Goal: Information Seeking & Learning: Learn about a topic

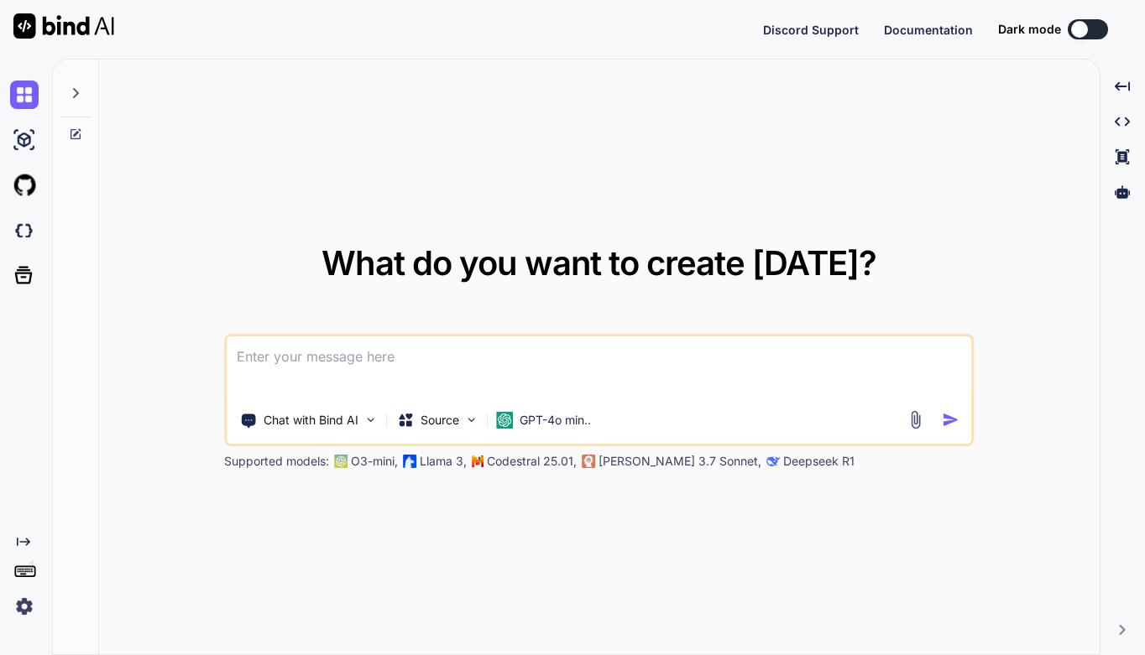
click at [704, 151] on div "What do you want to create today? Chat with Bind AI Source GPT-4o min.. Support…" at bounding box center [599, 358] width 1000 height 597
click at [21, 607] on img at bounding box center [24, 606] width 29 height 29
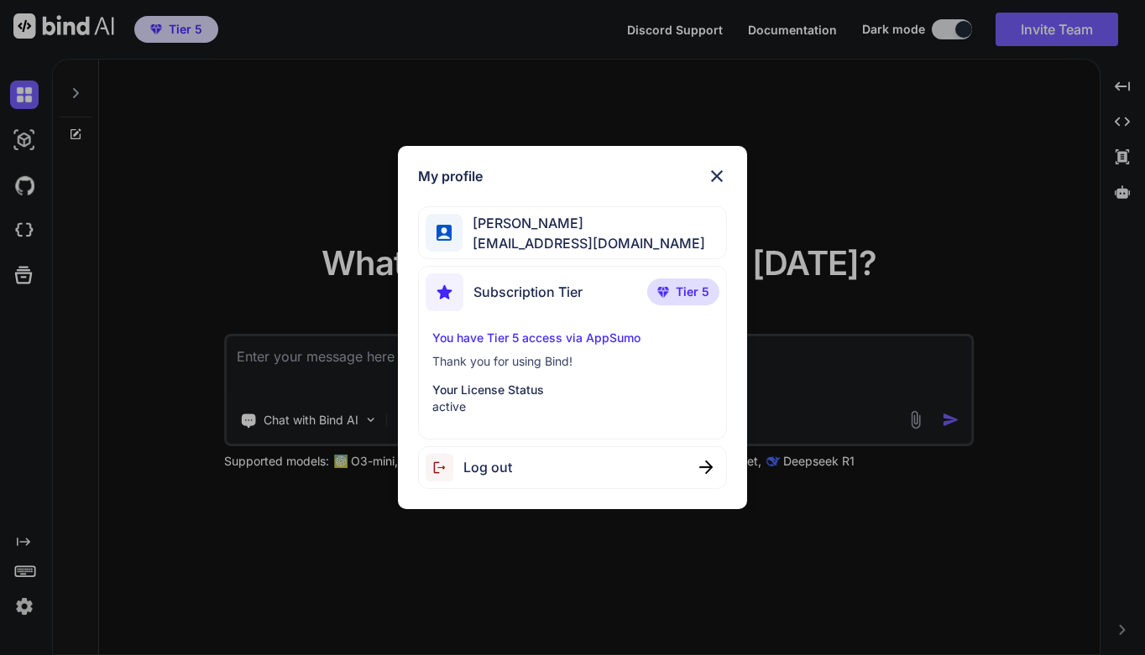
click at [453, 538] on div "My profile TY Yong tyyong20@gmail.com Subscription Tier Tier 5 You have Tier 5 …" at bounding box center [572, 327] width 1145 height 655
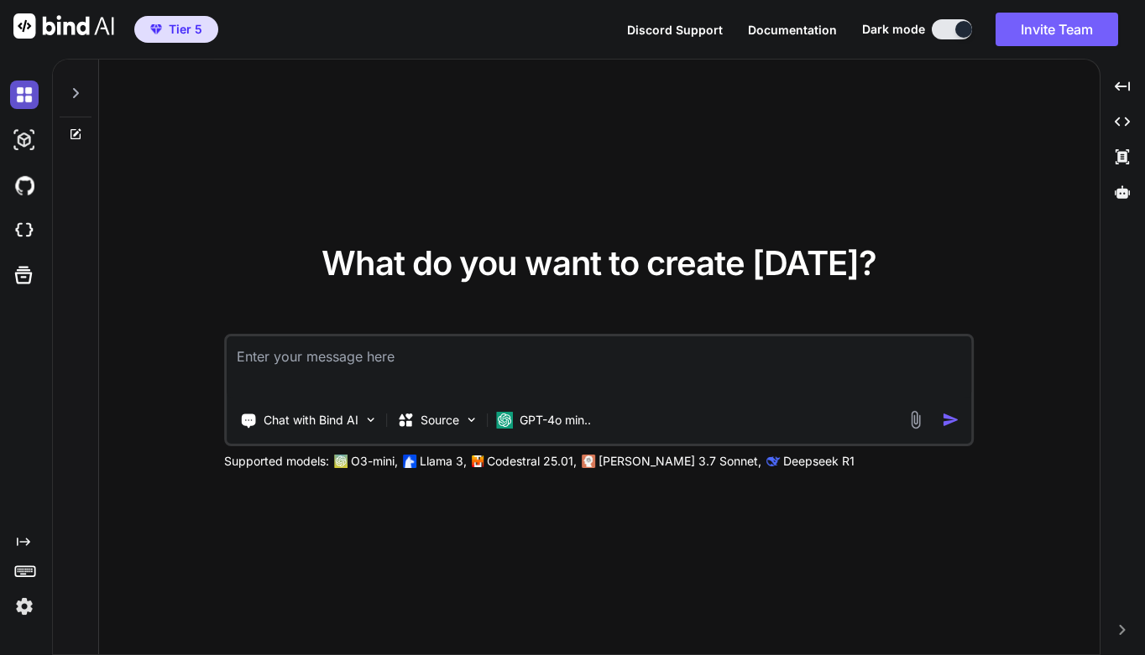
click at [31, 87] on img at bounding box center [24, 95] width 29 height 29
click at [18, 97] on img at bounding box center [24, 95] width 29 height 29
click at [28, 139] on img at bounding box center [24, 140] width 29 height 29
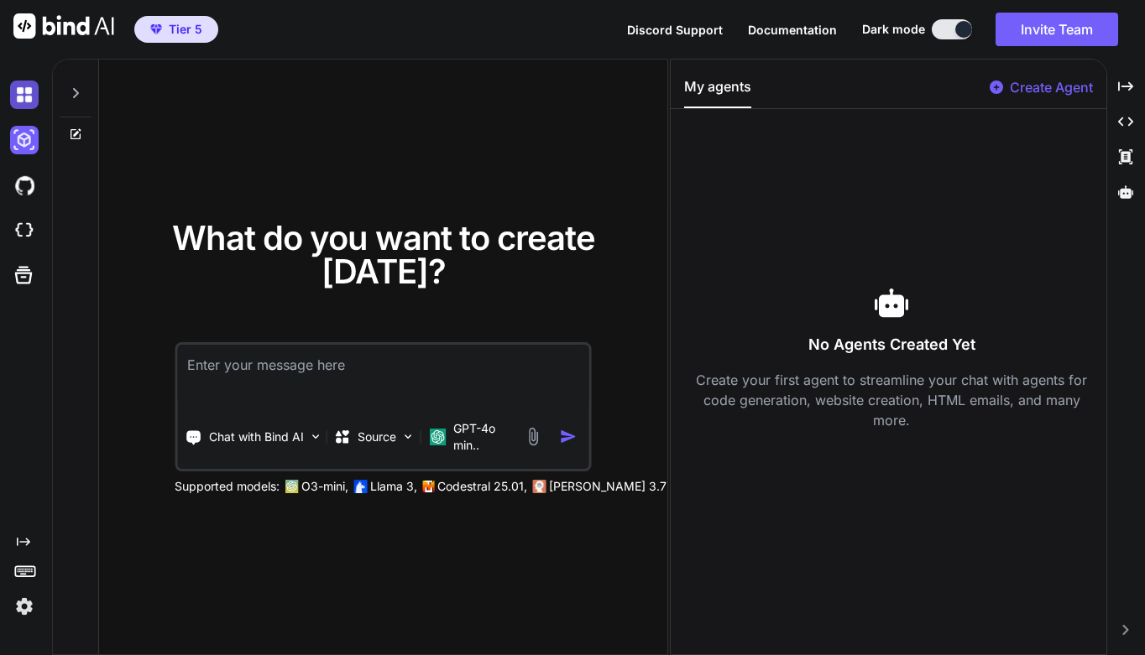
click at [26, 102] on img at bounding box center [24, 95] width 29 height 29
click at [73, 95] on icon at bounding box center [75, 92] width 13 height 13
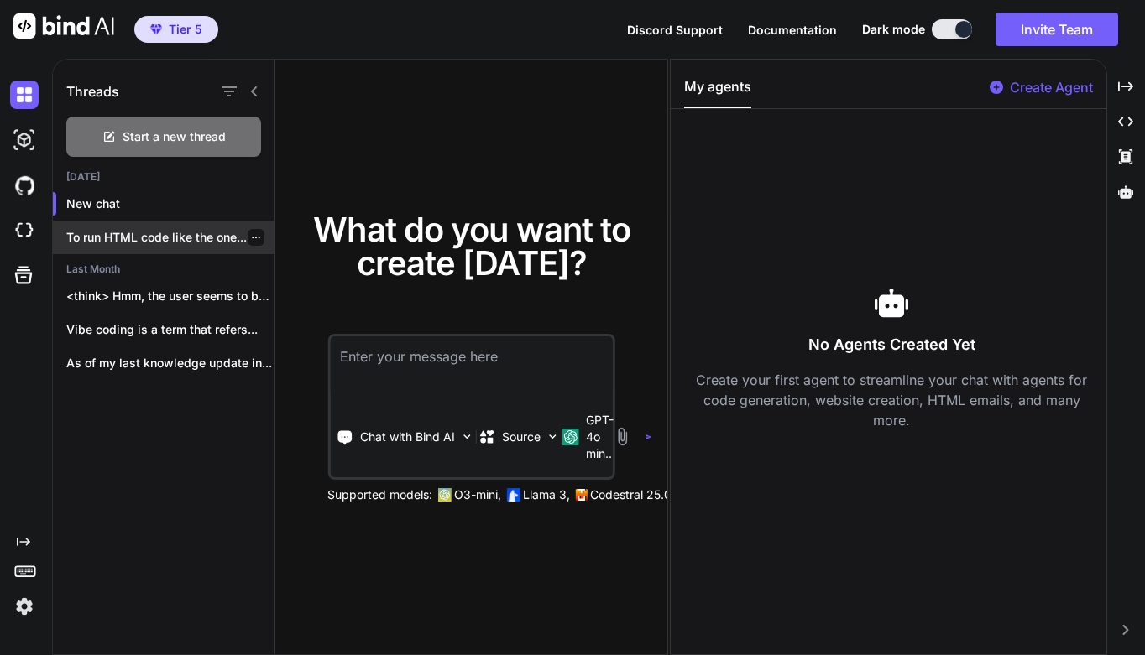
click at [132, 234] on p "To run HTML code like the one..." at bounding box center [170, 237] width 208 height 17
type textarea "x"
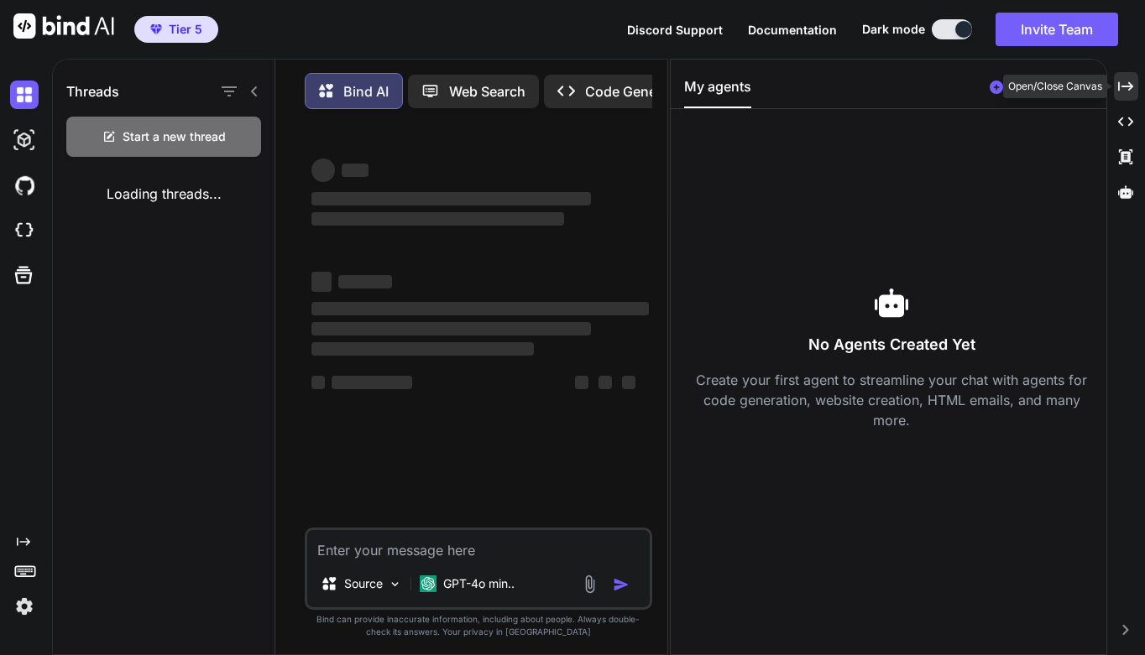
click at [1127, 87] on icon "Created with Pixso." at bounding box center [1125, 86] width 15 height 15
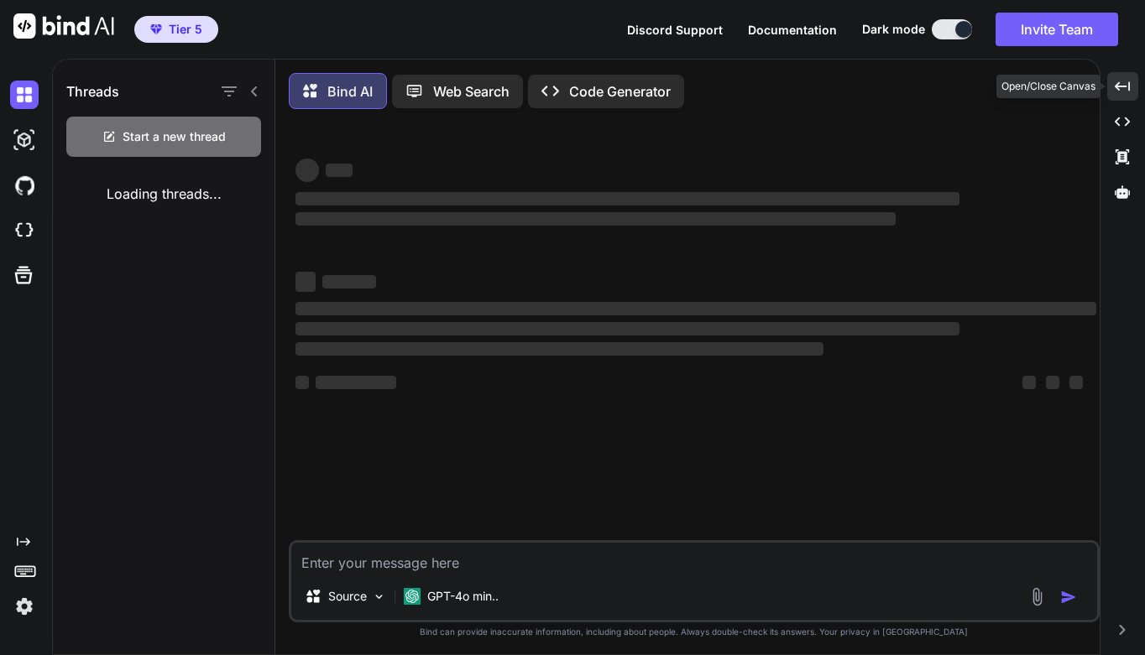
click at [1125, 81] on icon "Created with Pixso." at bounding box center [1121, 86] width 15 height 15
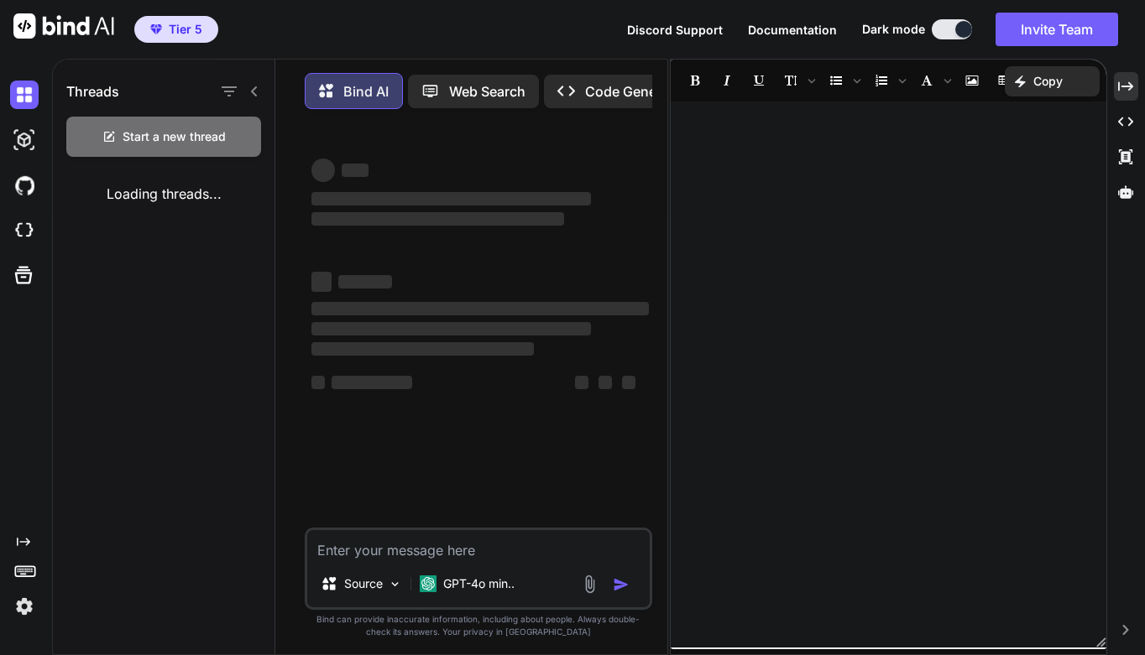
click at [602, 83] on p "Code Generator" at bounding box center [636, 91] width 102 height 20
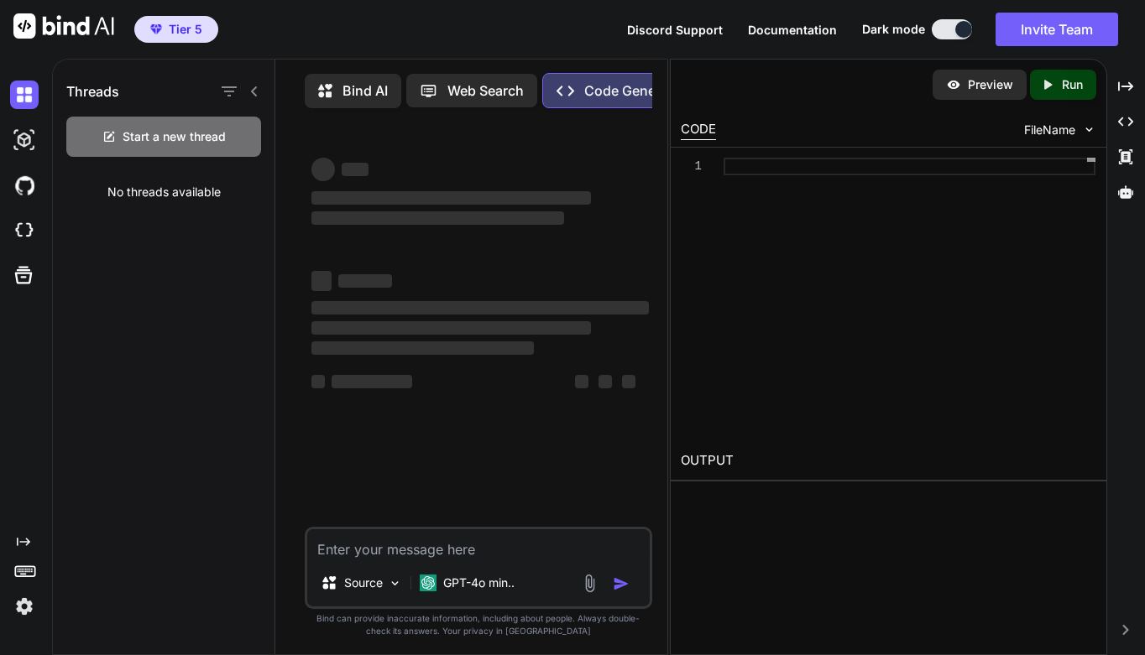
click at [364, 100] on p "Bind AI" at bounding box center [364, 91] width 45 height 20
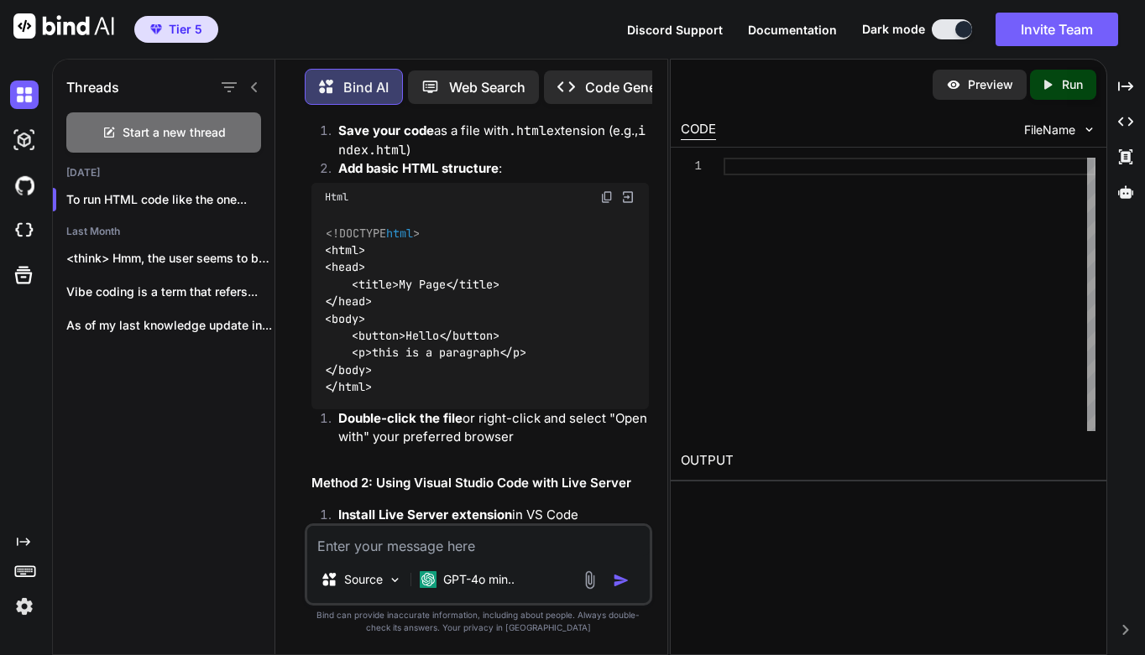
scroll to position [242, 0]
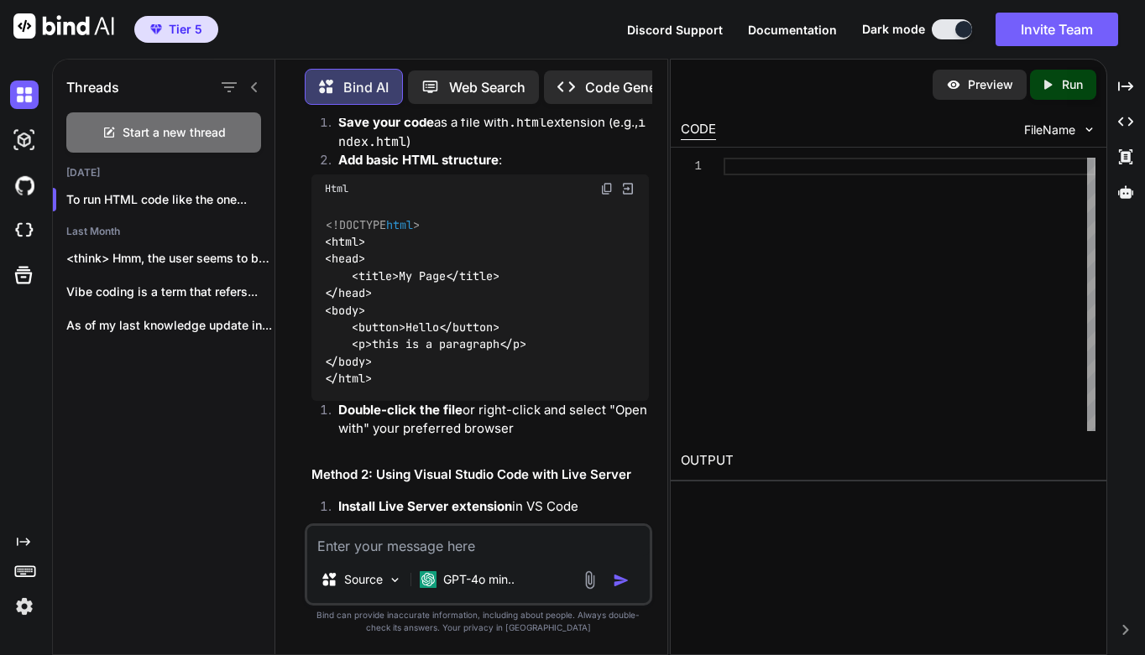
click at [429, 250] on div "<!DOCTYPE html > < html > < head > < title > My Page </ title > </ head > < bod…" at bounding box center [479, 302] width 337 height 198
click at [420, 247] on div "<!DOCTYPE html > < html > < head > < title > My Page </ title > </ head > < bod…" at bounding box center [479, 302] width 337 height 198
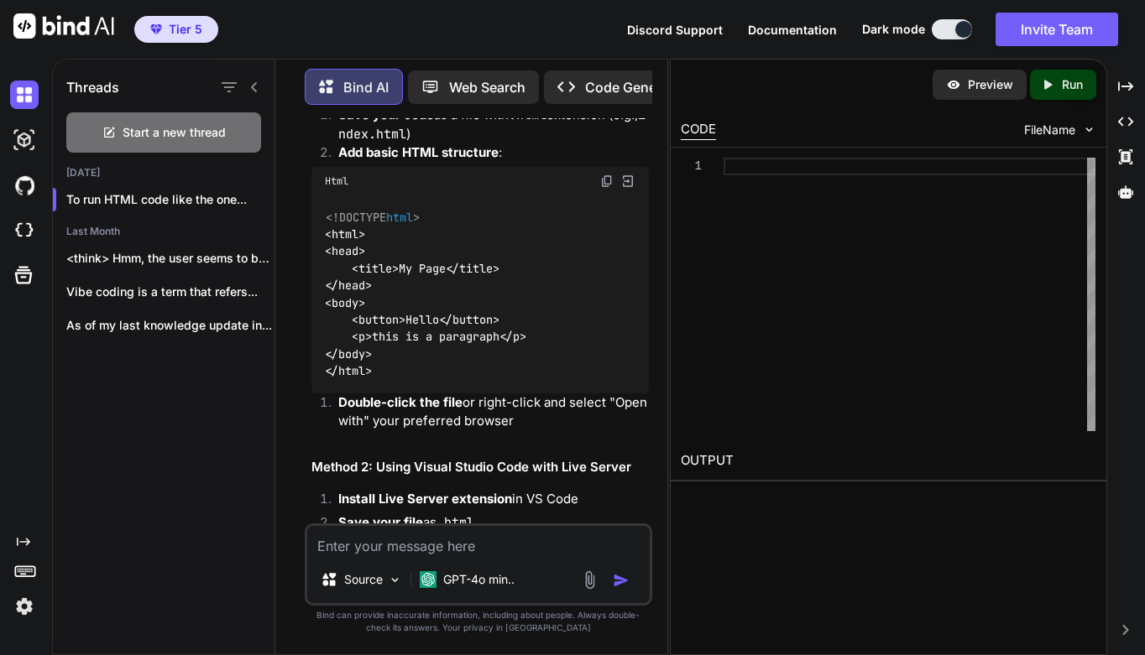
scroll to position [217, 0]
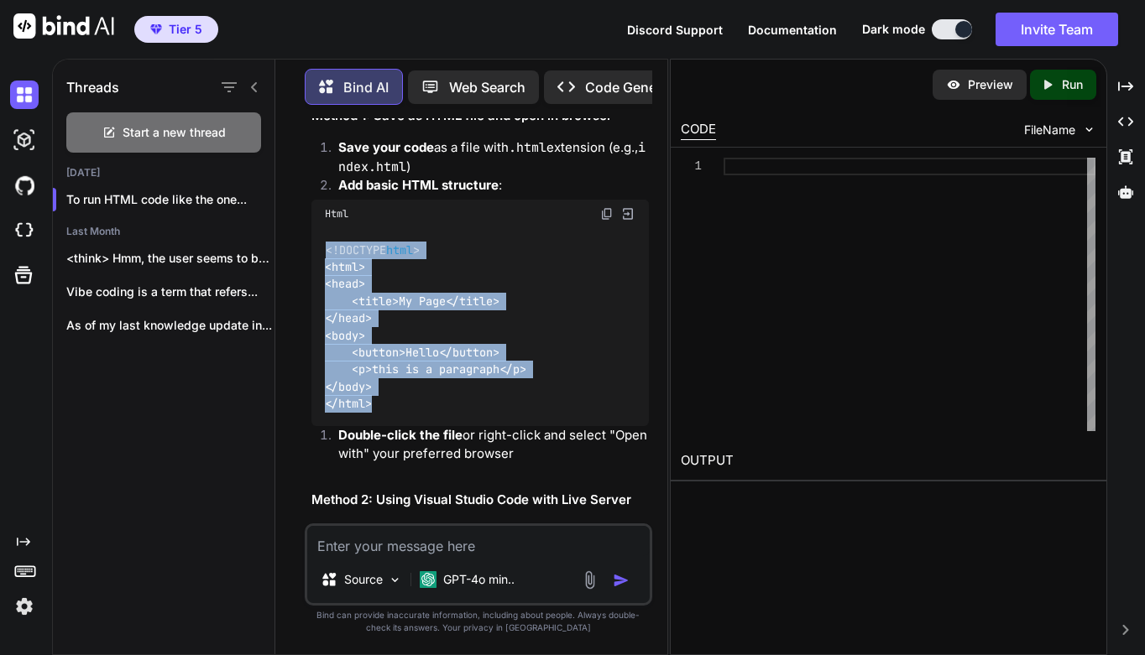
drag, startPoint x: 326, startPoint y: 251, endPoint x: 384, endPoint y: 402, distance: 161.8
click at [387, 405] on div "<!DOCTYPE html > < html > < head > < title > My Page </ title > </ head > < bod…" at bounding box center [479, 327] width 337 height 198
copy code "<!DOCTYPE html > < html > < head > < title > My Page </ title > </ head > < bod…"
click at [762, 173] on div at bounding box center [909, 167] width 372 height 18
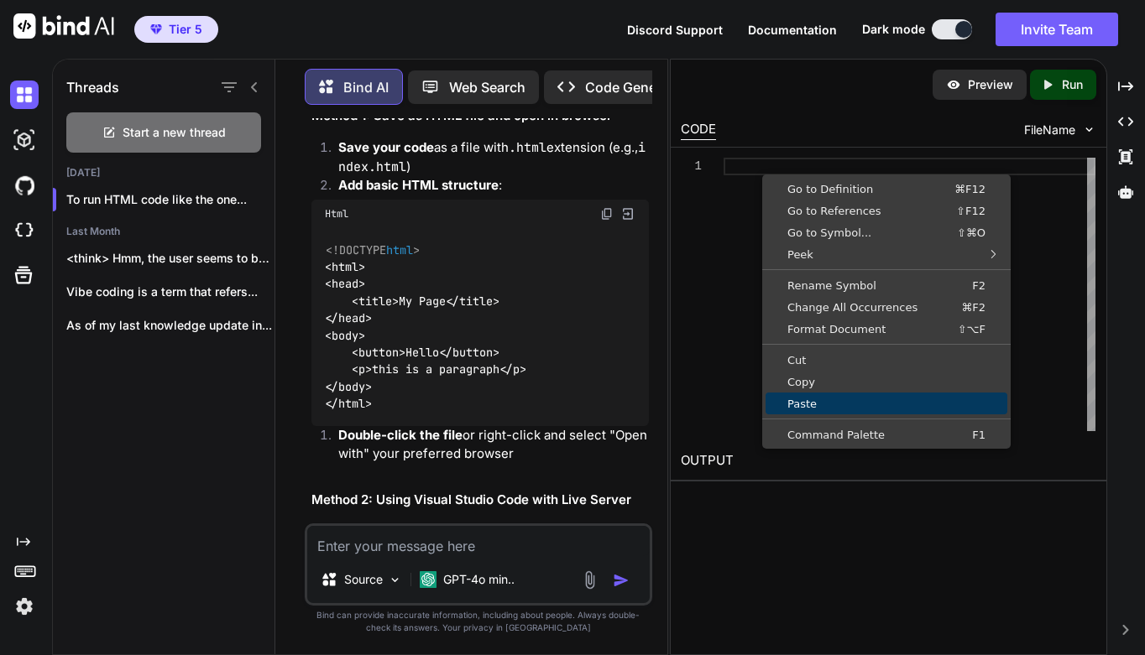
click at [803, 399] on span "Paste" at bounding box center [886, 404] width 242 height 11
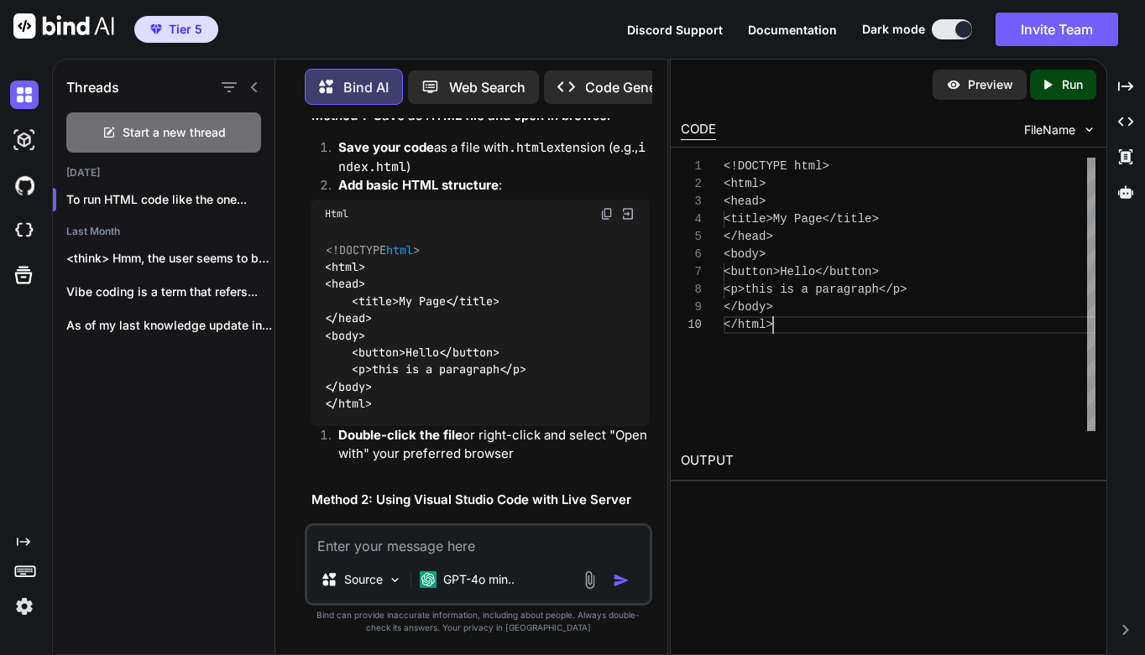
scroll to position [159, 0]
click at [827, 380] on div "<! DOCTYPE html > < html > < head > < title > My Page </ title > </ head > < bo…" at bounding box center [909, 295] width 372 height 274
click at [1052, 85] on icon "Created with Pixso." at bounding box center [1047, 84] width 15 height 15
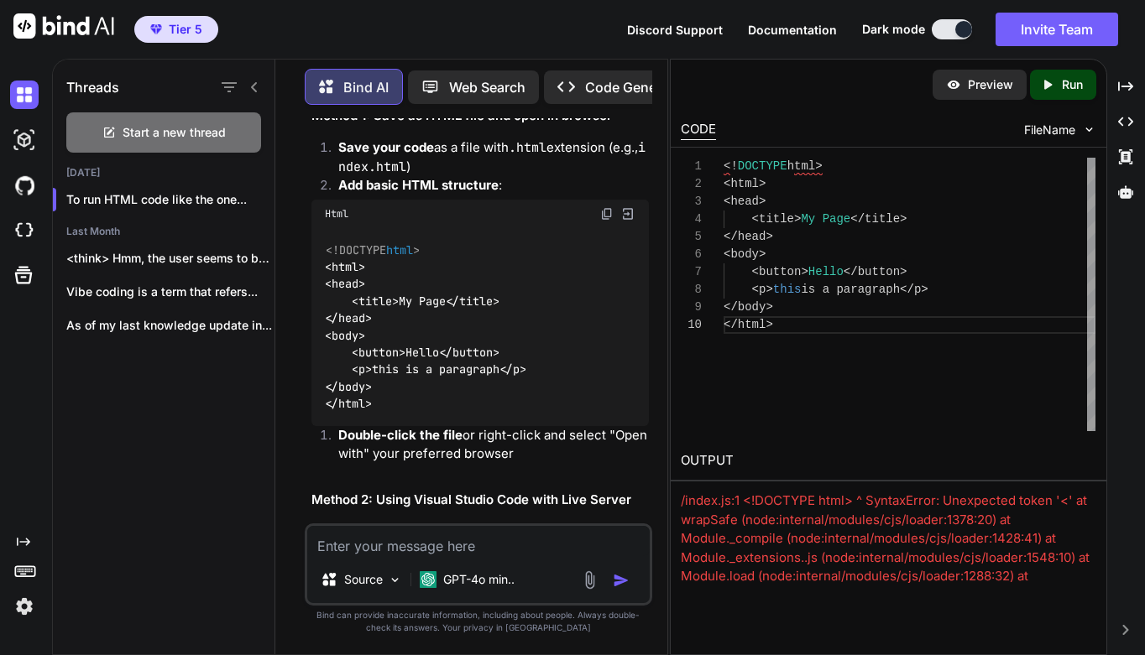
click at [968, 362] on div "<! DOCTYPE html > < html > < head > < title > My Page </ title > </ head > < bo…" at bounding box center [909, 295] width 372 height 274
click at [876, 356] on div "<! DOCTYPE html > < html > < head > < title > My Page </ title > </ head > < bo…" at bounding box center [909, 295] width 372 height 274
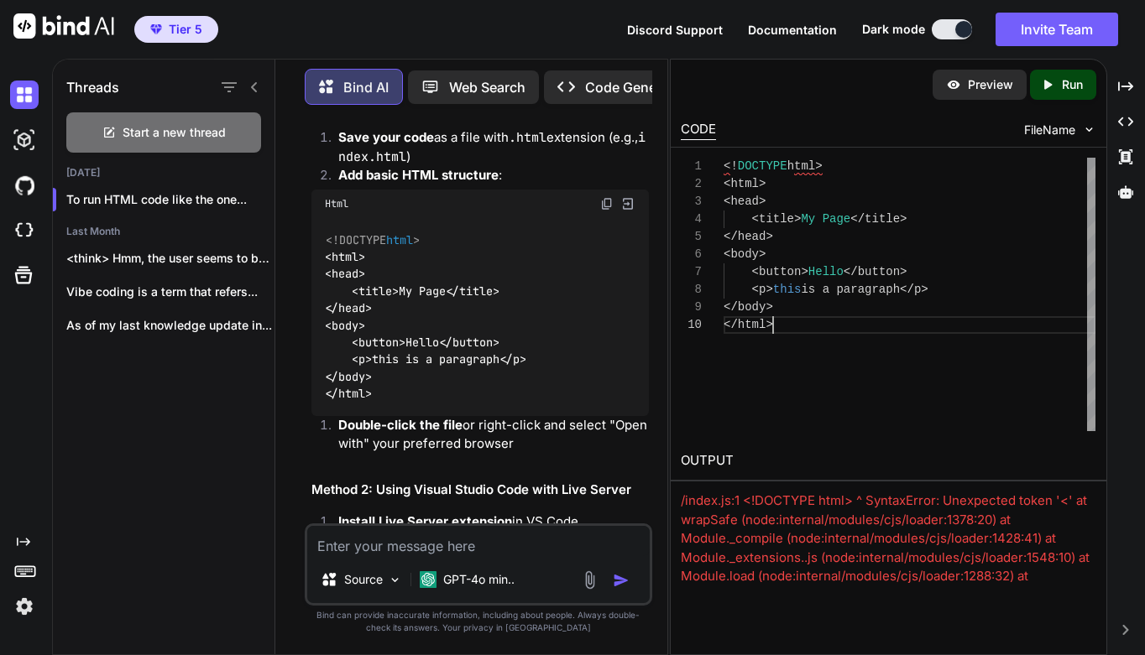
scroll to position [229, 0]
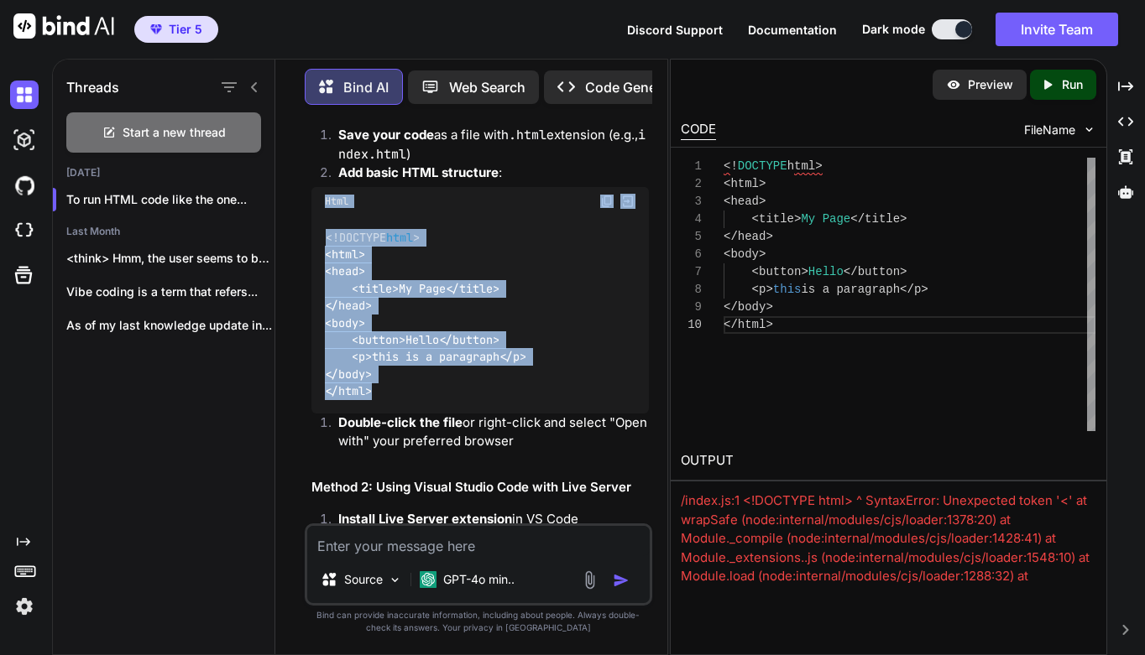
drag, startPoint x: 326, startPoint y: 201, endPoint x: 378, endPoint y: 393, distance: 198.3
click at [378, 393] on div "Html <!DOCTYPE html > < html > < head > < title > My Page </ title > </ head > …" at bounding box center [479, 300] width 337 height 227
copy div "Html <!DOCTYPE html > < html > < head > < title > My Page </ title > </ head > …"
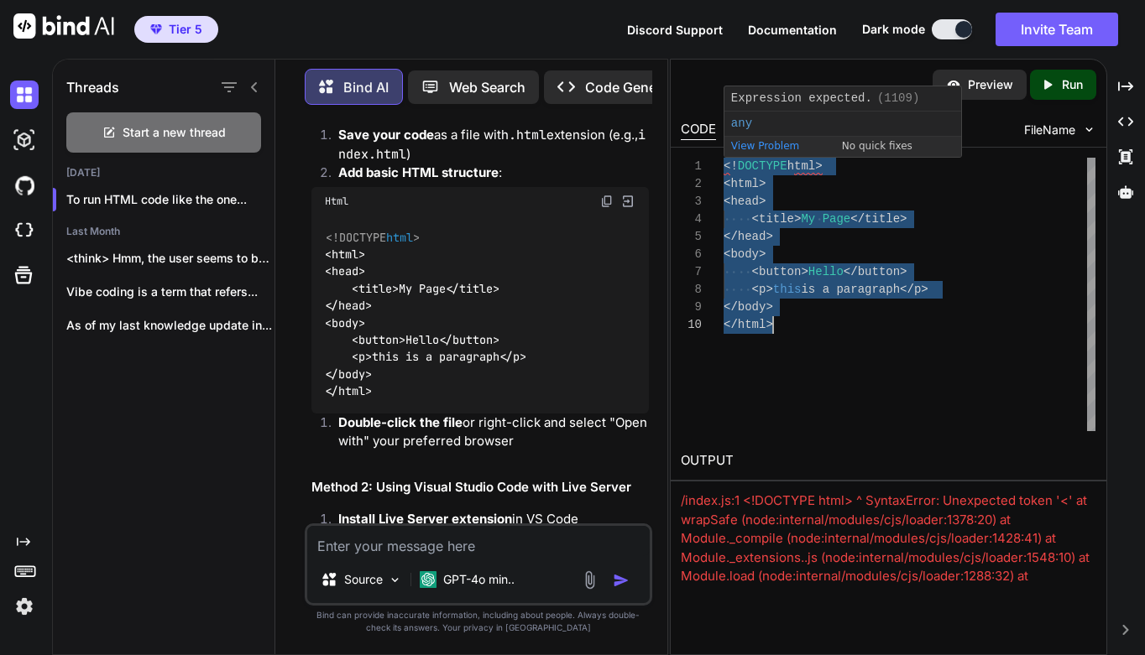
drag, startPoint x: 726, startPoint y: 163, endPoint x: 806, endPoint y: 363, distance: 215.8
click at [806, 364] on div "<! DOCTYPE html > < html > < head > < title > My Page </ title > </ head > < bo…" at bounding box center [909, 295] width 372 height 274
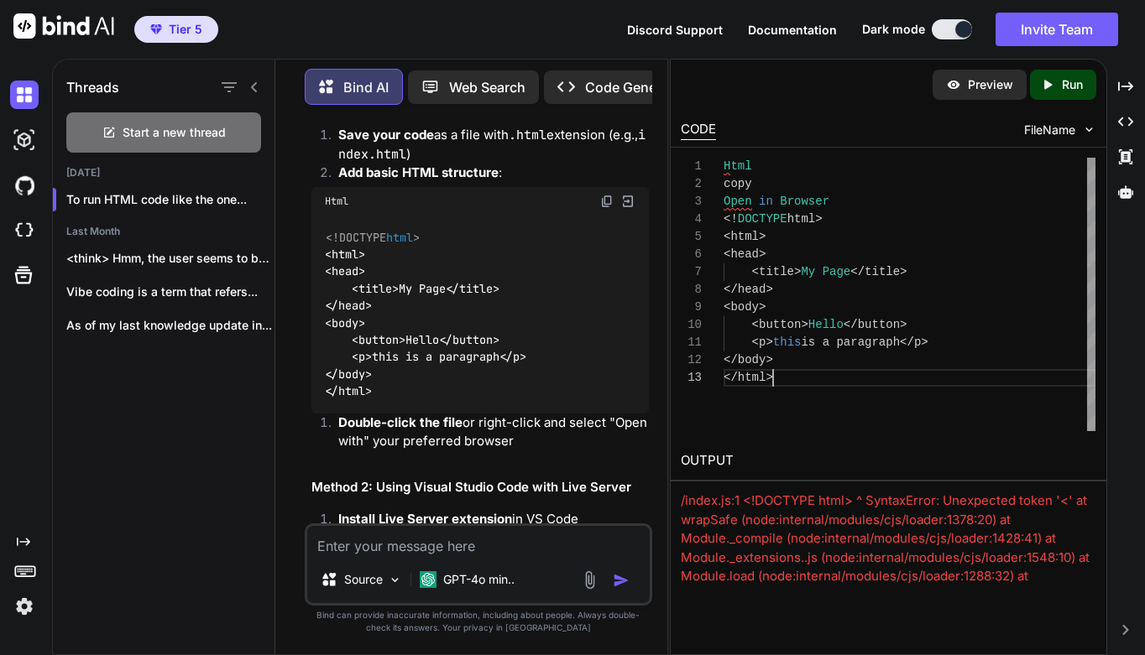
scroll to position [35, 0]
click at [1069, 81] on p "Run" at bounding box center [1072, 84] width 21 height 17
drag, startPoint x: 725, startPoint y: 163, endPoint x: 842, endPoint y: 198, distance: 121.9
click at [842, 198] on div "Html copy Open in Browser <! DOCTYPE html > < html > < head > < title > My Page…" at bounding box center [909, 295] width 372 height 274
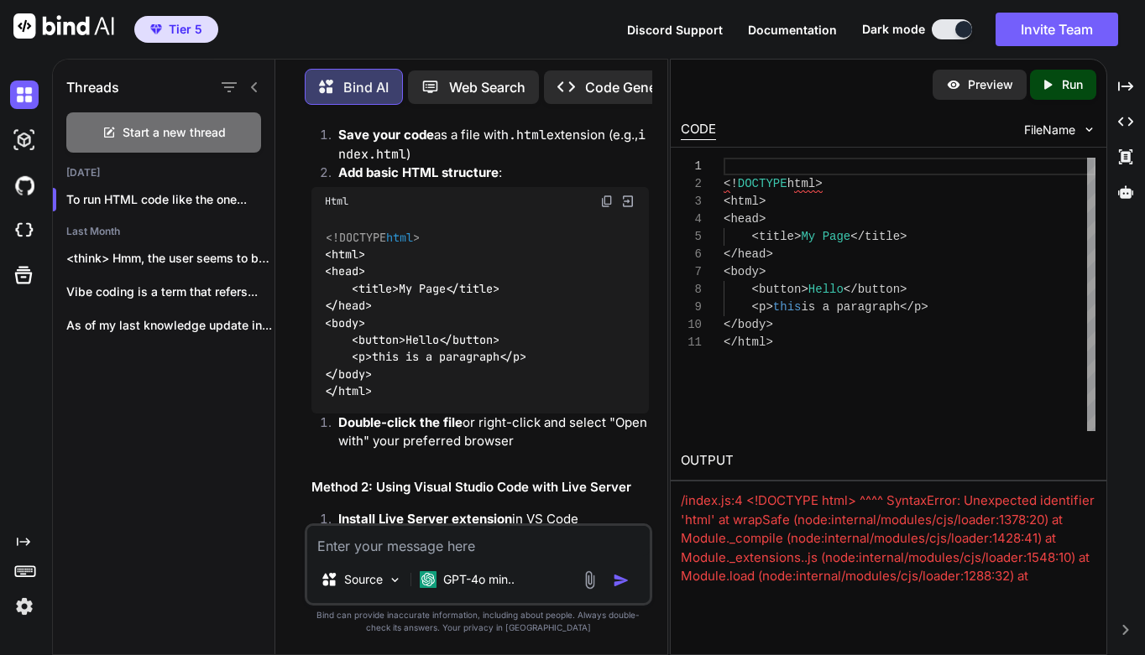
click at [1057, 81] on icon "Created with Pixso." at bounding box center [1051, 84] width 22 height 15
click at [989, 220] on div "< head >" at bounding box center [909, 220] width 372 height 18
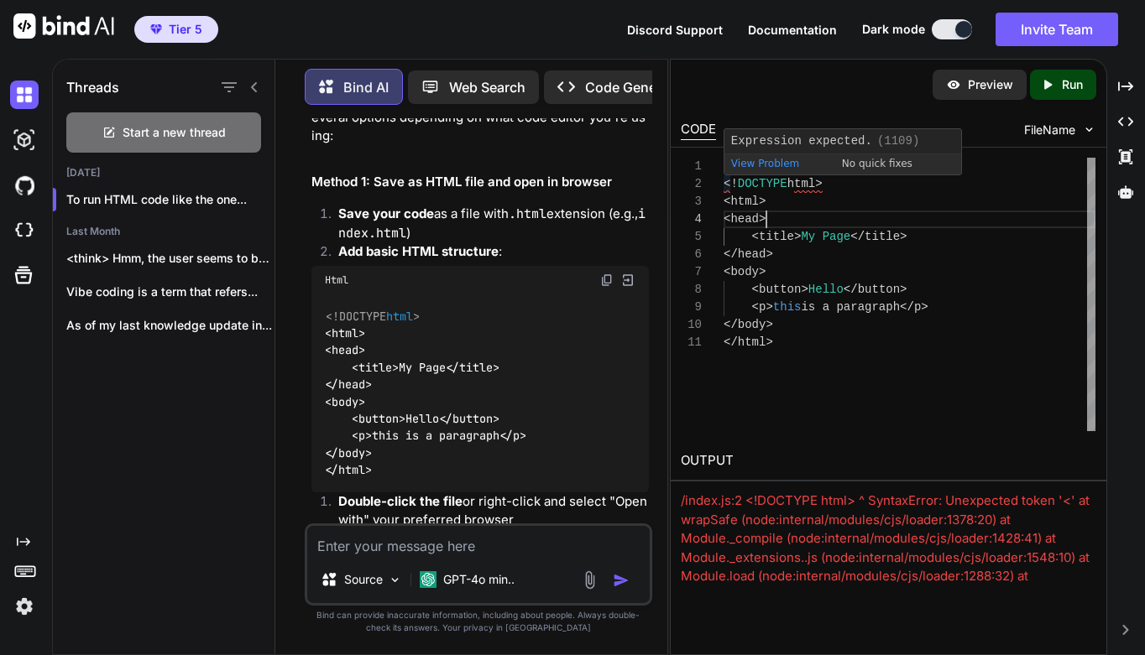
scroll to position [18, 0]
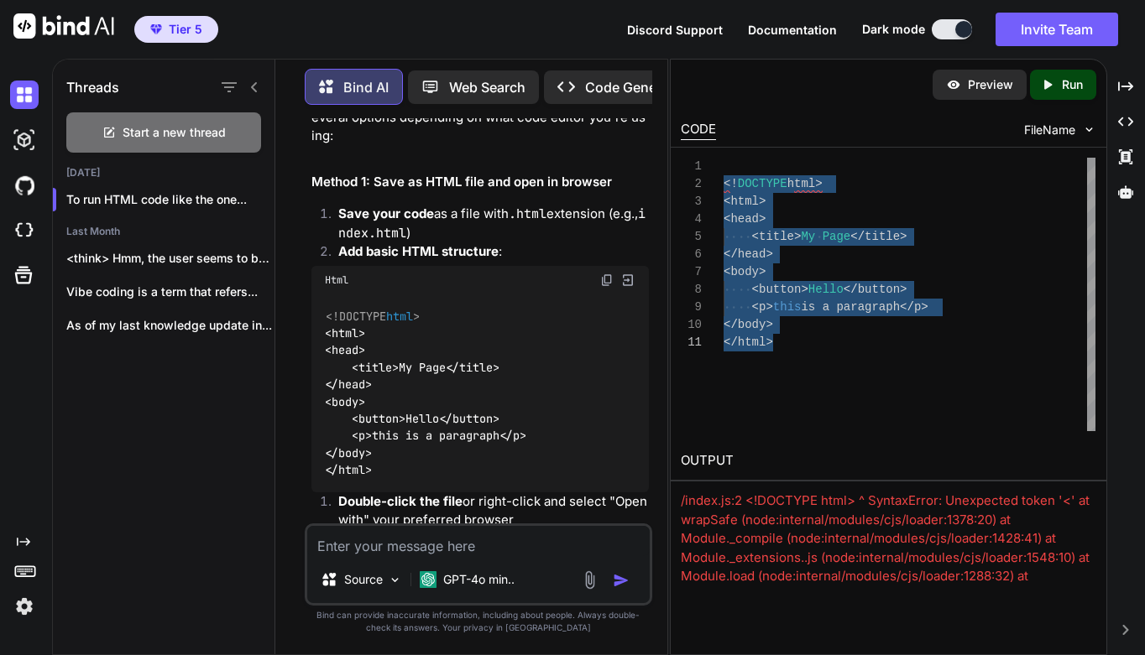
drag, startPoint x: 723, startPoint y: 180, endPoint x: 856, endPoint y: 380, distance: 240.4
click at [856, 380] on div "<! DOCTYPE html > < html > < head > < title > My Page </ title > </ head > < bo…" at bounding box center [909, 295] width 372 height 274
type textarea "<!DOCTYPE html> <html> <head> <title>My Page</title> </head> <body> <button>Hel…"
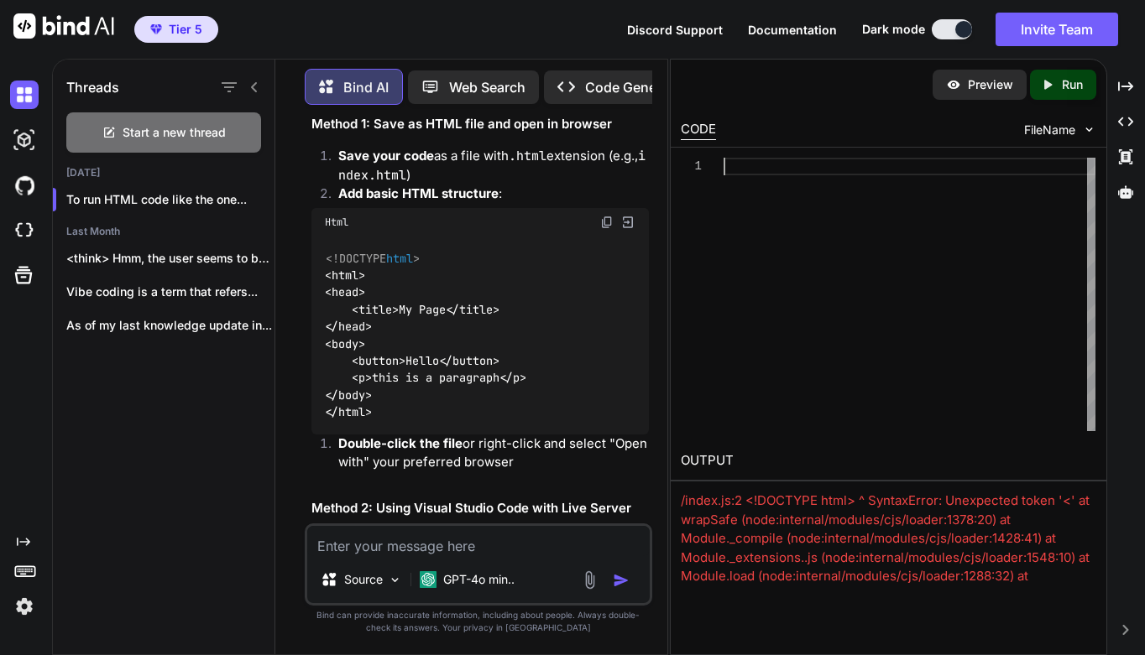
scroll to position [212, 0]
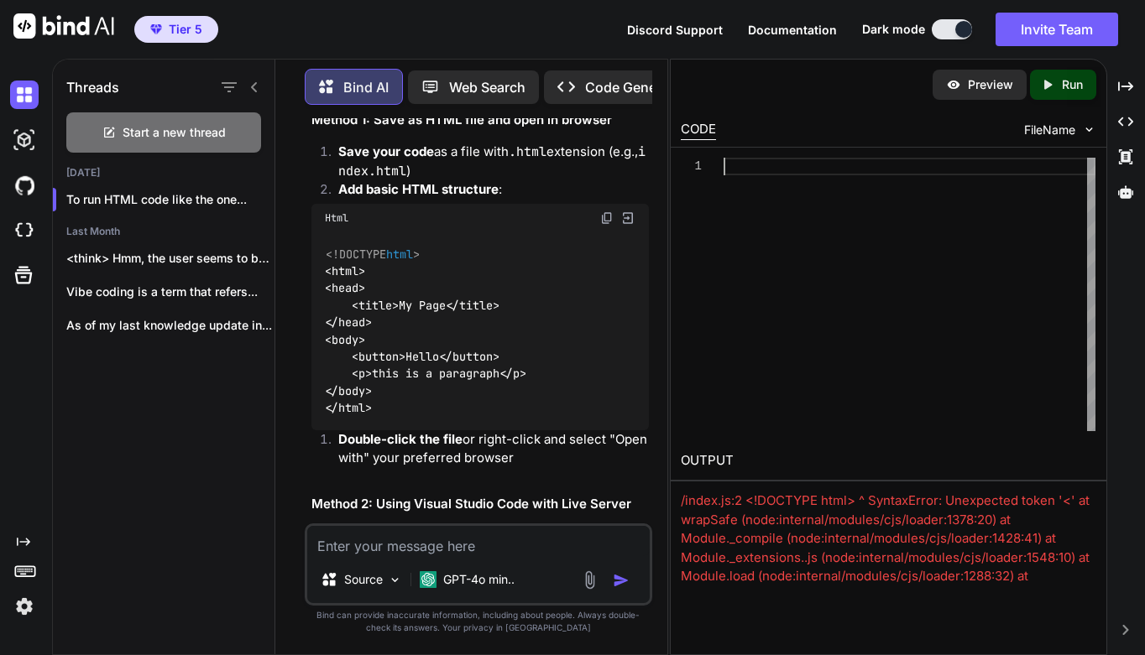
click at [554, 347] on div "<!DOCTYPE html > < html > < head > < title > My Page </ title > </ head > < bod…" at bounding box center [479, 331] width 337 height 198
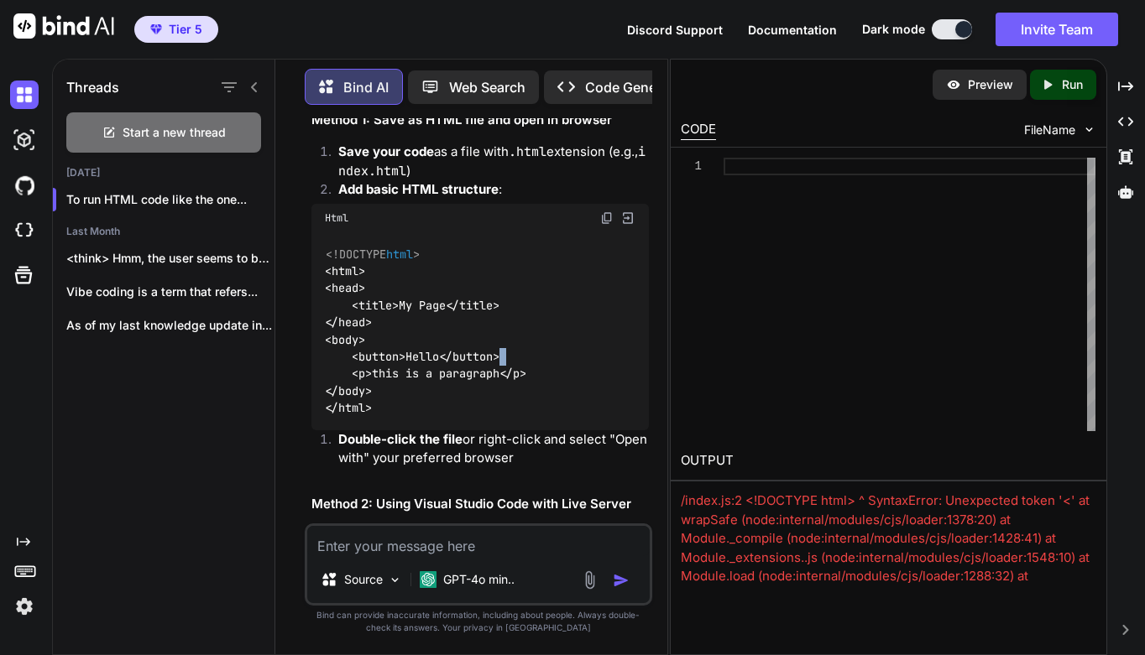
click at [554, 347] on div "<!DOCTYPE html > < html > < head > < title > My Page </ title > </ head > < bod…" at bounding box center [479, 331] width 337 height 198
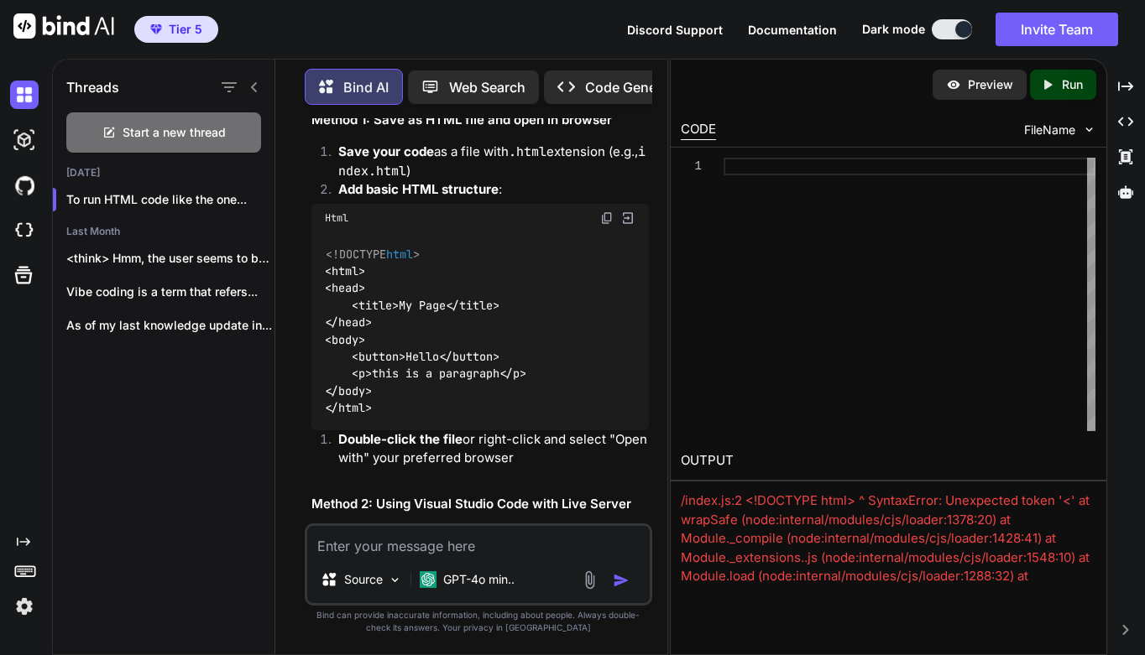
click at [530, 252] on div "<!DOCTYPE html > < html > < head > < title > My Page </ title > </ head > < bod…" at bounding box center [479, 331] width 337 height 198
click at [543, 232] on div "<!DOCTYPE html > < html > < head > < title > My Page </ title > </ head > < bod…" at bounding box center [479, 331] width 337 height 198
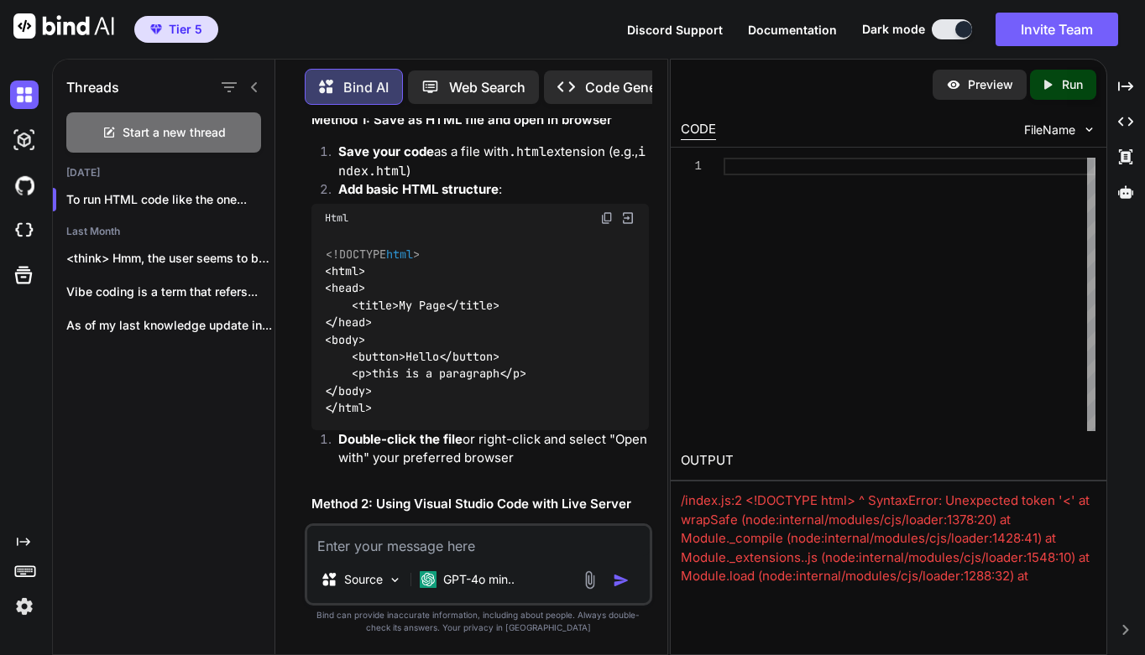
click at [630, 215] on img at bounding box center [627, 218] width 15 height 15
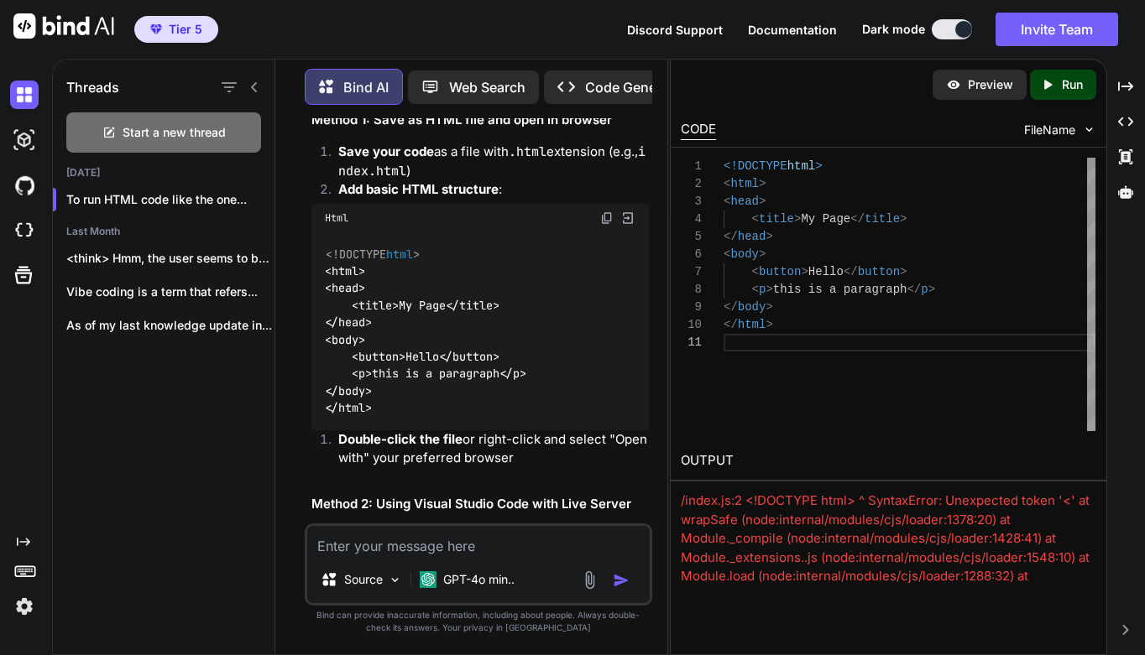
click at [1073, 91] on p "Run" at bounding box center [1072, 84] width 21 height 17
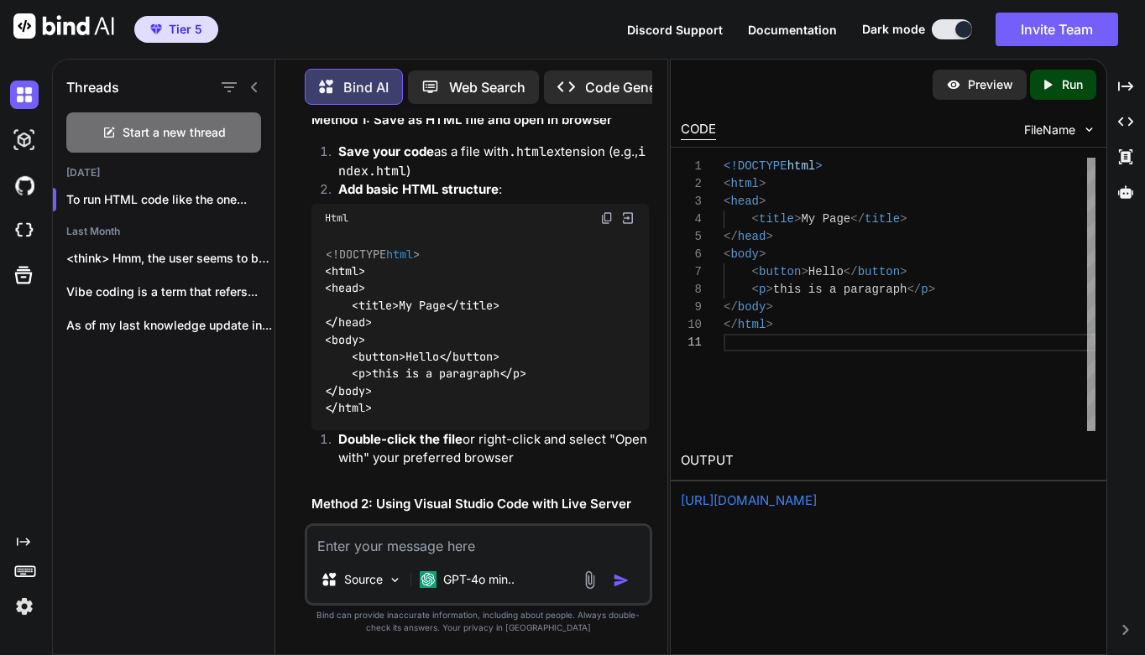
click at [994, 87] on p "Preview" at bounding box center [990, 84] width 45 height 17
click at [950, 290] on div "< p > this is a paragraph </ p >" at bounding box center [909, 290] width 372 height 18
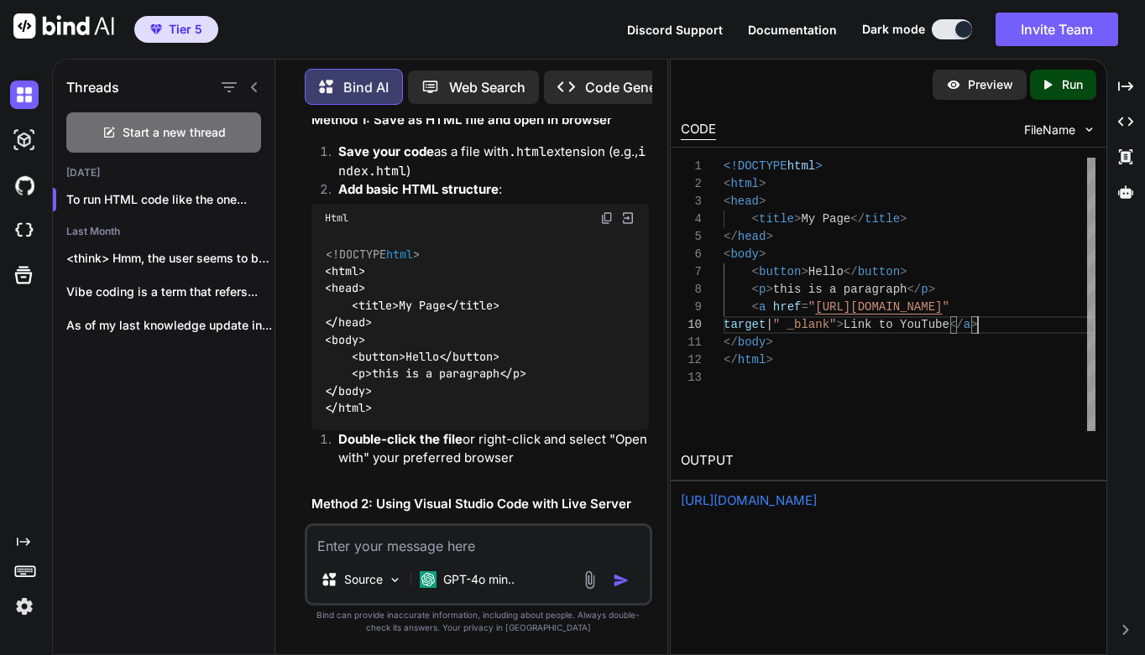
click at [967, 336] on div "</ body >" at bounding box center [909, 343] width 372 height 18
click at [920, 372] on div at bounding box center [909, 378] width 372 height 18
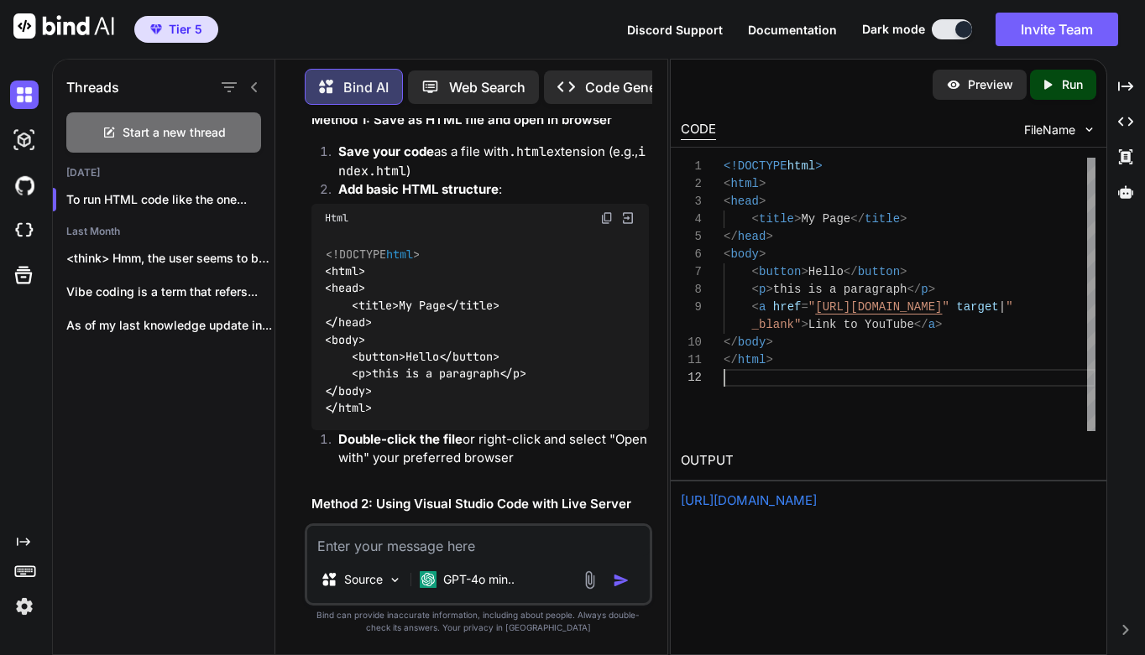
scroll to position [35, 0]
click at [1071, 81] on p "Run" at bounding box center [1072, 84] width 21 height 17
click at [817, 498] on link "https://app.onecompiler.com/43wf6rq86_43wkdegpp" at bounding box center [749, 501] width 136 height 16
click at [998, 305] on span "target" at bounding box center [977, 306] width 42 height 13
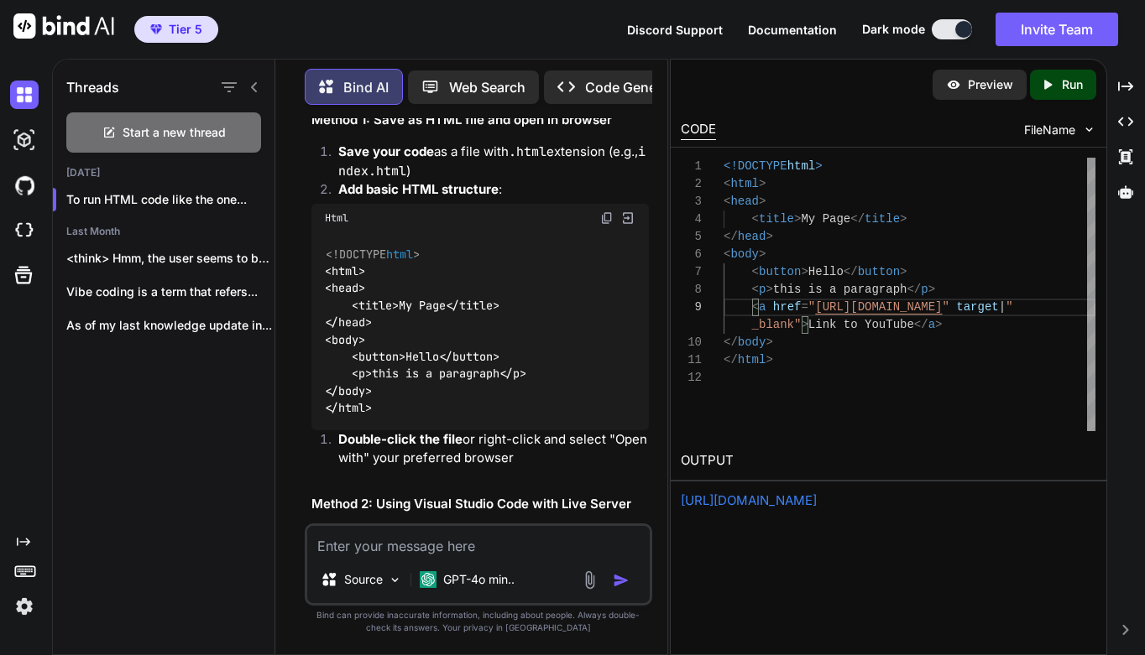
click at [1005, 311] on span "|" at bounding box center [1002, 306] width 7 height 13
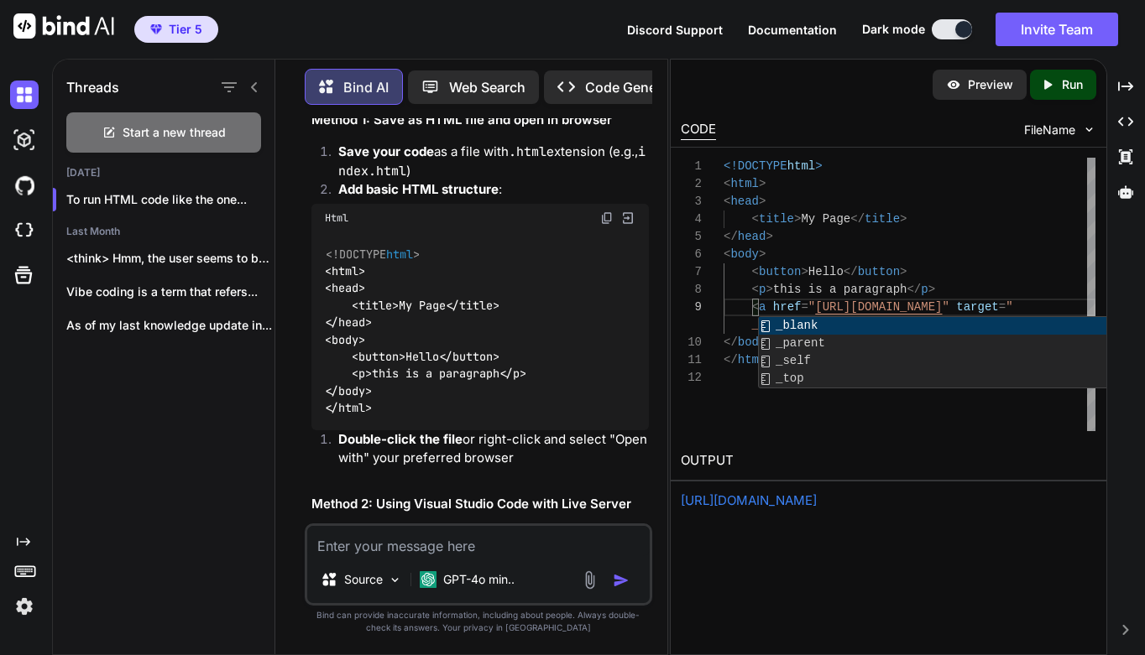
click at [1066, 304] on div "< a href = " https://www.youtube.com/ " target = "" at bounding box center [909, 308] width 372 height 18
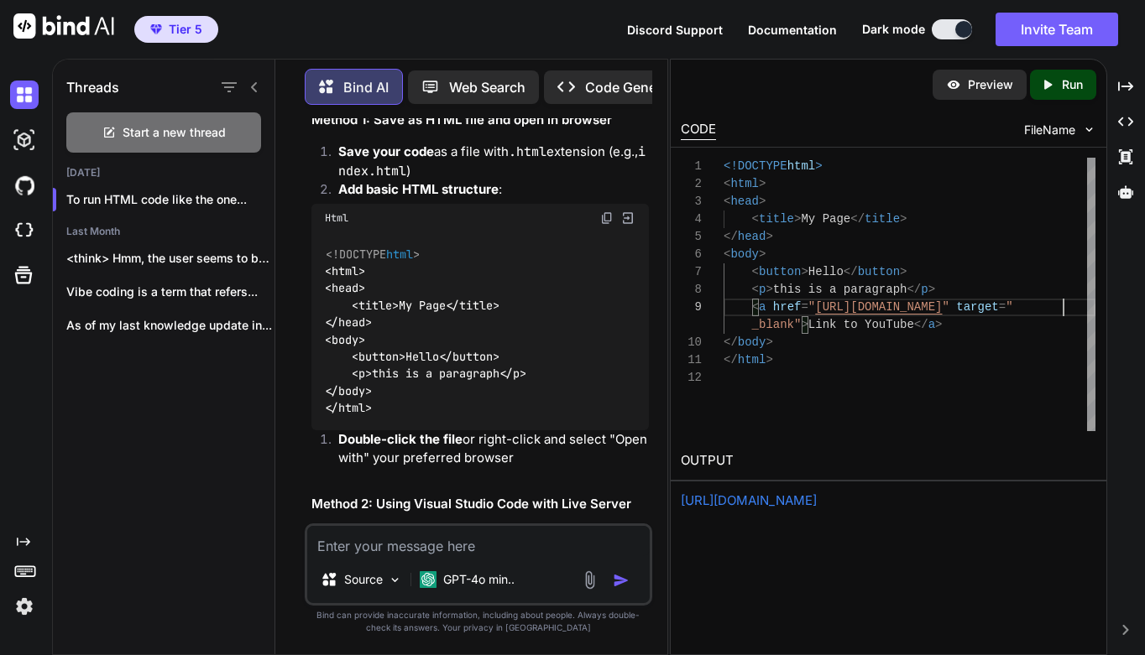
scroll to position [159, 0]
click at [1044, 323] on div "target = "_blank" > Link to YouTube </ a >" at bounding box center [909, 325] width 372 height 18
click at [1029, 377] on div at bounding box center [909, 378] width 372 height 18
click at [1062, 82] on p "Run" at bounding box center [1072, 84] width 21 height 17
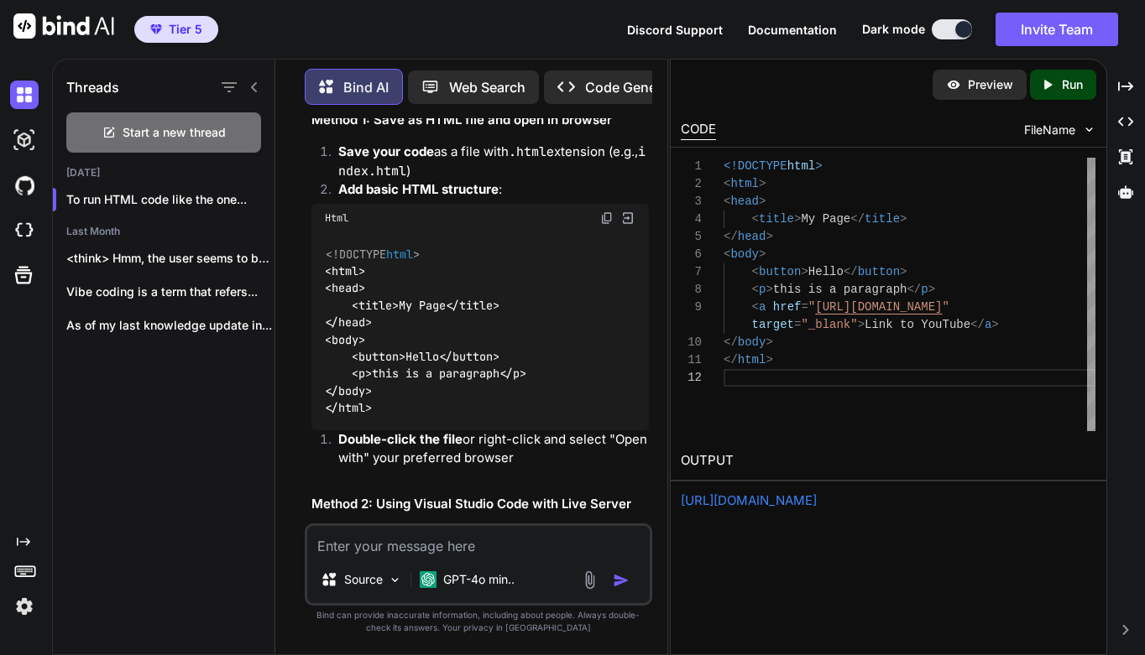
click at [817, 504] on link "https://app.onecompiler.com/43wf6rxt6_43wkdhak4" at bounding box center [749, 501] width 136 height 16
click at [810, 268] on span "Hello" at bounding box center [825, 271] width 35 height 13
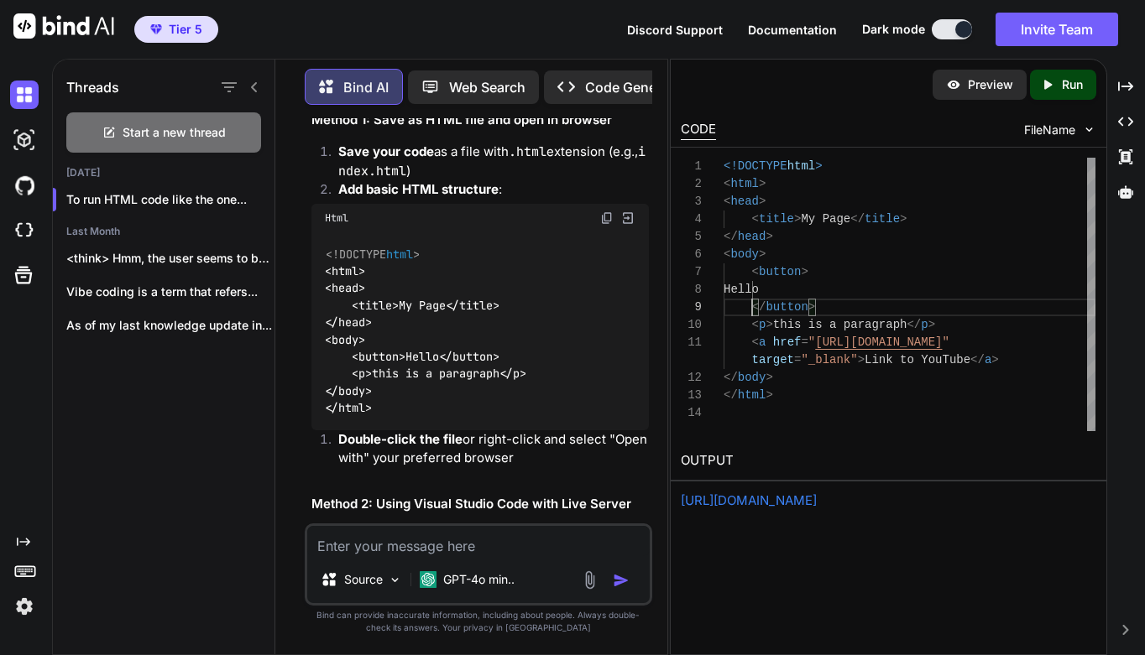
click at [775, 325] on span "this is a paragraph" at bounding box center [840, 324] width 134 height 13
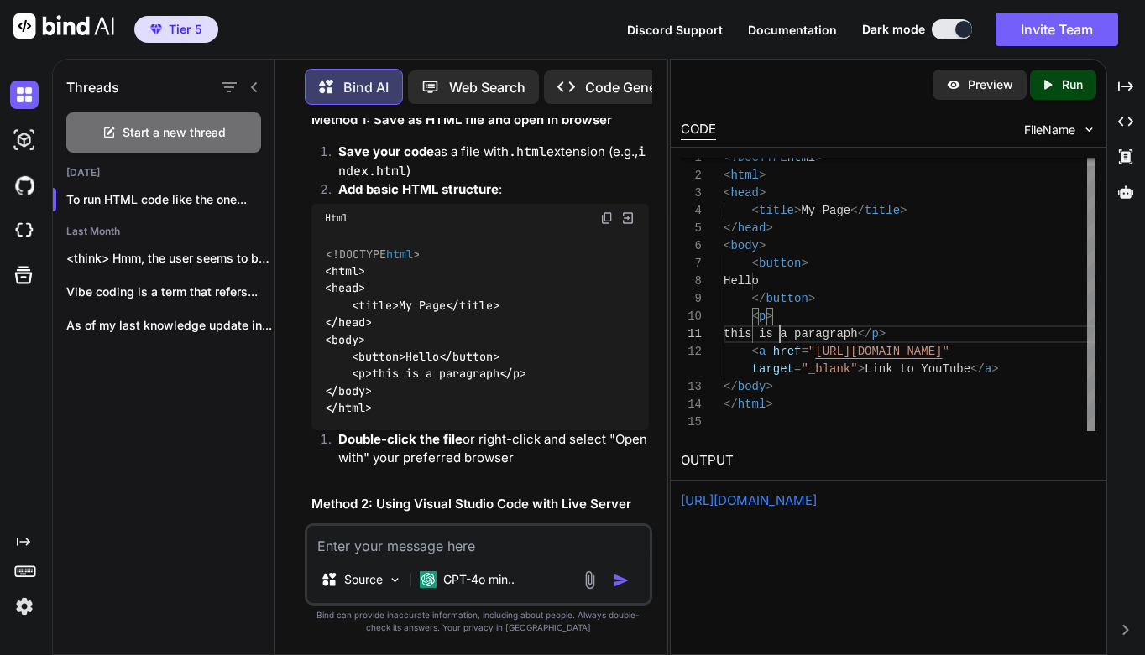
scroll to position [0, 0]
click at [872, 331] on span "</" at bounding box center [865, 333] width 14 height 13
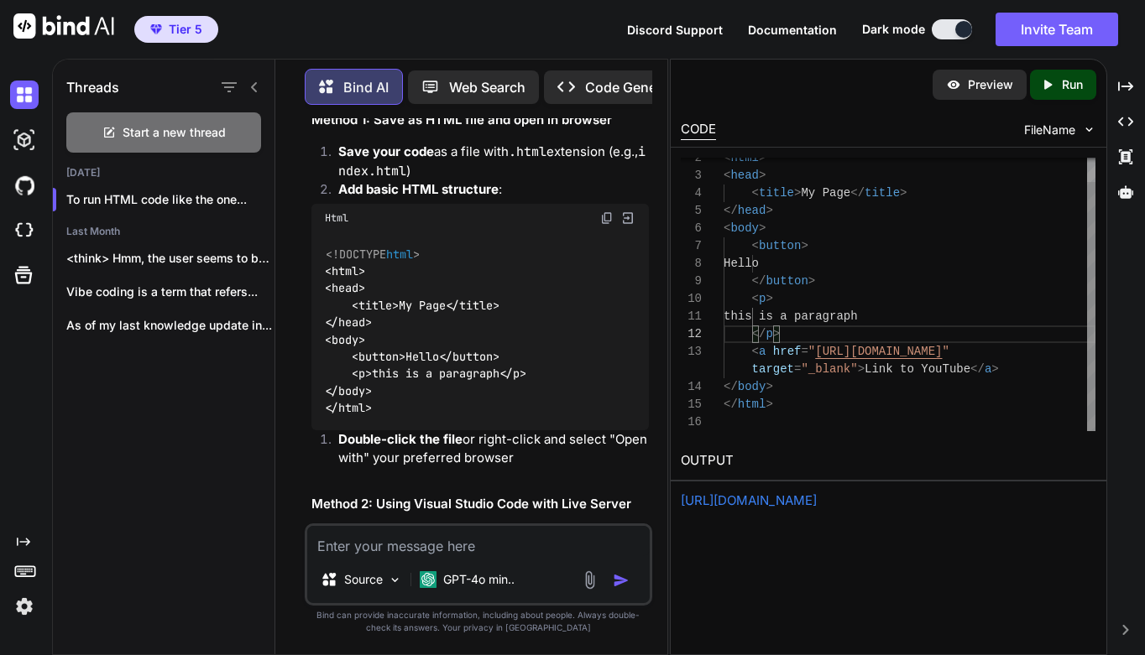
click at [1030, 417] on div at bounding box center [909, 423] width 372 height 18
click at [825, 284] on div "</ button >" at bounding box center [909, 282] width 372 height 18
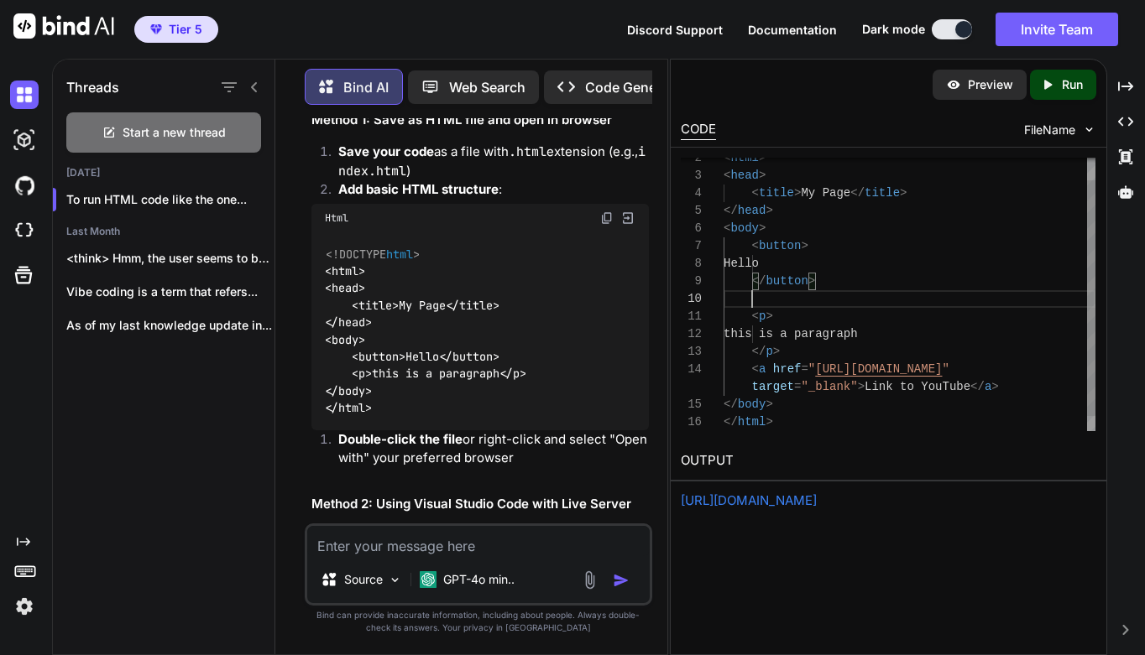
scroll to position [159, 0]
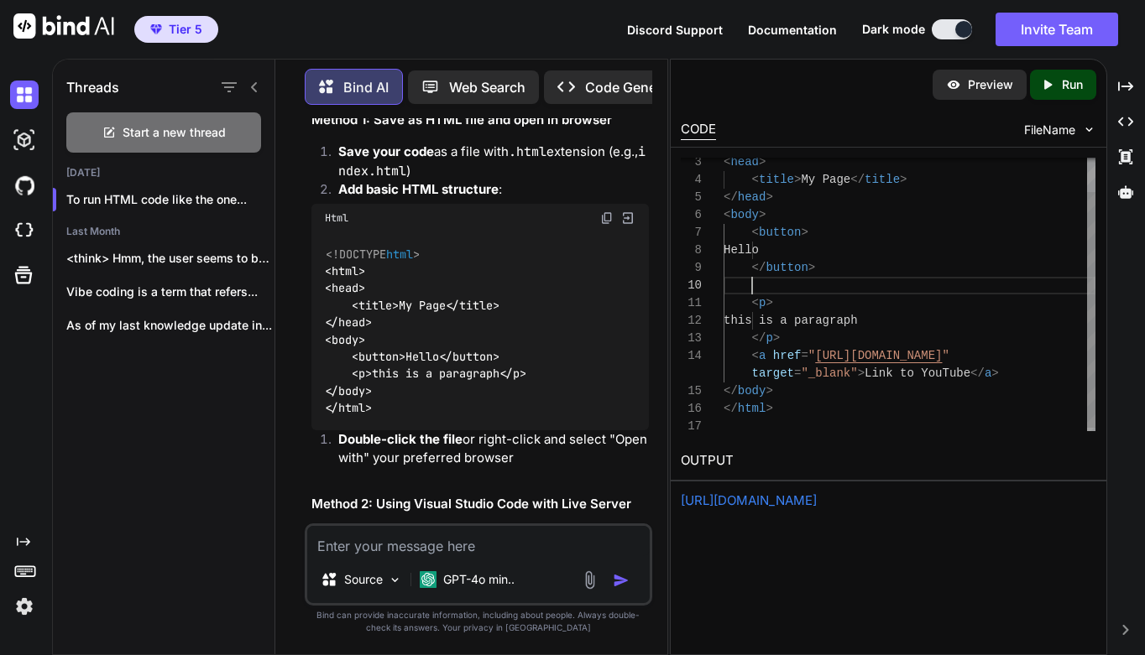
click at [800, 339] on div "</ p >" at bounding box center [909, 339] width 372 height 18
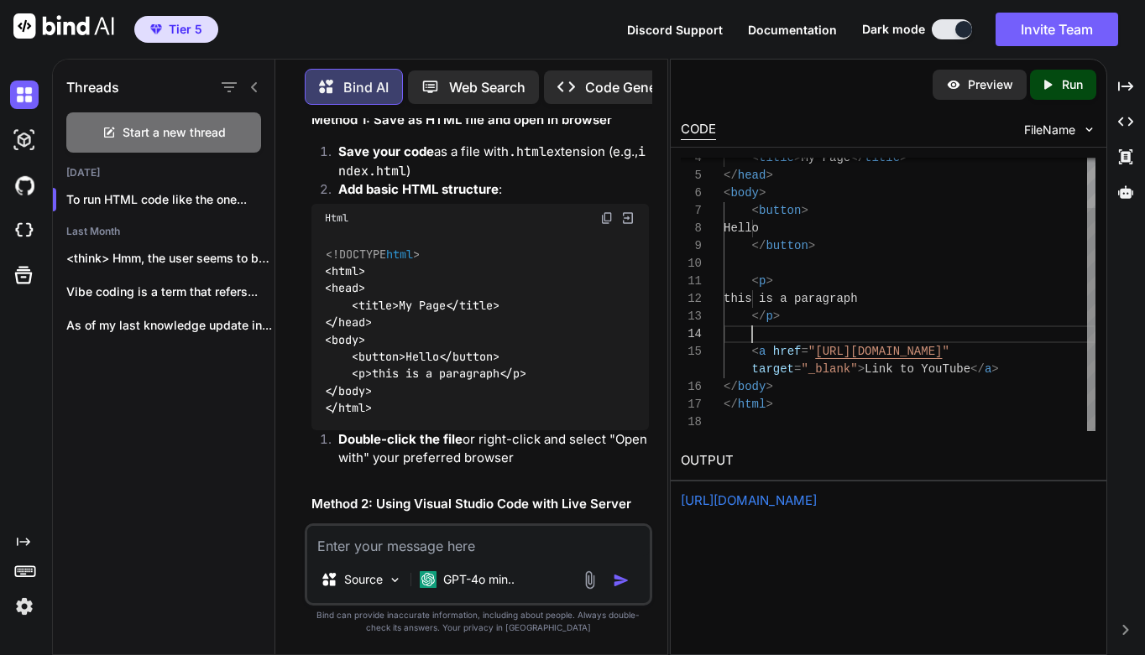
scroll to position [53, 0]
click at [969, 371] on span "Link to YouTube" at bounding box center [917, 369] width 106 height 13
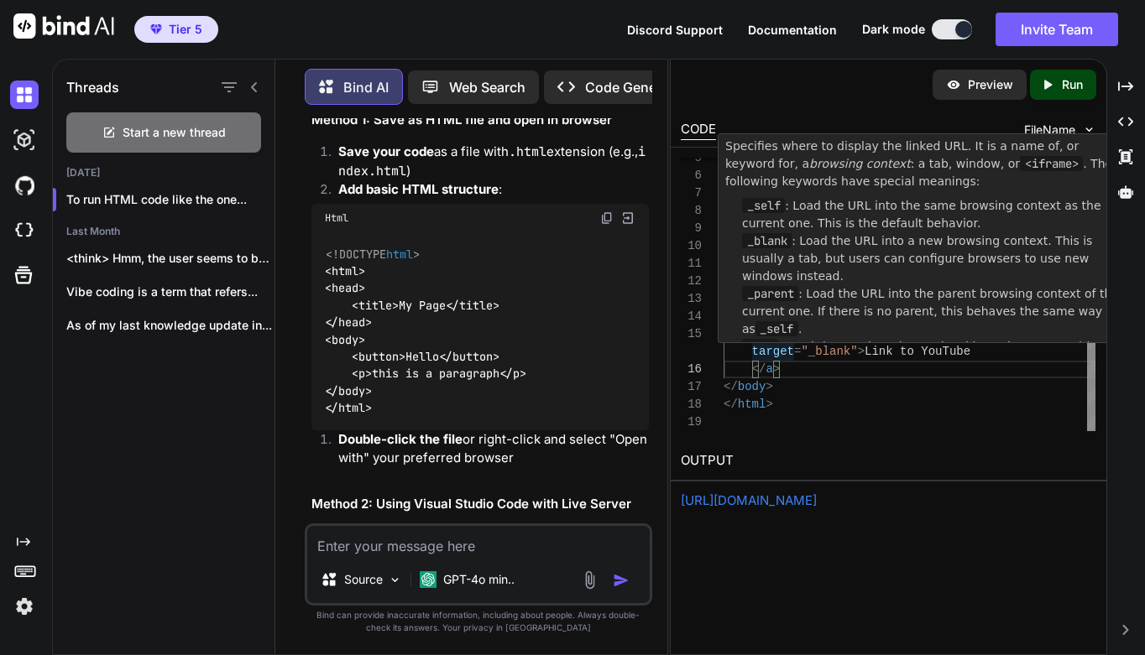
click at [753, 348] on span "target" at bounding box center [772, 351] width 42 height 13
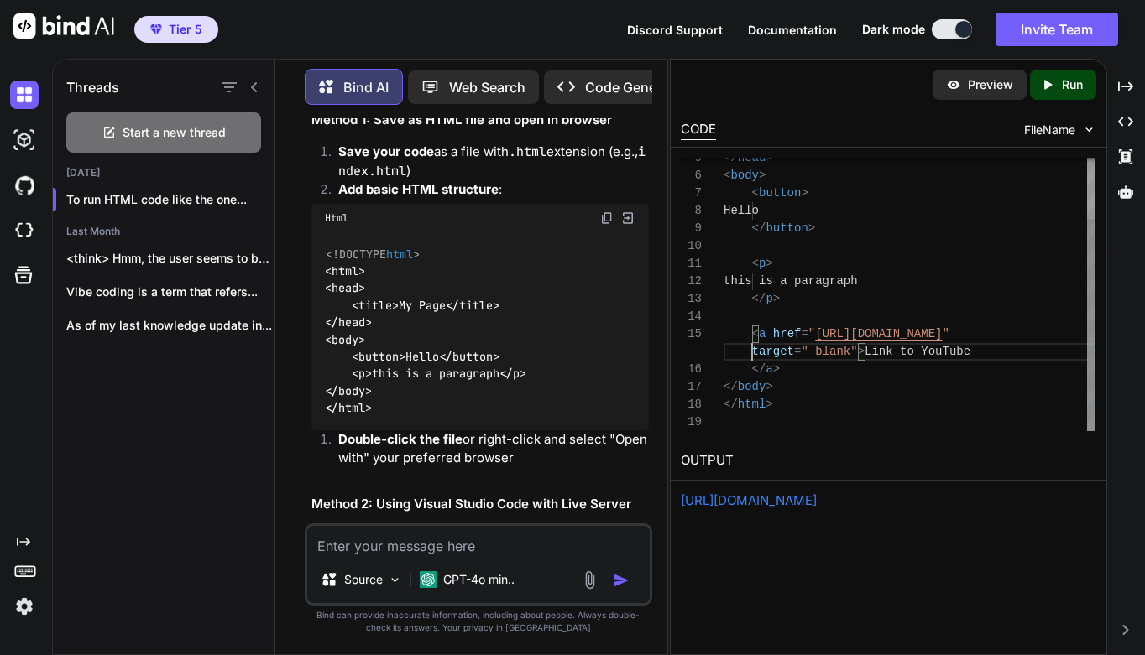
scroll to position [88, 0]
click at [793, 377] on div "</ a >" at bounding box center [909, 370] width 372 height 18
type textarea "<p> this is a paragraph </p> <a href="https://www.youtube.com/" target="_blank"…"
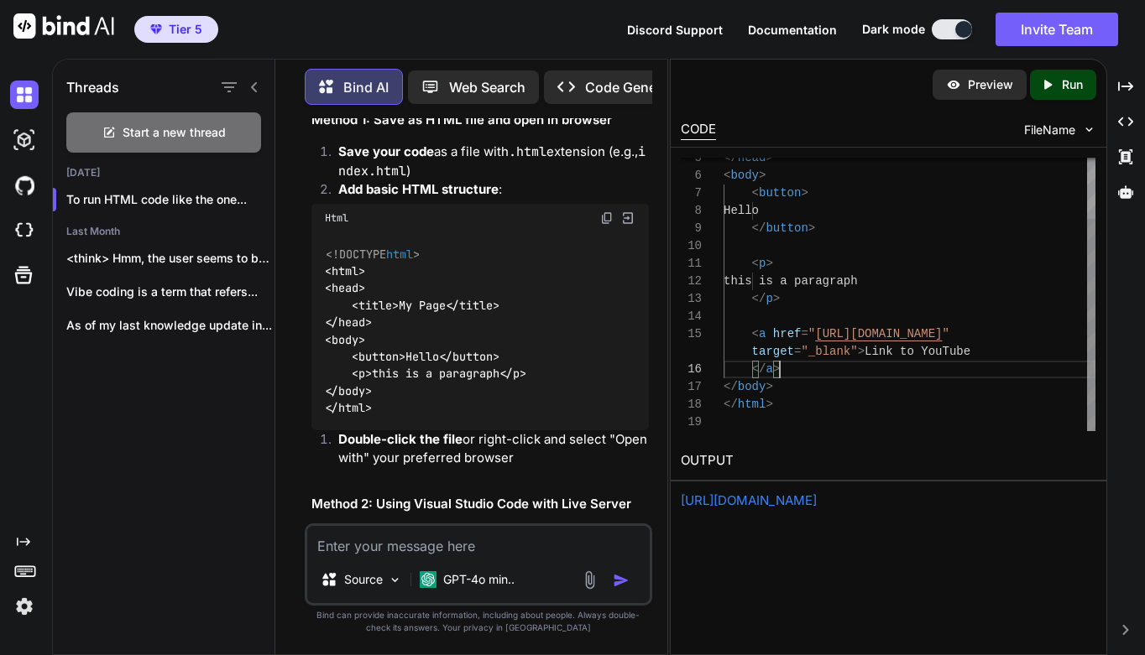
scroll to position [123, 0]
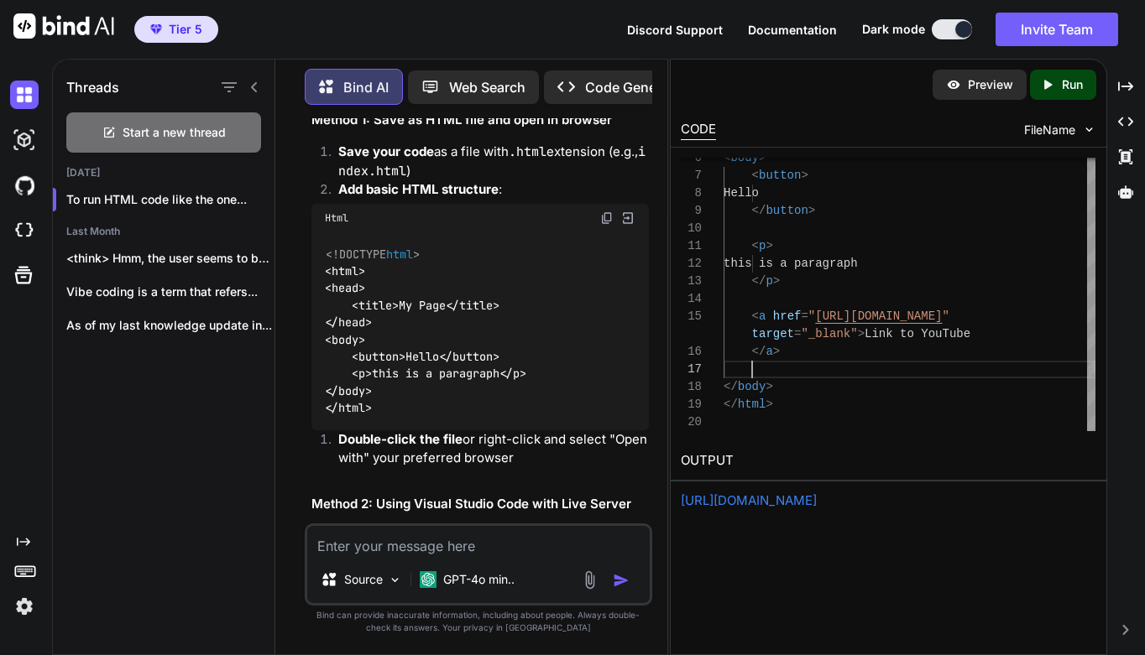
click at [1056, 87] on icon "Created with Pixso." at bounding box center [1051, 84] width 22 height 15
click at [804, 500] on link "https://app.onecompiler.com/43wf6rq86_43wke3y9d" at bounding box center [749, 501] width 136 height 16
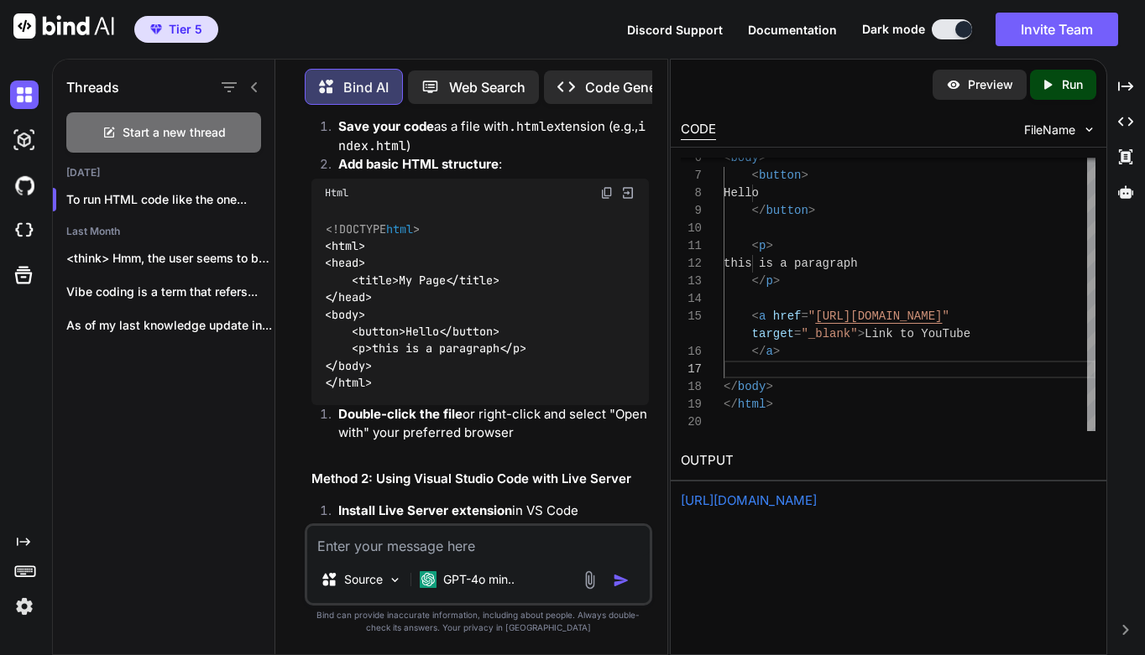
scroll to position [243, 0]
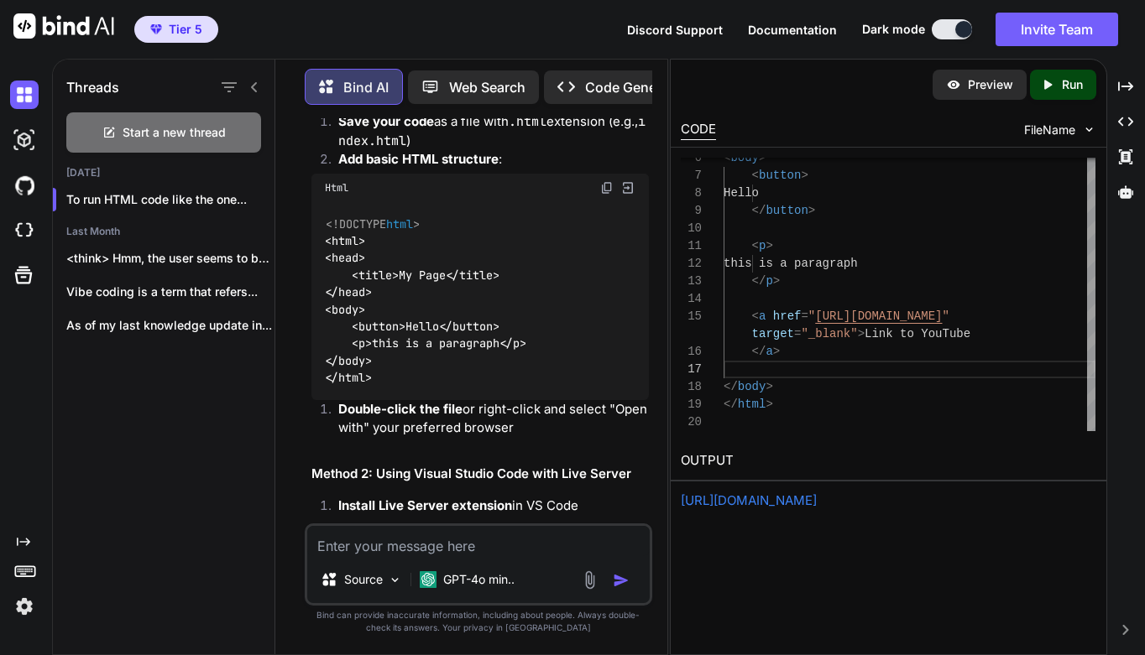
click at [584, 400] on li "Double-click the file or right-click and select "Open with" your preferred brow…" at bounding box center [487, 419] width 324 height 38
click at [457, 582] on p "GPT-4o min.." at bounding box center [478, 580] width 71 height 17
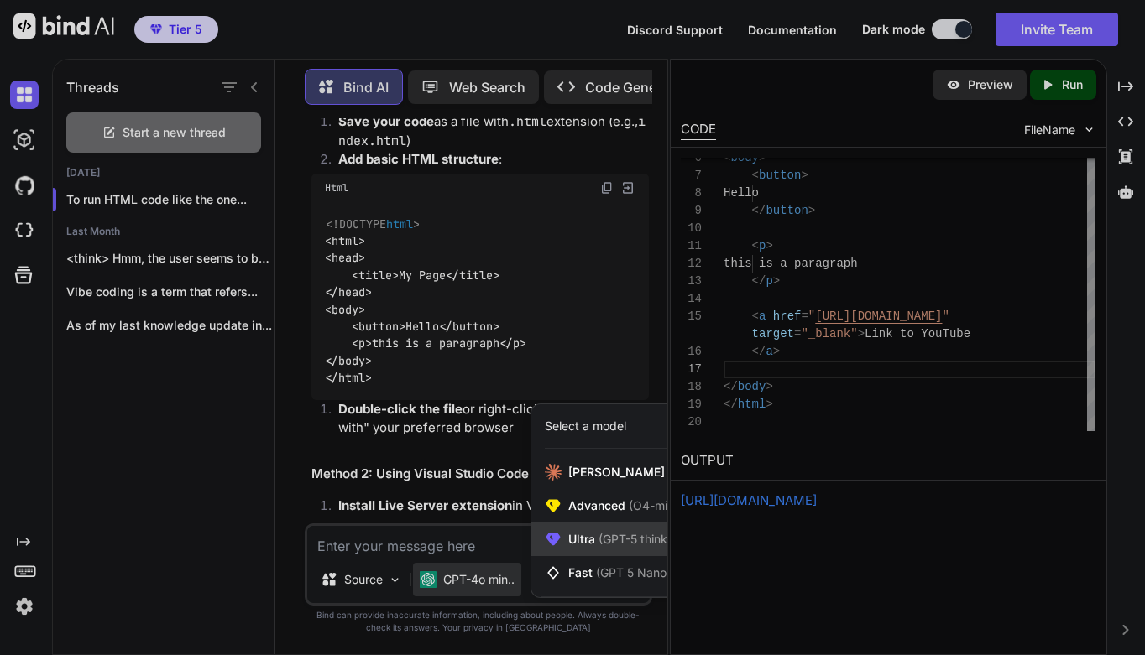
click at [605, 534] on span "(GPT-5 thinking, Gemini 2.5 Pro)" at bounding box center [685, 539] width 180 height 14
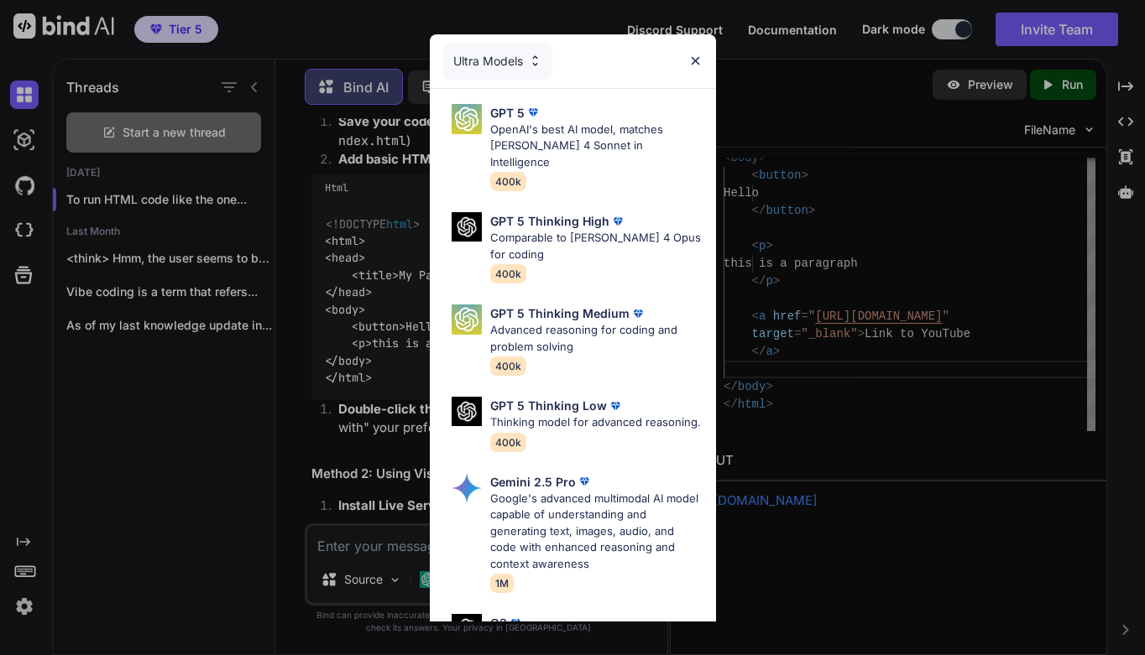
scroll to position [0, 0]
click at [692, 63] on img at bounding box center [695, 61] width 14 height 14
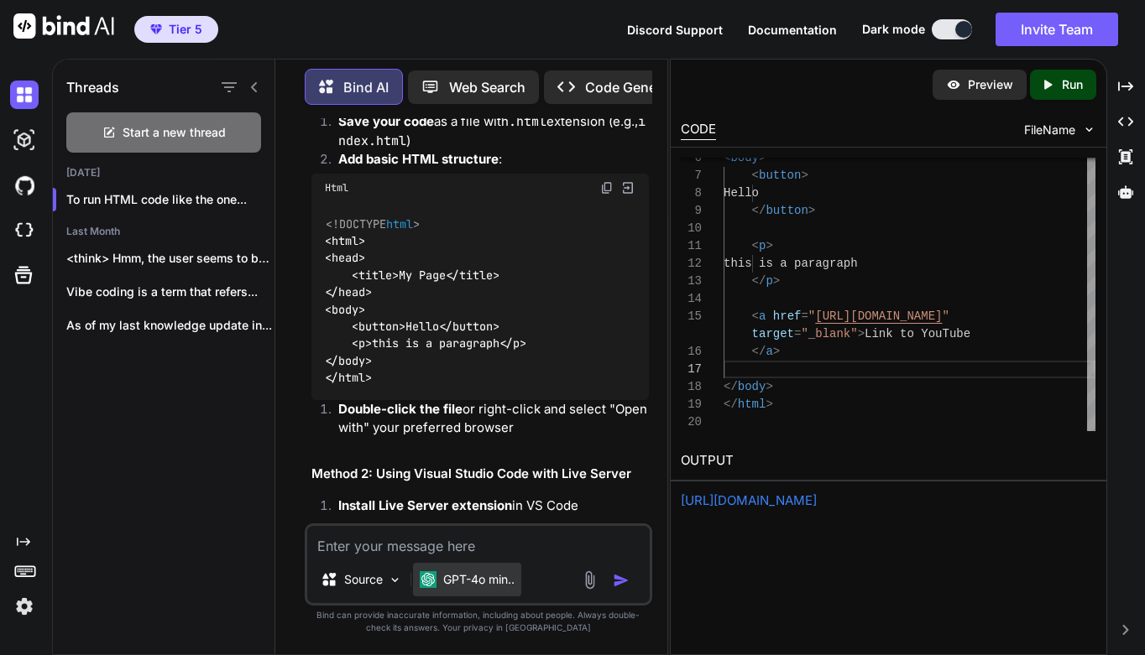
click at [485, 582] on p "GPT-4o min.." at bounding box center [478, 580] width 71 height 17
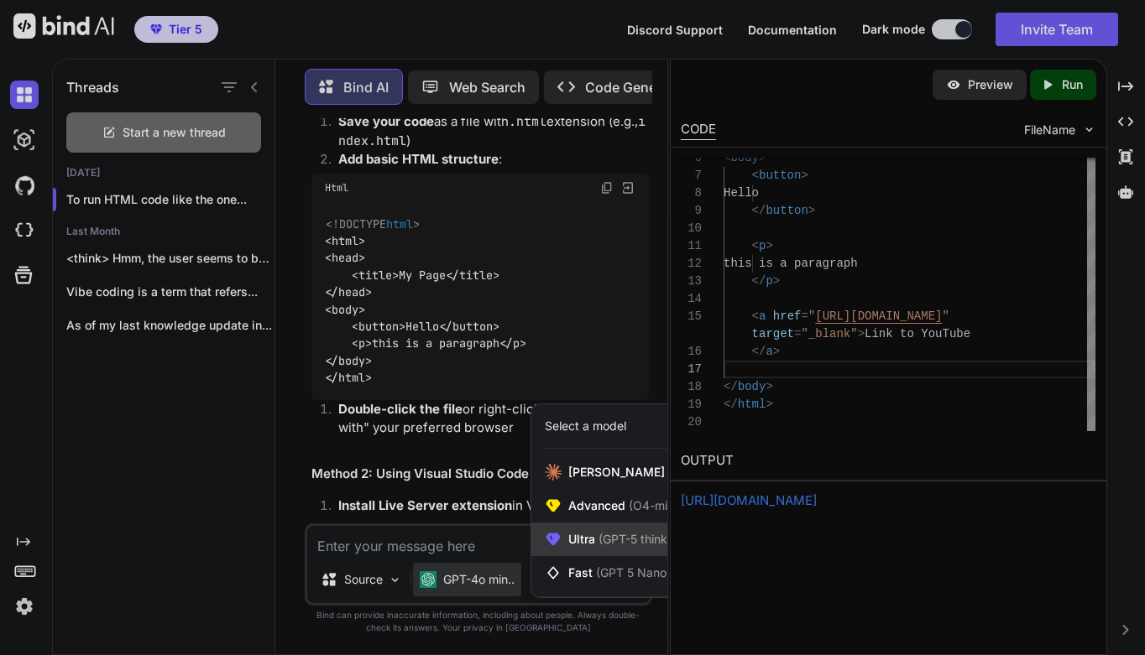
click at [591, 532] on span "Ultra (GPT-5 thinking, Gemini 2.5 Pro)" at bounding box center [671, 539] width 206 height 17
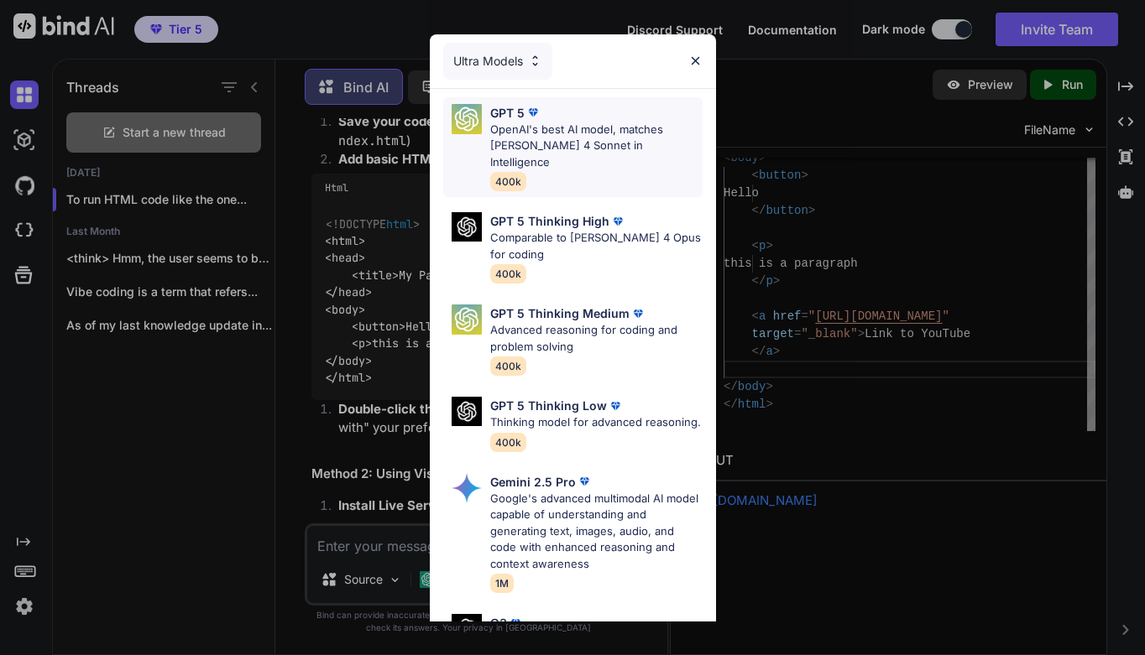
click at [547, 123] on p "OpenAI's best AI model, matches [PERSON_NAME] 4 Sonnet in Intelligence" at bounding box center [596, 147] width 212 height 50
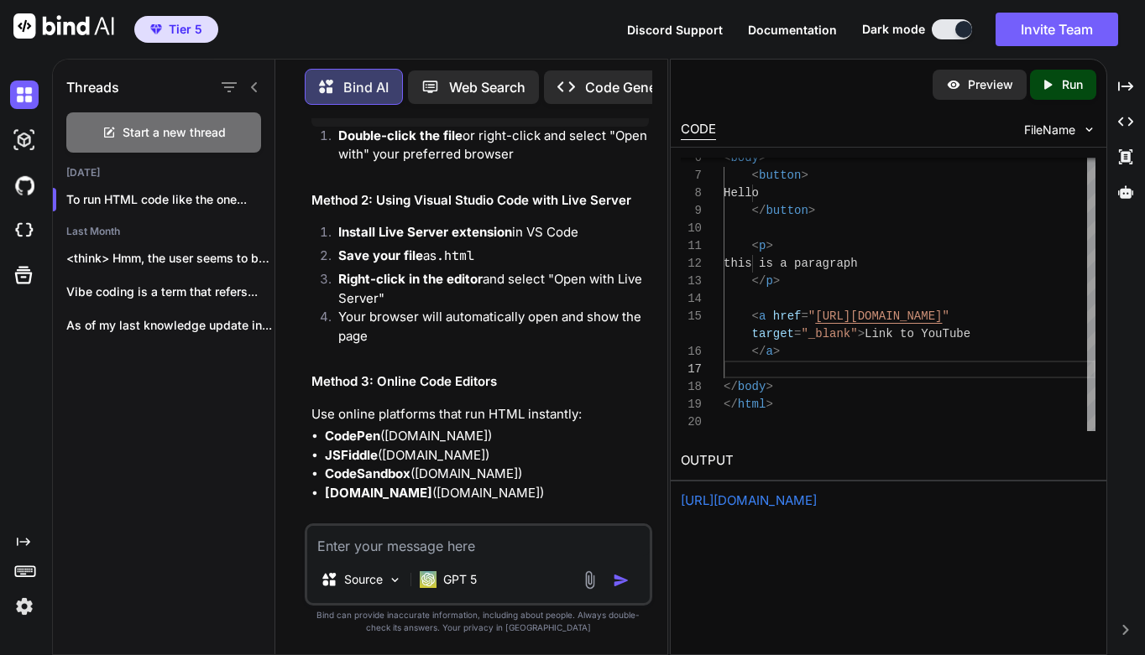
scroll to position [513, 0]
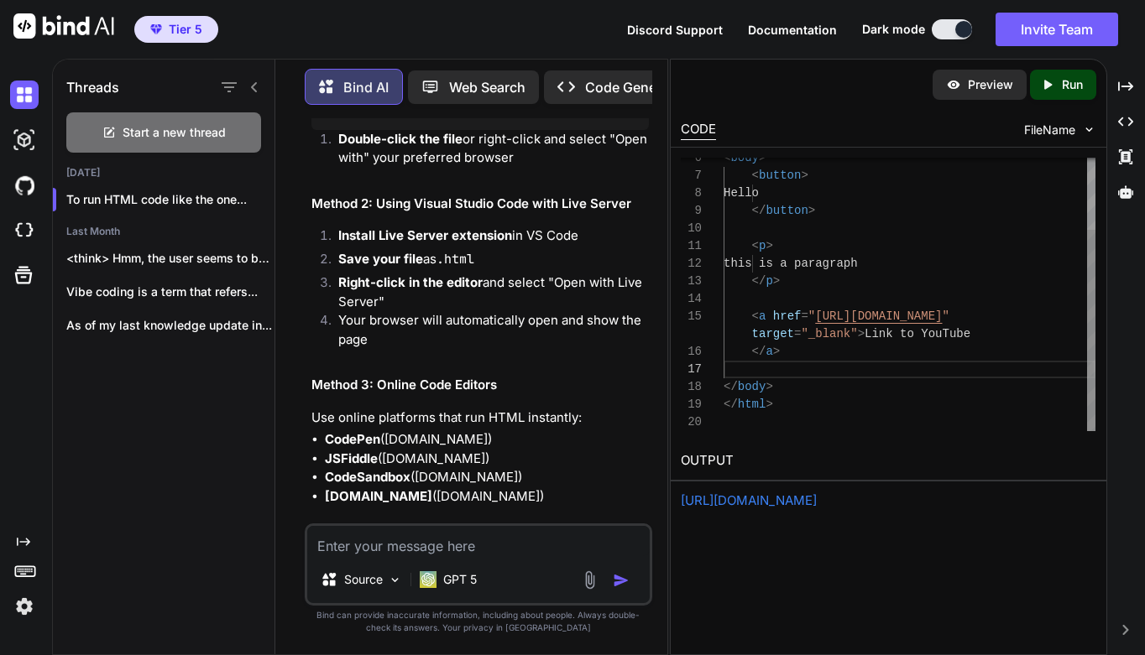
click at [811, 430] on div at bounding box center [909, 423] width 372 height 18
click at [1079, 131] on div "FileName" at bounding box center [1060, 130] width 72 height 17
click at [1088, 128] on img at bounding box center [1089, 130] width 14 height 14
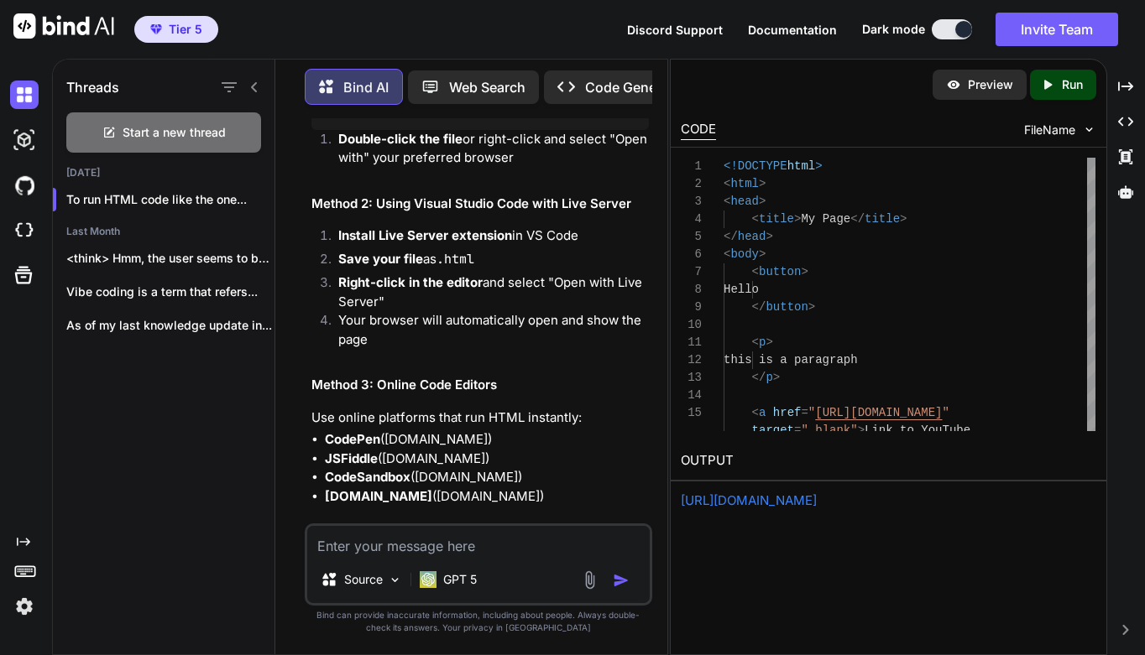
click at [991, 87] on p "Preview" at bounding box center [990, 84] width 45 height 17
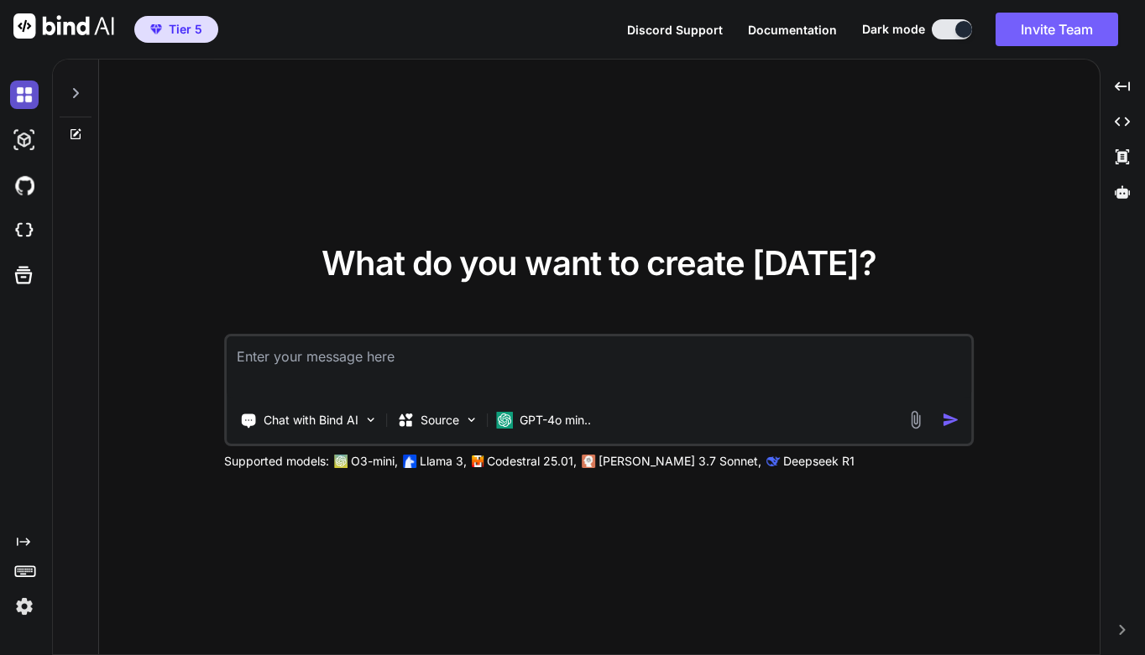
click at [24, 101] on img at bounding box center [24, 95] width 29 height 29
click at [22, 140] on img at bounding box center [24, 140] width 29 height 29
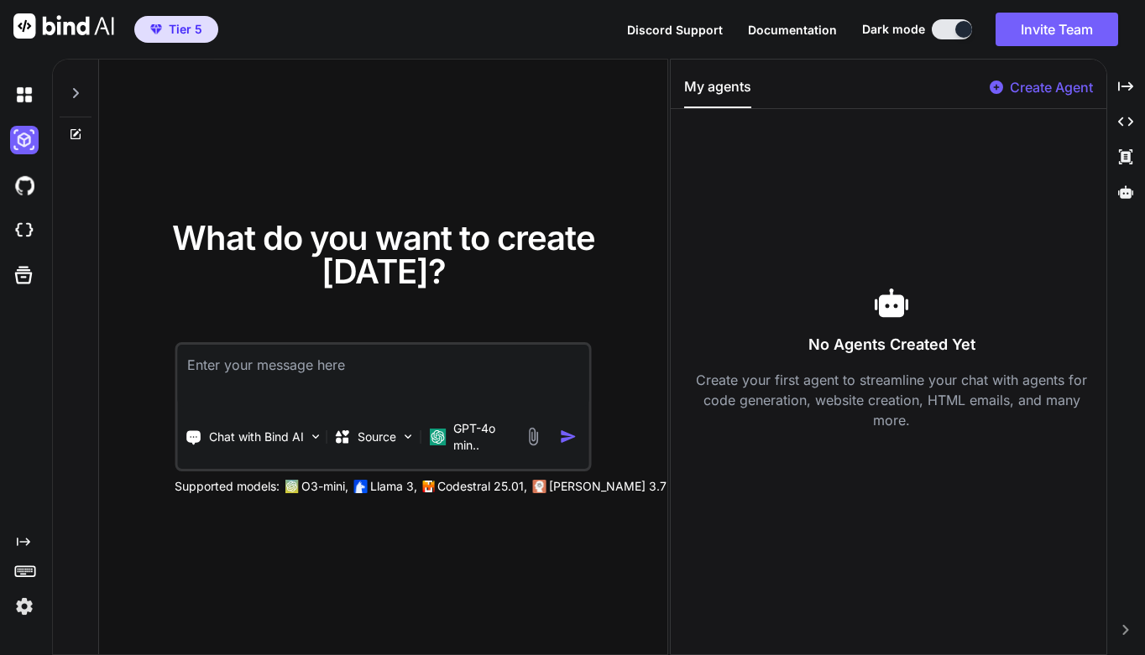
click at [80, 91] on icon at bounding box center [75, 92] width 13 height 13
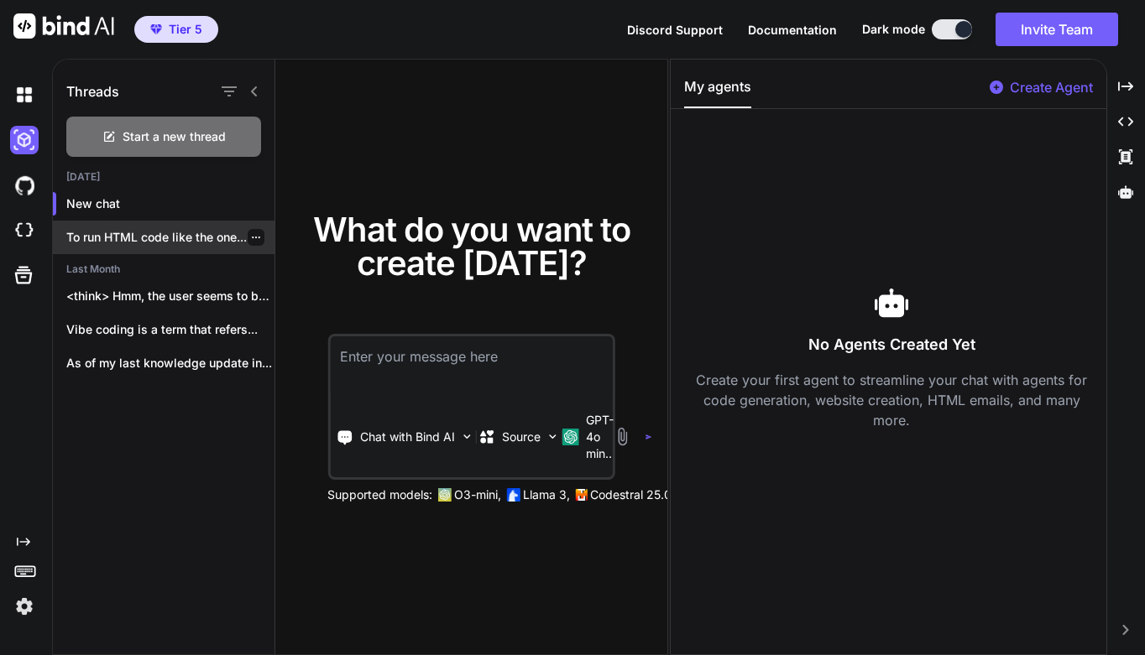
click at [131, 242] on p "To run HTML code like the one..." at bounding box center [170, 237] width 208 height 17
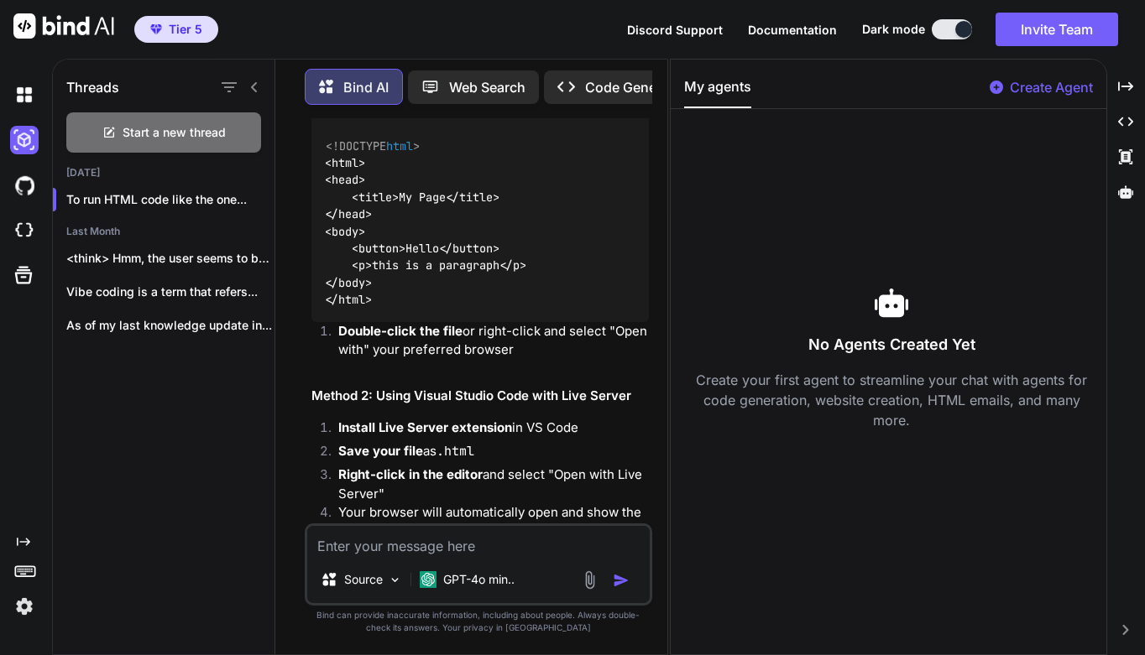
scroll to position [306, 0]
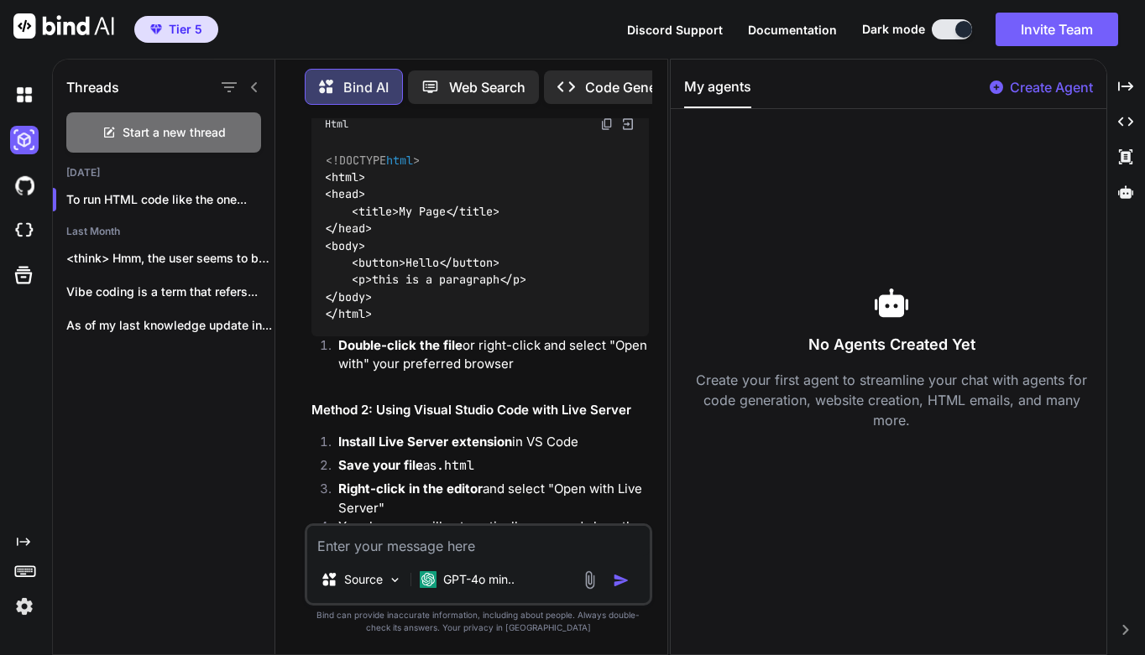
click at [867, 85] on div "My agents Create Agent" at bounding box center [889, 92] width 436 height 33
click at [616, 70] on div "Created with Pixso. Code Generator" at bounding box center [622, 87] width 156 height 34
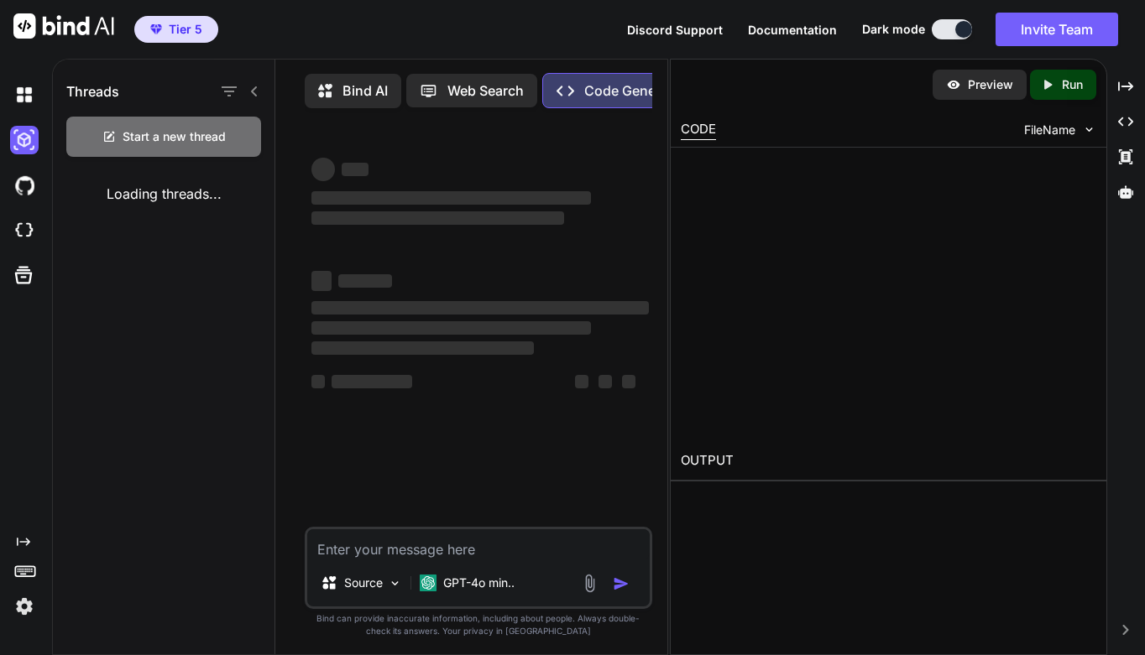
click at [611, 86] on p "Code Generator" at bounding box center [635, 91] width 102 height 20
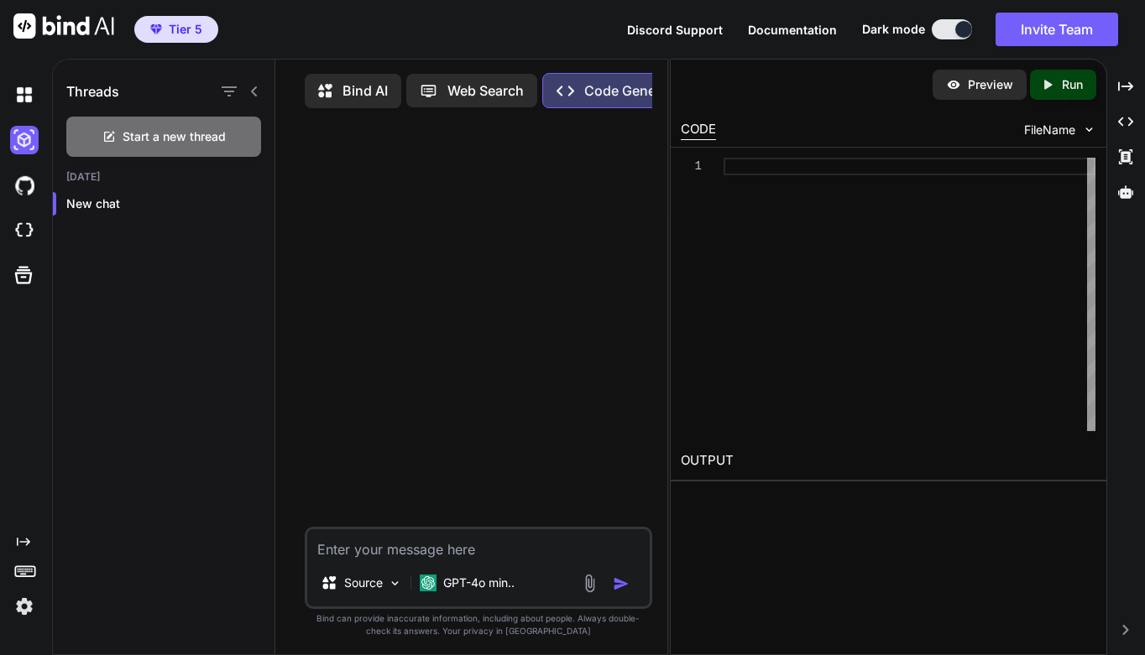
click at [476, 280] on div at bounding box center [480, 324] width 344 height 405
click at [133, 93] on div "Threads" at bounding box center [164, 88] width 222 height 57
click at [359, 86] on p "Bind AI" at bounding box center [364, 91] width 45 height 20
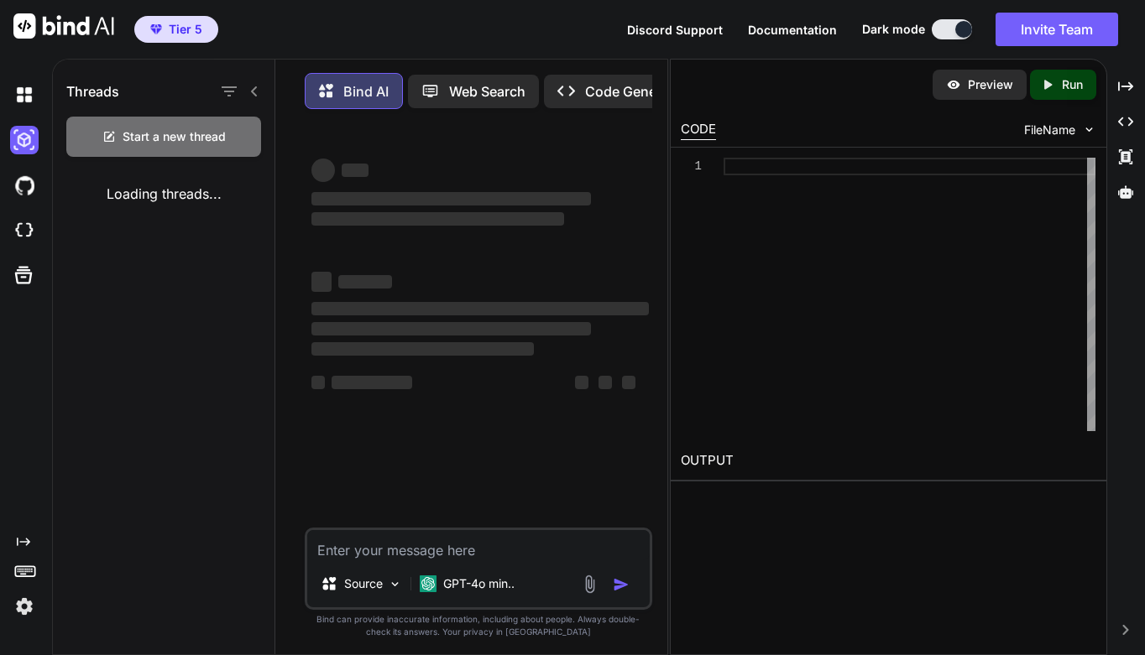
type textarea "x"
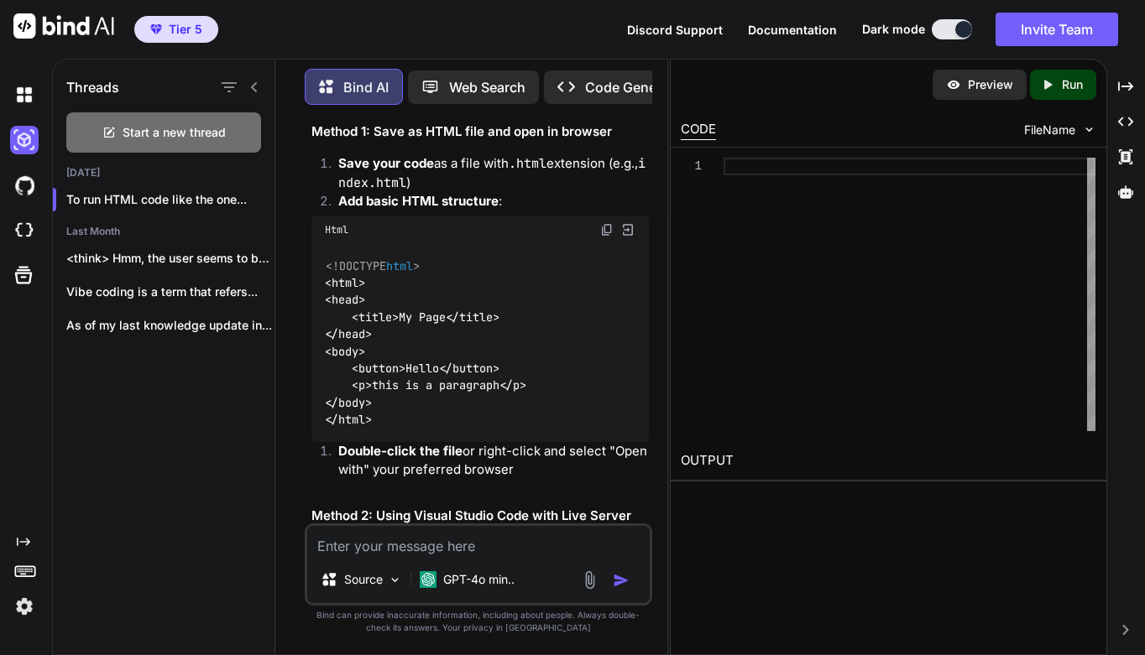
scroll to position [207, 0]
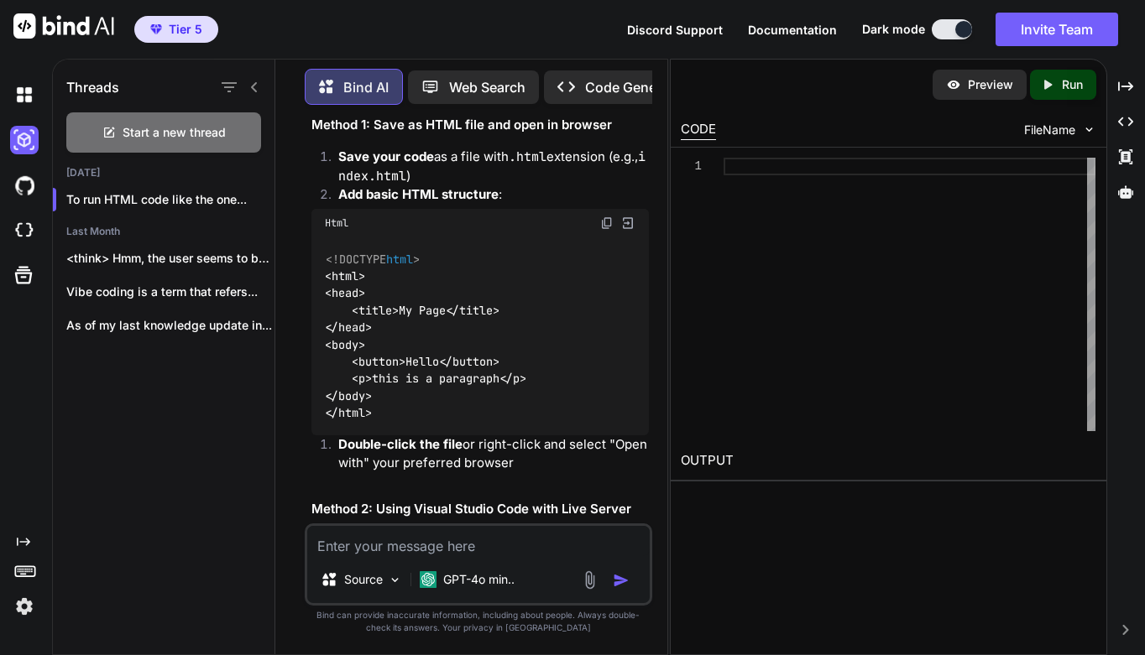
click at [629, 217] on img at bounding box center [627, 223] width 15 height 15
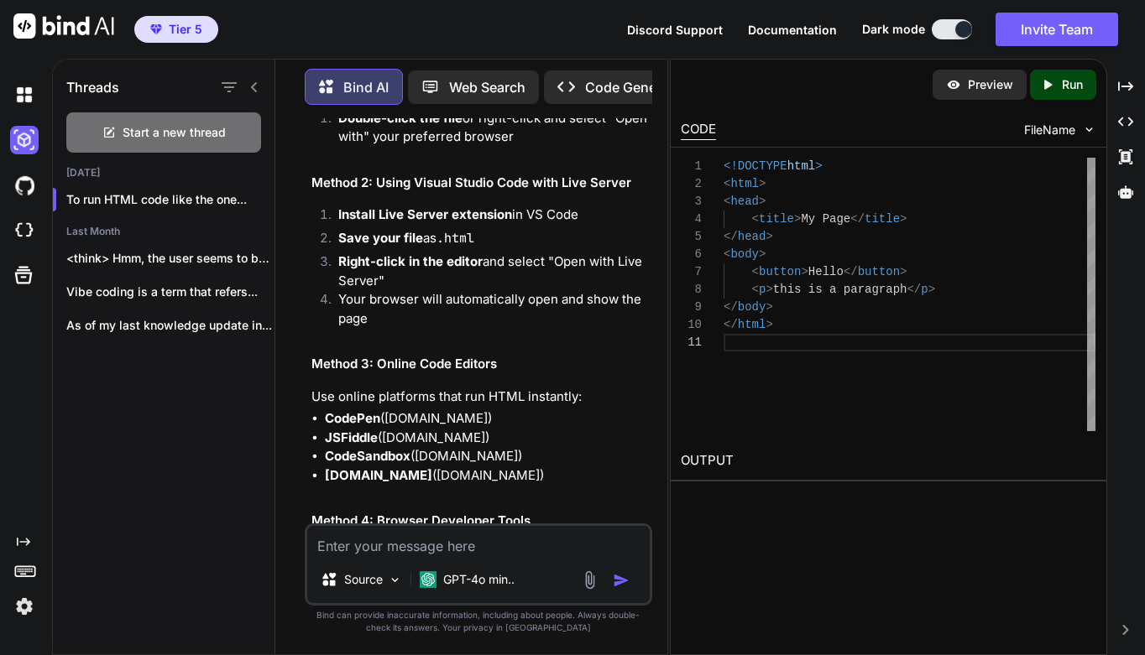
scroll to position [540, 0]
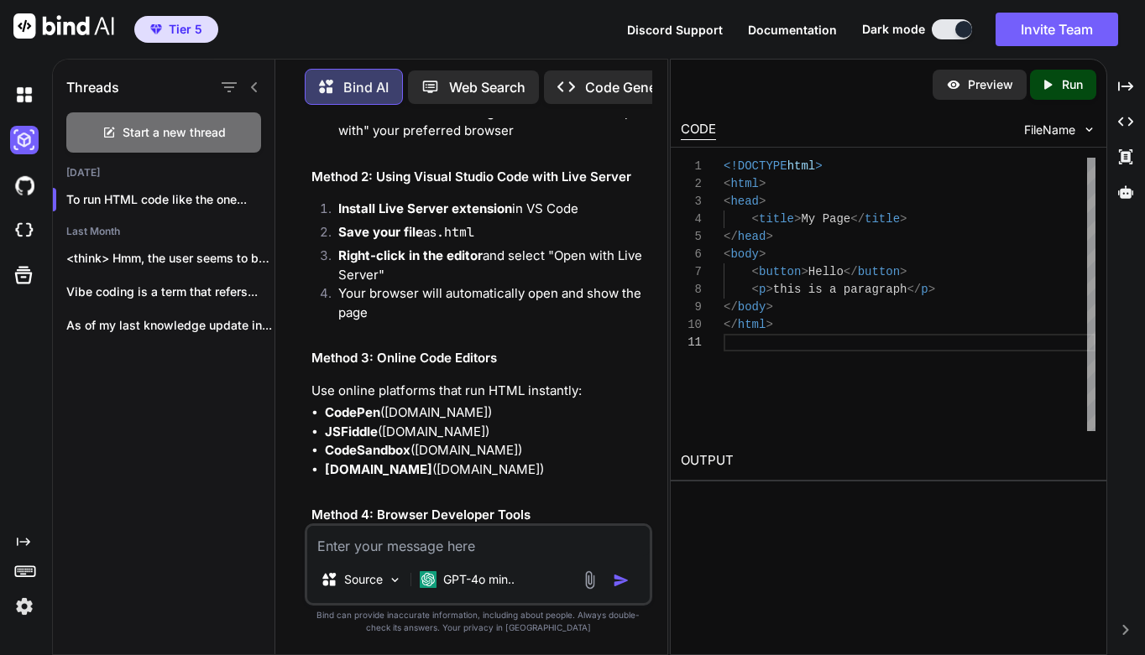
click at [946, 285] on div "< p > this is a paragraph </ p >" at bounding box center [909, 290] width 372 height 18
click at [1053, 309] on div "< a href = " https://resourcemap.brizy.sites "" at bounding box center [909, 308] width 372 height 18
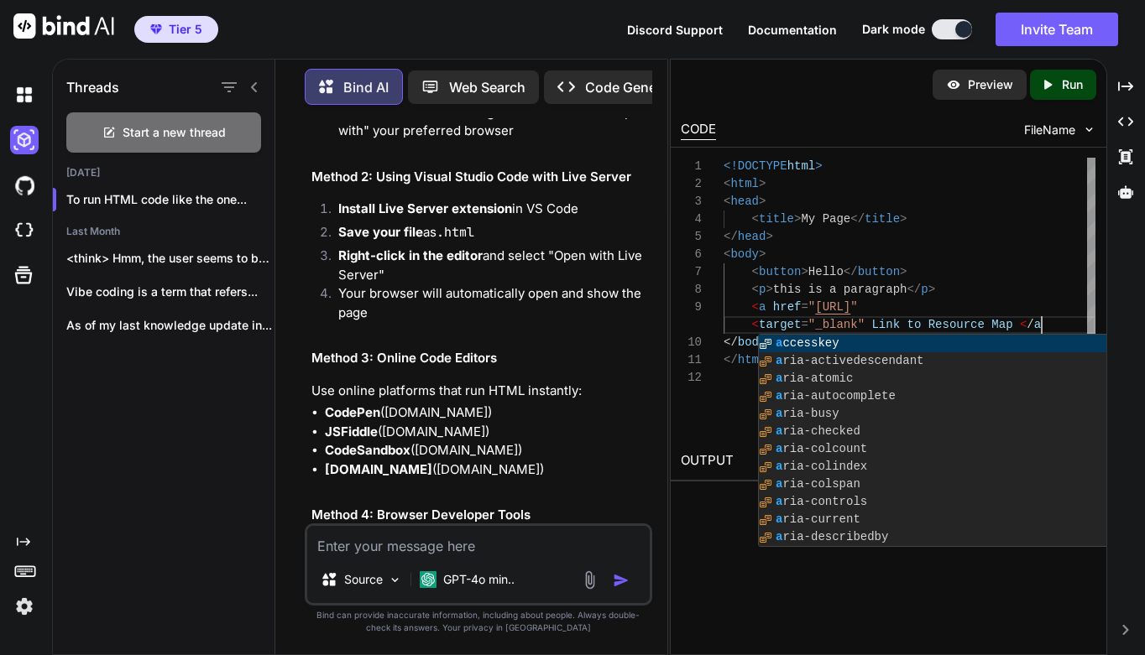
scroll to position [159, 0]
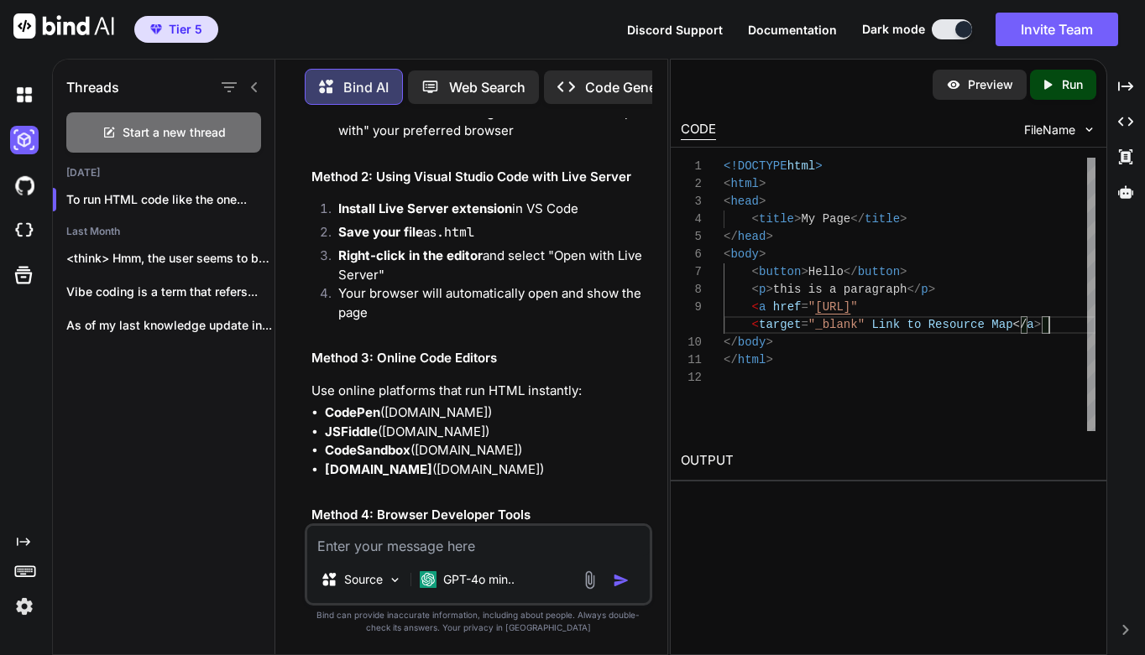
click at [966, 375] on div at bounding box center [909, 378] width 372 height 18
click at [1064, 84] on p "Run" at bounding box center [1072, 84] width 21 height 17
click at [817, 499] on link "https://app.onecompiler.com/43wf6rv88_43wkh2n86" at bounding box center [749, 501] width 136 height 16
click at [763, 327] on span "target" at bounding box center [780, 324] width 42 height 13
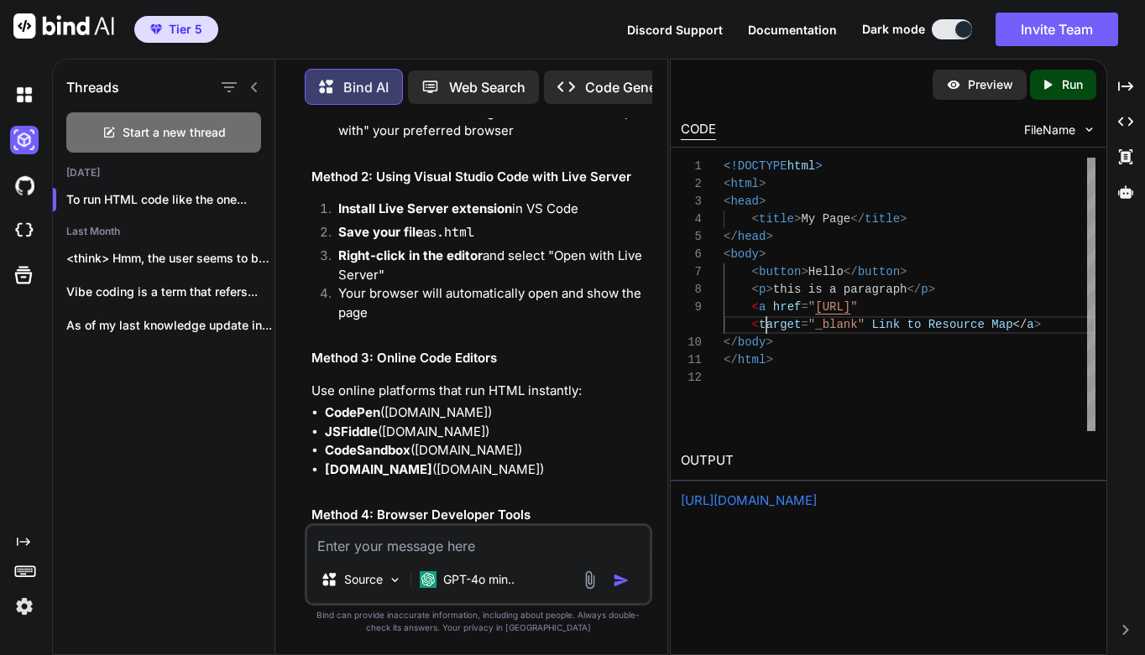
scroll to position [159, 0]
click at [761, 326] on span "target" at bounding box center [780, 324] width 42 height 13
click at [869, 373] on div at bounding box center [909, 378] width 372 height 18
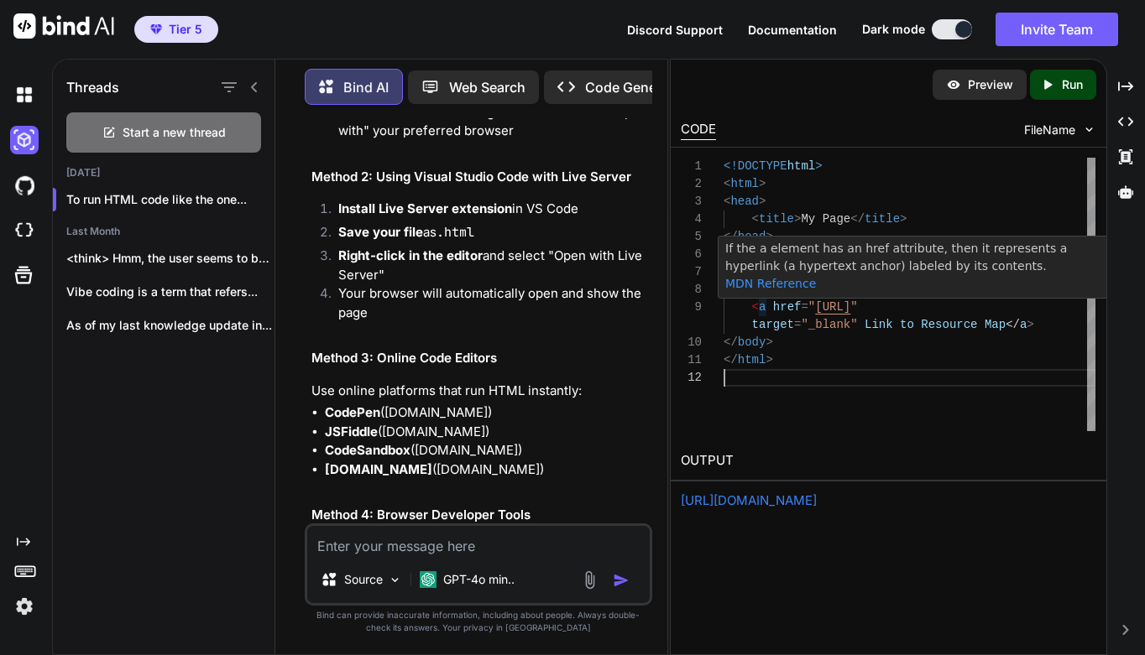
click at [768, 310] on span at bounding box center [768, 306] width 7 height 13
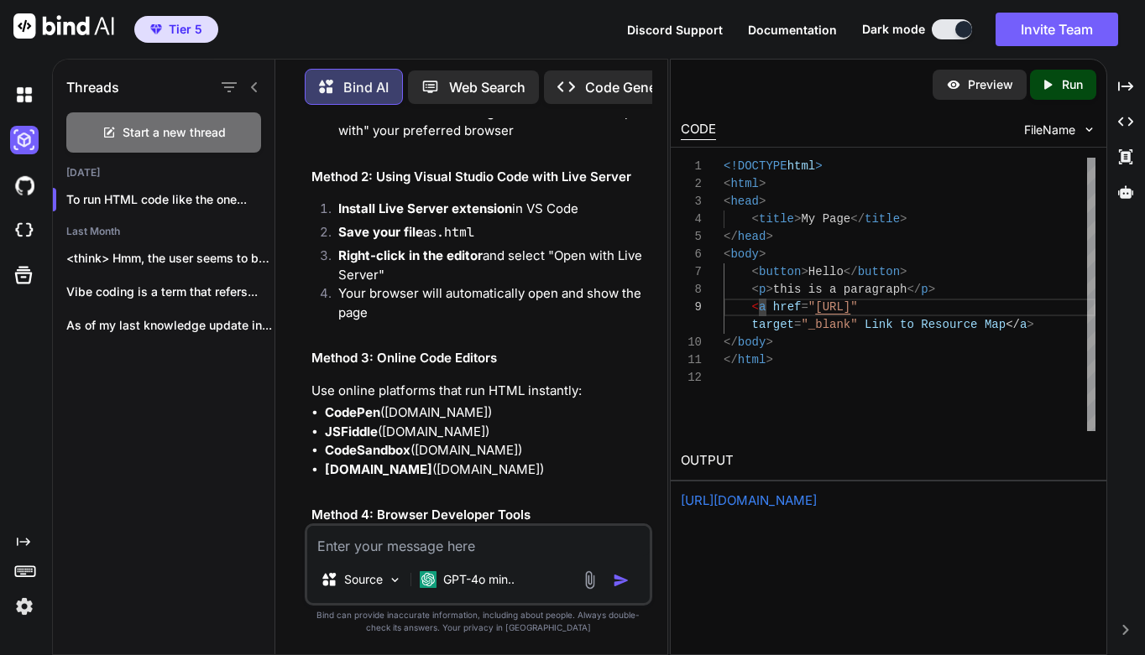
scroll to position [141, 0]
click at [947, 358] on div "</ html >" at bounding box center [909, 361] width 372 height 18
click at [1067, 331] on div "target="_blank" Link to Resource Map </ a >" at bounding box center [909, 325] width 372 height 18
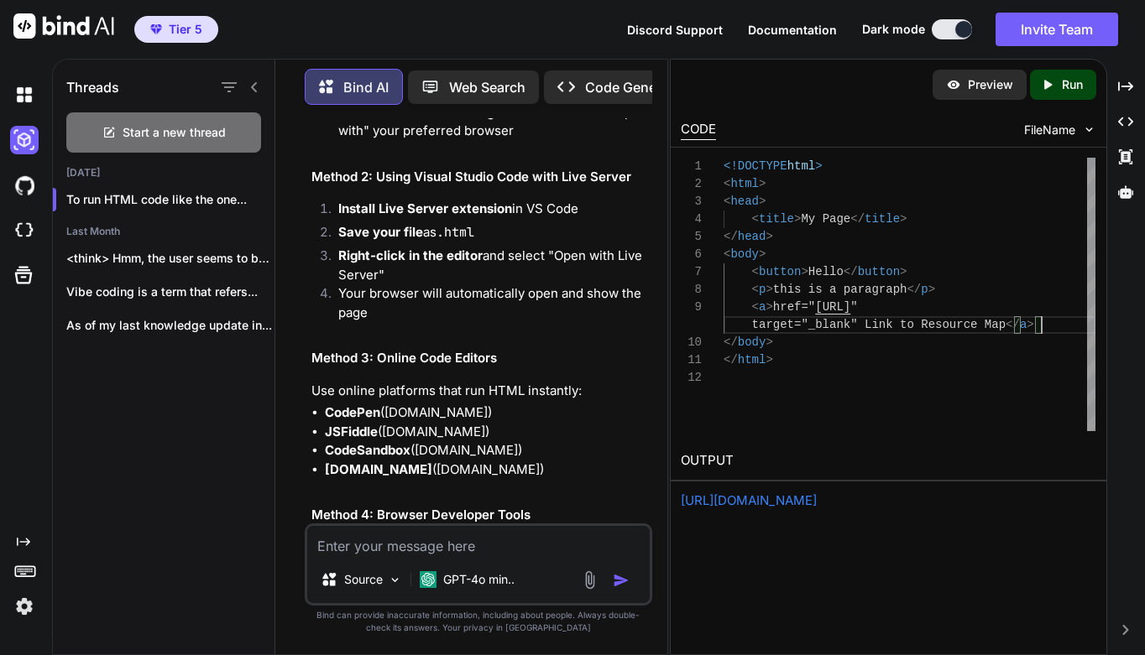
click at [1062, 326] on div "target="_blank" Link to Resource Map </ a >" at bounding box center [909, 325] width 372 height 18
click at [1064, 82] on p "Run" at bounding box center [1072, 84] width 21 height 17
click at [817, 499] on link "https://app.onecompiler.com/43wf6rqab_43wkh4hmn" at bounding box center [749, 501] width 136 height 16
click at [774, 304] on span "href="" at bounding box center [794, 306] width 42 height 13
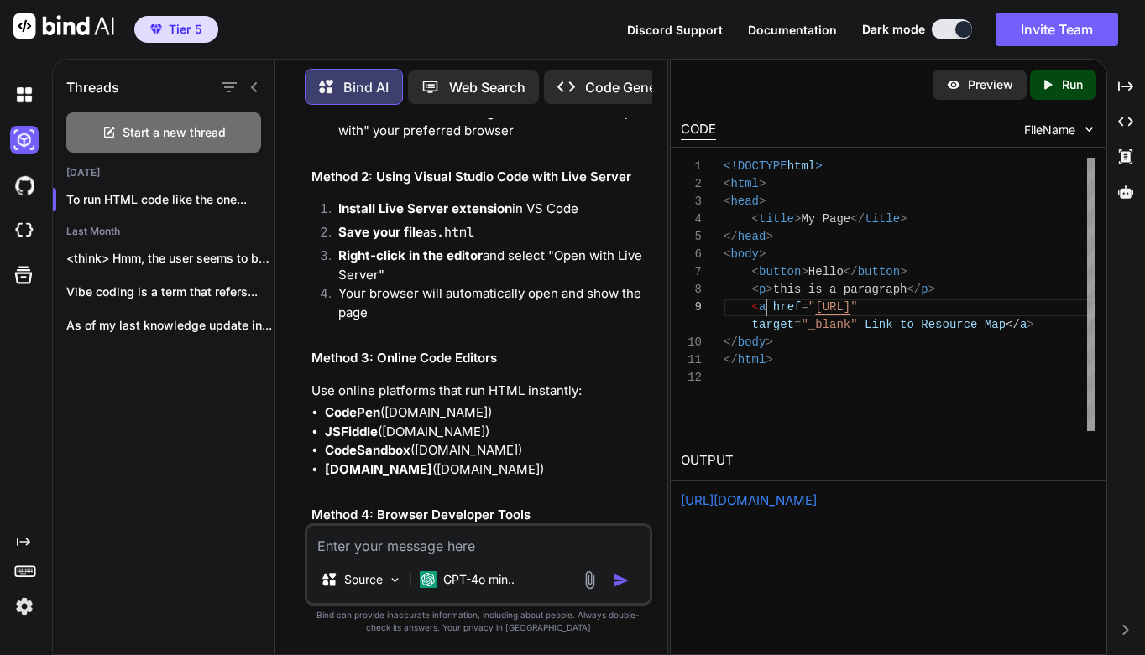
click at [860, 326] on span at bounding box center [861, 324] width 7 height 13
click at [994, 364] on div "</ html >" at bounding box center [909, 361] width 372 height 18
click at [1073, 83] on p "Run" at bounding box center [1072, 84] width 21 height 17
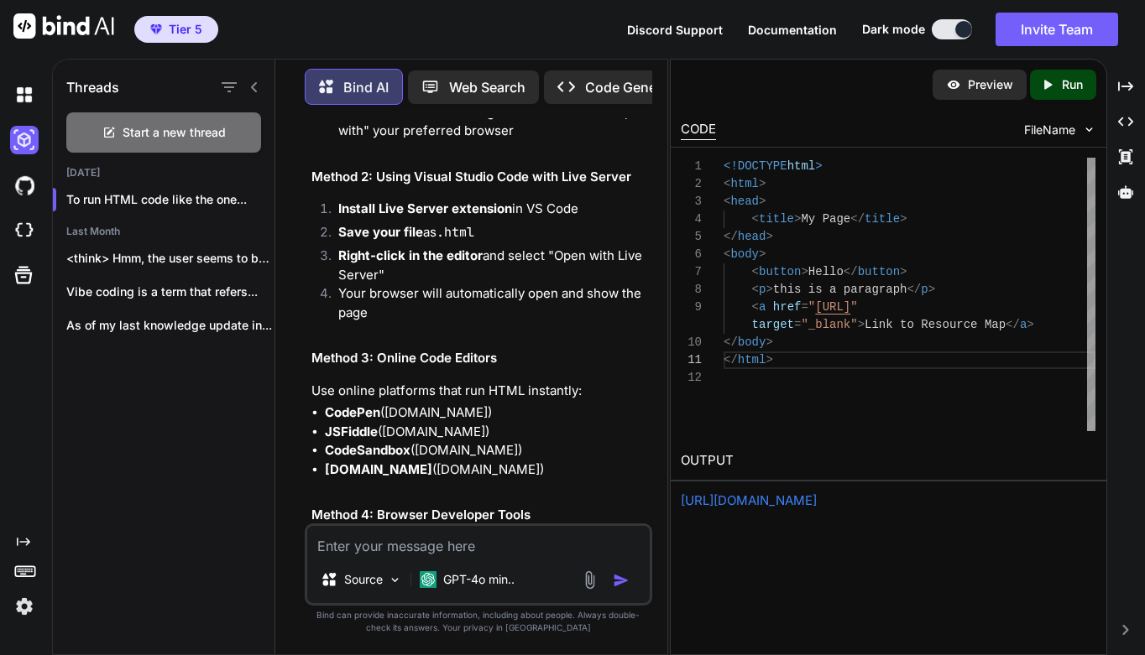
click at [817, 493] on link "https://app.onecompiler.com/43wf6rv8k_43wkh88kt" at bounding box center [749, 501] width 136 height 16
click at [850, 305] on span "https://resourcemap.brizy.sites" at bounding box center [832, 306] width 35 height 13
click at [1015, 367] on div "</ html >" at bounding box center [909, 361] width 372 height 18
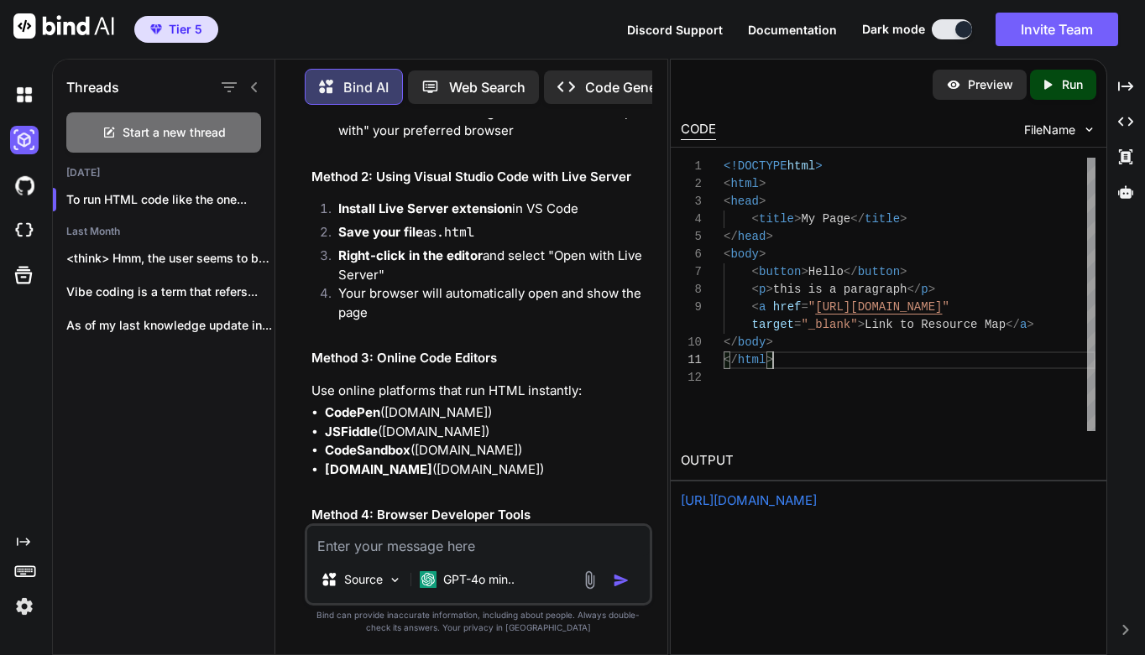
click at [1078, 84] on p "Run" at bounding box center [1072, 84] width 21 height 17
click at [817, 503] on link "https://app.onecompiler.com/43wf6rv88_43wkh9vut" at bounding box center [749, 501] width 136 height 16
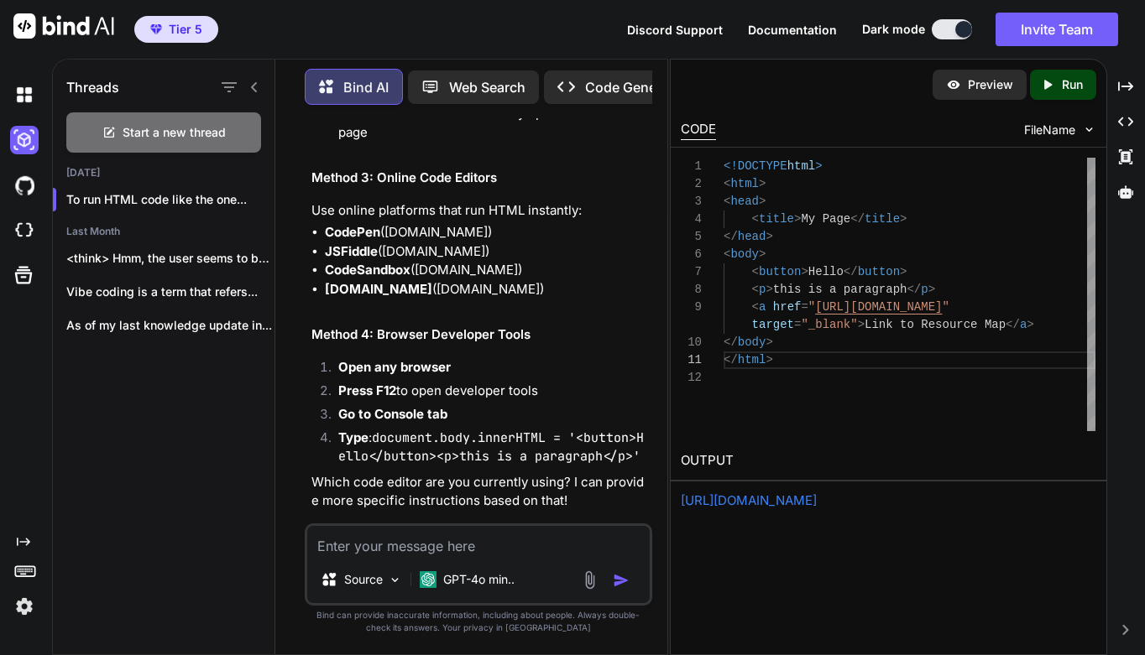
scroll to position [0, 0]
click at [1088, 133] on img at bounding box center [1089, 130] width 14 height 14
click at [1084, 128] on img at bounding box center [1089, 130] width 14 height 14
click at [1047, 127] on span "FileName" at bounding box center [1049, 130] width 51 height 17
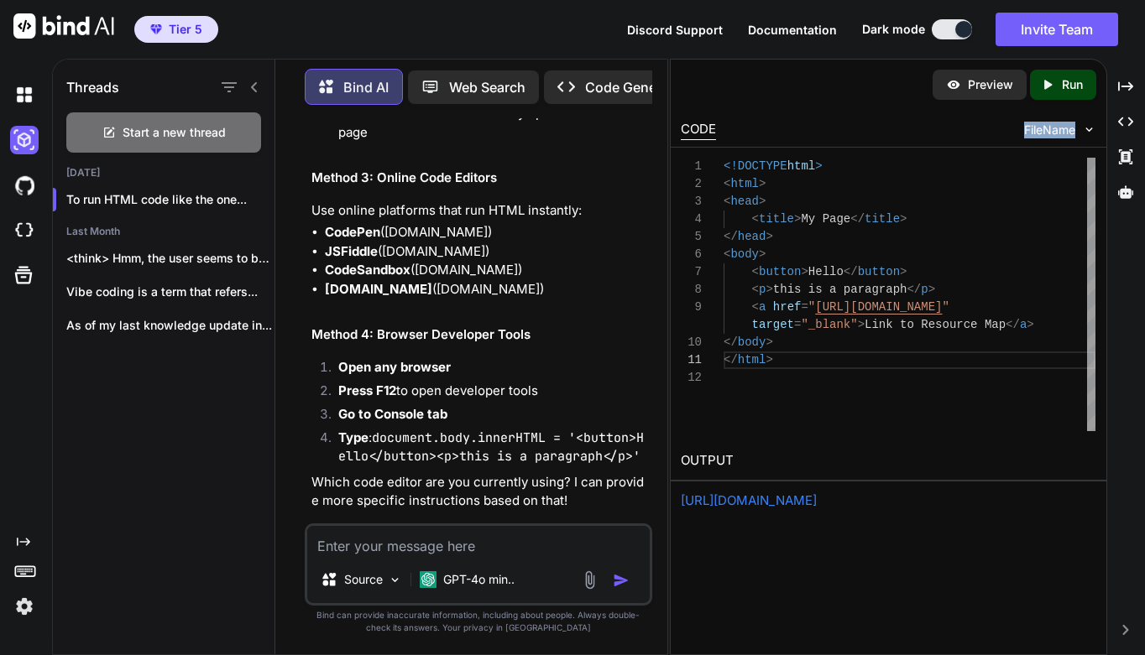
click at [979, 202] on div "< head >" at bounding box center [909, 202] width 372 height 18
click at [1028, 149] on div "1 2 3 4 5 6 7 8 10 11 9 12 <!DOCTYPE html > < html > < head > < title > My Page…" at bounding box center [889, 295] width 436 height 294
click at [931, 368] on div "</ html >" at bounding box center [909, 361] width 372 height 18
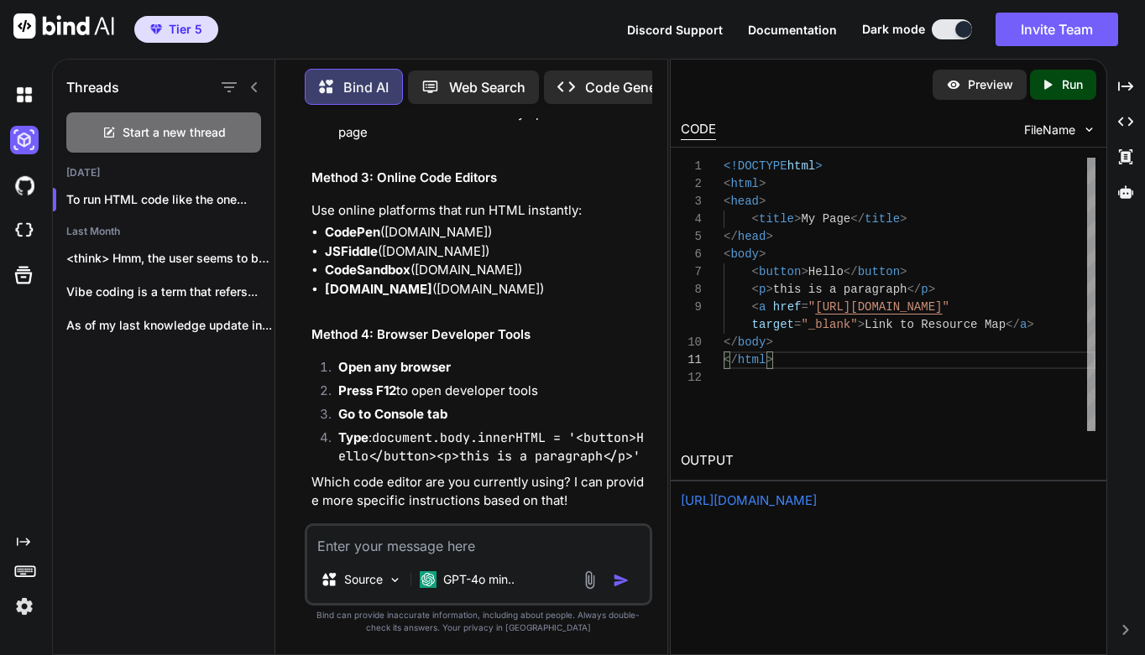
click at [910, 394] on div "<!DOCTYPE html > < html > < head > < title > My Page </ title > </ head > < bod…" at bounding box center [909, 295] width 372 height 274
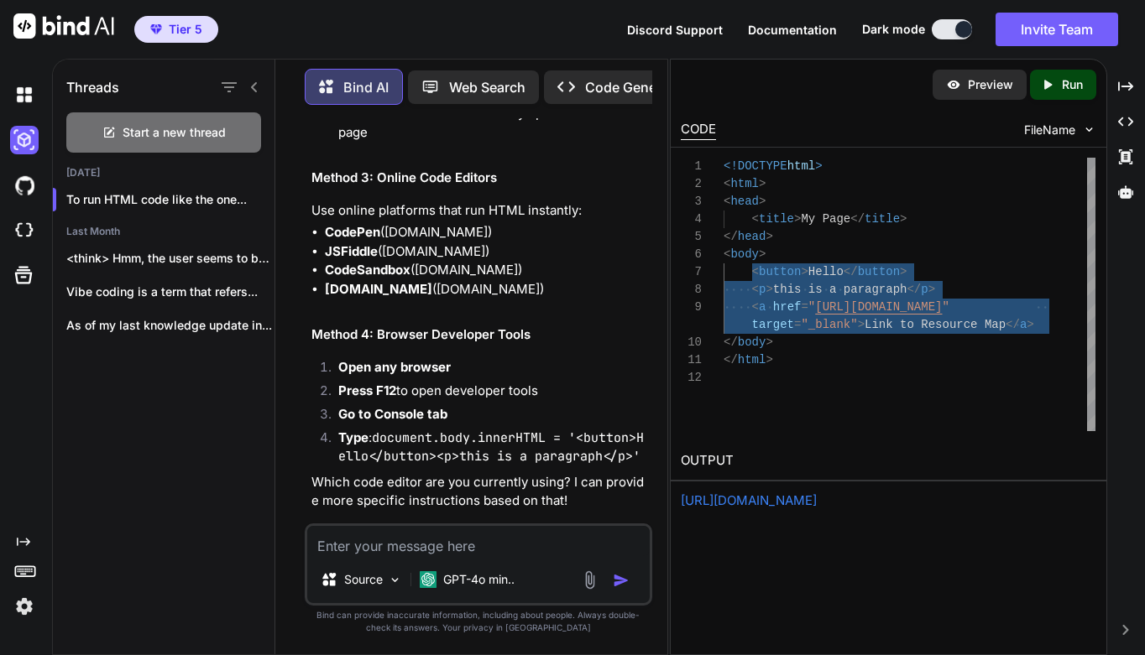
drag, startPoint x: 751, startPoint y: 270, endPoint x: 1061, endPoint y: 321, distance: 313.7
click at [1061, 321] on div "<!DOCTYPE html > < html > < head > < title > My Page </ title > </ head > < bod…" at bounding box center [909, 295] width 372 height 274
click at [1047, 234] on div "</ head >" at bounding box center [909, 237] width 372 height 18
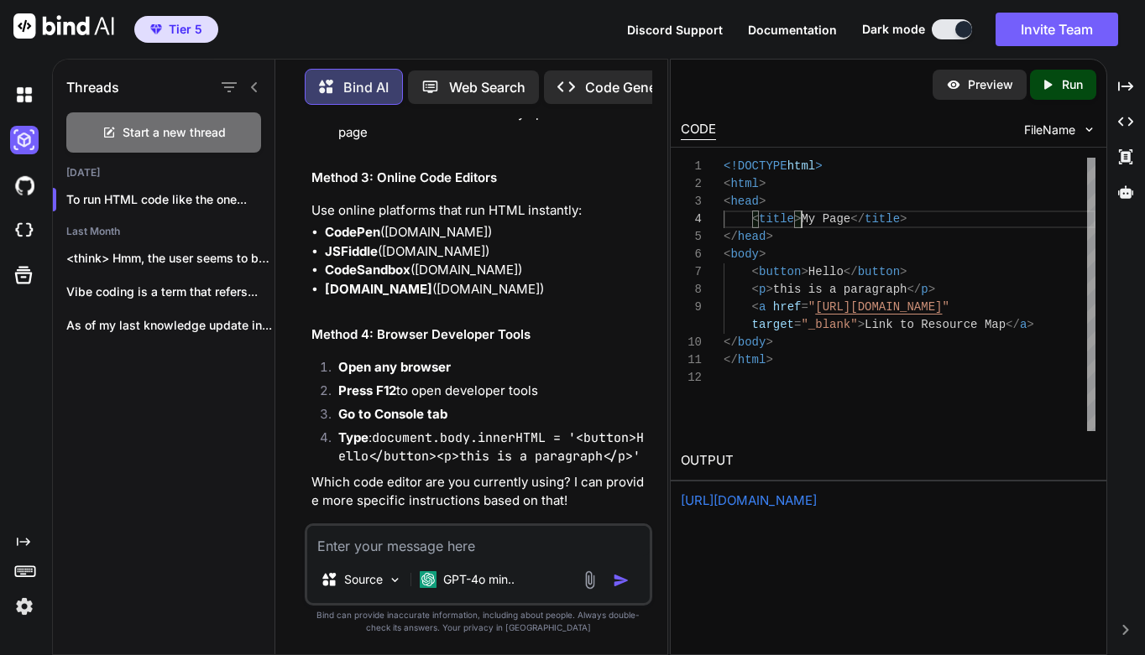
scroll to position [53, 0]
drag, startPoint x: 802, startPoint y: 216, endPoint x: 848, endPoint y: 225, distance: 47.1
click at [848, 225] on span "< title > My Page </ title >" at bounding box center [814, 220] width 183 height 18
click at [822, 217] on span "My Page" at bounding box center [826, 218] width 50 height 13
click at [950, 253] on div "< body >" at bounding box center [909, 255] width 372 height 18
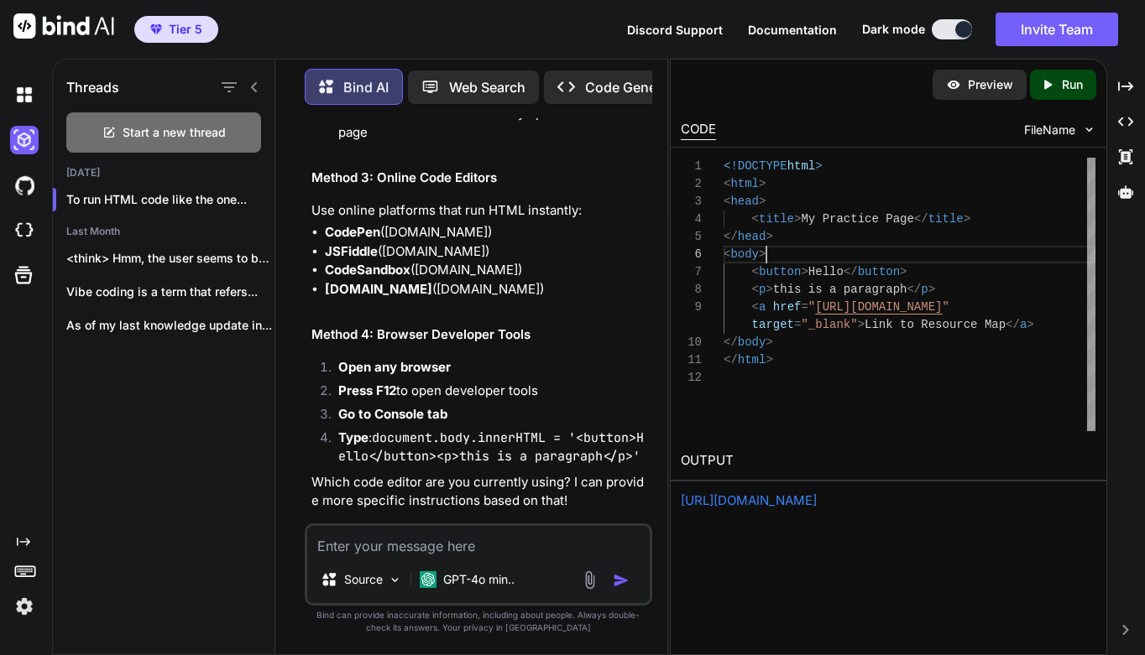
scroll to position [88, 0]
click at [1075, 86] on p "Run" at bounding box center [1072, 84] width 21 height 17
click at [817, 499] on link "https://app.onecompiler.com/43wf6rv88_43wkhf6fa" at bounding box center [749, 501] width 136 height 16
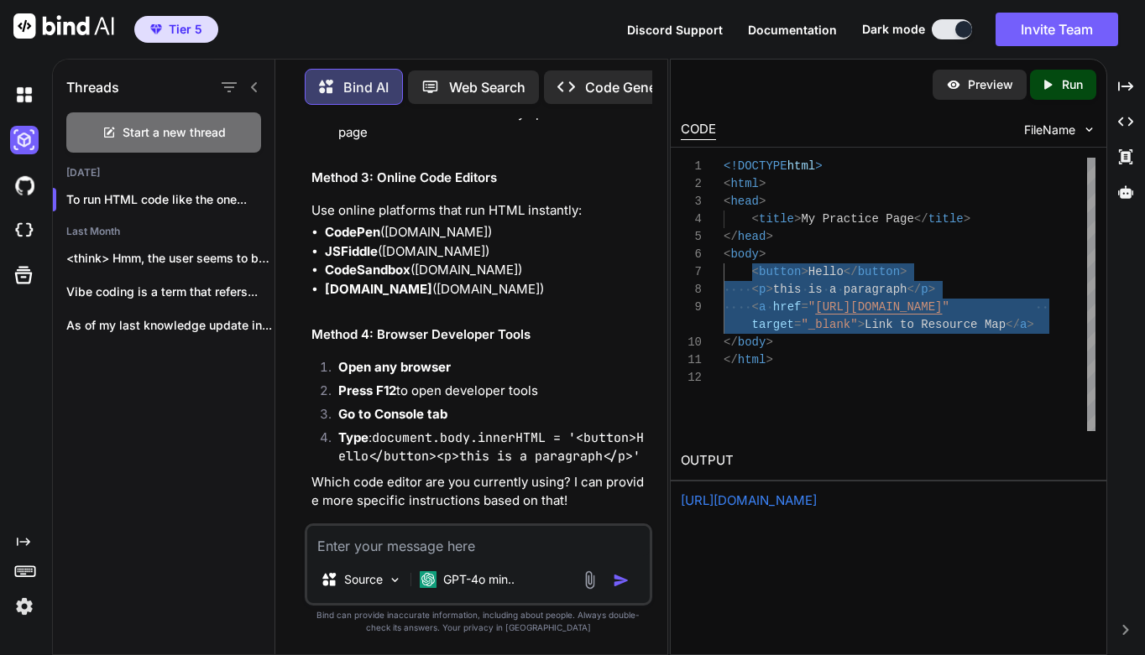
drag, startPoint x: 753, startPoint y: 270, endPoint x: 1061, endPoint y: 329, distance: 313.5
click at [1061, 329] on div "<!DOCTYPE html > < html > < head > < title > My Practice Page </ title > </ hea…" at bounding box center [909, 295] width 372 height 274
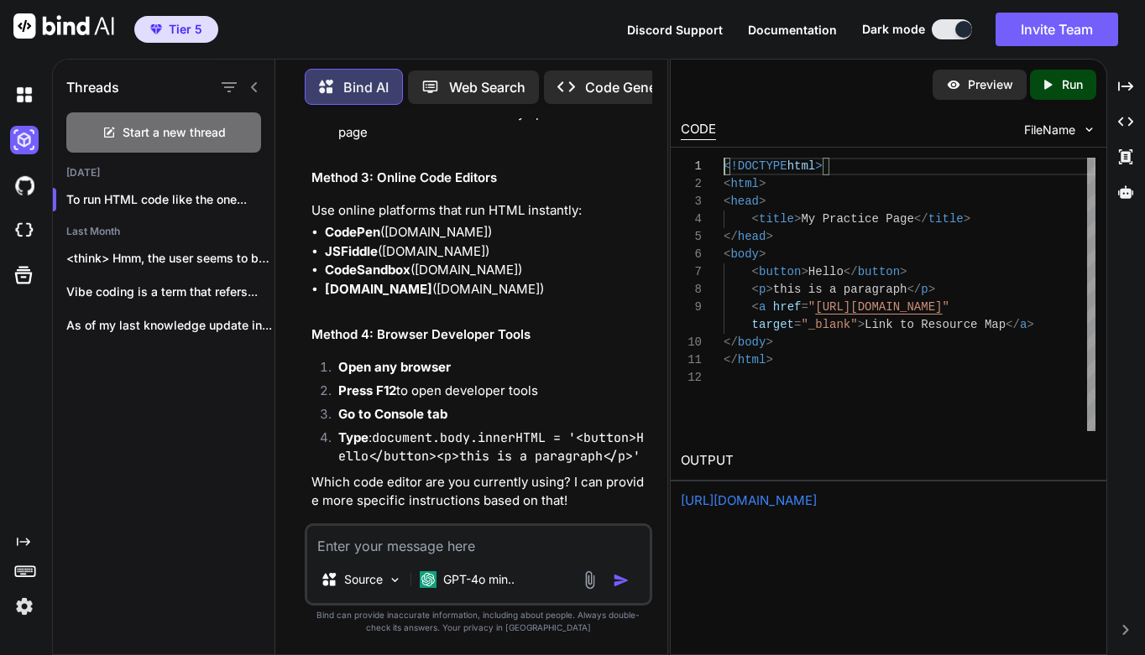
scroll to position [0, 0]
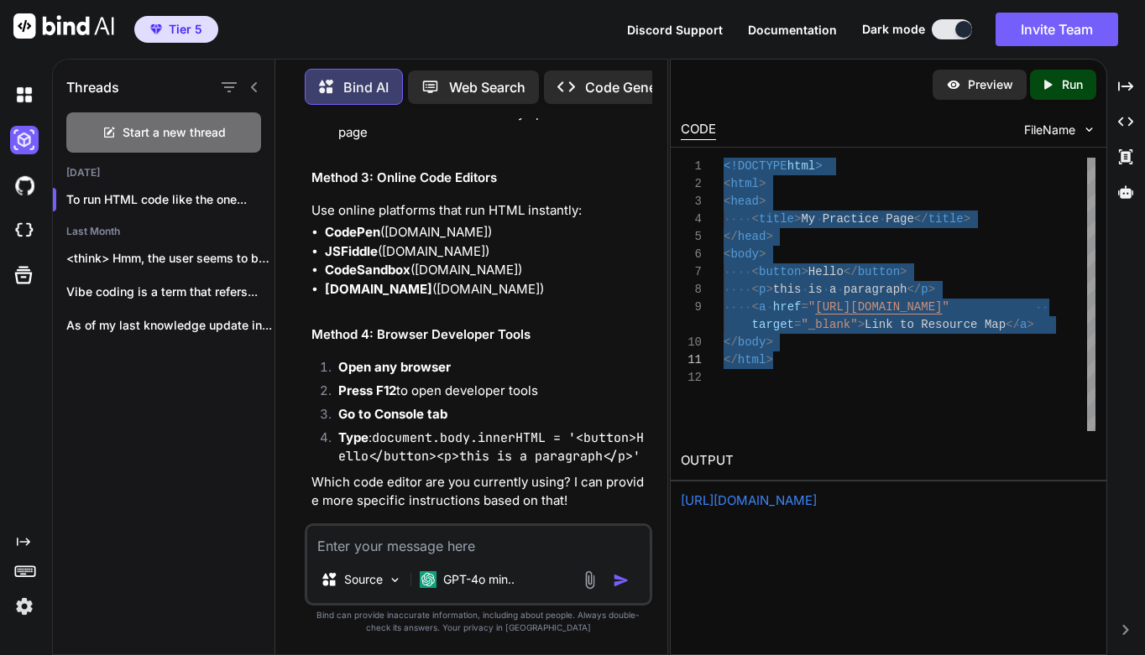
drag, startPoint x: 723, startPoint y: 168, endPoint x: 780, endPoint y: 365, distance: 205.3
click at [780, 365] on div "<!DOCTYPE html > < html > < head > < title > My Practice Page </ title > </ hea…" at bounding box center [909, 295] width 372 height 274
type textarea "<!DOCTYPE html> <html> <head> <title>My Practice Page</title> </head> <body> <b…"
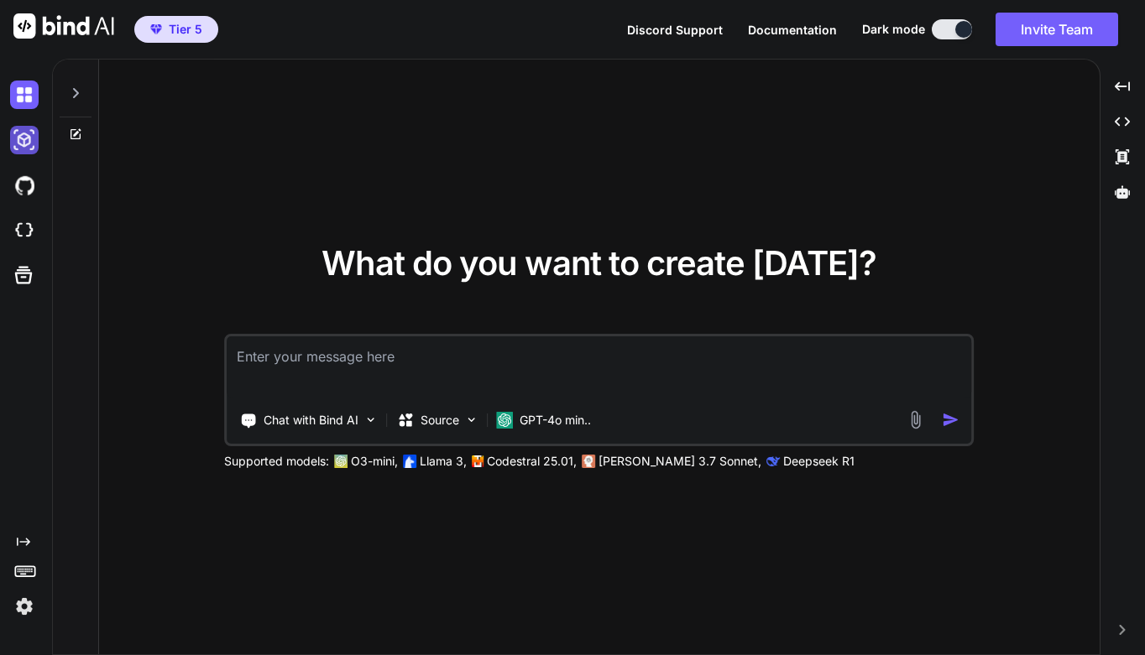
click at [29, 138] on img at bounding box center [24, 140] width 29 height 29
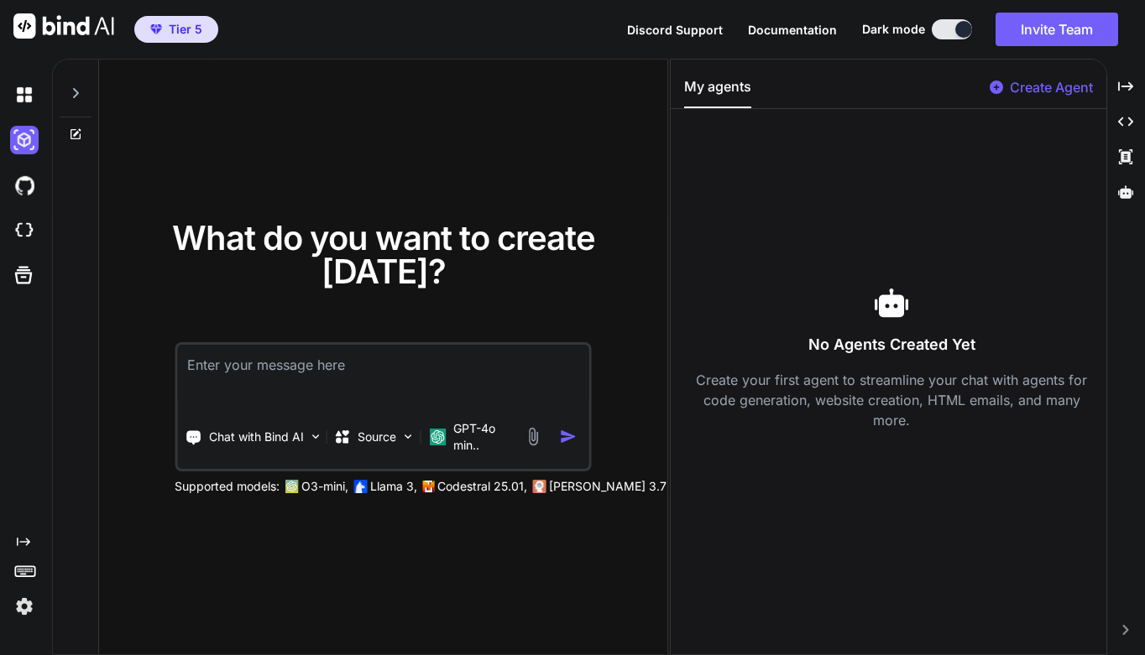
click at [73, 92] on icon at bounding box center [75, 92] width 13 height 13
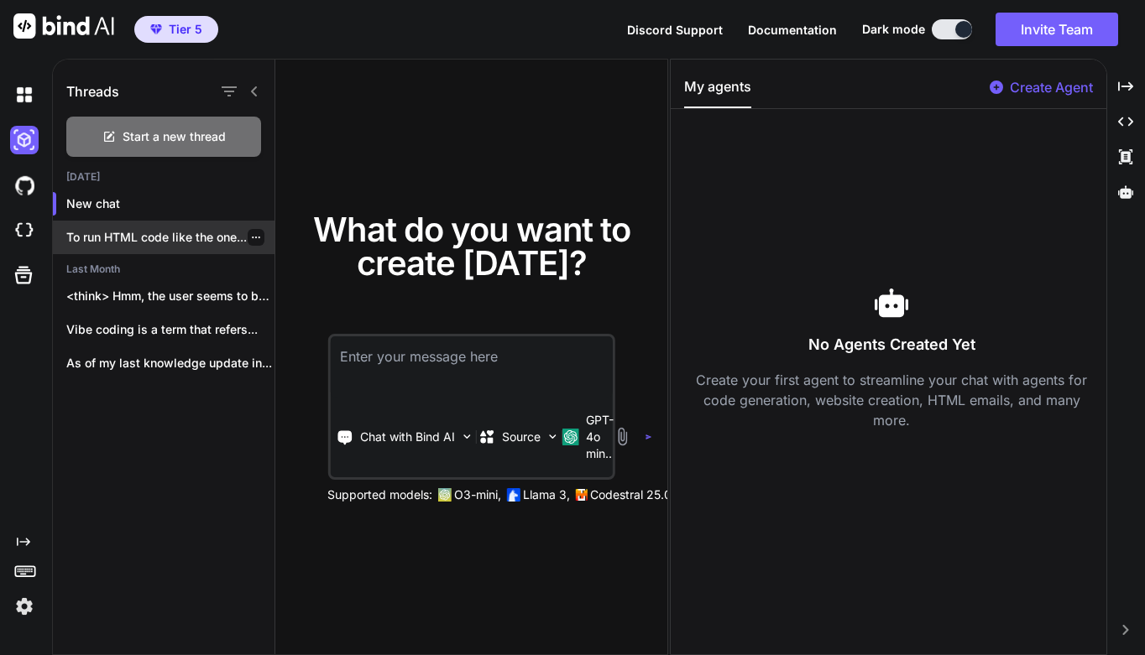
click at [155, 237] on p "To run HTML code like the one..." at bounding box center [170, 237] width 208 height 17
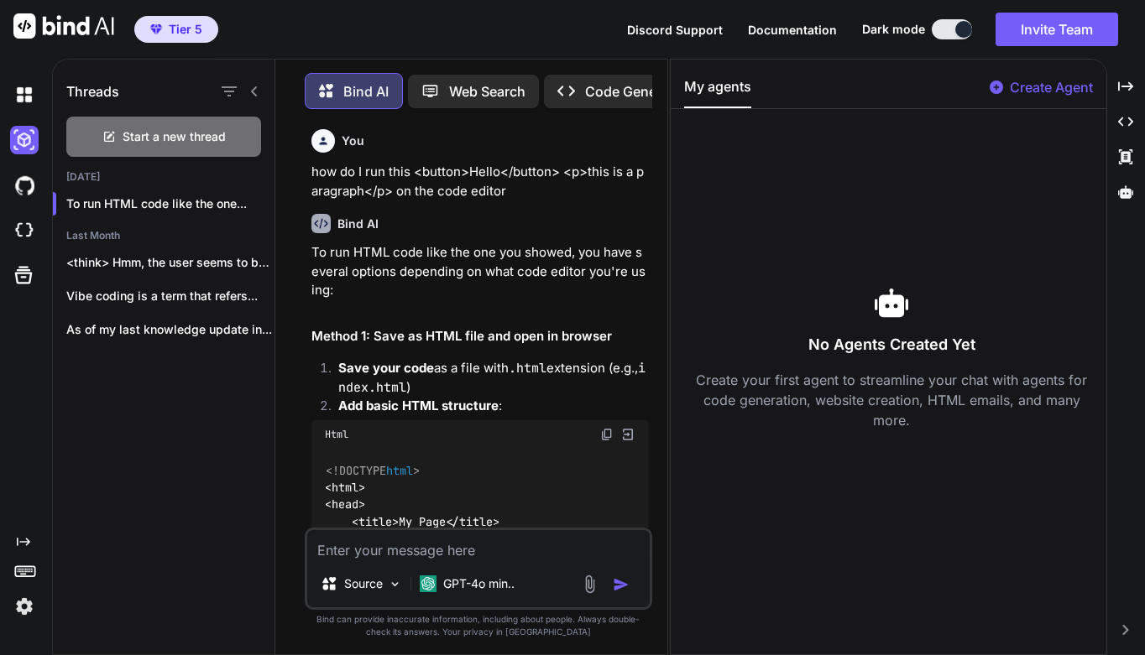
scroll to position [8, 0]
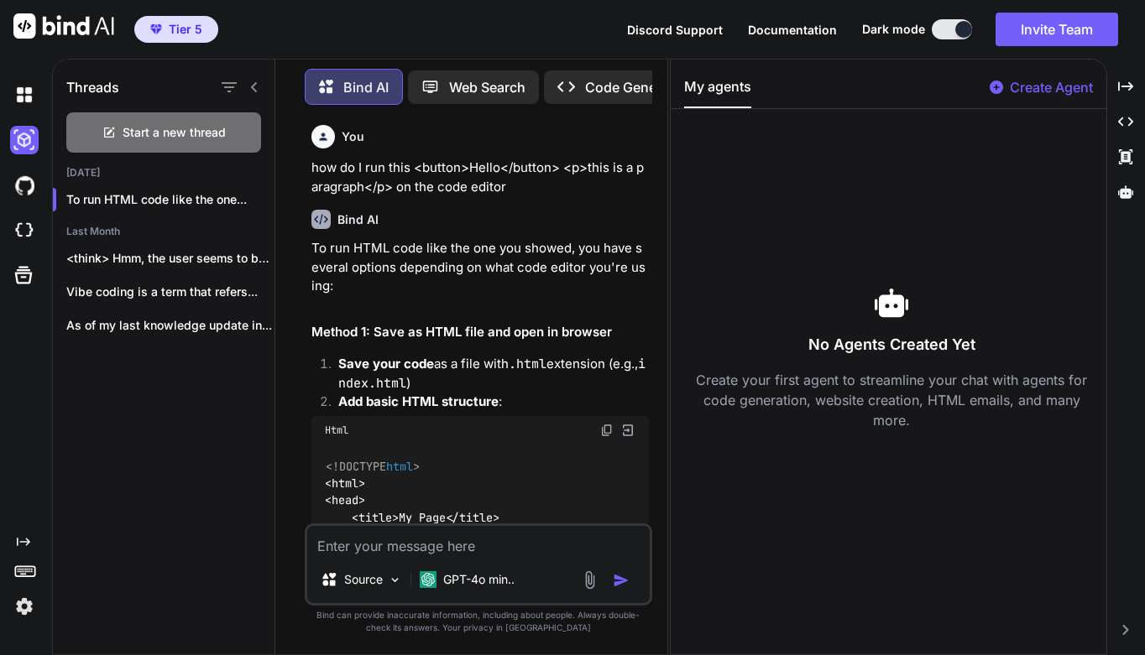
type textarea "x"
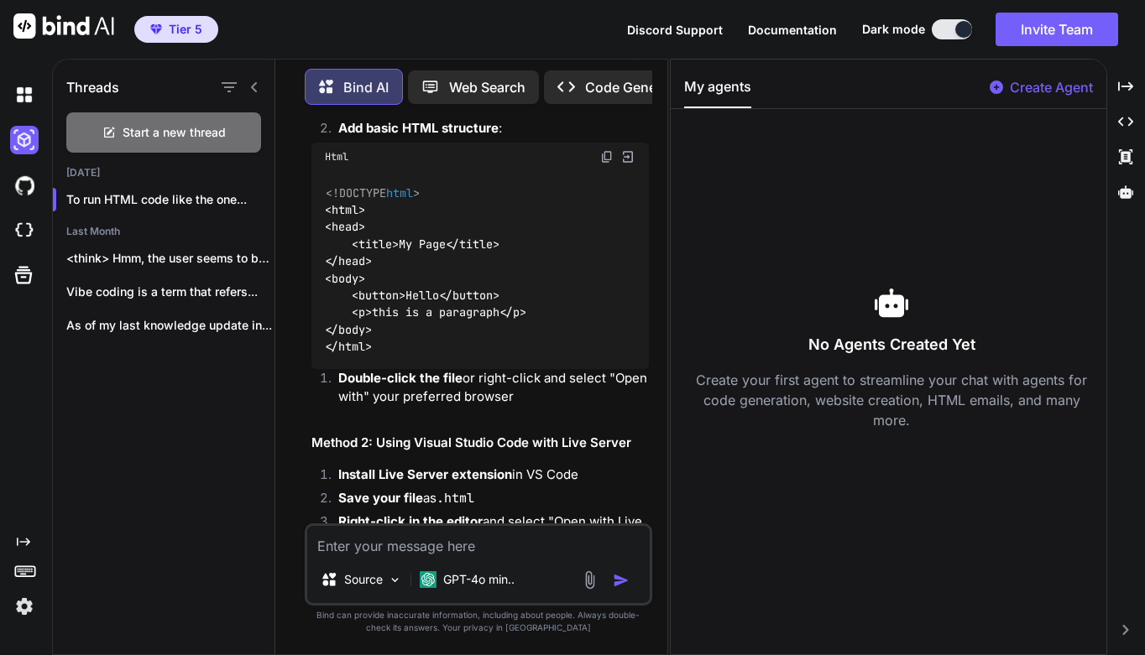
scroll to position [259, 0]
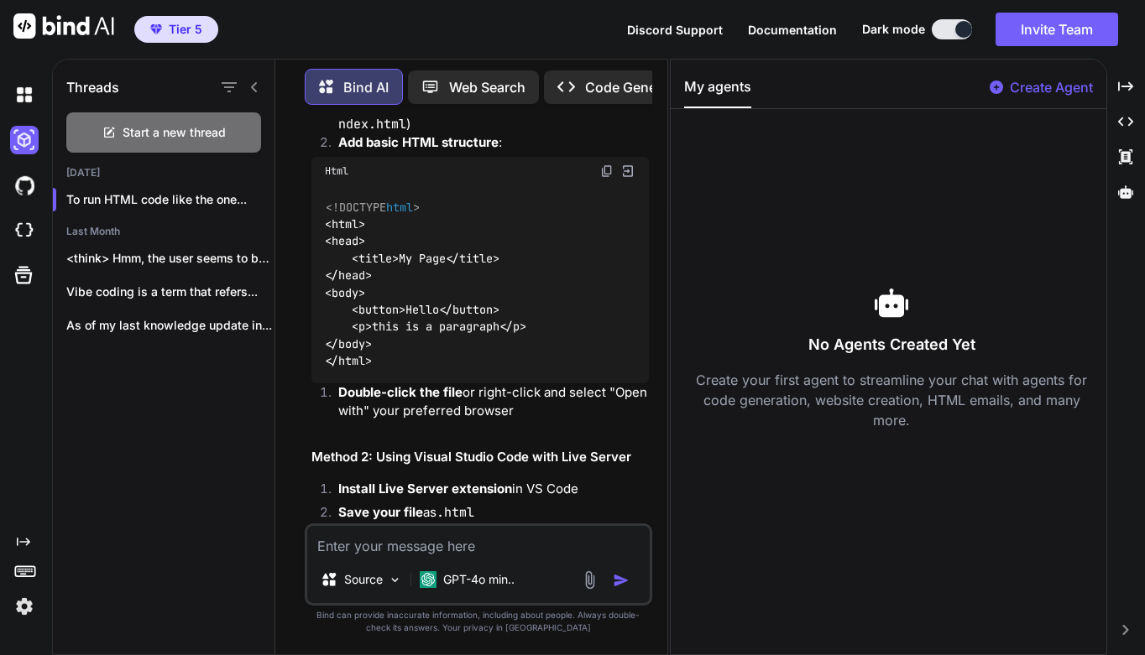
click at [626, 170] on img at bounding box center [627, 171] width 15 height 15
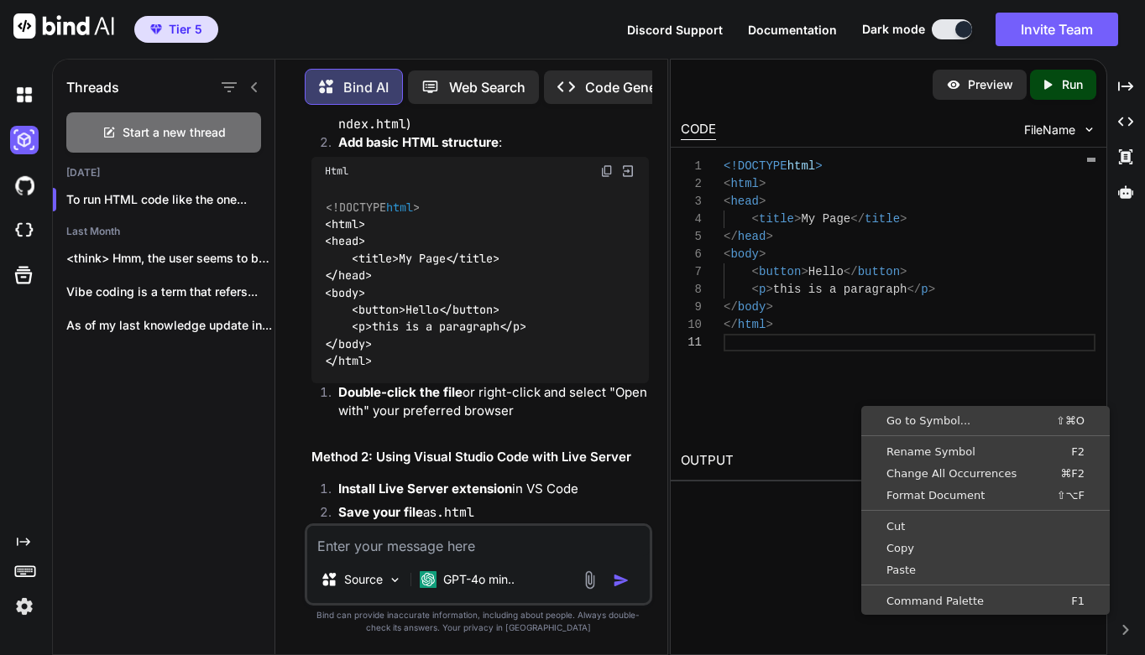
click at [827, 421] on div "<!DOCTYPE html > < html > < head > < title > My Page </ title > </ head > < bod…" at bounding box center [909, 295] width 372 height 274
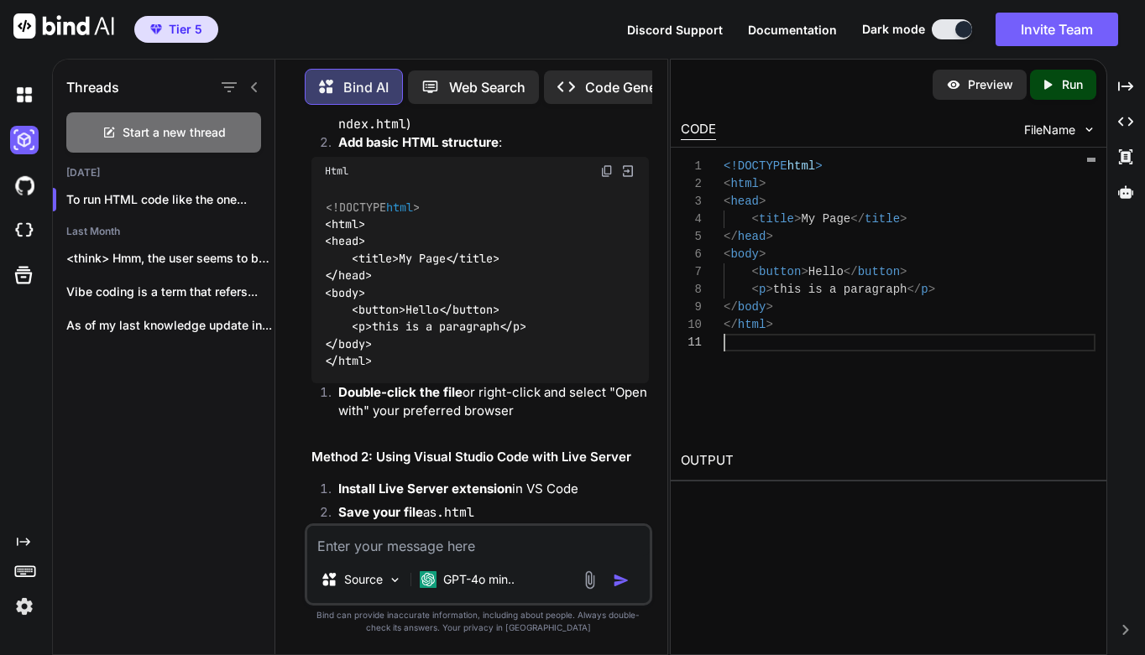
click at [827, 421] on div "<!DOCTYPE html > < html > < head > < title > My Page </ title > </ head > < bod…" at bounding box center [909, 295] width 372 height 274
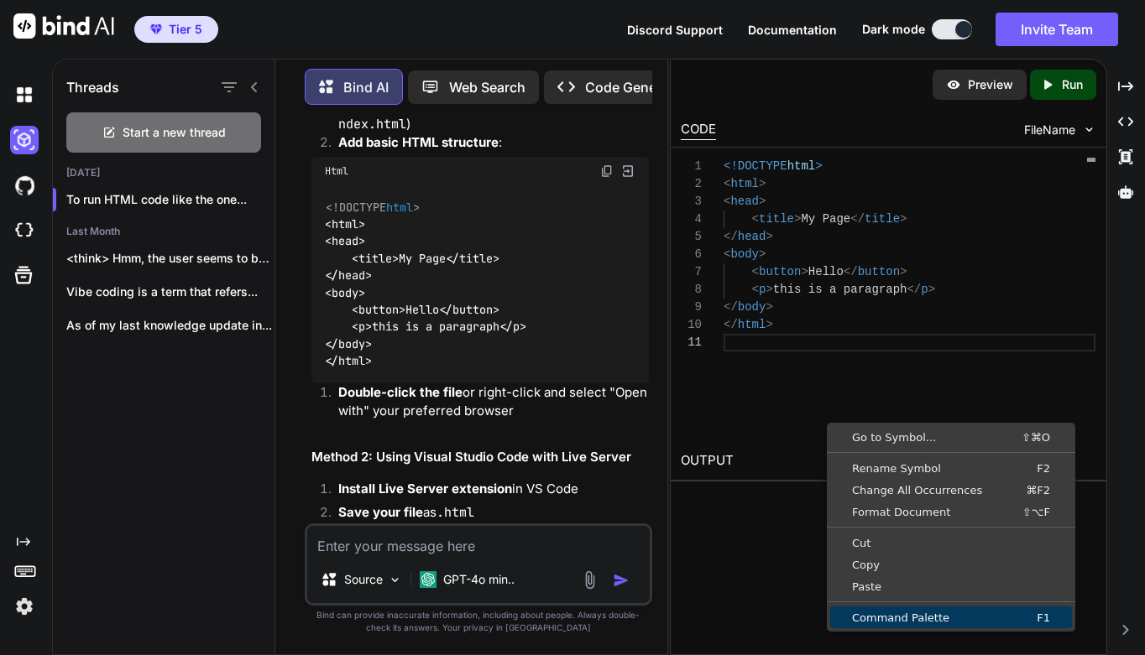
click at [911, 608] on link "Command Palette F1" at bounding box center [951, 618] width 242 height 22
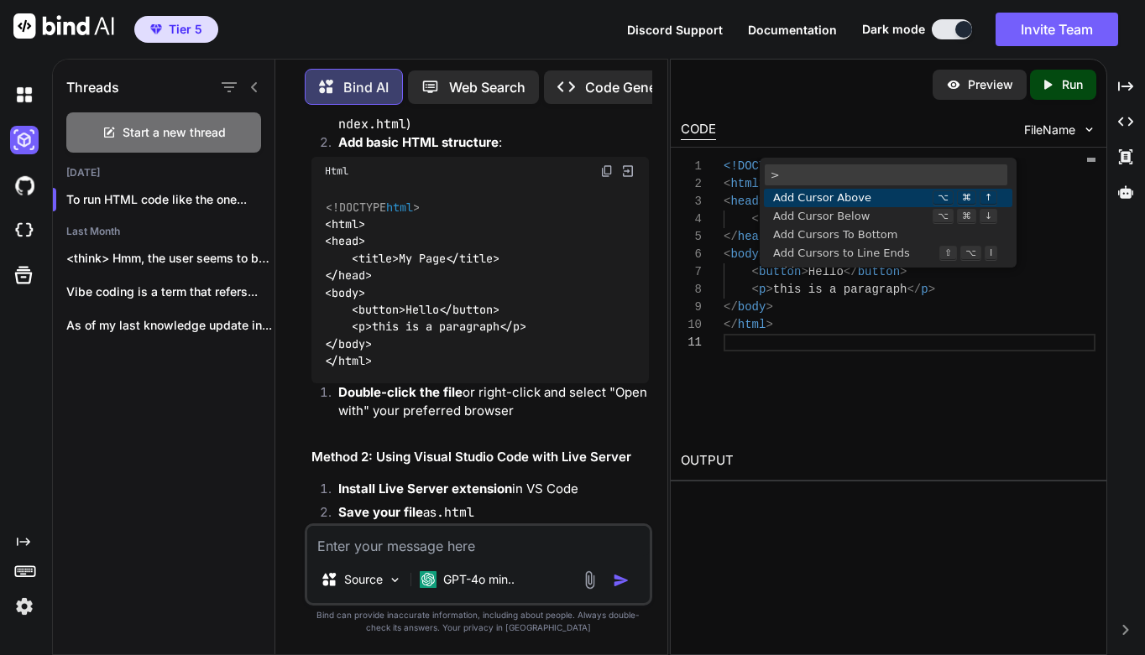
click at [965, 395] on div "<!DOCTYPE html > < html > < head > < title > My Page </ title > </ head > < bod…" at bounding box center [909, 295] width 372 height 274
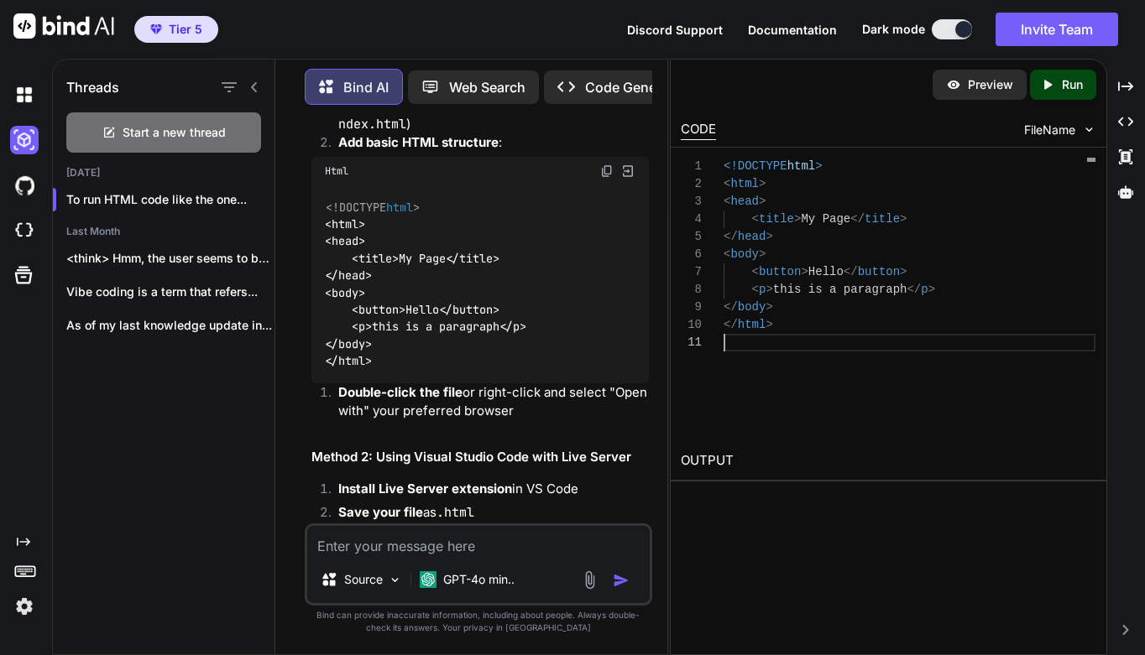
click at [718, 455] on h2 "OUTPUT" at bounding box center [889, 460] width 436 height 39
click at [1058, 130] on span "FileName" at bounding box center [1049, 130] width 51 height 17
click at [23, 545] on icon "Created with Pixso." at bounding box center [23, 541] width 13 height 13
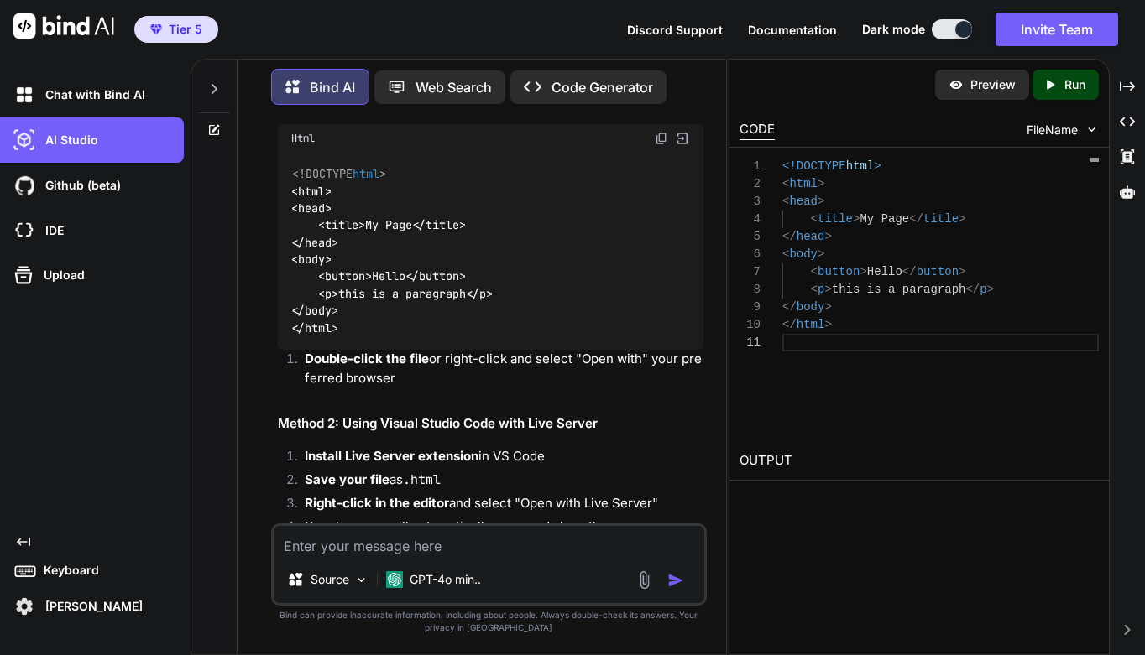
click at [27, 543] on icon "Created with Pixso." at bounding box center [23, 541] width 13 height 13
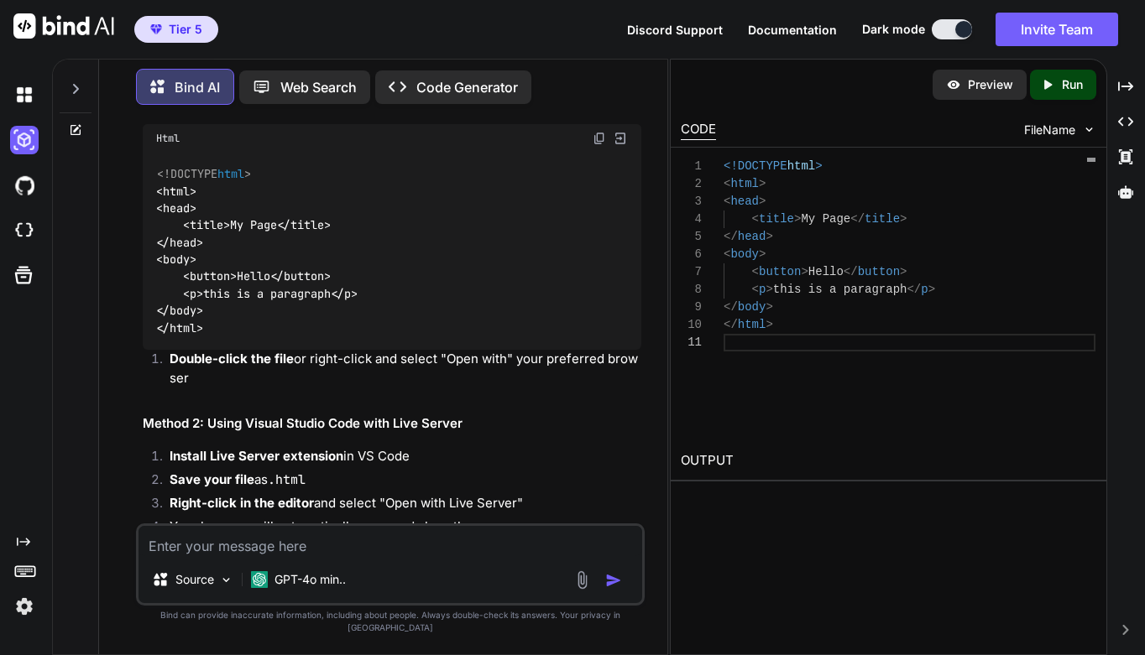
click at [27, 543] on icon "Created with Pixso." at bounding box center [23, 541] width 13 height 13
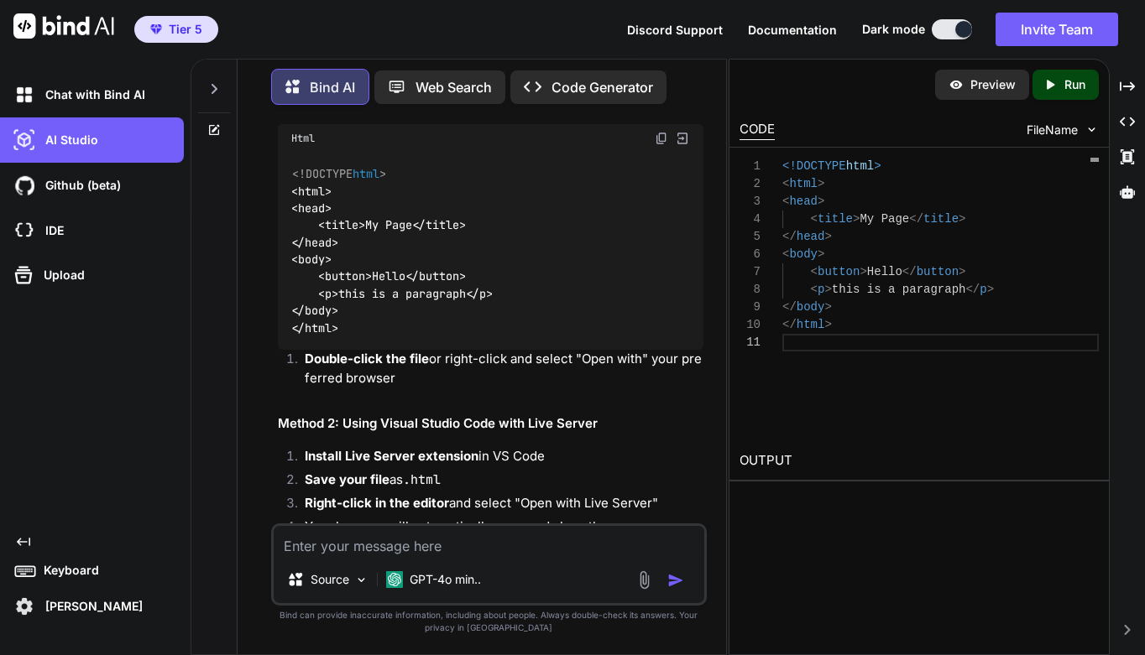
click at [32, 543] on div "Created with Pixso." at bounding box center [97, 541] width 174 height 13
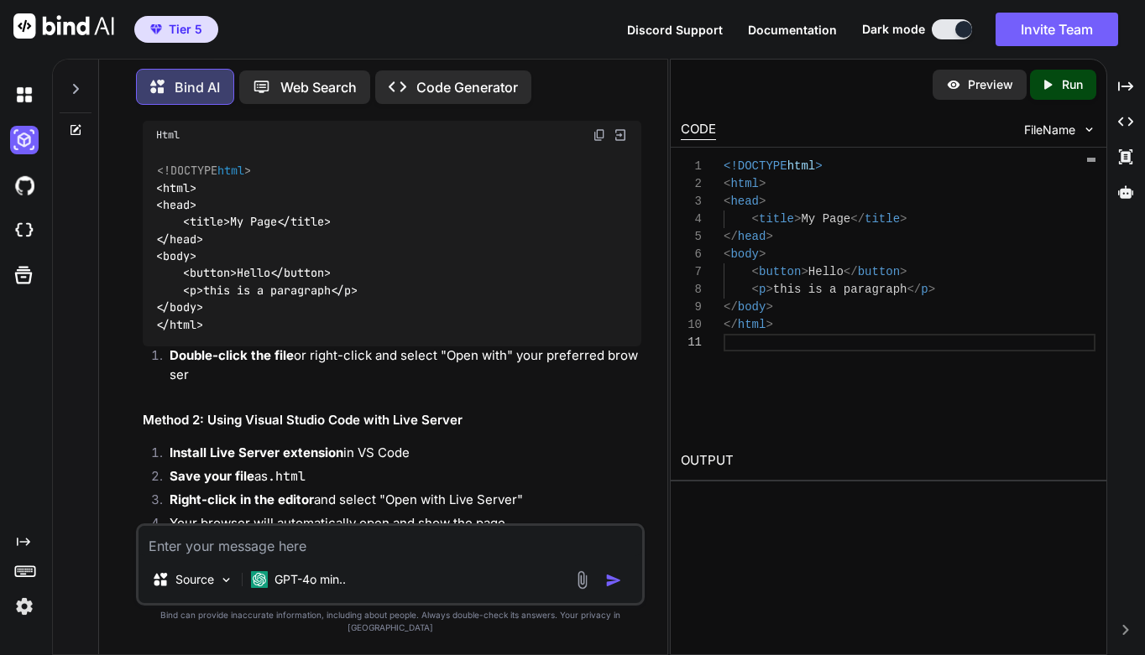
scroll to position [250, 0]
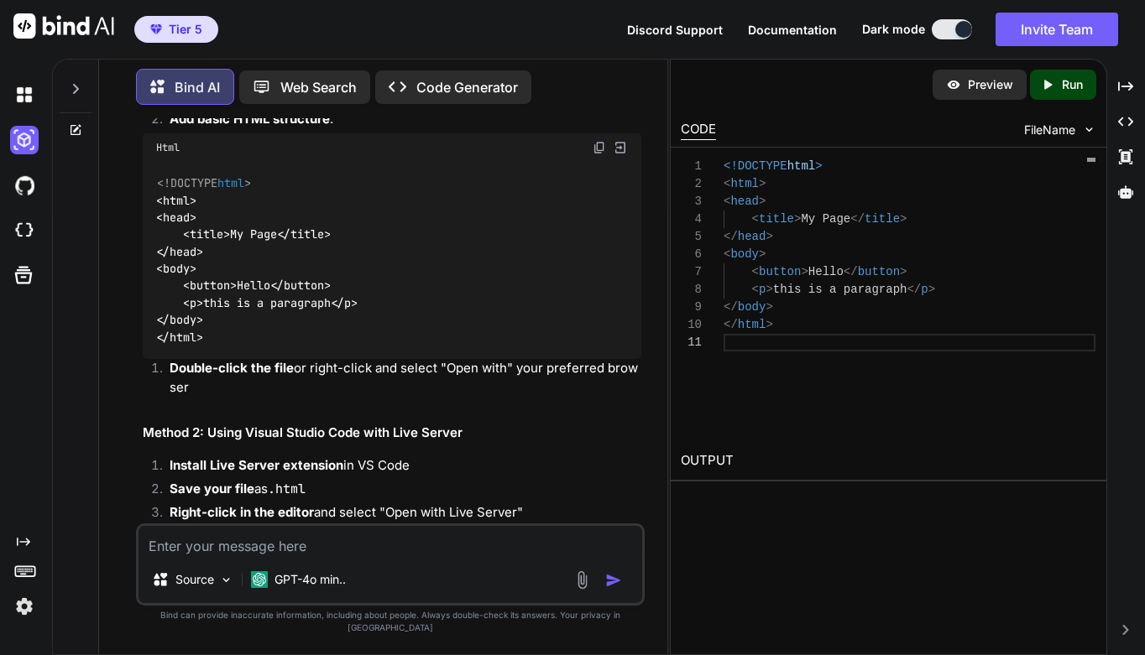
click at [1031, 128] on span "FileName" at bounding box center [1049, 130] width 51 height 17
click at [1091, 128] on img at bounding box center [1089, 130] width 14 height 14
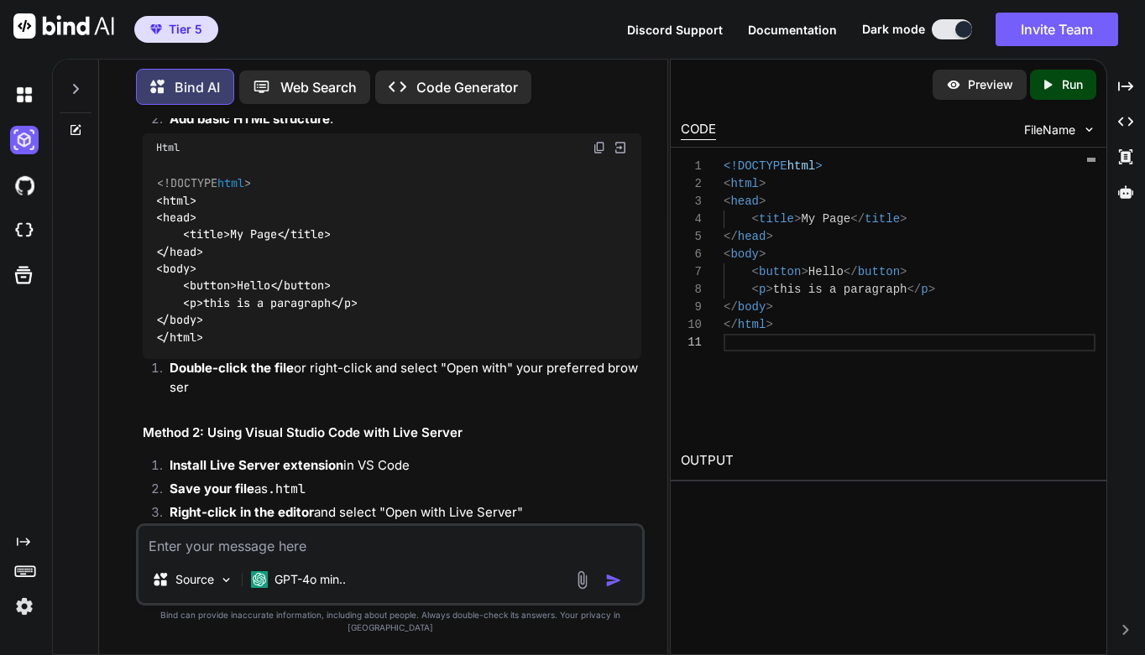
click at [1091, 128] on img at bounding box center [1089, 130] width 14 height 14
click at [1127, 86] on icon "Created with Pixso." at bounding box center [1125, 86] width 15 height 15
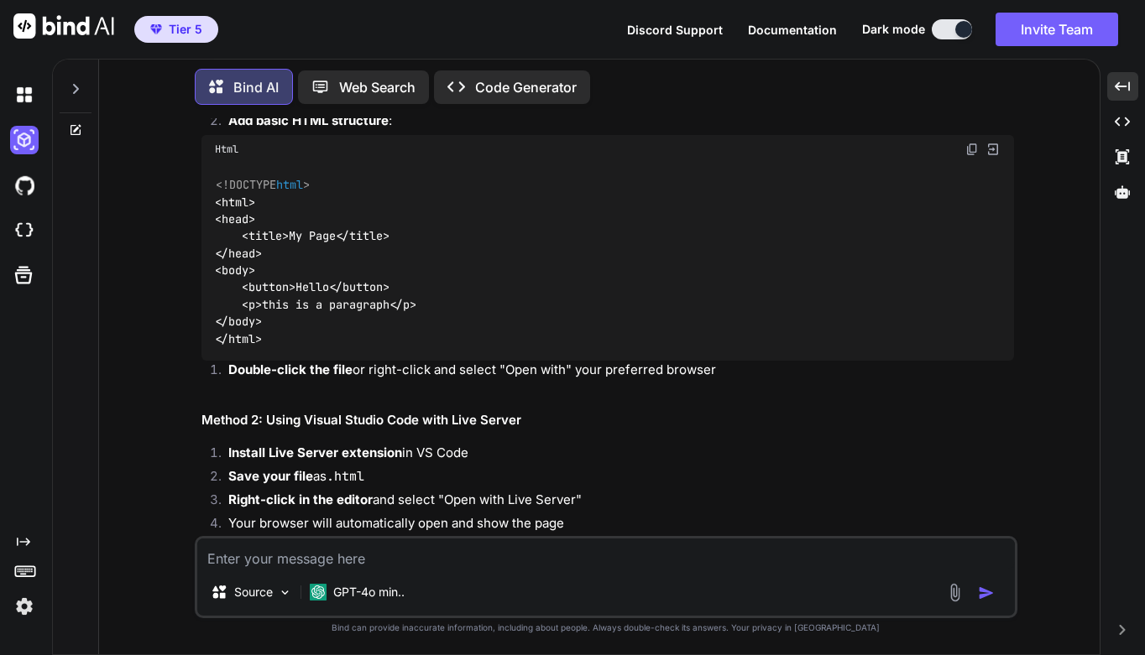
scroll to position [218, 0]
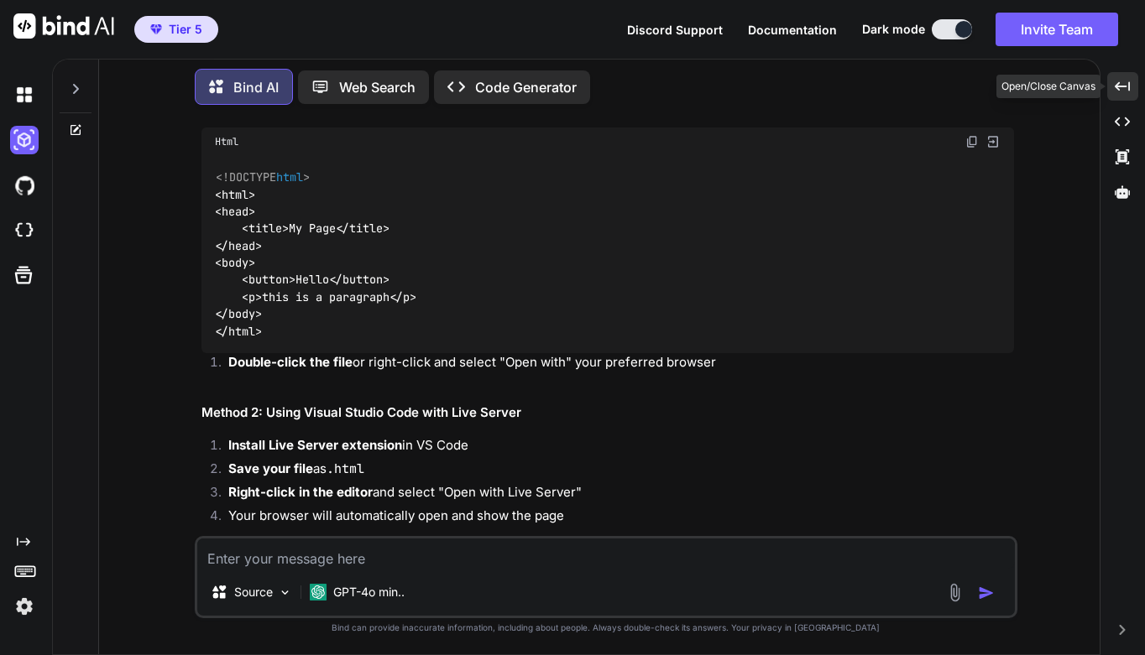
click at [1130, 86] on icon at bounding box center [1121, 85] width 15 height 9
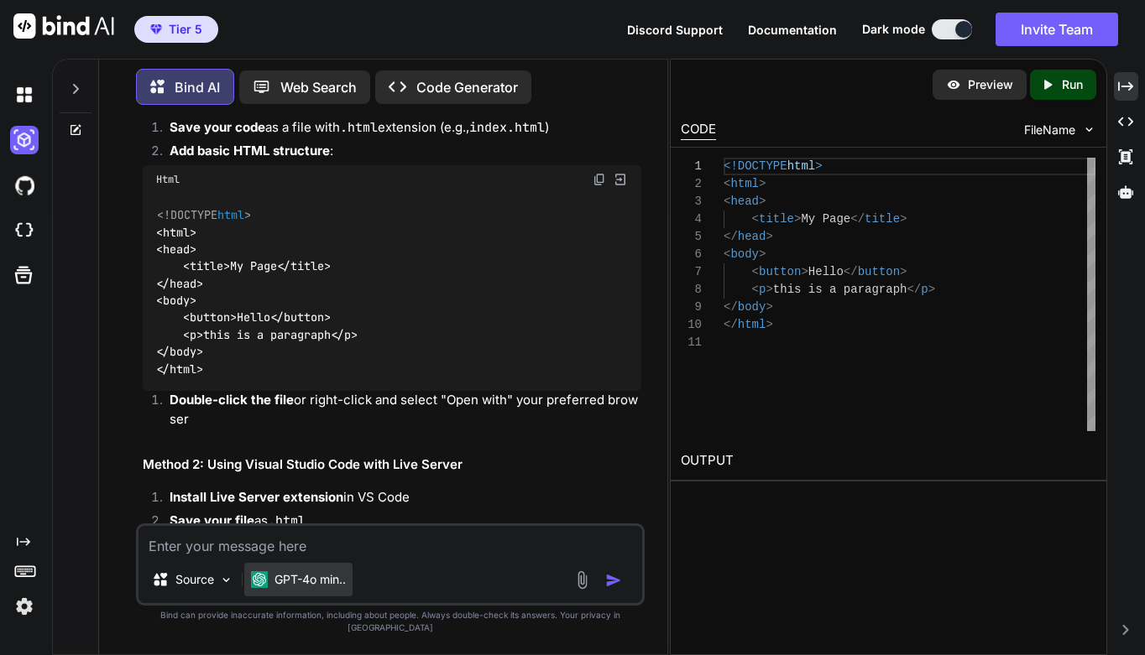
click at [331, 588] on p "GPT-4o min.." at bounding box center [309, 580] width 71 height 17
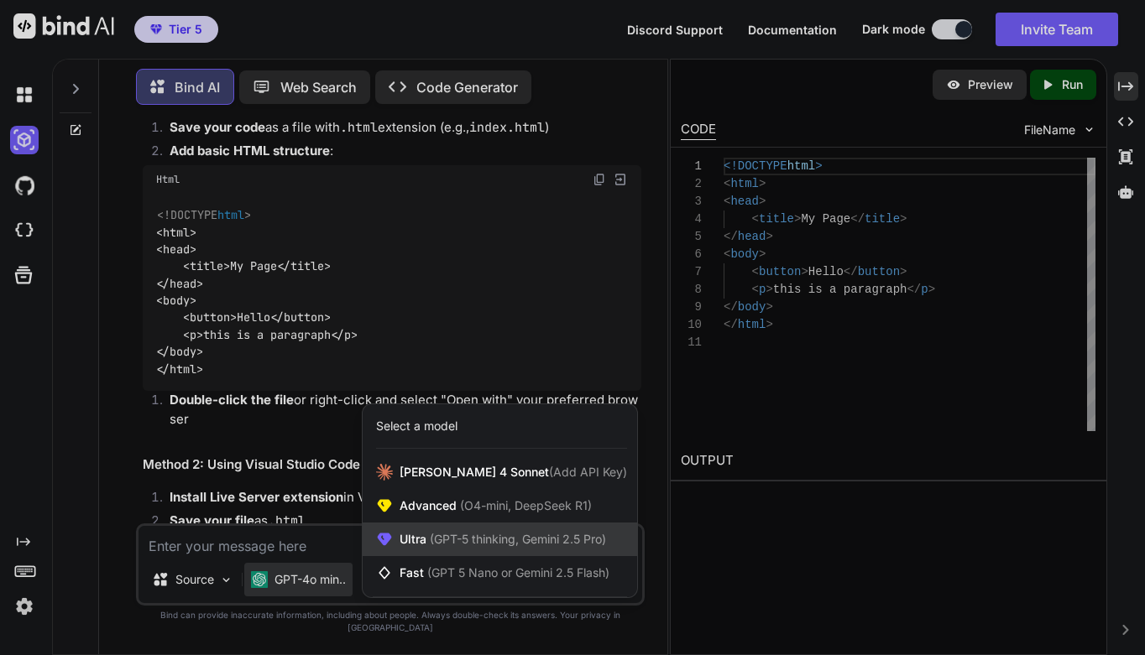
click at [444, 545] on span "(GPT-5 thinking, Gemini 2.5 Pro)" at bounding box center [516, 539] width 180 height 14
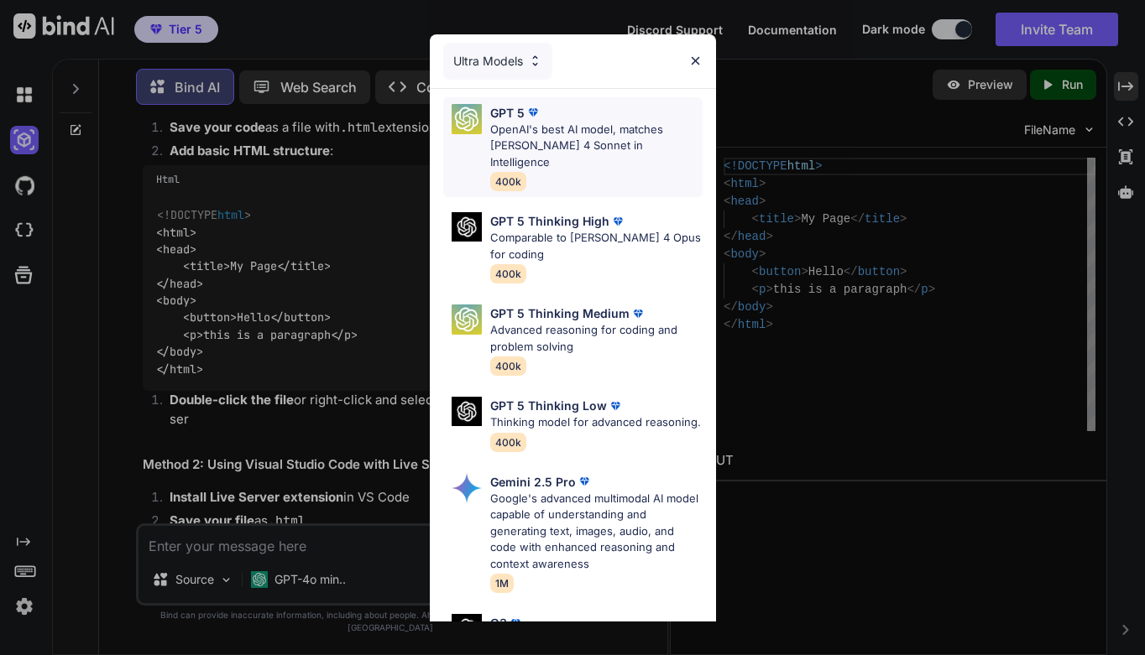
click at [561, 133] on p "OpenAI's best AI model, matches [PERSON_NAME] 4 Sonnet in Intelligence" at bounding box center [596, 147] width 212 height 50
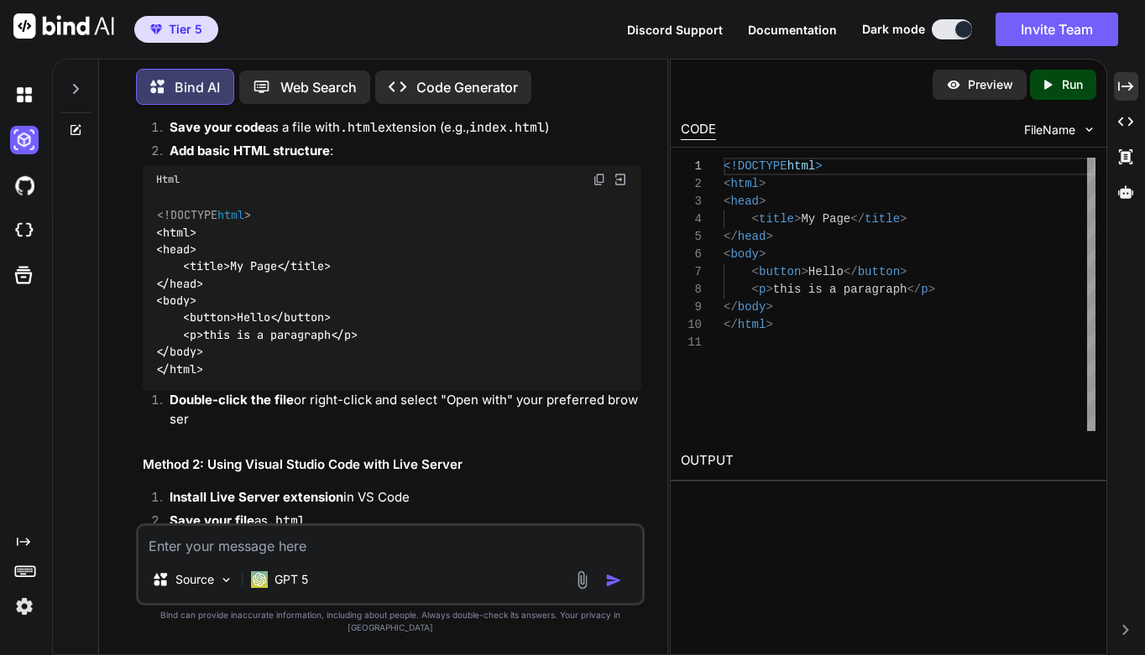
click at [304, 556] on textarea at bounding box center [390, 541] width 504 height 30
type textarea "x"
type textarea "h"
type textarea "x"
type textarea "ho"
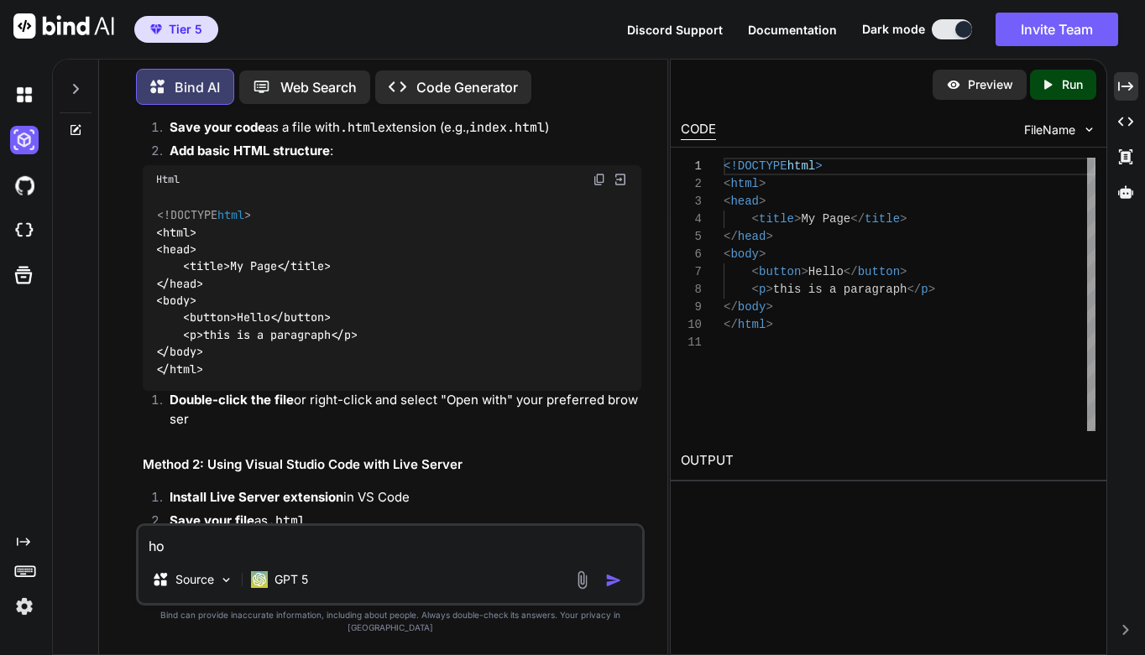
type textarea "x"
type textarea "how"
type textarea "x"
type textarea "how"
type textarea "x"
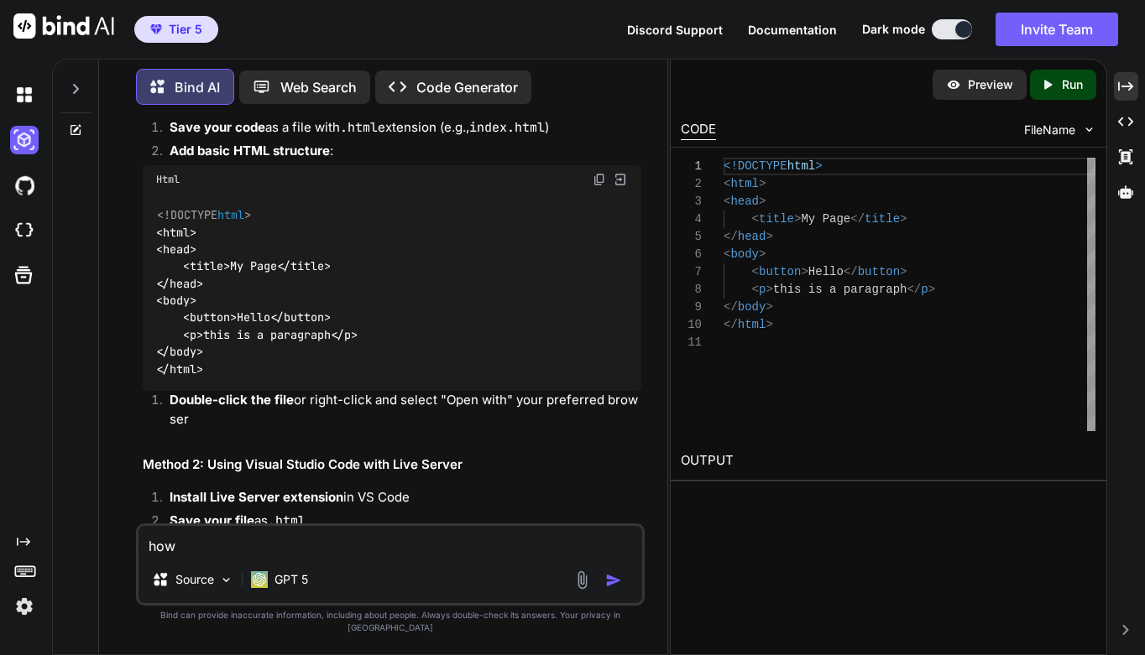
type textarea "how d"
type textarea "x"
type textarea "how do"
type textarea "x"
type textarea "how do"
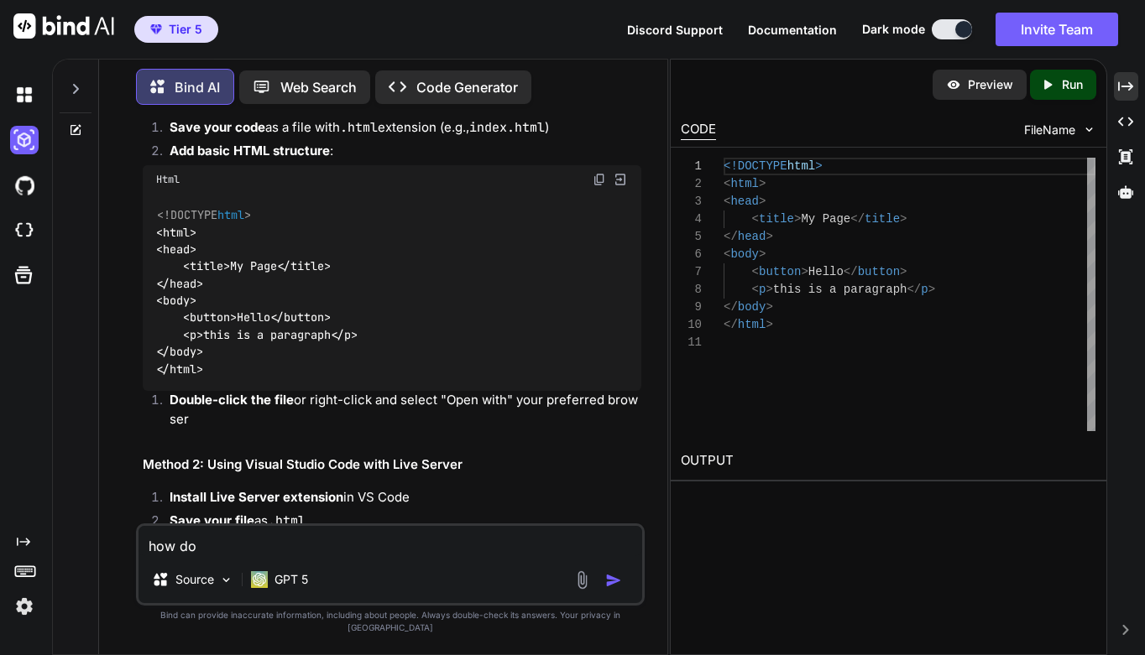
type textarea "x"
type textarea "how do i"
type textarea "x"
type textarea "how do I"
type textarea "x"
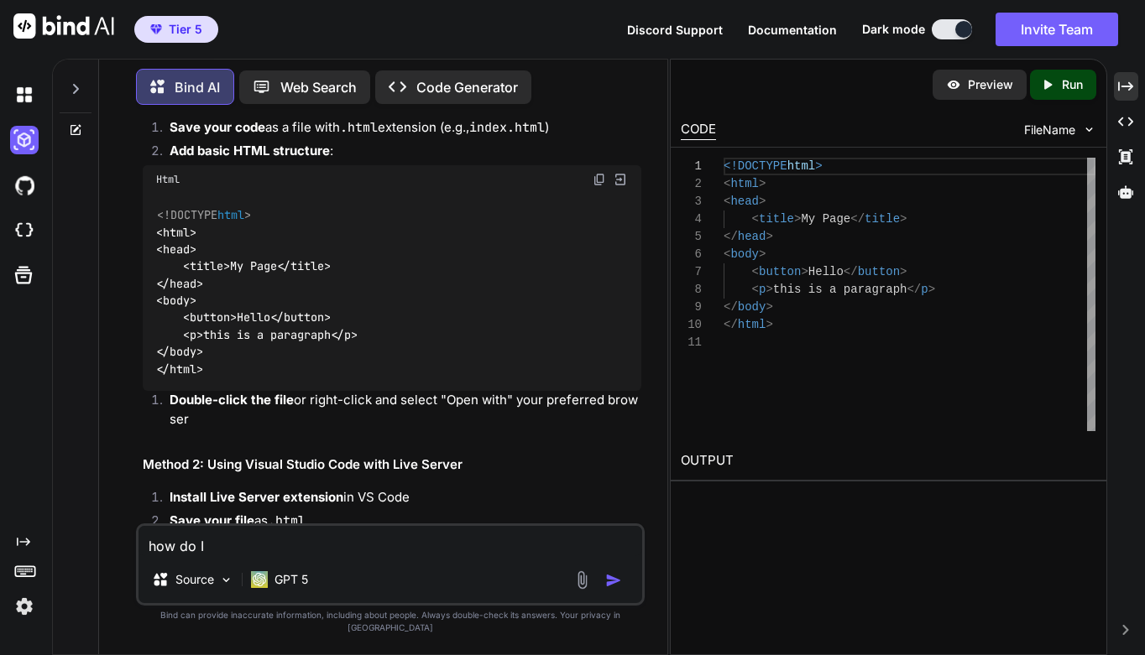
type textarea "how do I s"
type textarea "x"
type textarea "how do I sa"
type textarea "x"
type textarea "how do I sav"
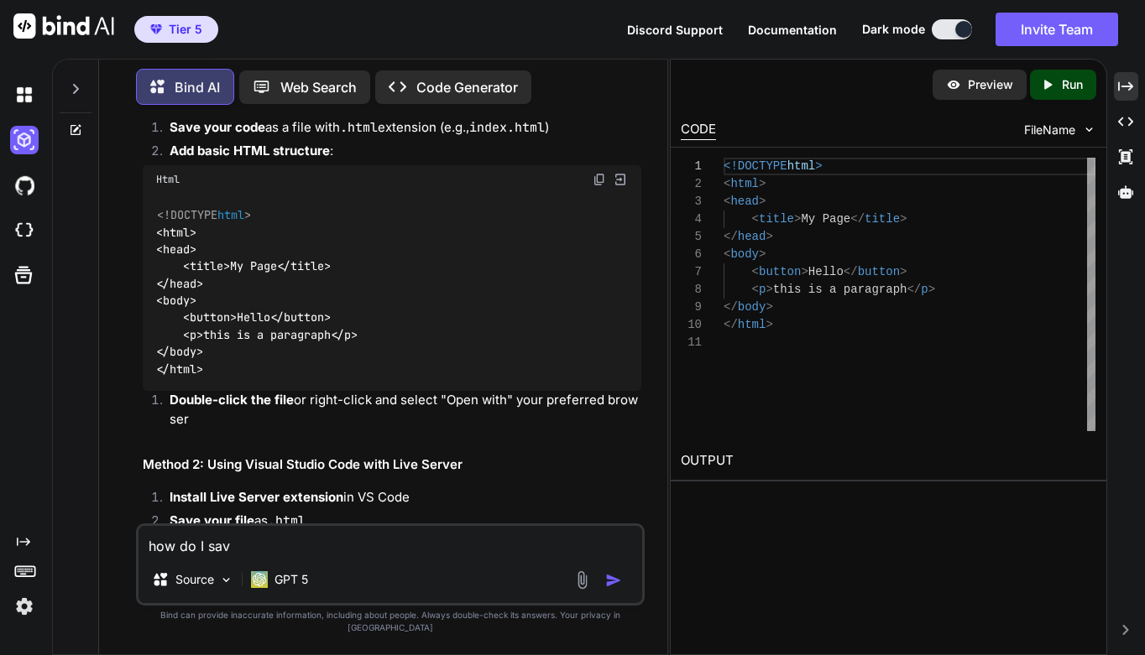
type textarea "x"
type textarea "how do I save"
type textarea "x"
type textarea "how do I save"
type textarea "x"
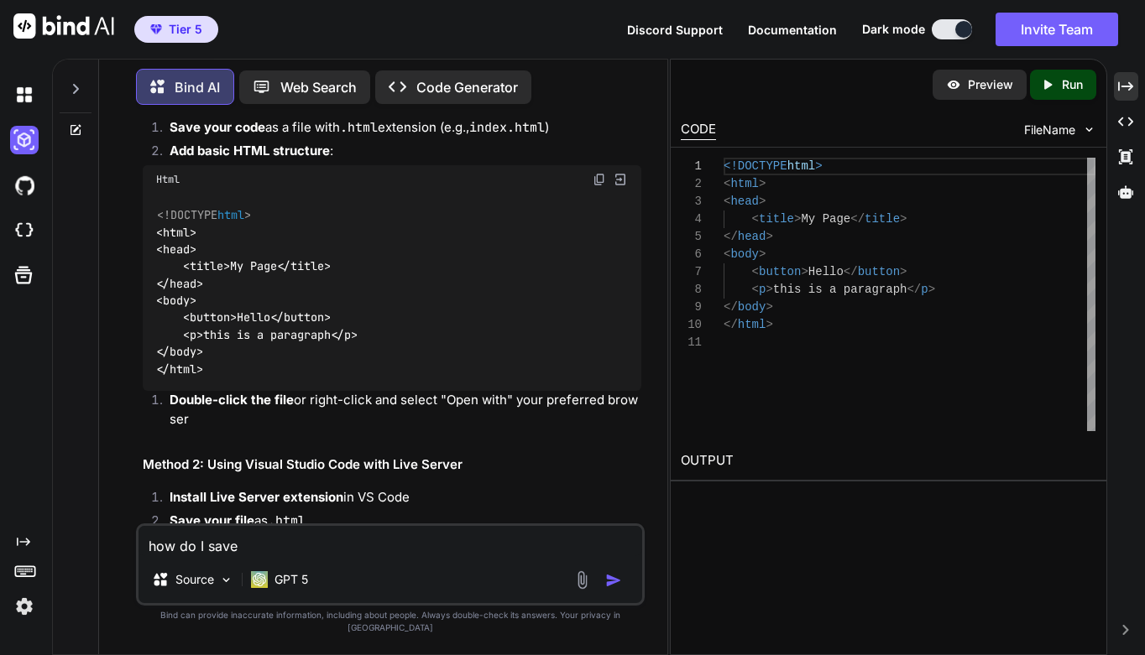
type textarea "how do I save t"
type textarea "x"
type textarea "how do I save th"
type textarea "x"
type textarea "how do I save the"
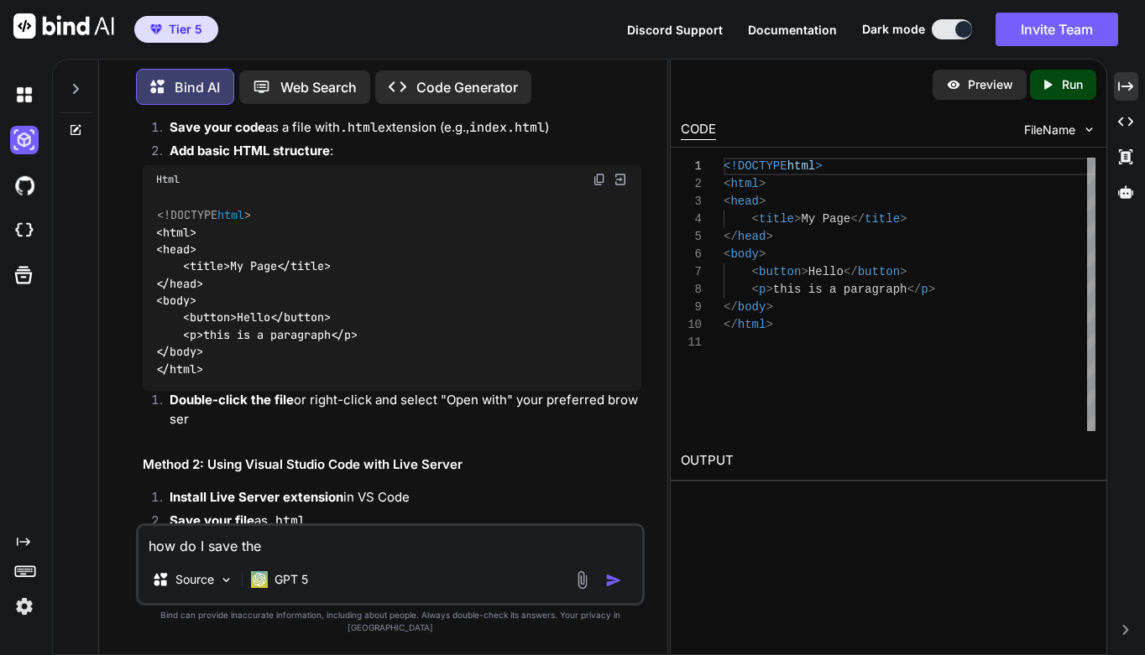
type textarea "x"
type textarea "how do I save the"
type textarea "x"
type textarea "how do I save the c"
type textarea "x"
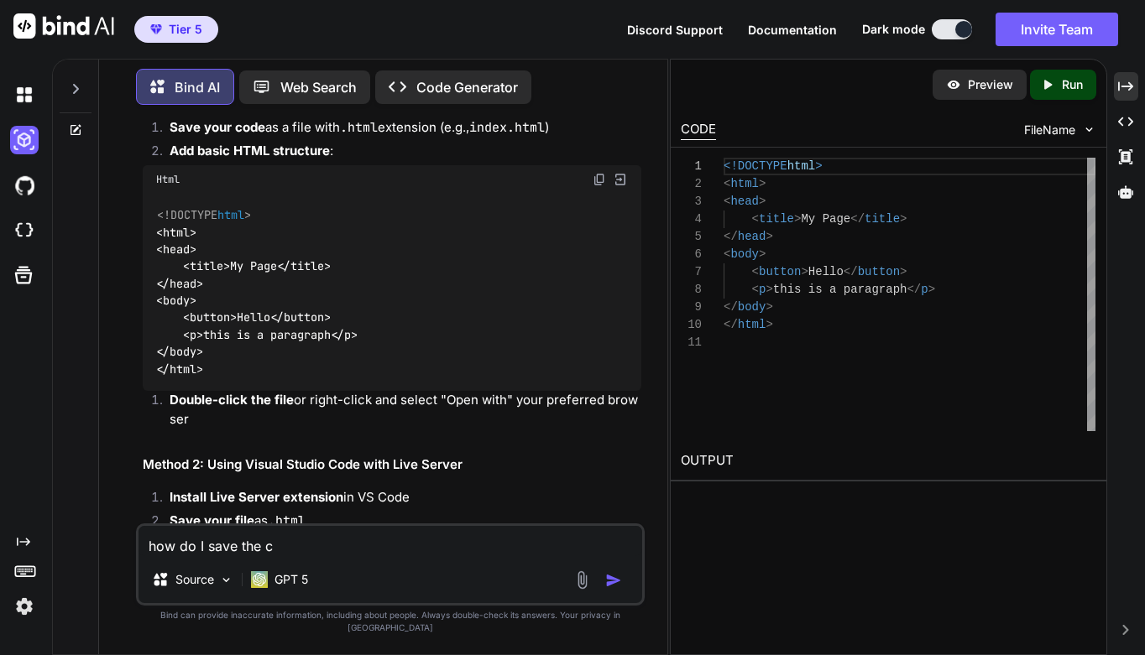
type textarea "how do I save the co"
type textarea "x"
type textarea "how do I save the cod"
type textarea "x"
type textarea "how do I save the code"
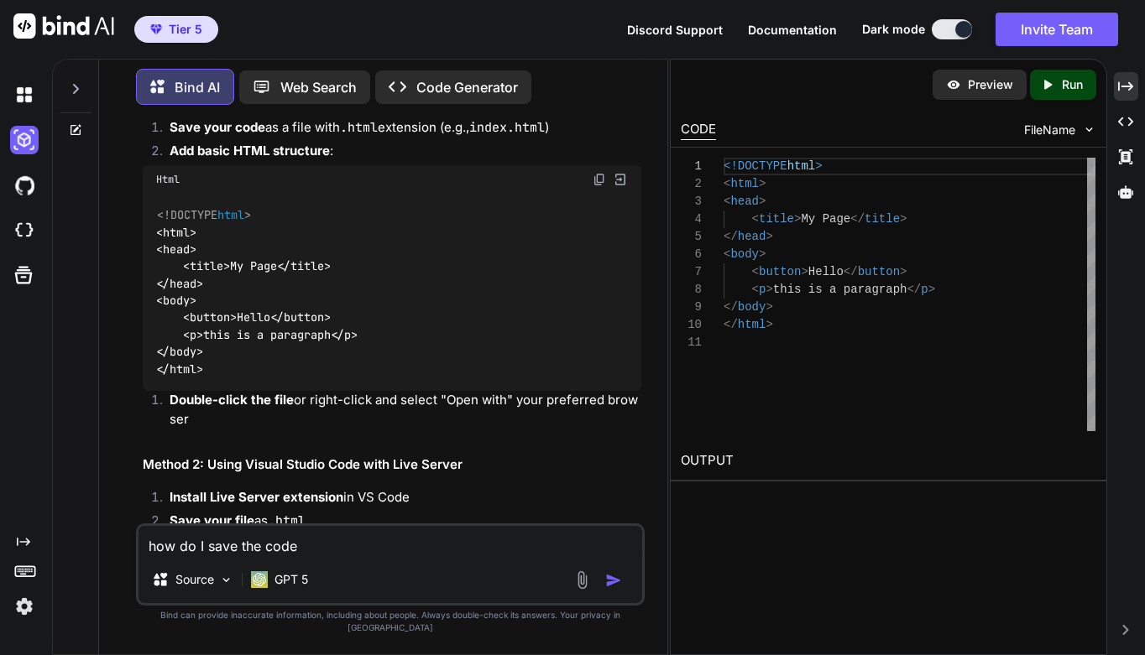
type textarea "x"
type textarea "how do I save the code"
type textarea "x"
type textarea "how do I save the code t"
type textarea "x"
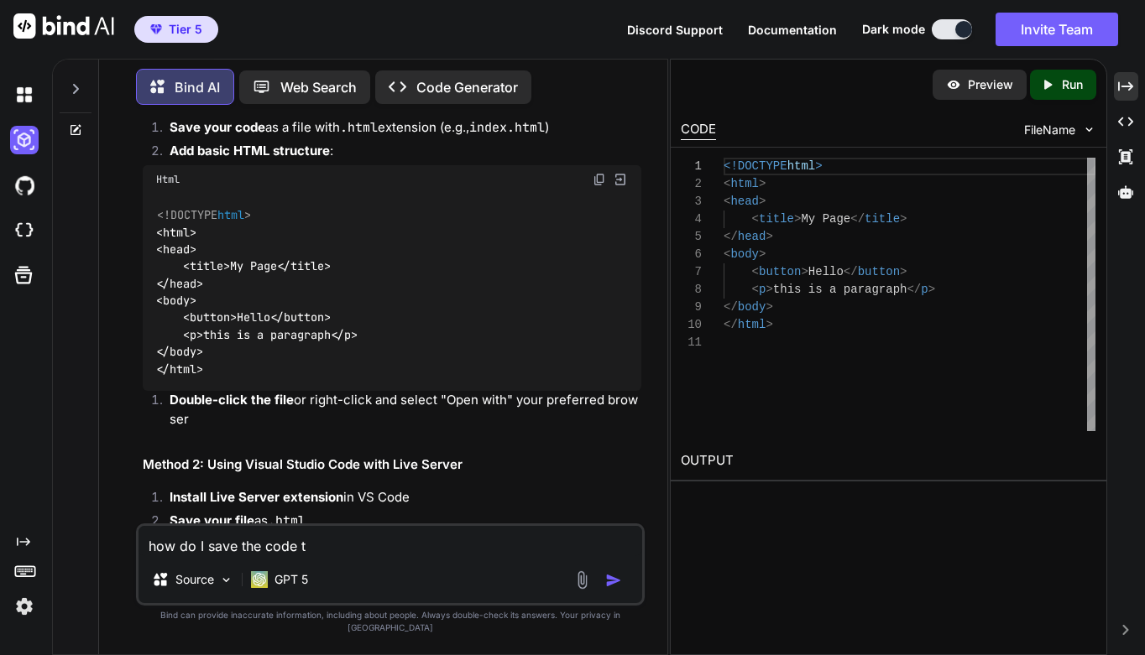
type textarea "how do I save the code to"
type textarea "x"
type textarea "how do I save the code to"
type textarea "x"
type textarea "how do I save the code to a"
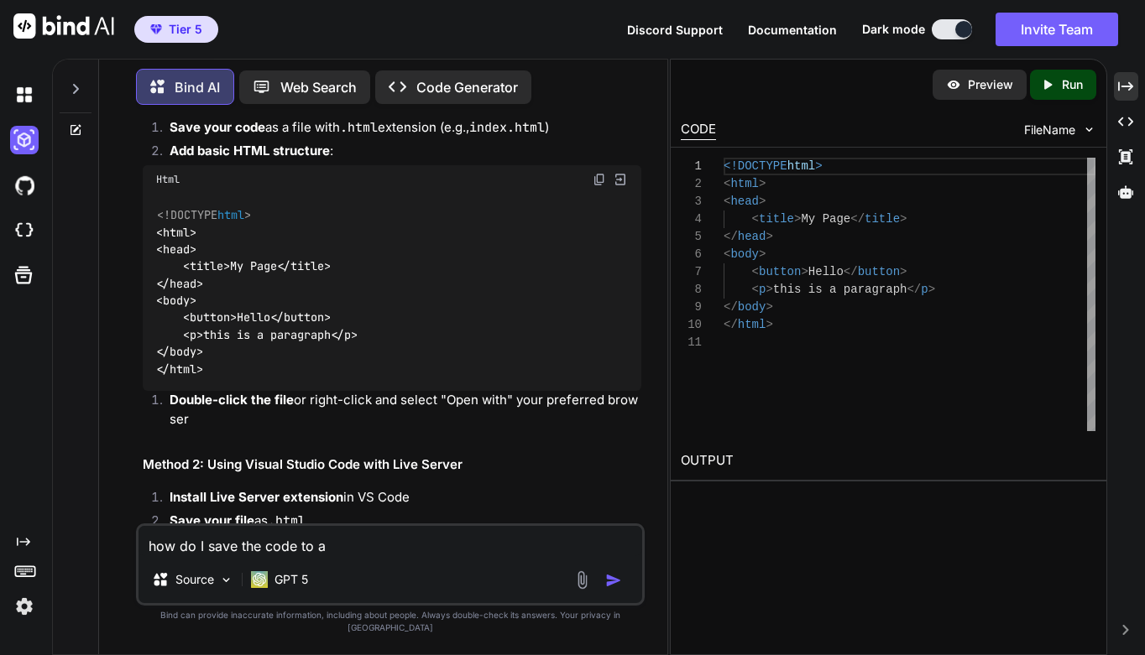
type textarea "x"
type textarea "how do I save the code to a"
type textarea "x"
type textarea "how do I save the code to a h"
type textarea "x"
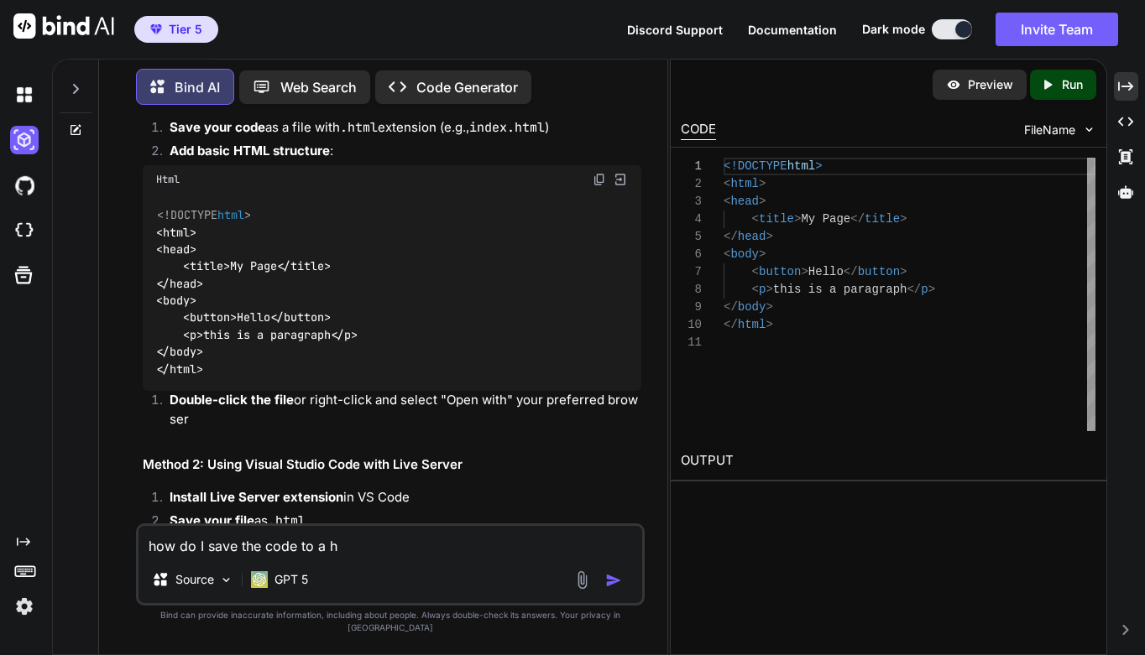
type textarea "how do I save the code to a ht"
type textarea "x"
type textarea "how do I save the code to a htm"
type textarea "x"
type textarea "how do I save the code to a html"
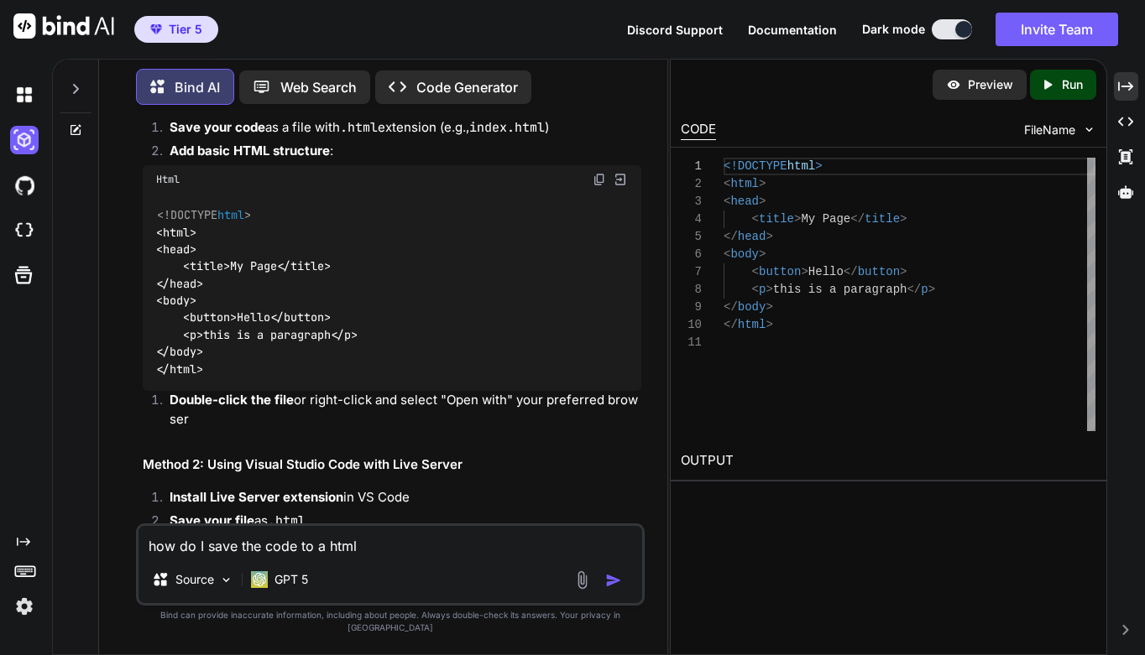
type textarea "x"
type textarea "how do I save the code to a html"
type textarea "x"
type textarea "how do I save the code to a html f"
type textarea "x"
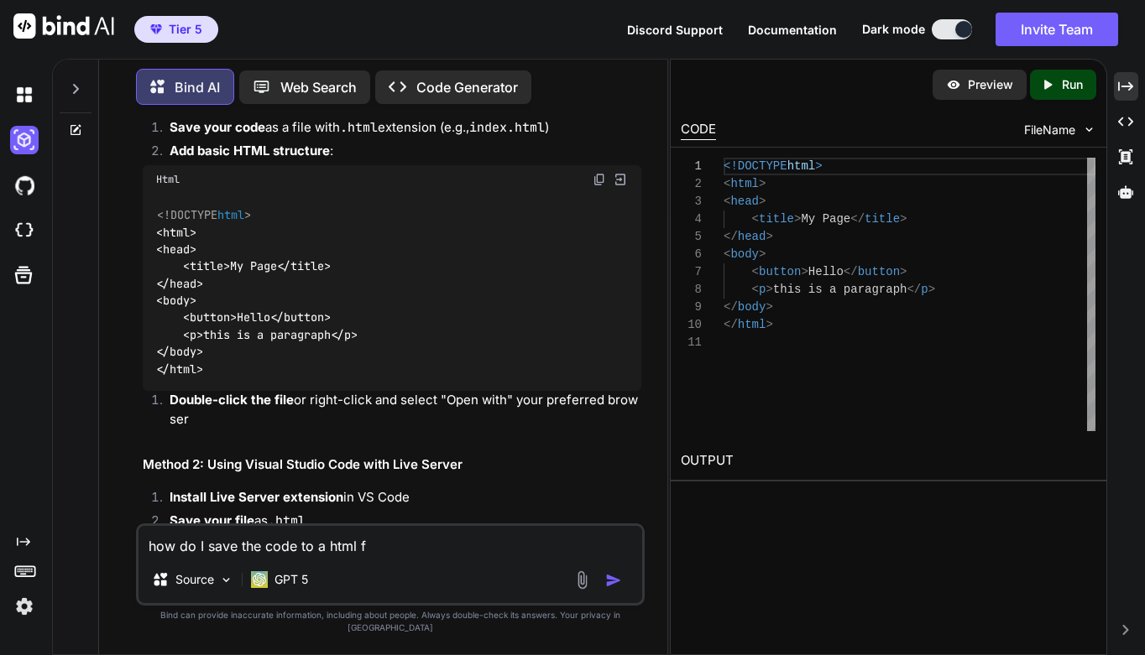
type textarea "how do I save the code to a html fi"
type textarea "x"
type textarea "how do I save the code to a html fil"
type textarea "x"
type textarea "how do I save the code to a html file"
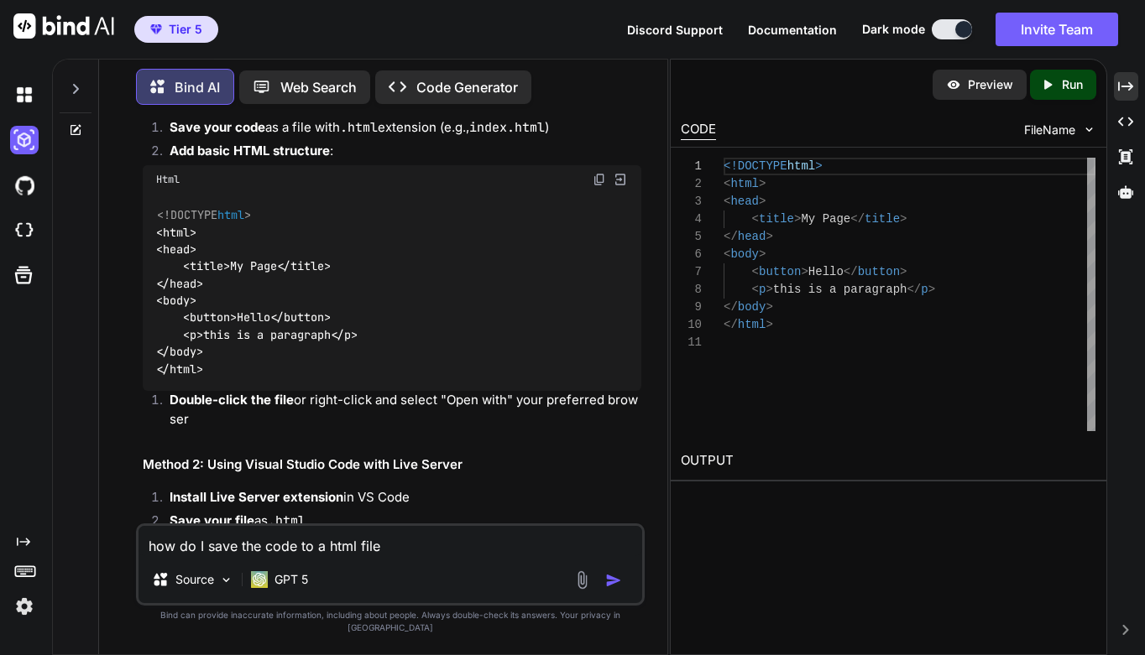
click at [617, 587] on img "button" at bounding box center [613, 580] width 17 height 17
type textarea "x"
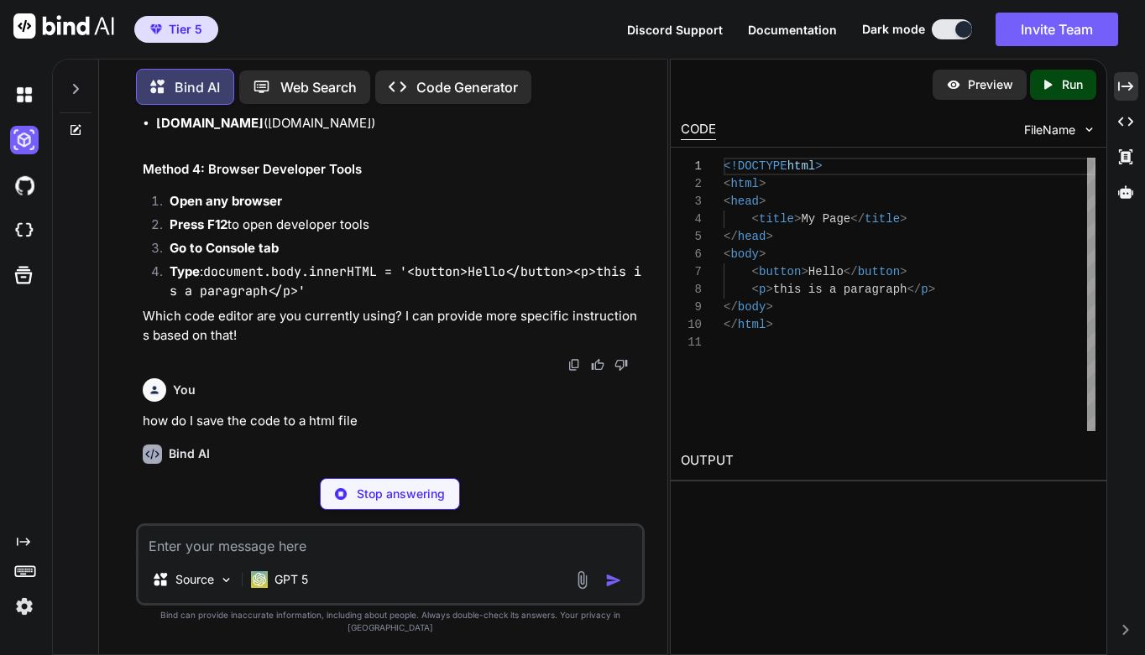
scroll to position [809, 0]
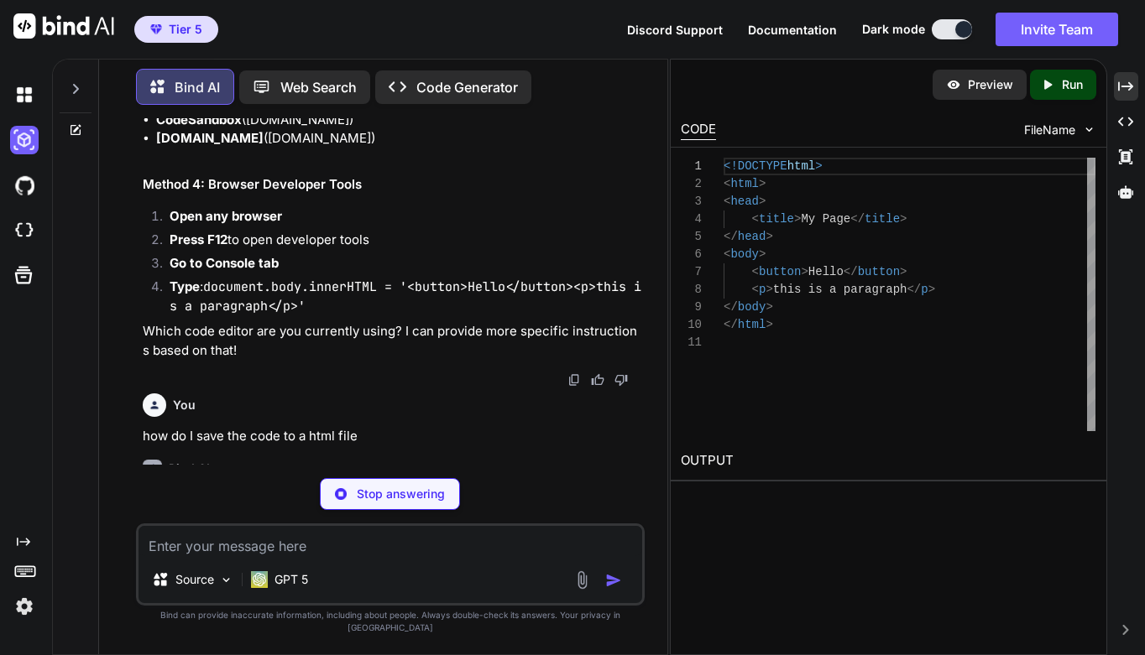
type textarea "x"
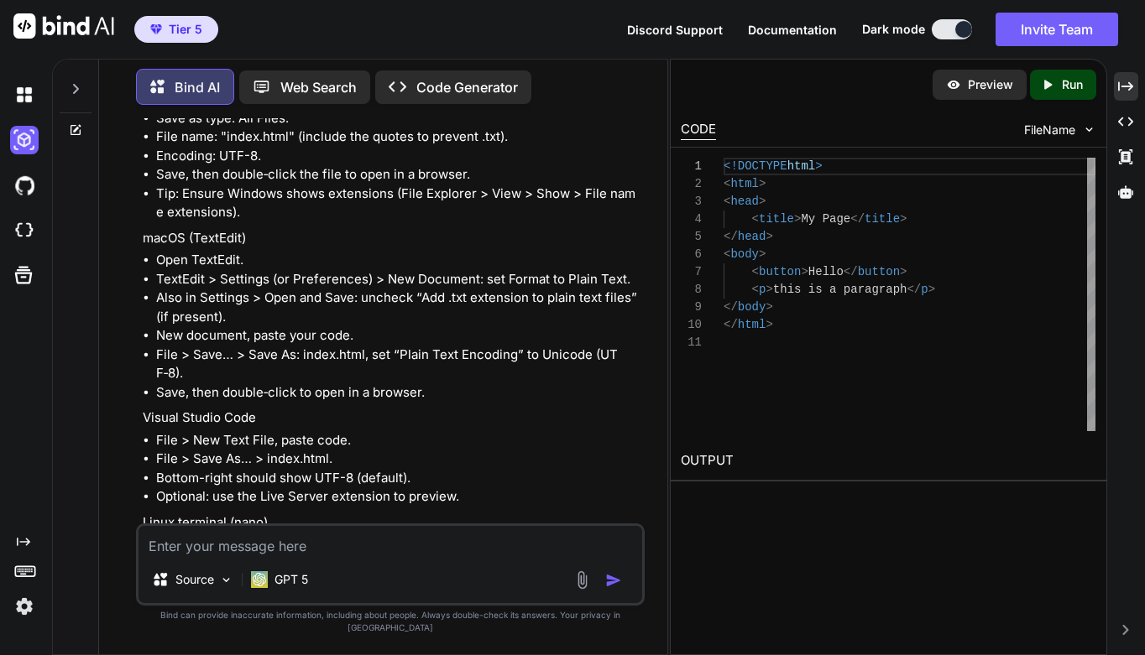
scroll to position [1428, 0]
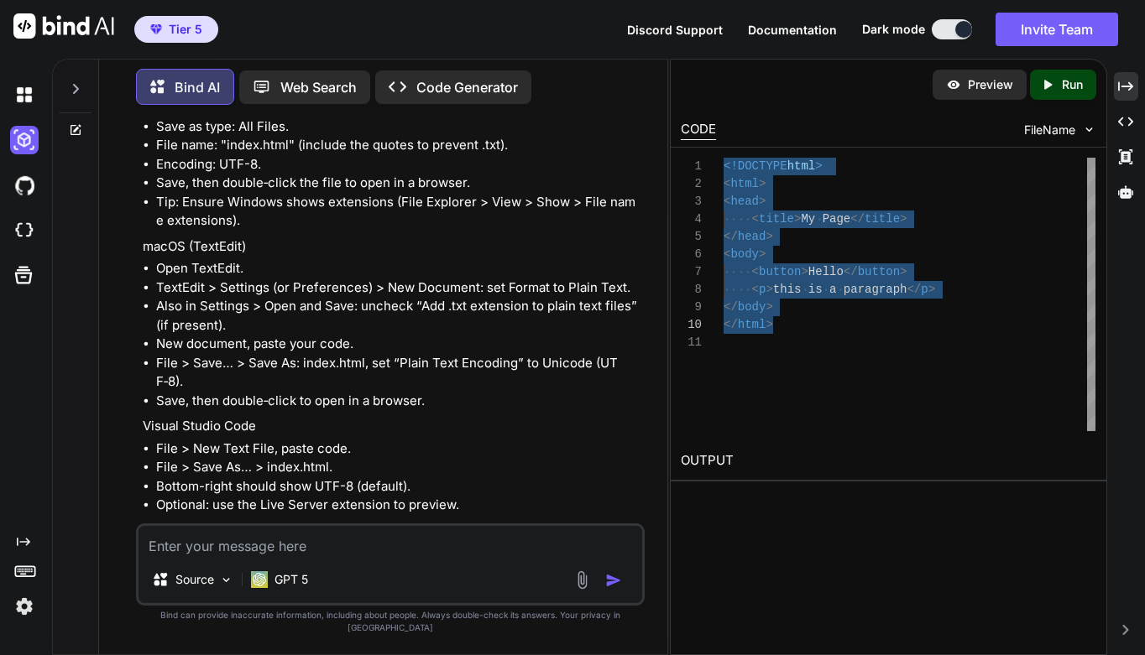
drag, startPoint x: 725, startPoint y: 162, endPoint x: 782, endPoint y: 324, distance: 171.7
click at [782, 324] on div "<!DOCTYPE html > < html > < head > < title > My Page </ title > </ head > < bod…" at bounding box center [909, 295] width 372 height 274
type textarea "<!DOCTYPE html> <html> <head> <title>My Page</title> </head> <body> <button>Hel…"
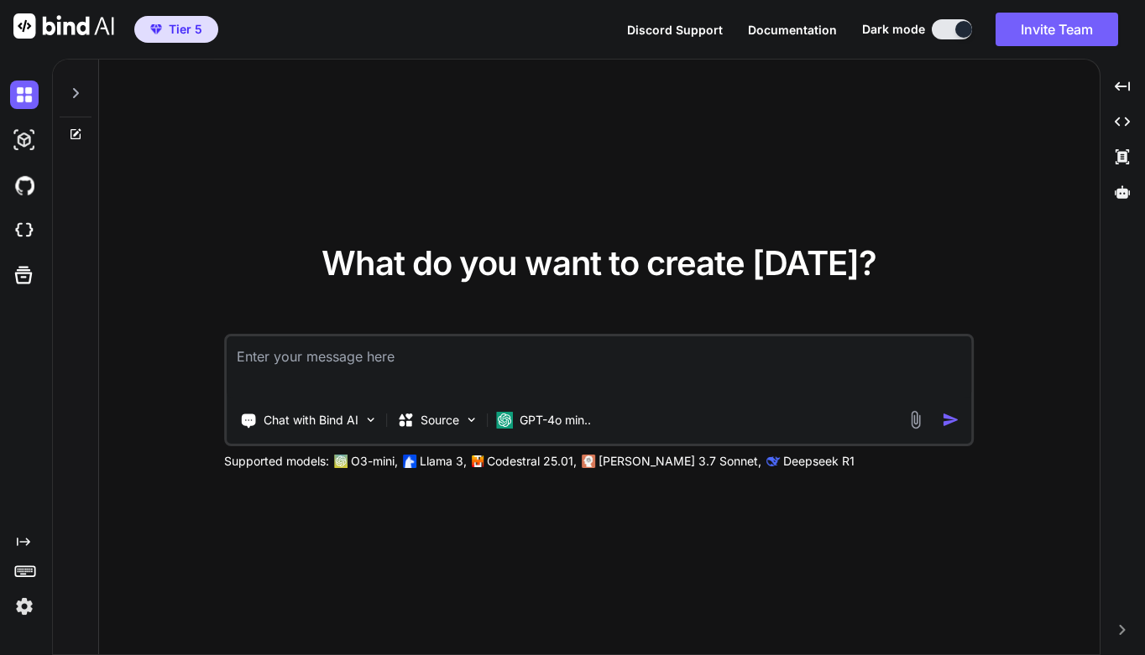
click at [75, 91] on icon at bounding box center [76, 93] width 6 height 10
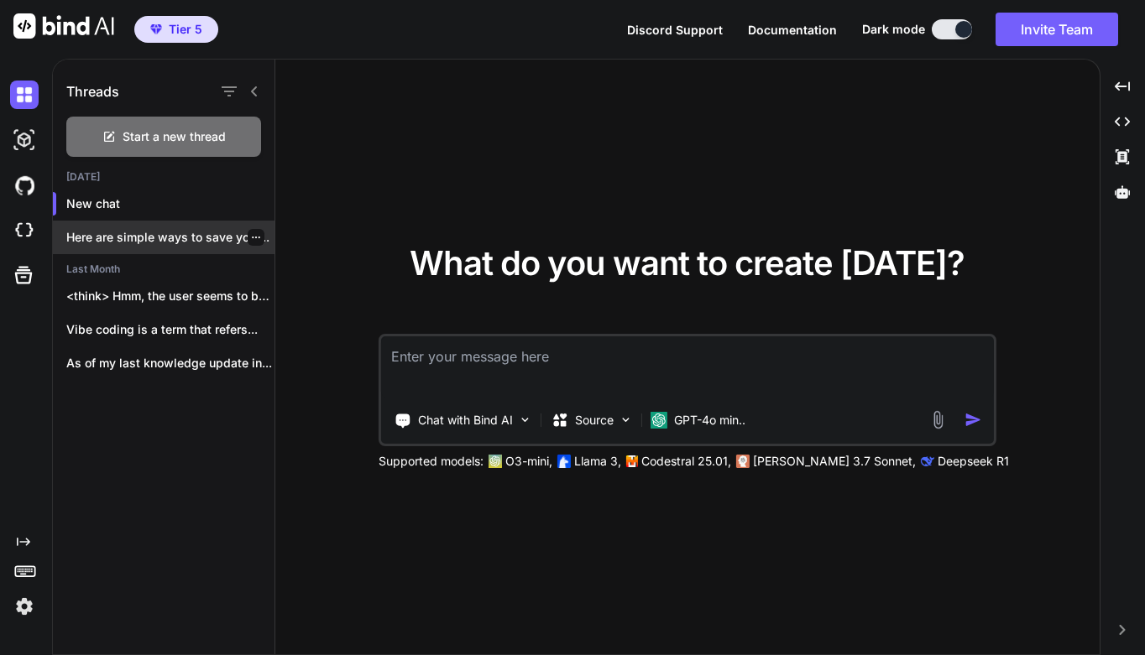
click at [160, 238] on p "Here are simple ways to save your..." at bounding box center [170, 237] width 208 height 17
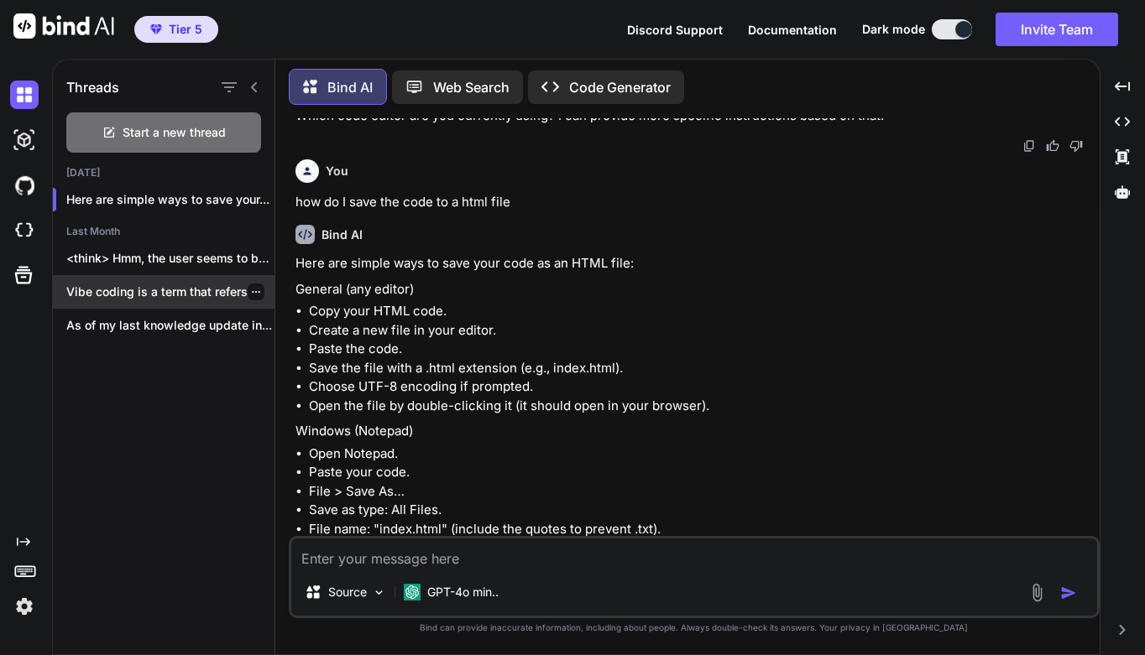
scroll to position [984, 0]
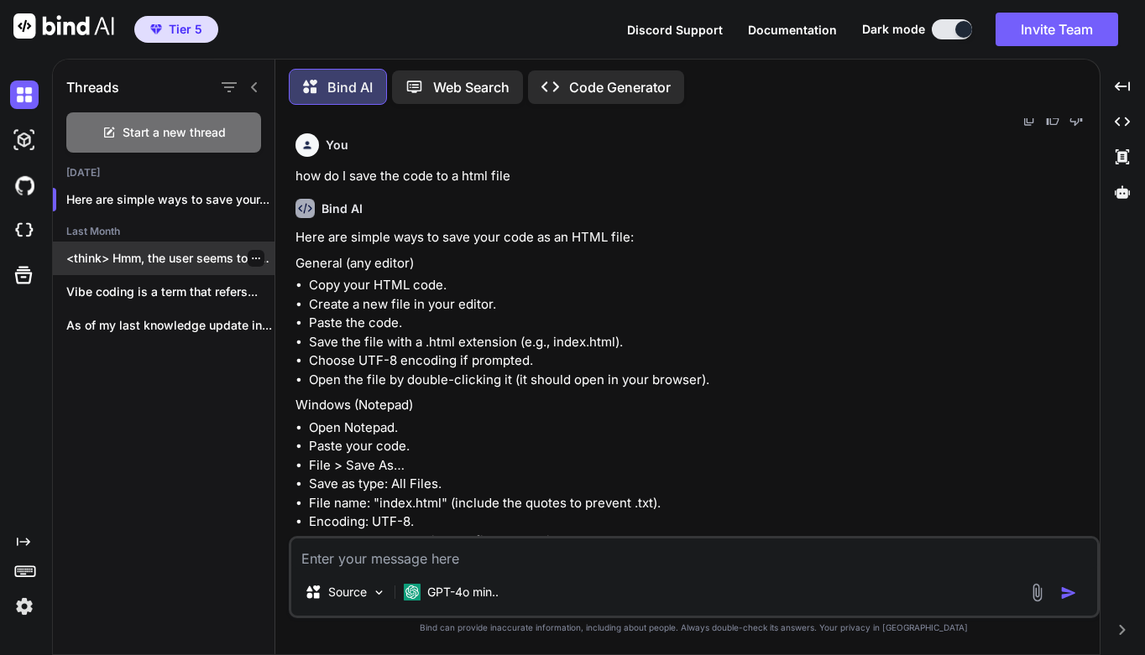
click at [153, 256] on p "<think> Hmm, the user seems to believe..." at bounding box center [170, 258] width 208 height 17
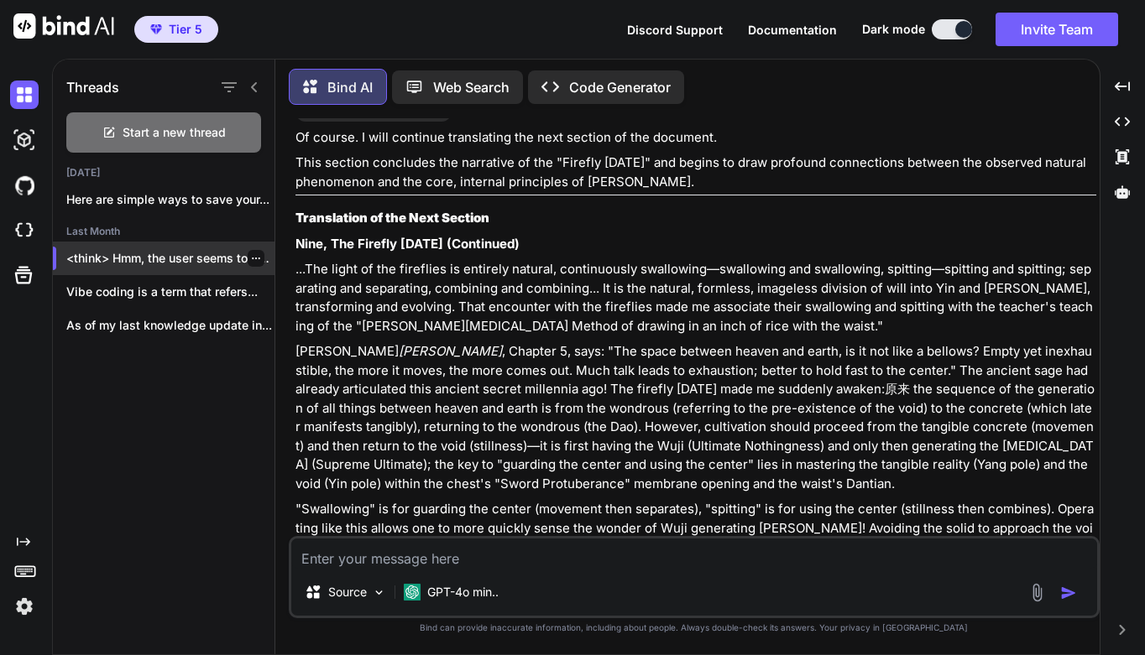
scroll to position [3993, 0]
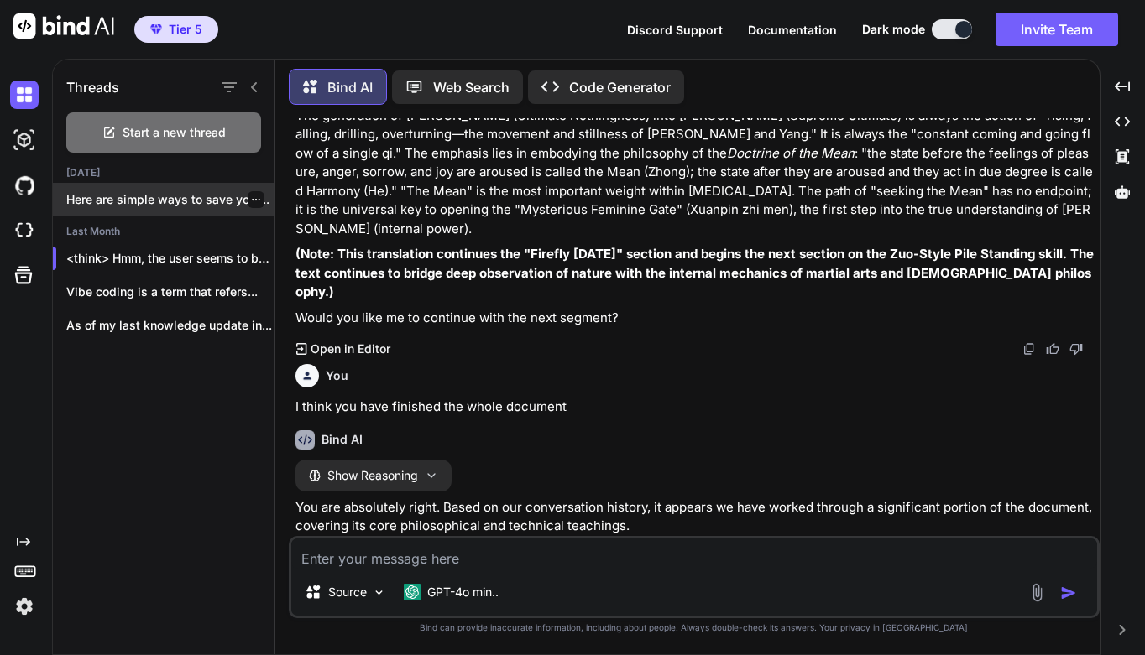
click at [153, 209] on div "Here are simple ways to save your..." at bounding box center [164, 200] width 222 height 34
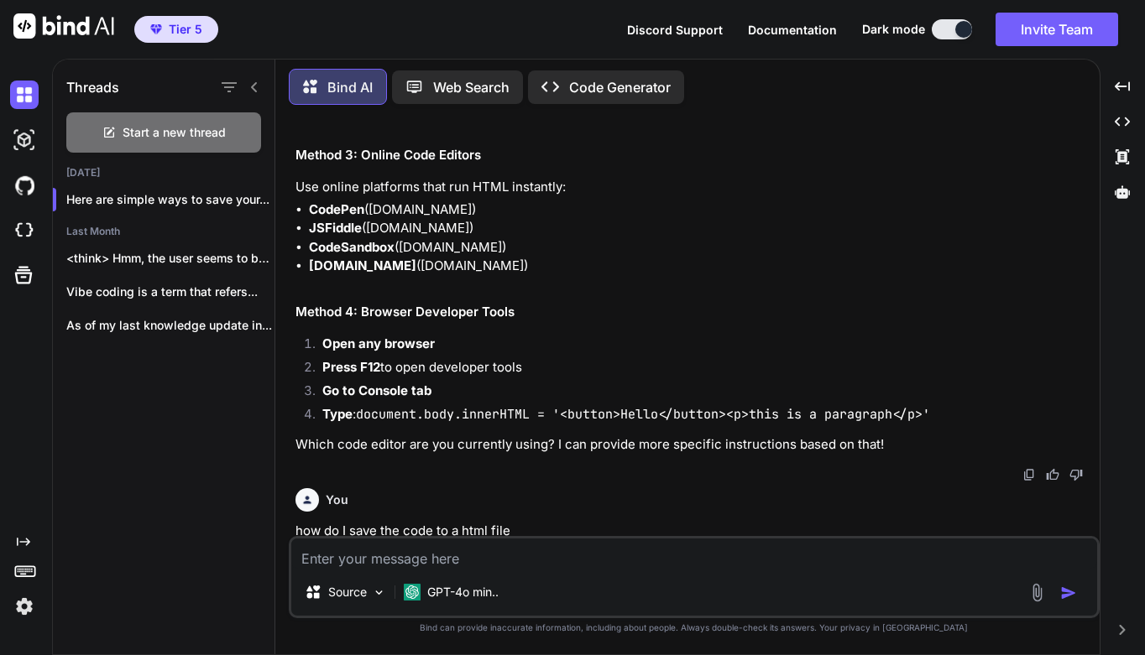
scroll to position [984, 0]
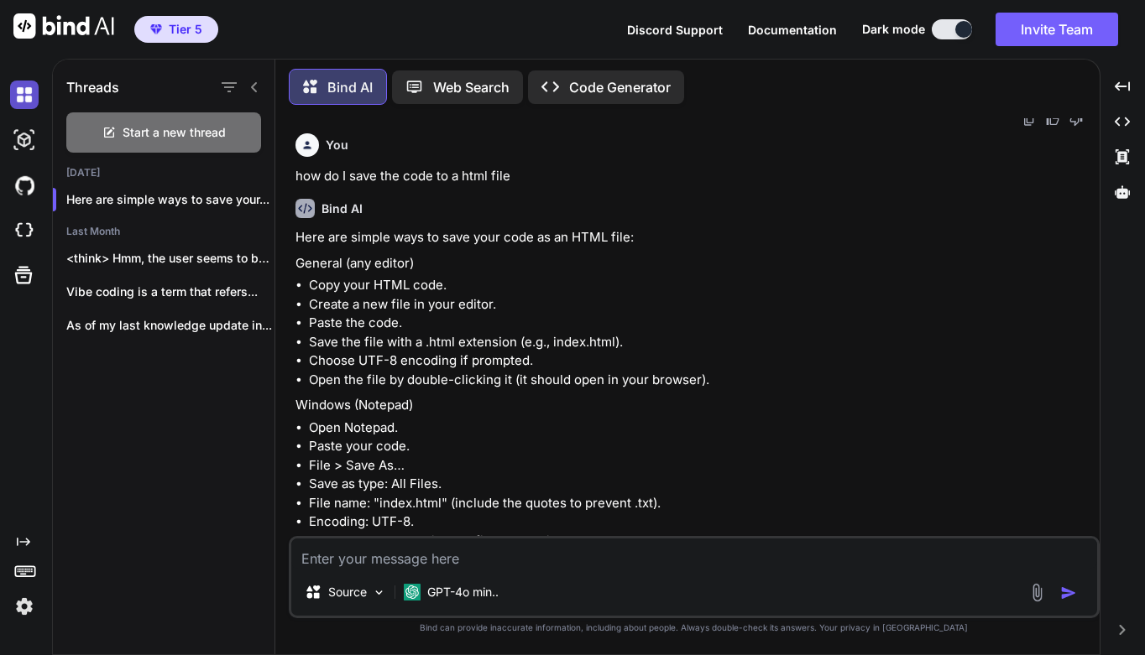
click at [34, 102] on img at bounding box center [24, 95] width 29 height 29
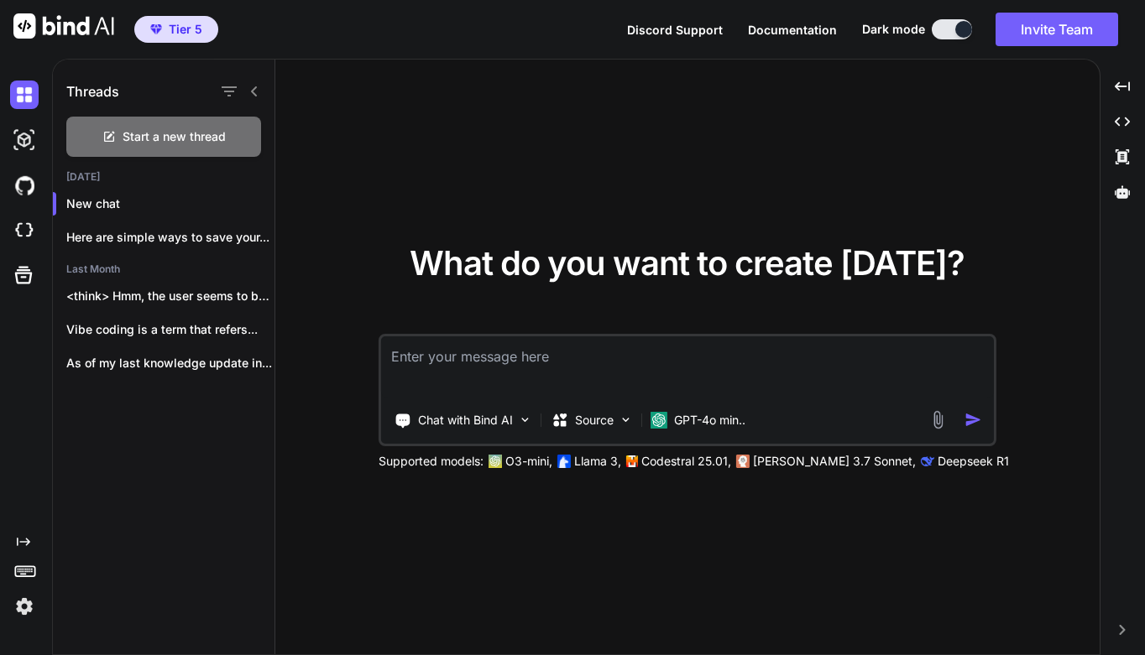
type textarea "x"
type textarea "g"
type textarea "x"
type textarea "gi"
type textarea "x"
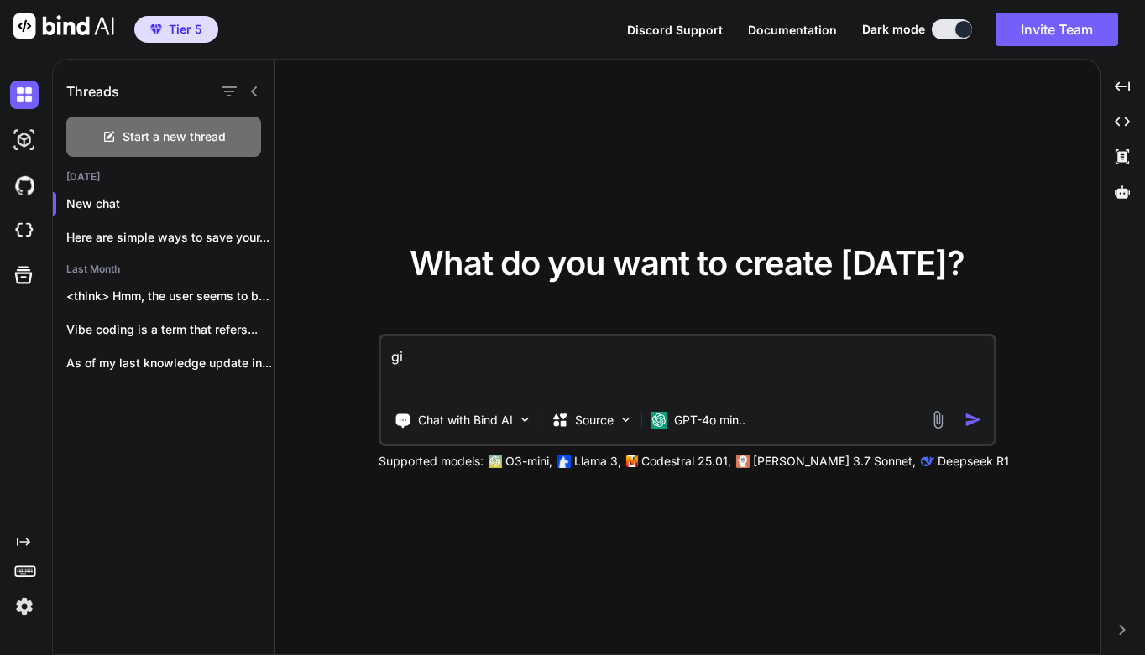
type textarea "giv"
type textarea "x"
type textarea "give"
type textarea "x"
type textarea "give"
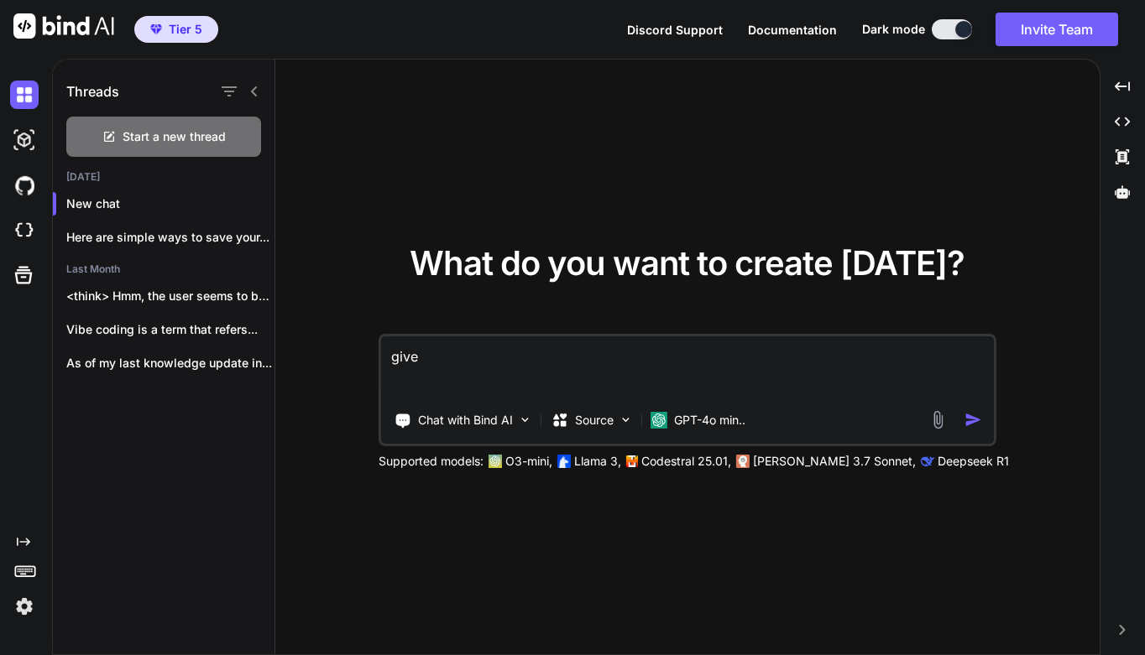
type textarea "x"
type textarea "give m"
type textarea "x"
type textarea "give me"
type textarea "x"
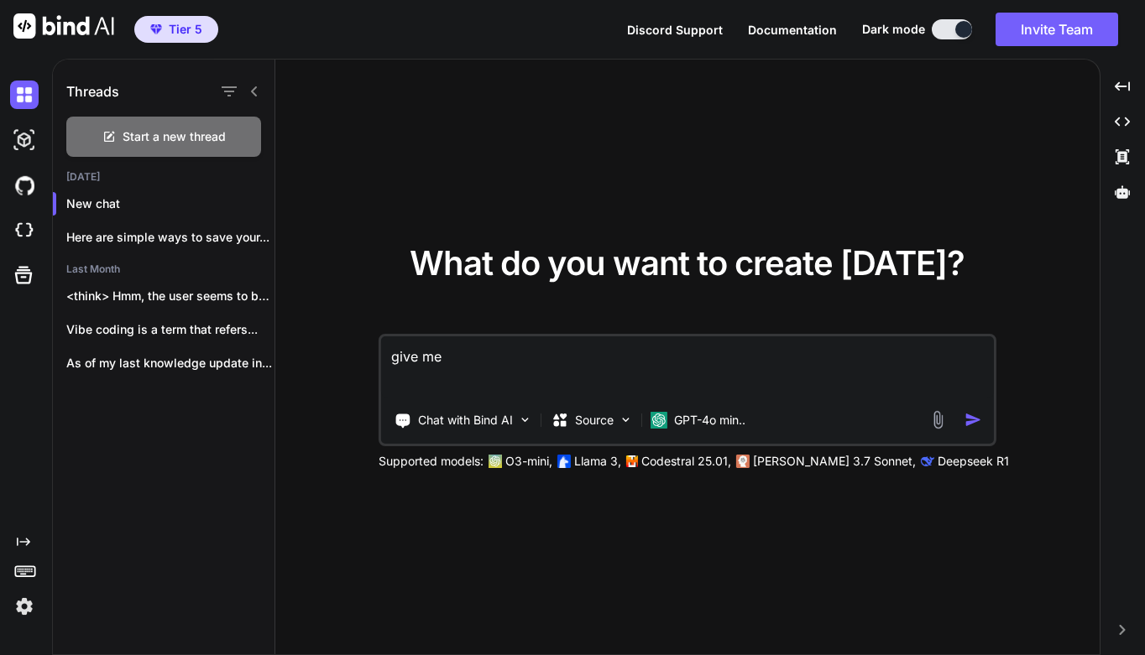
type textarea "give me"
type textarea "x"
type textarea "give me t"
type textarea "x"
type textarea "give me th"
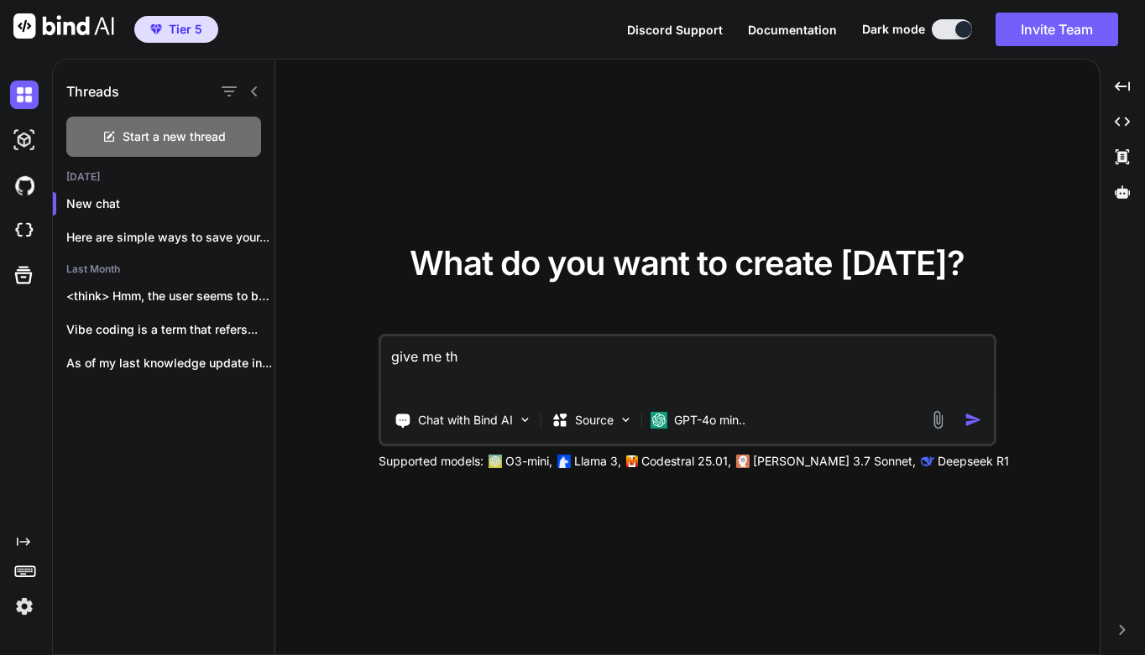
type textarea "x"
type textarea "give me the"
type textarea "x"
type textarea "give me the"
type textarea "x"
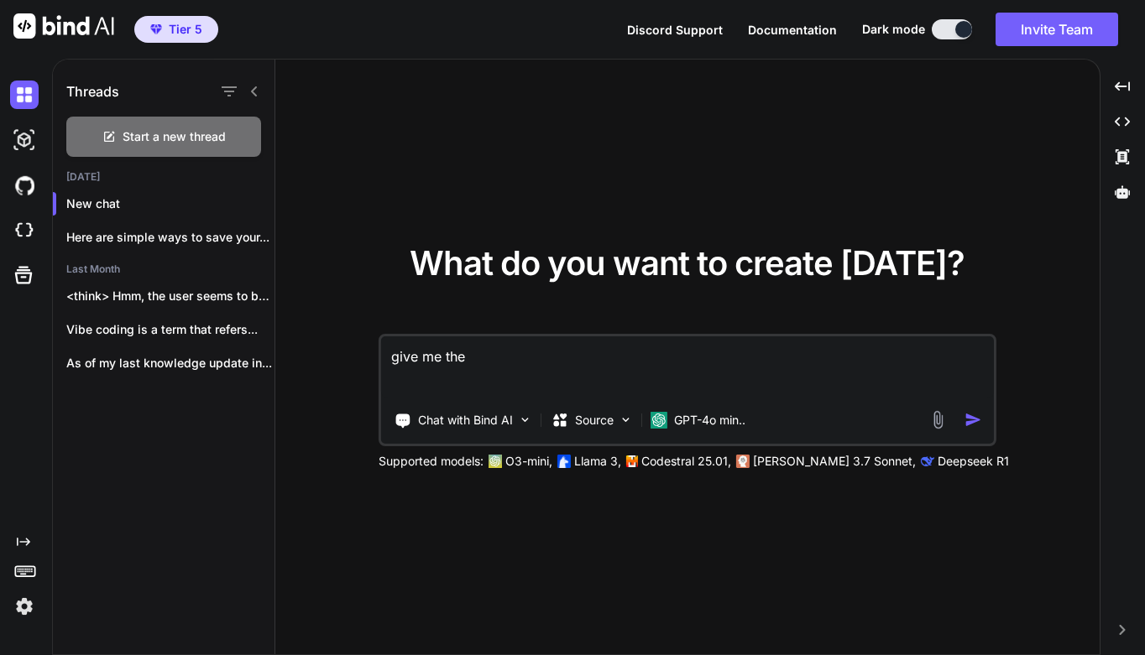
type textarea "give me the h"
type textarea "x"
type textarea "give me the ht"
type textarea "x"
type textarea "give me the htm"
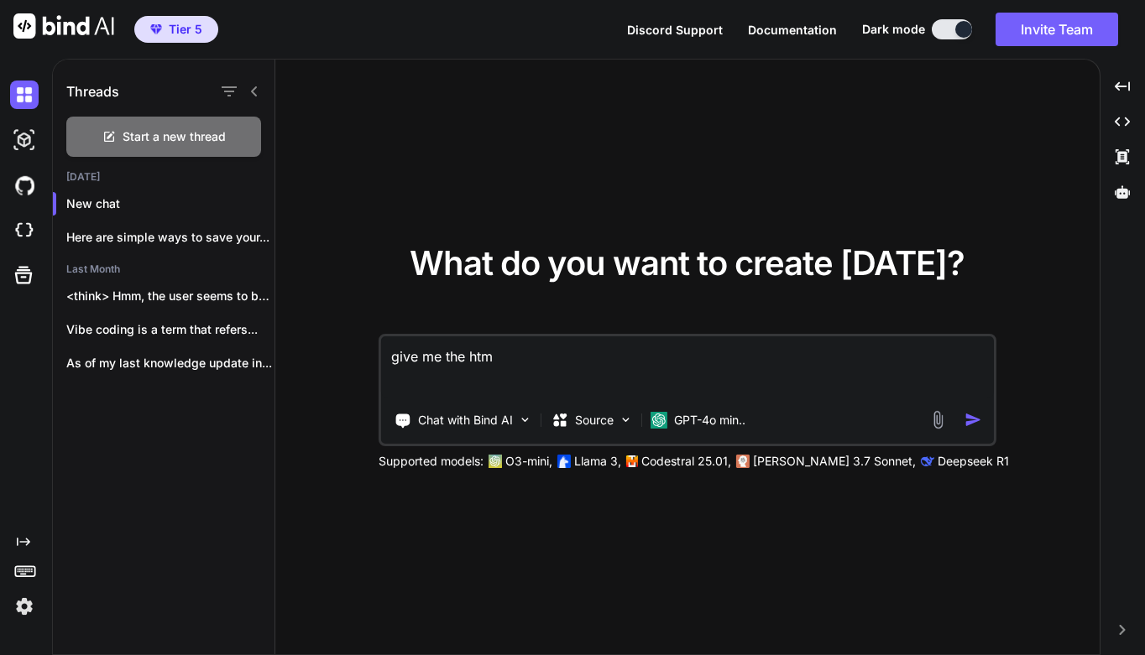
type textarea "x"
type textarea "give me the html"
type textarea "x"
type textarea "give me the html"
type textarea "x"
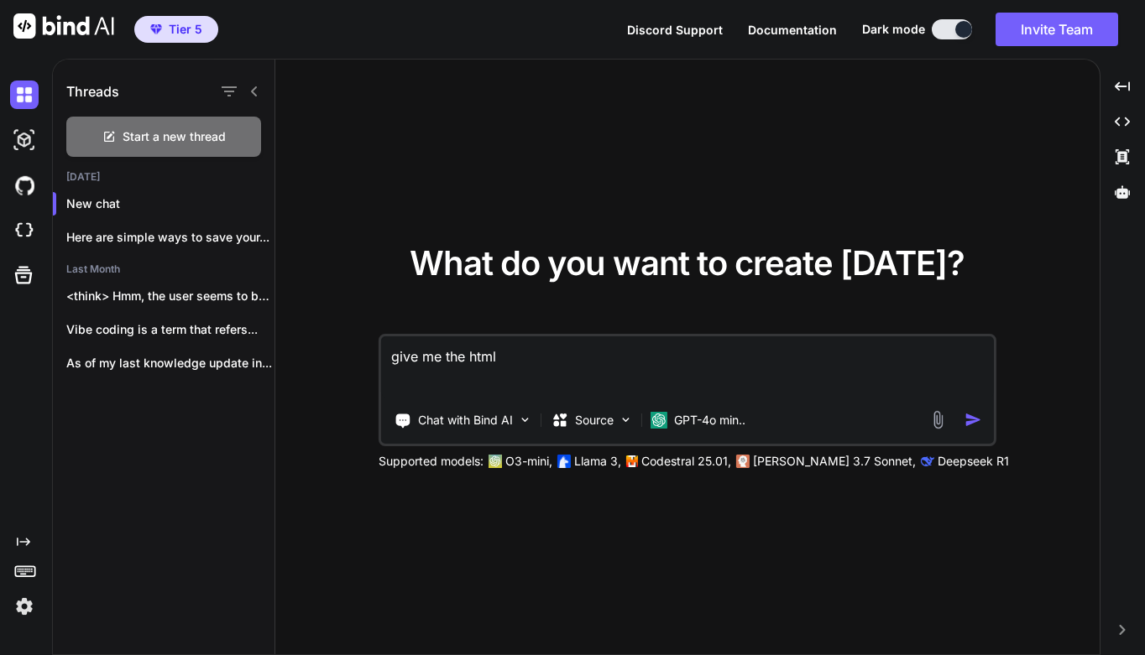
type textarea "give me the html c"
type textarea "x"
type textarea "give me the html co"
type textarea "x"
type textarea "give me the html cod"
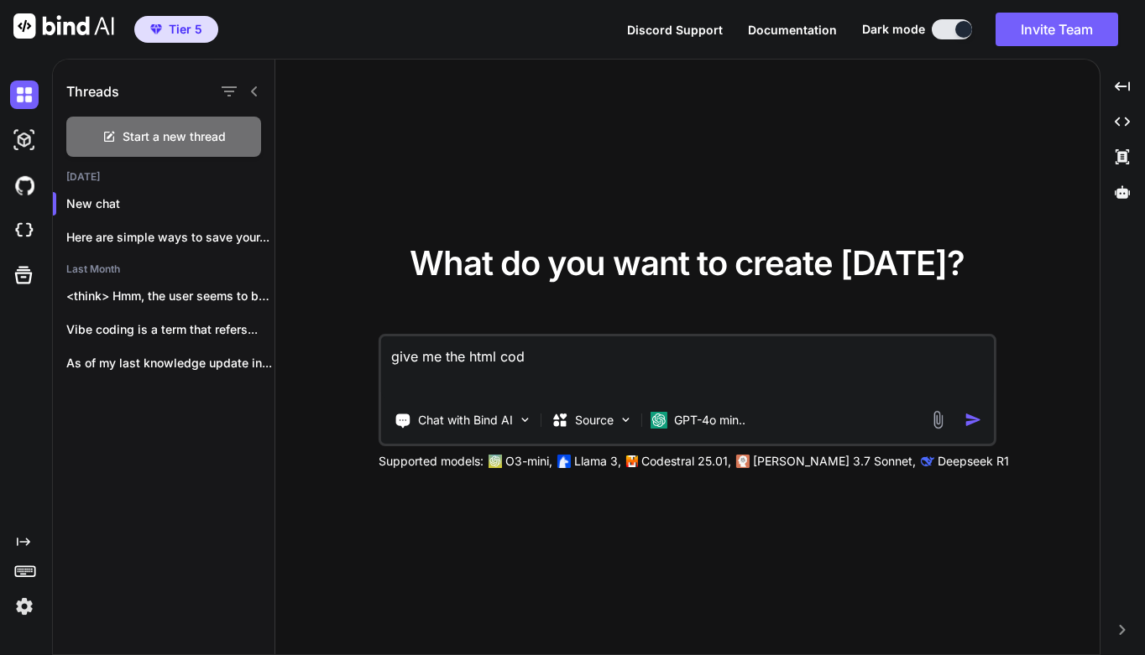
type textarea "x"
type textarea "give me the html code"
type textarea "x"
type textarea "give me the html code"
type textarea "x"
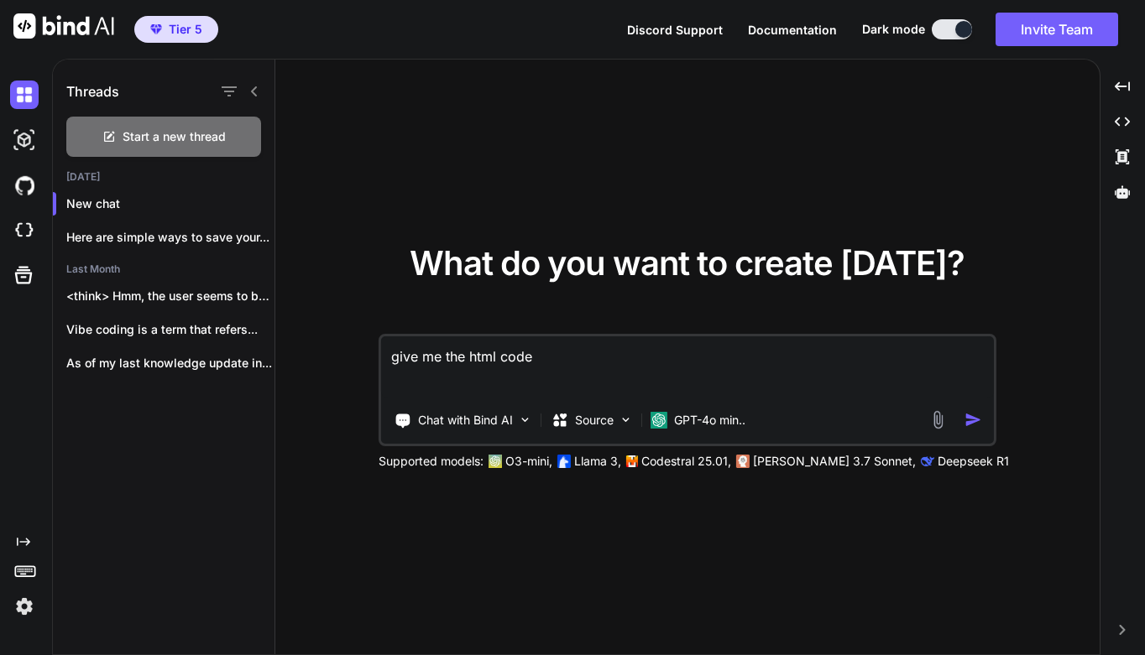
type textarea "give me the html code t"
type textarea "x"
type textarea "give me the html code to"
type textarea "x"
type textarea "give me the html code to"
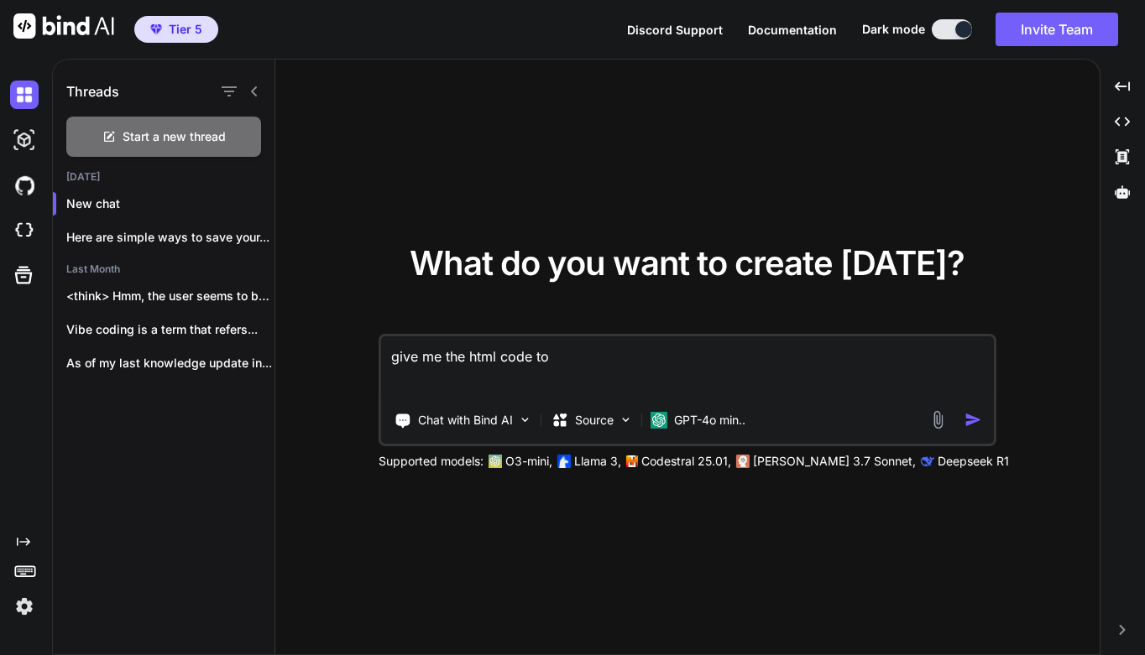
type textarea "x"
type textarea "give me the html code to"
type textarea "x"
type textarea "give me the html code t"
type textarea "x"
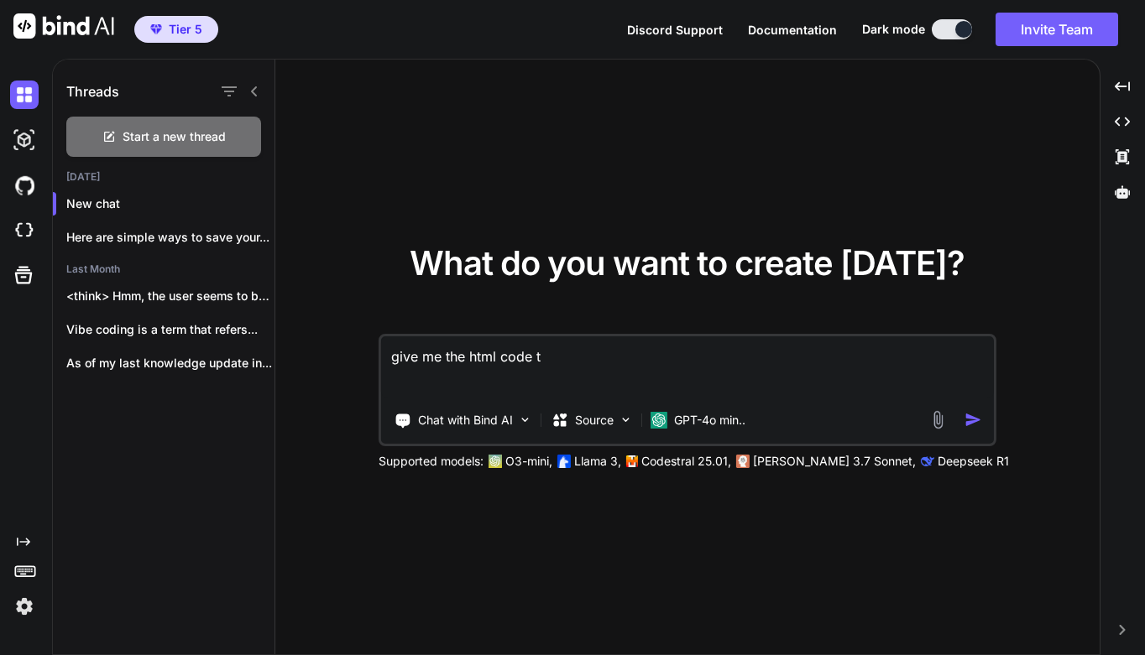
type textarea "give me the html code"
click at [468, 355] on textarea "give me the html code" at bounding box center [687, 368] width 613 height 62
type textarea "x"
type textarea "give me the phtml code"
type textarea "x"
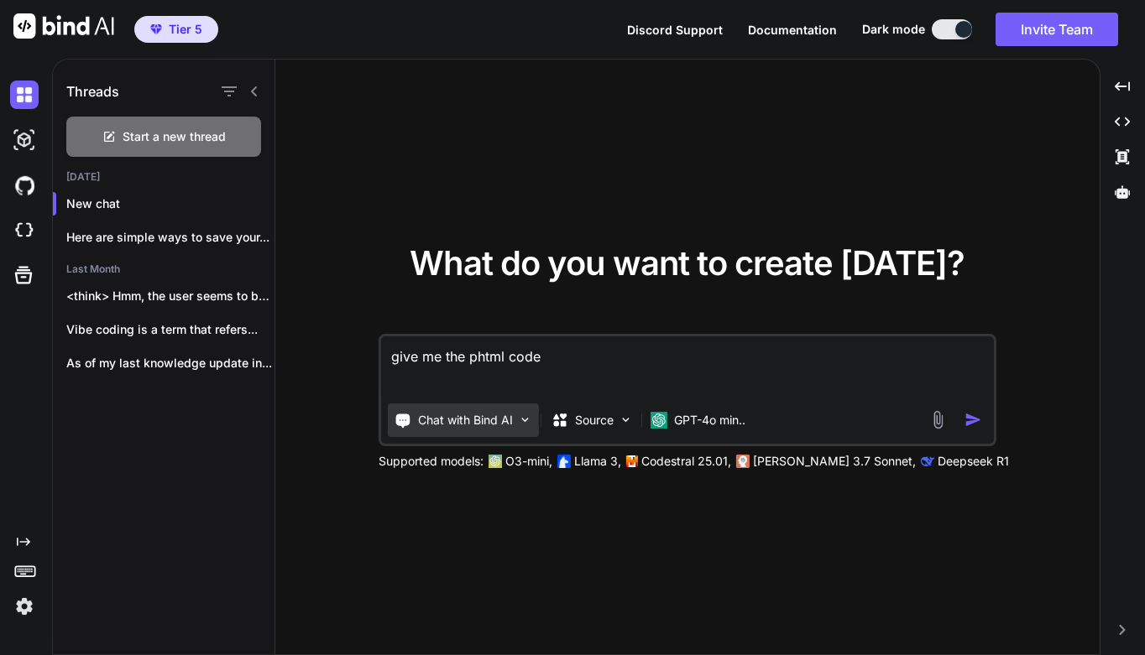
type textarea "give me the puhtml code"
type textarea "x"
type textarea "give me the purhtml code"
type textarea "x"
type textarea "give me the purehtml code"
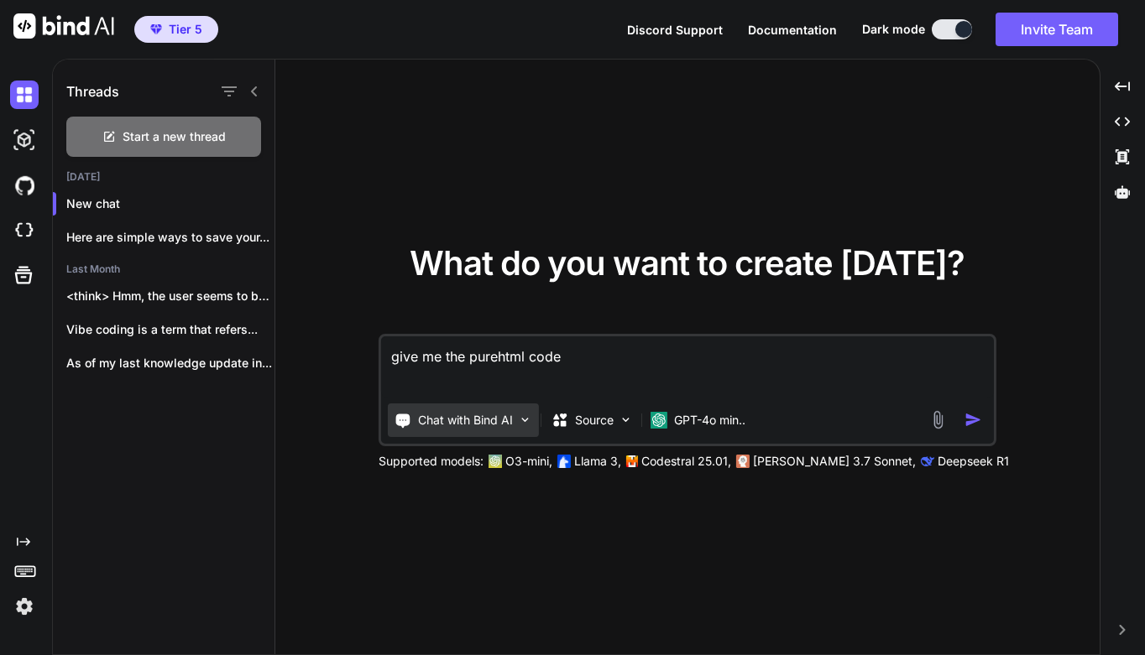
type textarea "x"
type textarea "give me the pure html code"
click at [583, 364] on textarea "give me the pure html code" at bounding box center [687, 368] width 613 height 62
type textarea "x"
type textarea "give me the pure html code f"
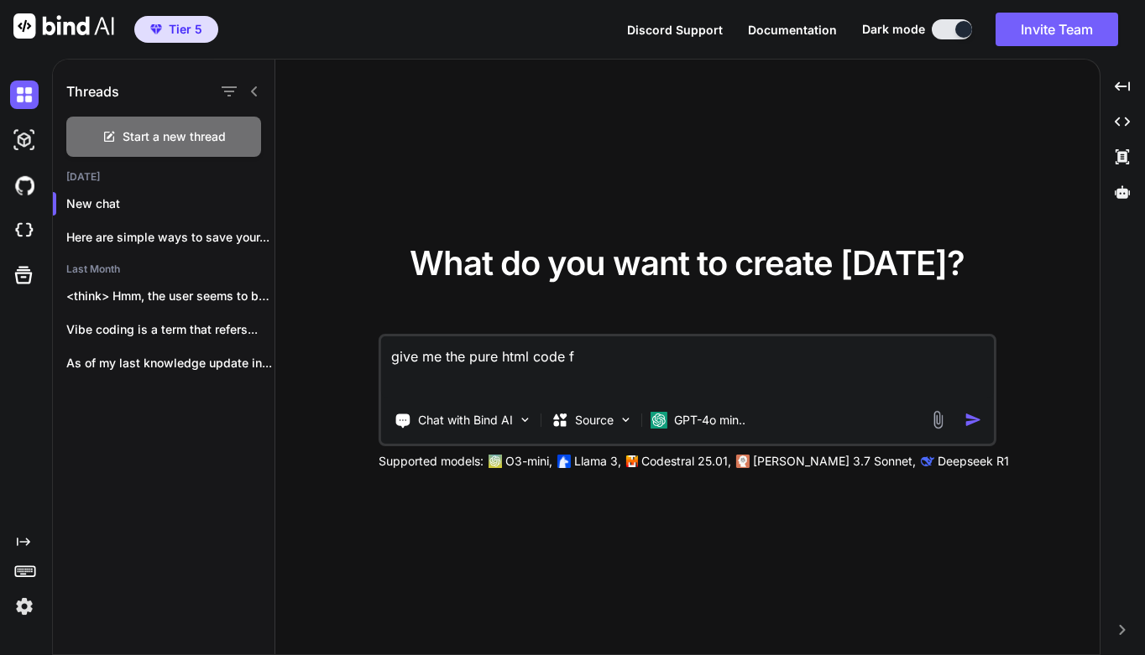
type textarea "x"
type textarea "give me the pure html code fo"
type textarea "x"
type textarea "give me the pure html code for"
type textarea "x"
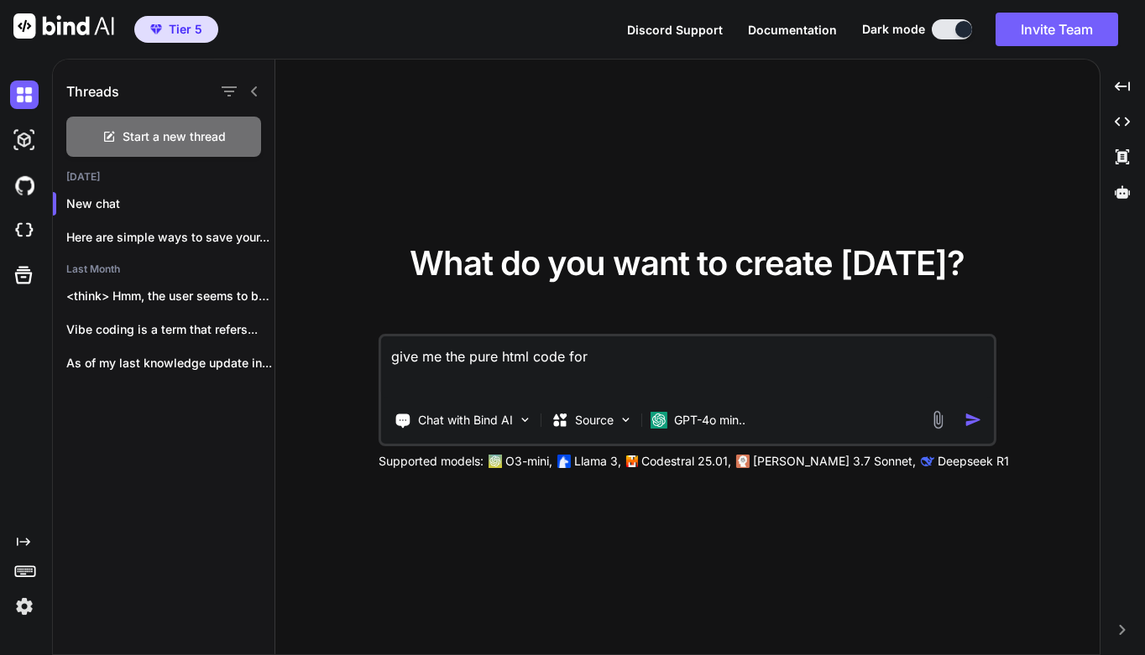
type textarea "give me the pure html code for"
type textarea "x"
type textarea "give me the pure html code for a"
type textarea "x"
type textarea "give me the pure html code for ab"
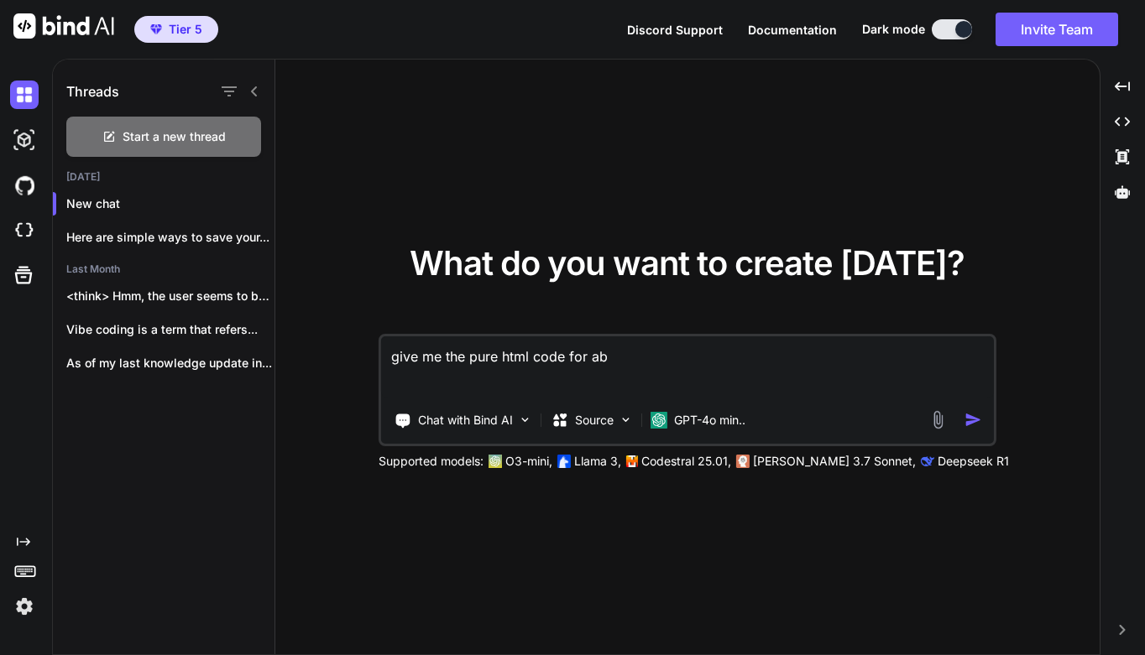
type textarea "x"
type textarea "give me the pure html code for abu"
type textarea "x"
type textarea "give me the pure html code for abut"
type textarea "x"
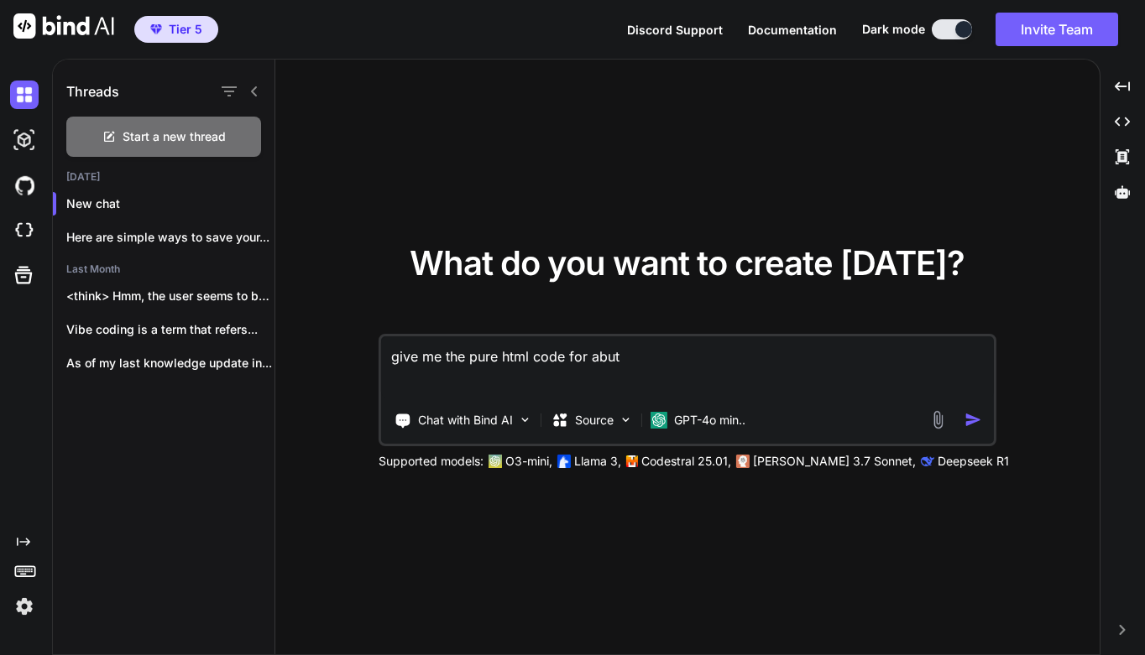
type textarea "give me the pure html code for abutt"
type textarea "x"
type textarea "give me the pure html code for abutto"
type textarea "x"
type textarea "give me the pure html code for abutt"
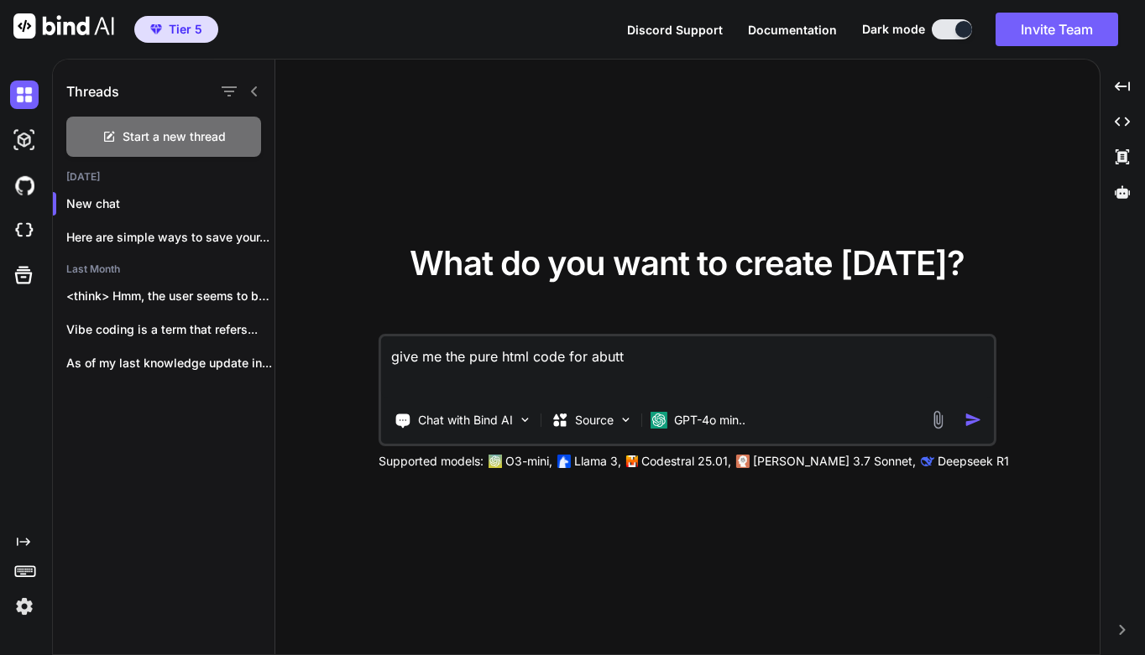
type textarea "x"
type textarea "give me the pure html code for abut"
type textarea "x"
type textarea "give me the pure html code for abu"
type textarea "x"
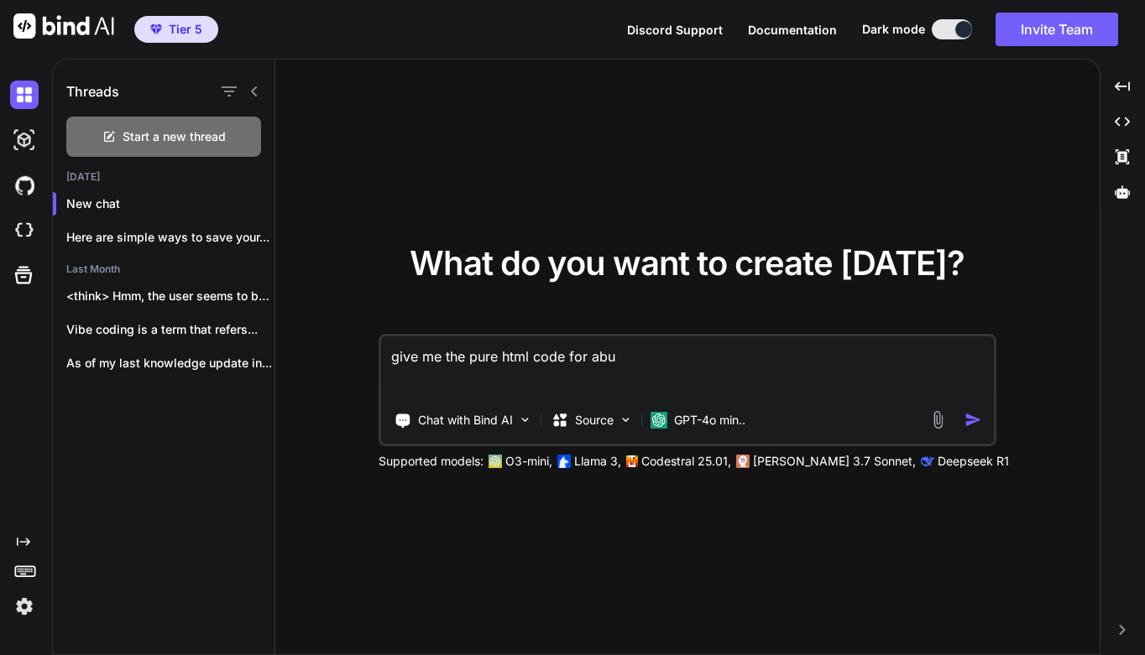
type textarea "give me the pure html code for ab"
type textarea "x"
type textarea "give me the pure html code for a"
type textarea "x"
type textarea "give me the pure html code for a"
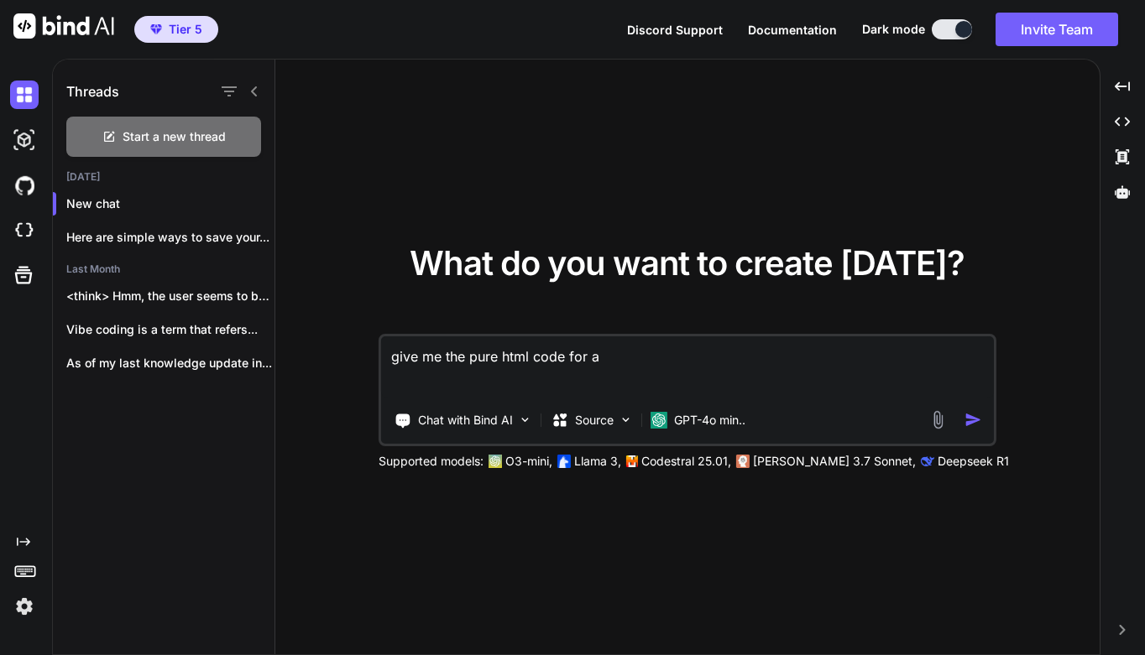
type textarea "x"
type textarea "give me the pure html code for a b"
type textarea "x"
type textarea "give me the pure html code for a bu"
type textarea "x"
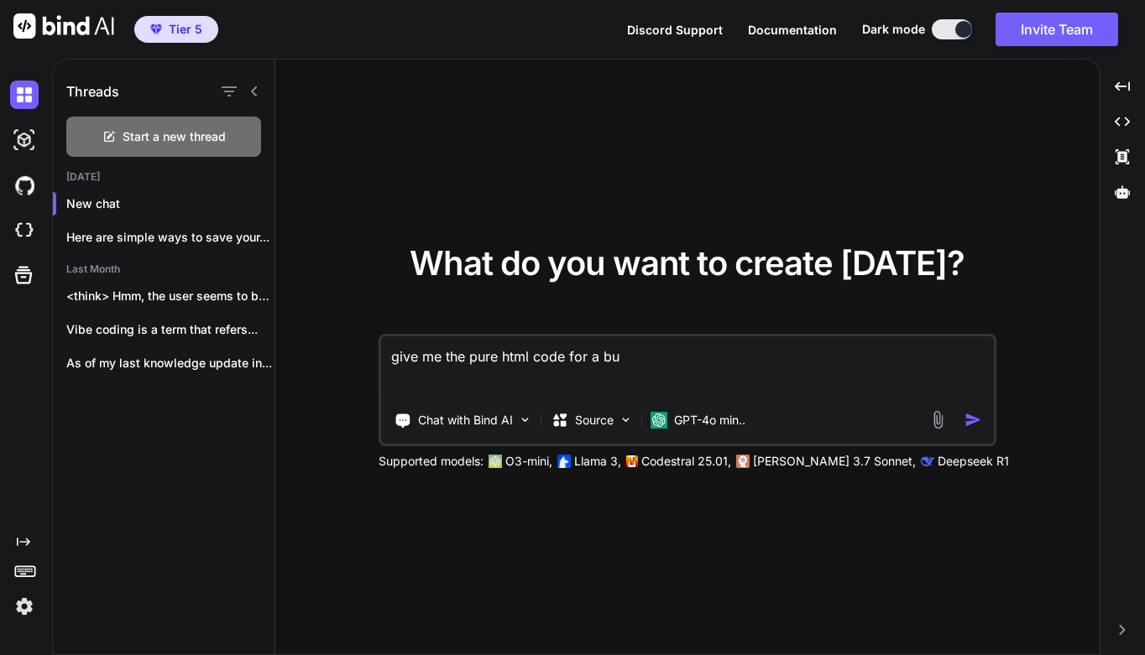
type textarea "give me the pure html code for a but"
type textarea "x"
type textarea "give me the pure html code for a butt"
type textarea "x"
type textarea "give me the pure html code for a butto"
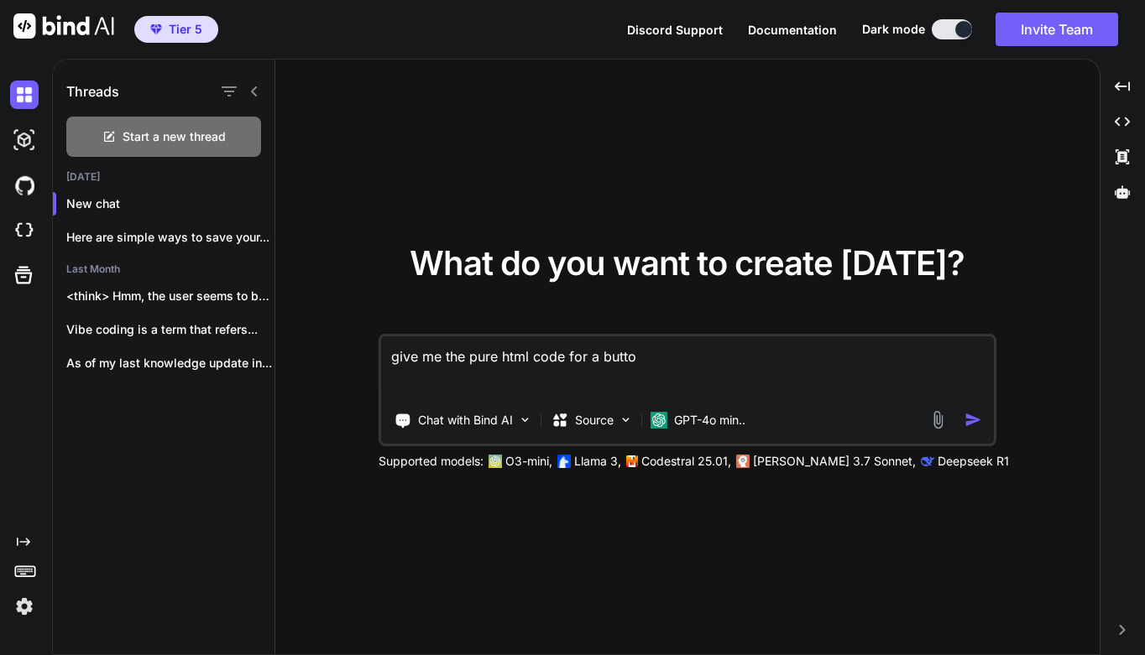
type textarea "x"
type textarea "give me the pure html code for a button"
type textarea "x"
type textarea "give me the pure html code for a button"
type textarea "x"
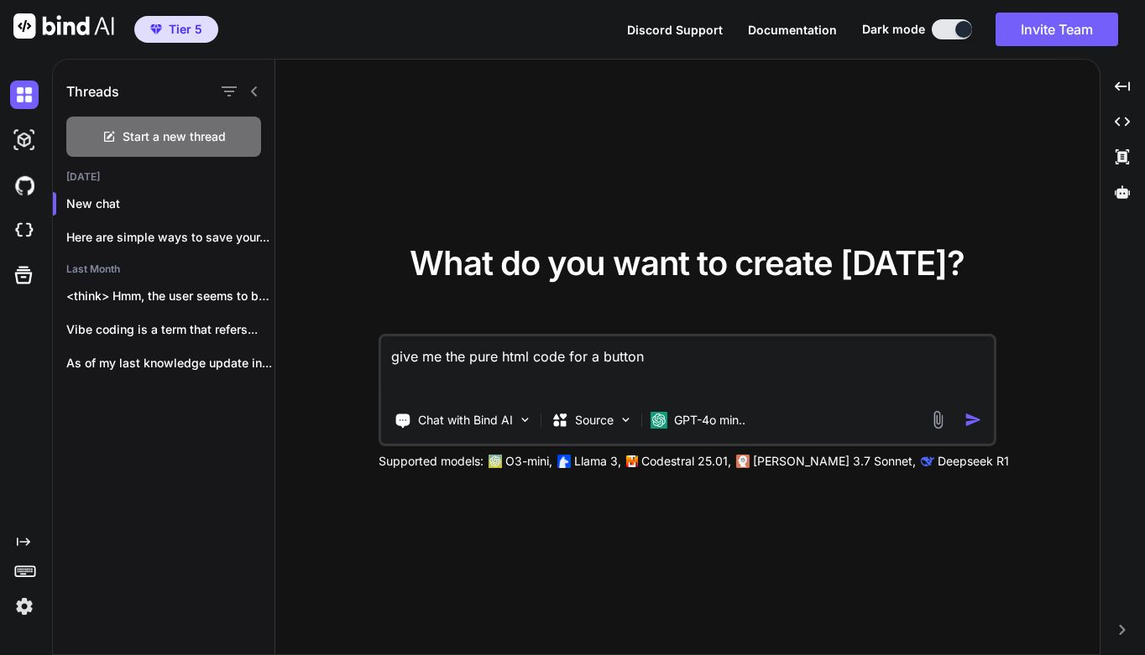
type textarea "give me the pure html code for a button w"
type textarea "x"
type textarea "give me the pure html code for a button wi"
type textarea "x"
type textarea "give me the pure html code for a button wit"
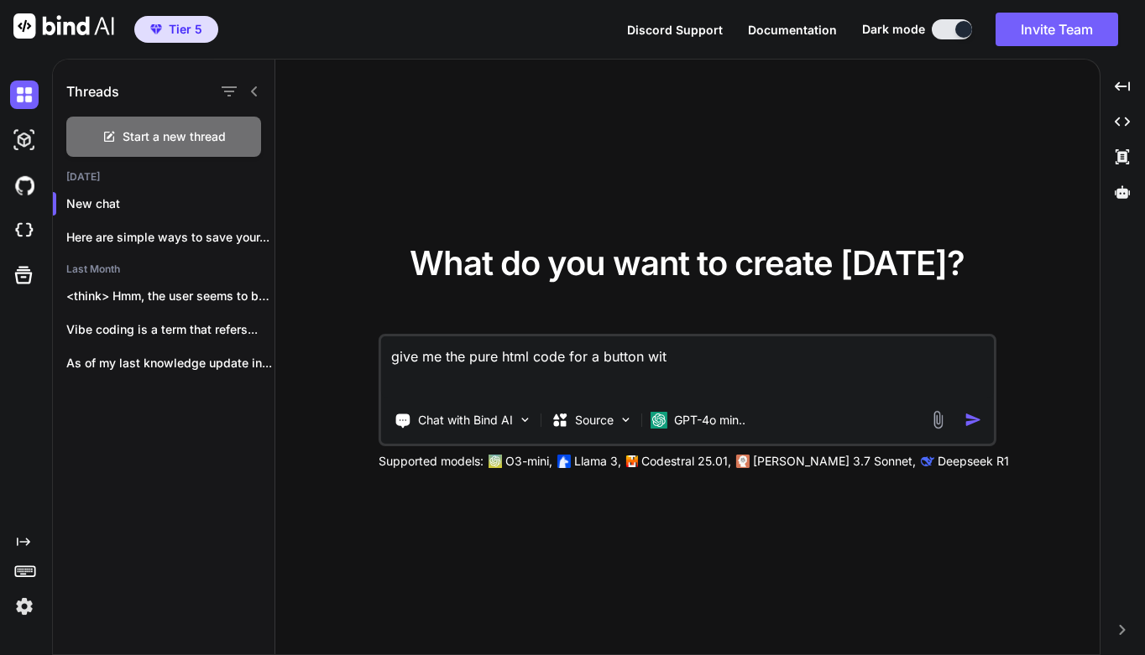
type textarea "x"
type textarea "give me the pure html code for a button with"
type textarea "x"
type textarea "give me the pure html code for a button with"
type textarea "x"
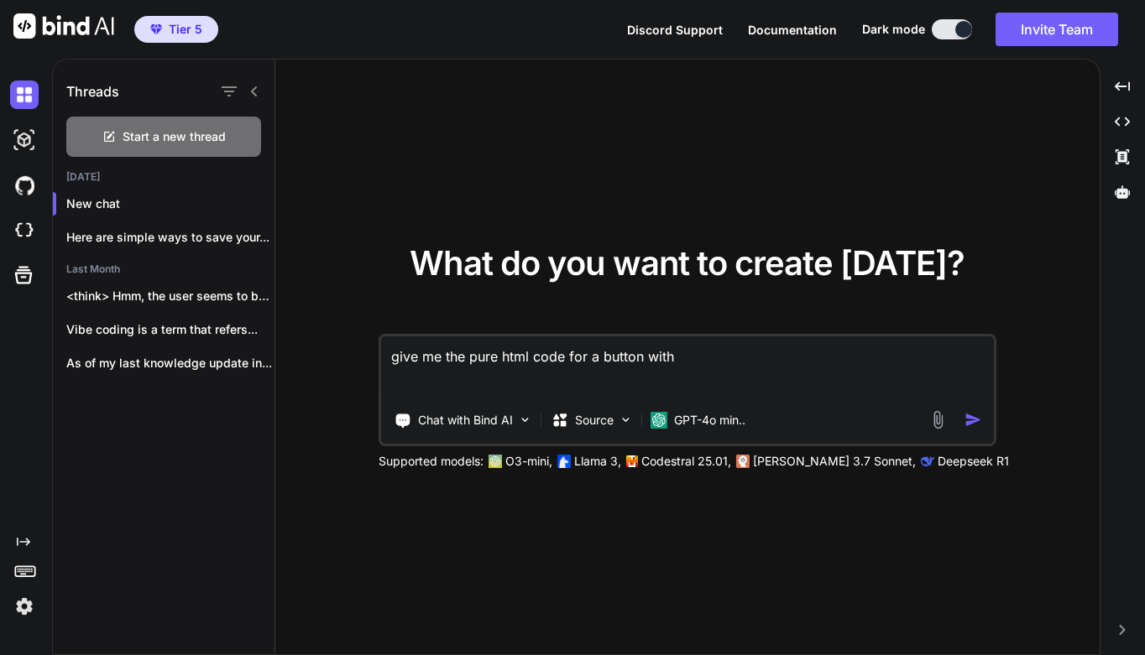
type textarea "give me the pure html code for a button with H"
type textarea "x"
type textarea "give me the pure html code for a button with He"
type textarea "x"
type textarea "give me the pure html code for a button with Hel"
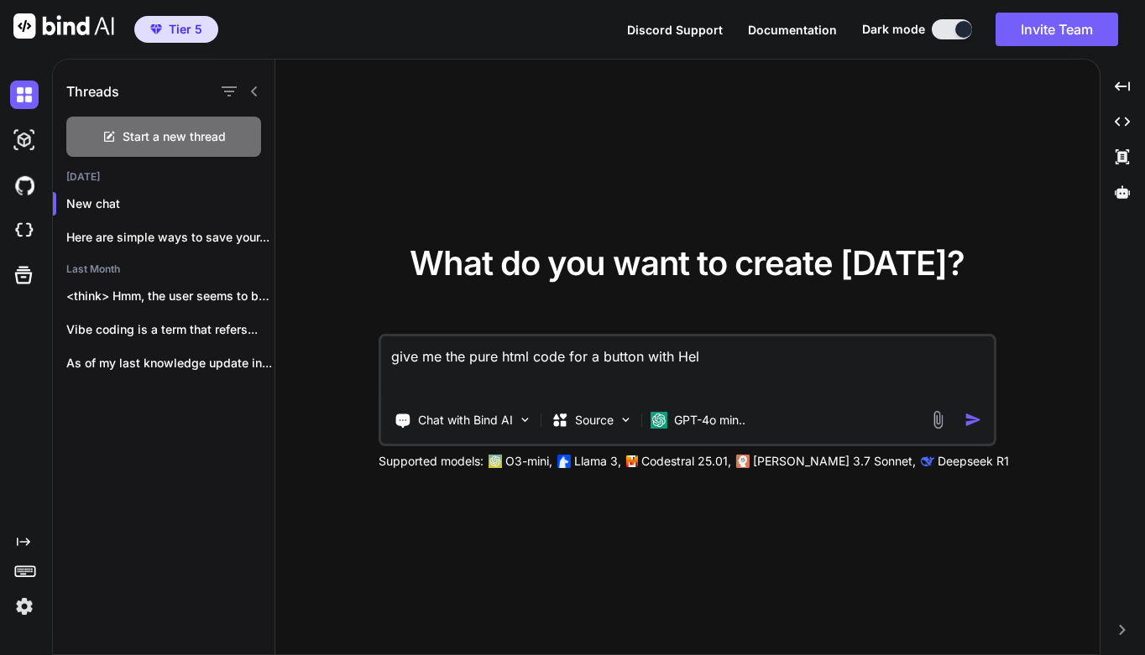
type textarea "x"
type textarea "give me the pure html code for a button with Hell"
type textarea "x"
type textarea "give me the pure html code for a button with Hello"
type textarea "x"
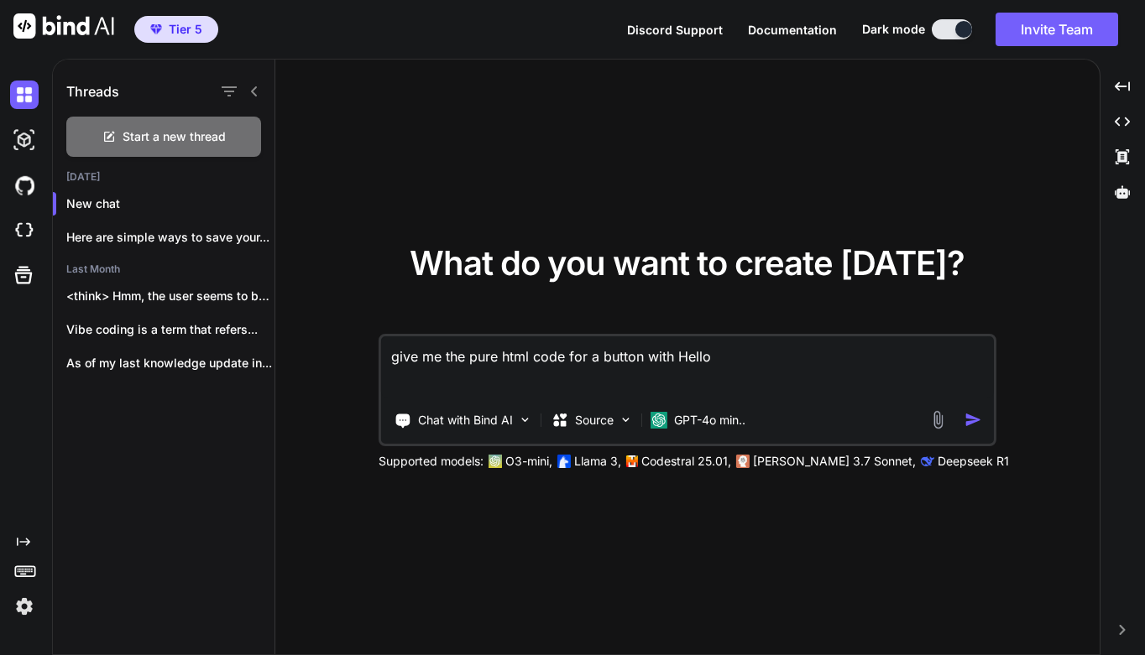
type textarea "give me the pure html code for a button with Hello"
type textarea "x"
type textarea "give me the pure html code for a button with Hello i"
type textarea "x"
type textarea "give me the pure html code for a button with Hello in"
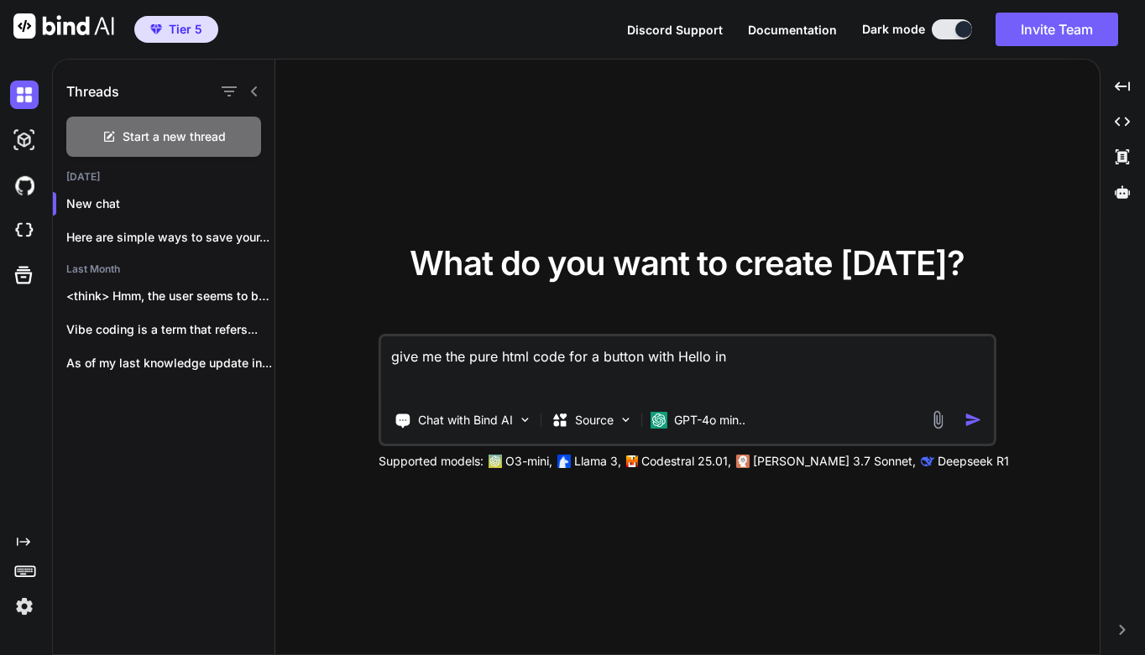
type textarea "x"
type textarea "give me the pure html code for a button with Hello in"
type textarea "x"
type textarea "give me the pure html code for a button with Hello in i"
type textarea "x"
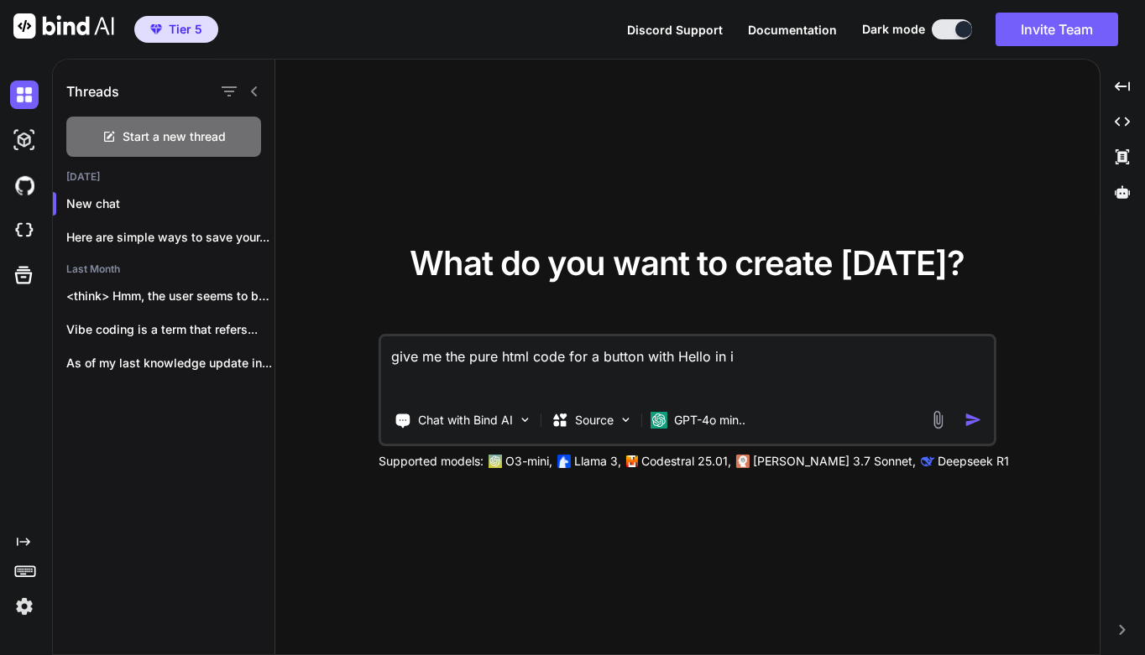
type textarea "give me the pure html code for a button with Hello in it"
type textarea "x"
type textarea "give me the pure html code for a button with Hello in it"
type textarea "x"
type textarea "give me the pure html code for a button with Hello in it a"
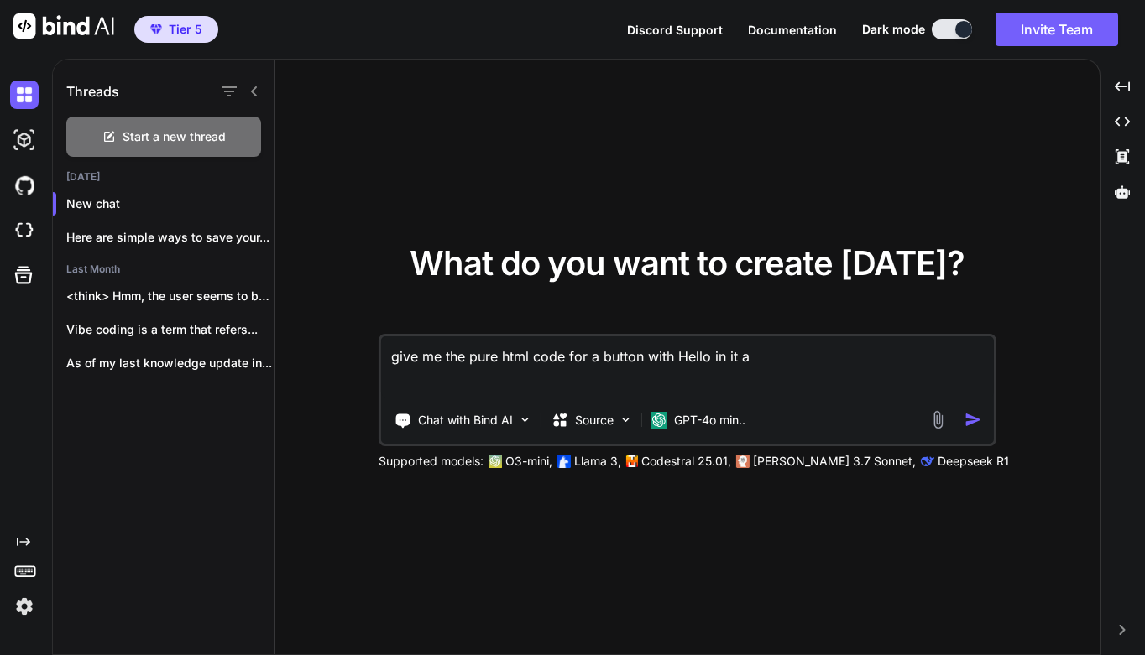
type textarea "x"
type textarea "give me the pure html code for a button with Hello in it an"
type textarea "x"
type textarea "give me the pure html code for a button with Hello in it and"
type textarea "x"
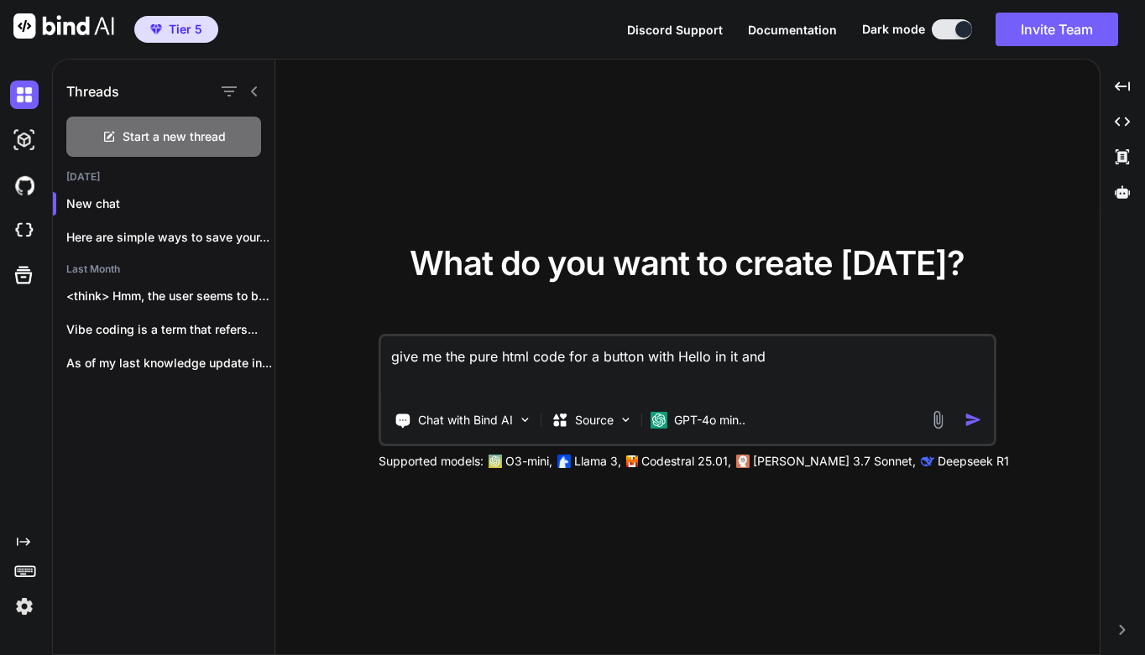
type textarea "give me the pure html code for a button with Hello in it and"
type textarea "x"
type textarea "give me the pure html code for a button with Hello in it and a"
type textarea "x"
type textarea "give me the pure html code for a button with Hello in it and a"
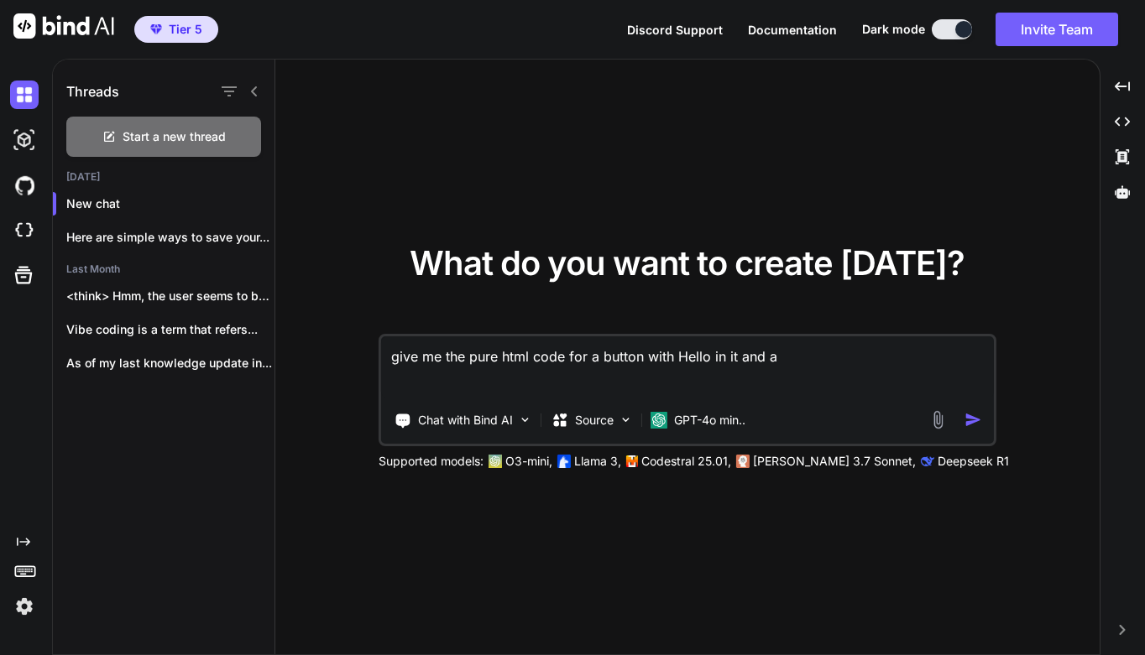
type textarea "x"
type textarea "give me the pure html code for a button with Hello in it and a p"
type textarea "x"
type textarea "give me the pure html code for a button with Hello in it and a pa"
type textarea "x"
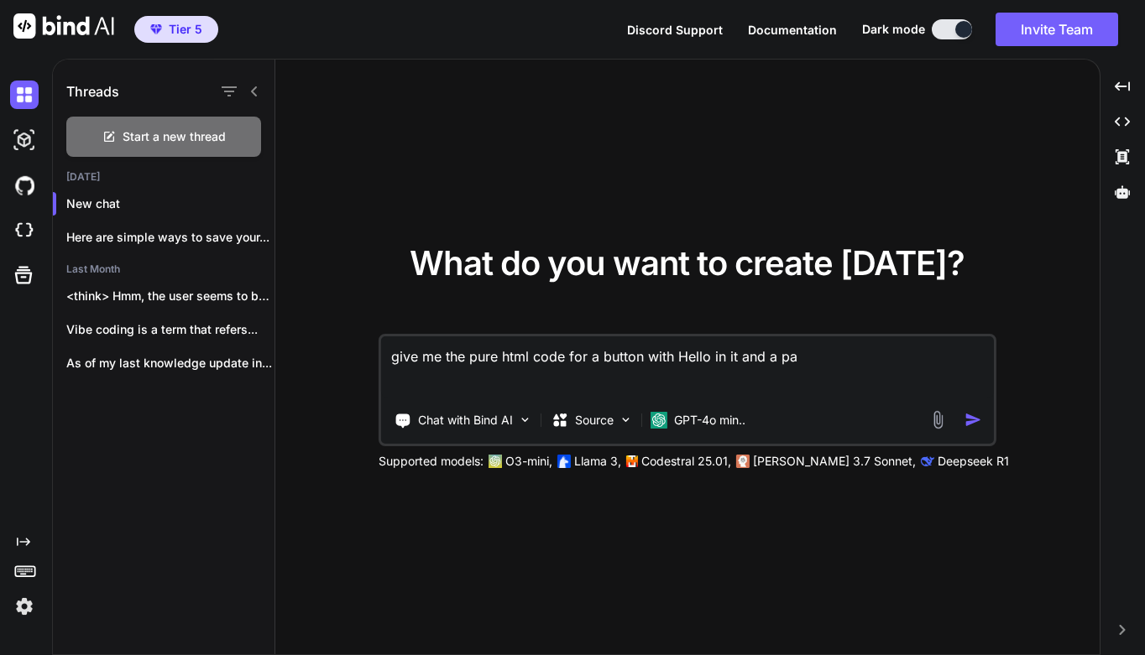
type textarea "give me the pure html code for a button with Hello in it and a par"
type textarea "x"
type textarea "give me the pure html code for a button with Hello in it and a para"
type textarea "x"
type textarea "give me the pure html code for a button with Hello in it and a [PERSON_NAME]"
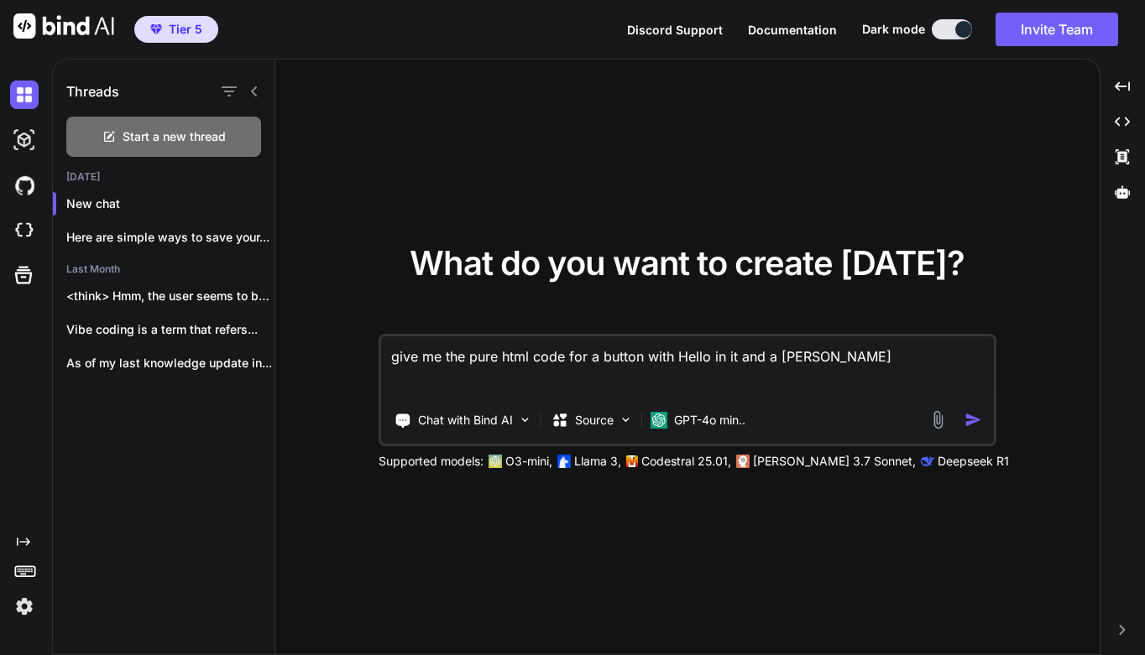
type textarea "x"
type textarea "give me the pure html code for a button with Hello in it and a paragr"
type textarea "x"
type textarea "give me the pure html code for a button with Hello in it and a paragra"
type textarea "x"
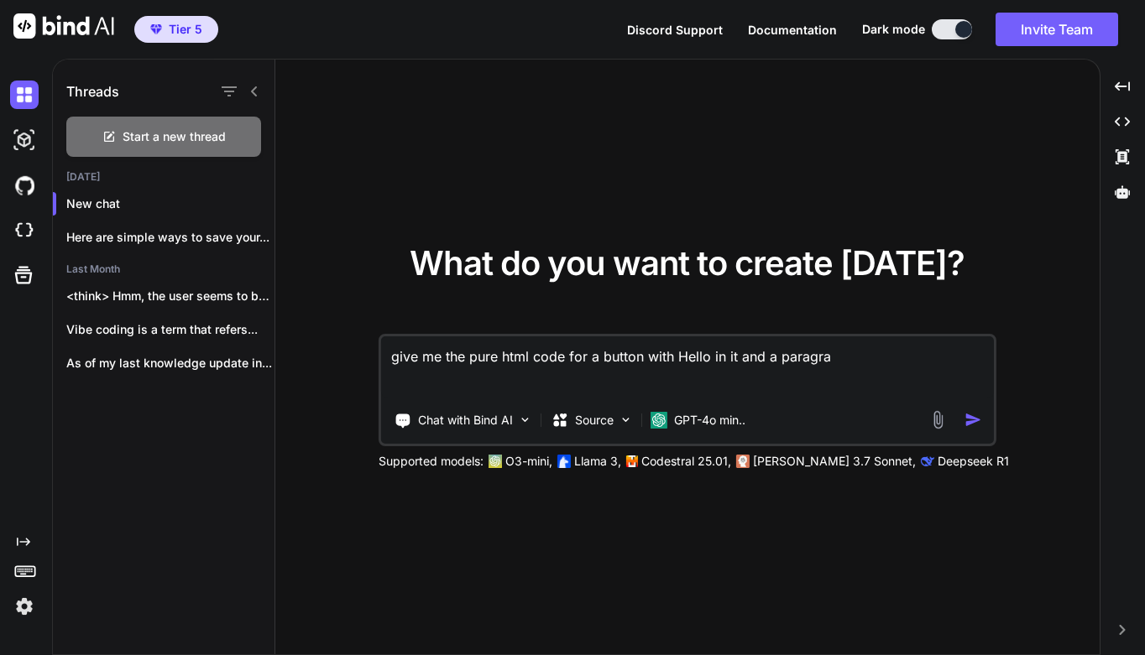
type textarea "give me the pure html code for a button with Hello in it and a paragrap"
type textarea "x"
type textarea "give me the pure html code for a button with Hello in it and a paragraph"
type textarea "x"
type textarea "give me the pure html code for a button with Hello in it and a paragraph"
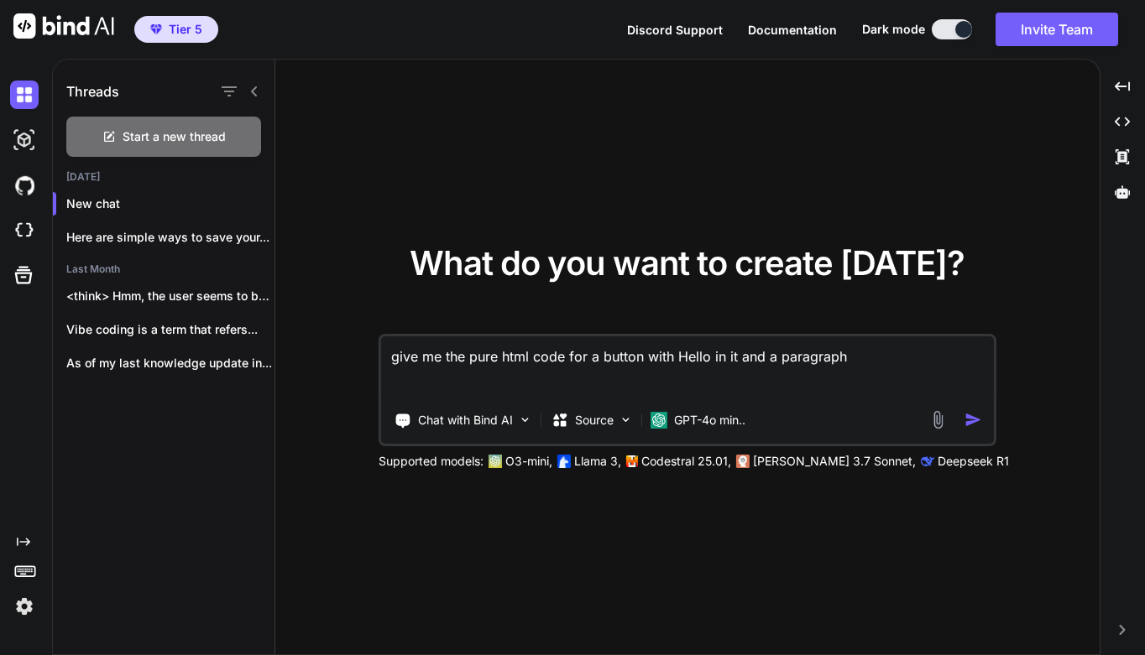
type textarea "x"
type textarea "give me the pure html code for a button with Hello in it and a paragraph e"
type textarea "x"
type textarea "give me the pure html code for a button with Hello in it and a paragraph ei"
type textarea "x"
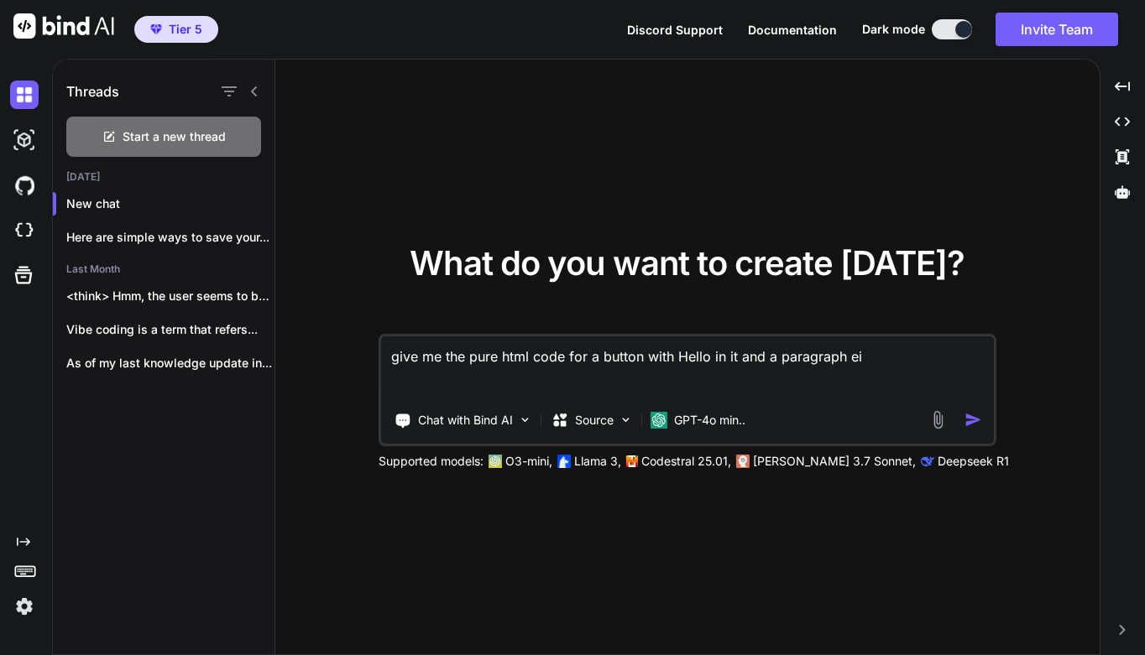
type textarea "give me the pure html code for a button with Hello in it and a paragraph eit"
type textarea "x"
type textarea "give me the pure html code for a button with Hello in it and a paragraph ei"
type textarea "x"
type textarea "give me the pure html code for a button with Hello in it and a paragraph e"
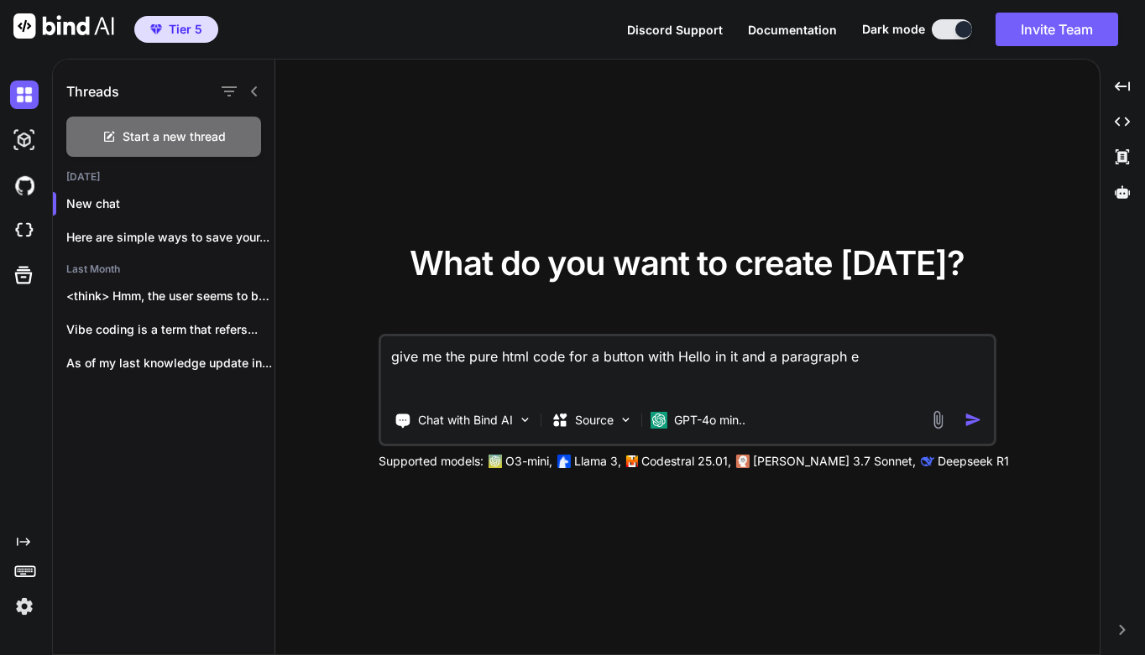
type textarea "x"
type textarea "give me the pure html code for a button with Hello in it and a paragraph"
type textarea "x"
type textarea "give me the pure html code for a button with Hello in it and a paragraph w"
type textarea "x"
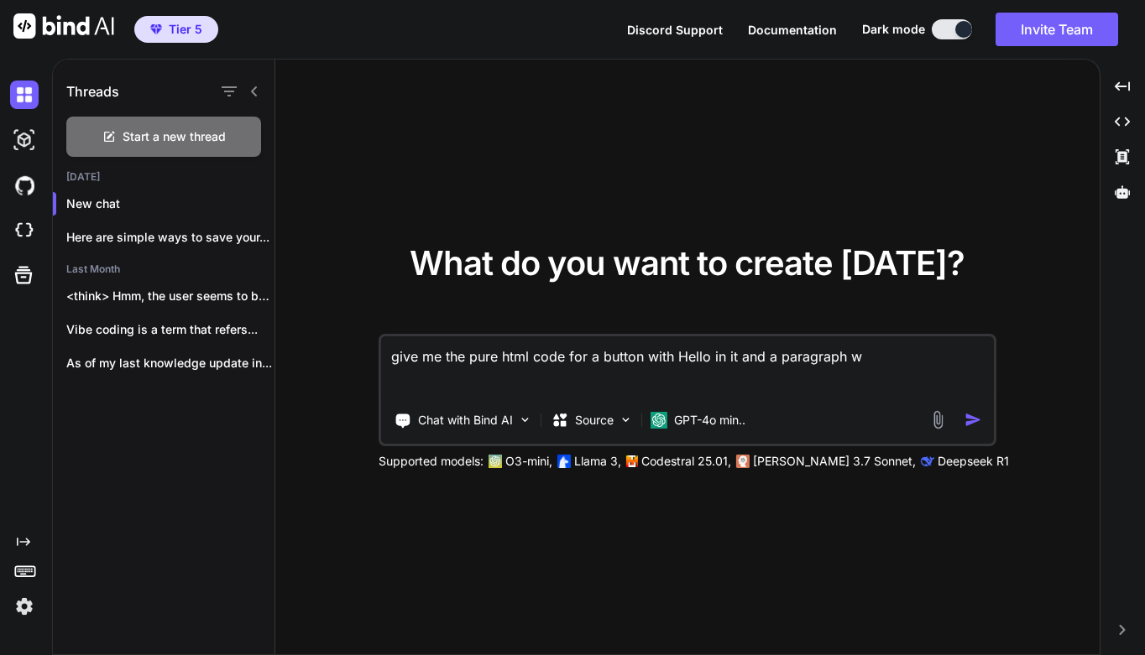
type textarea "give me the pure html code for a button with Hello in it and a paragraph wi"
type textarea "x"
type textarea "give me the pure html code for a button with Hello in it and a paragraph wit"
type textarea "x"
type textarea "give me the pure html code for a button with Hello in it and a paragraph with"
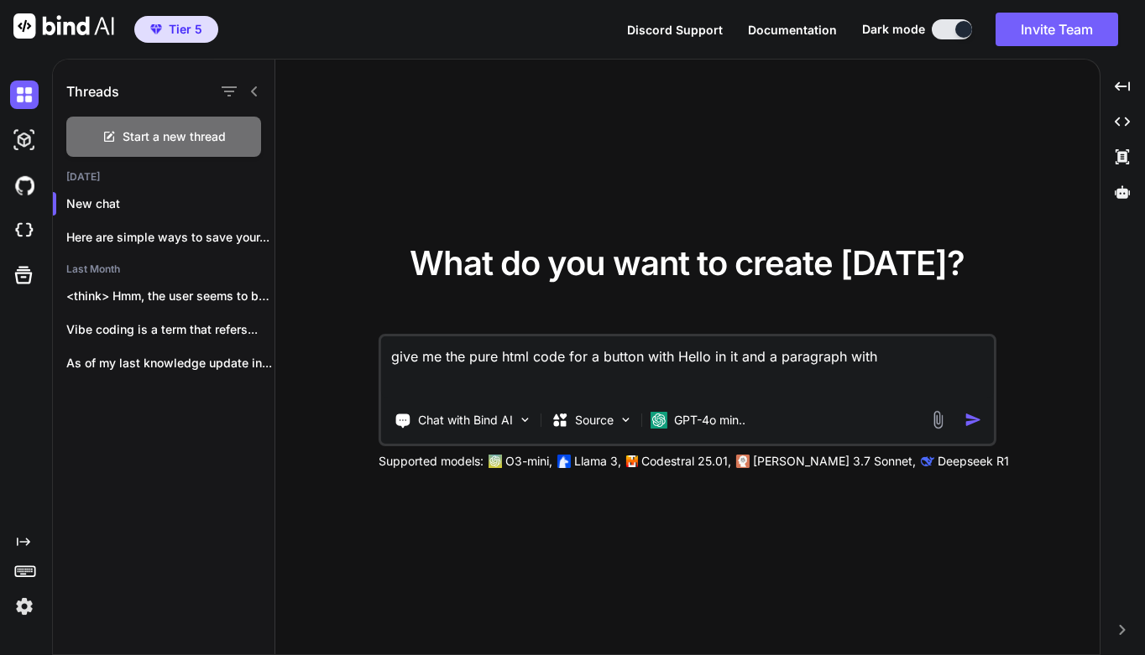
type textarea "x"
type textarea "give me the pure html code for a button with Hello in it and a paragraph withe"
click at [711, 415] on p "GPT-4o min.." at bounding box center [709, 420] width 71 height 17
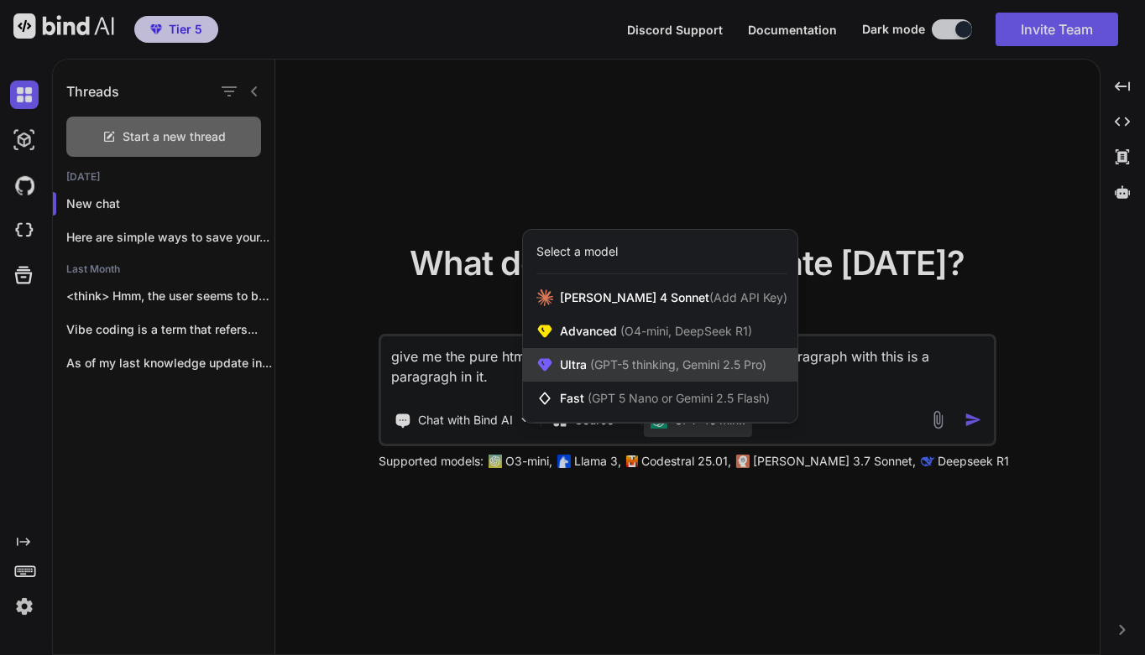
click at [673, 360] on span "(GPT-5 thinking, Gemini 2.5 Pro)" at bounding box center [677, 365] width 180 height 14
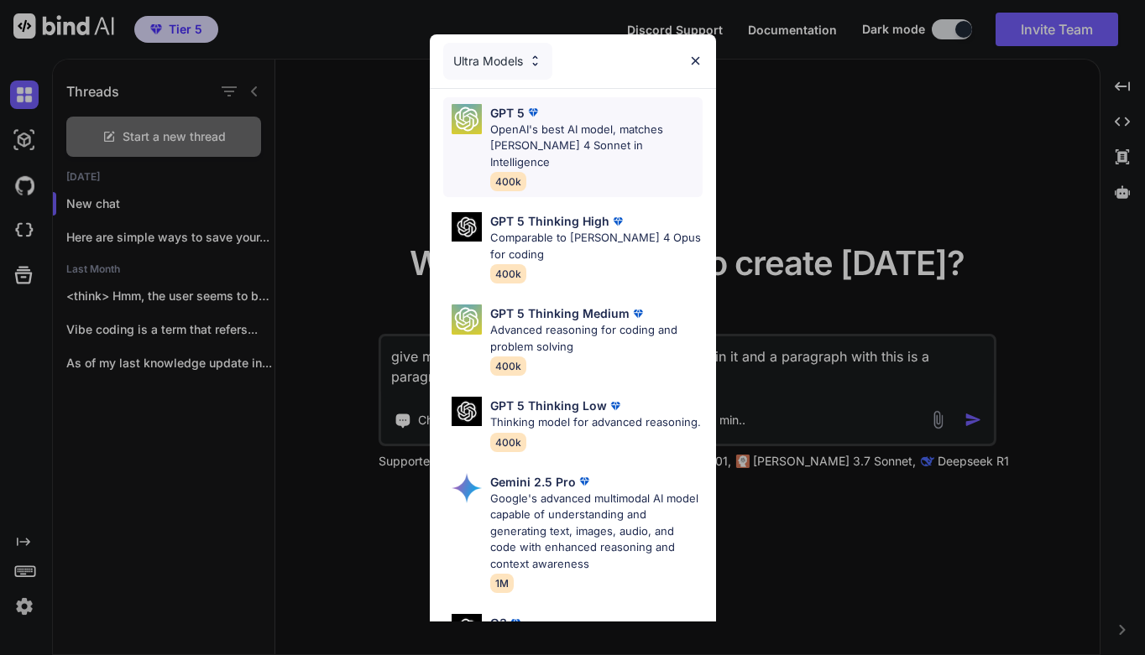
click at [582, 143] on p "OpenAI's best AI model, matches [PERSON_NAME] 4 Sonnet in Intelligence" at bounding box center [596, 147] width 212 height 50
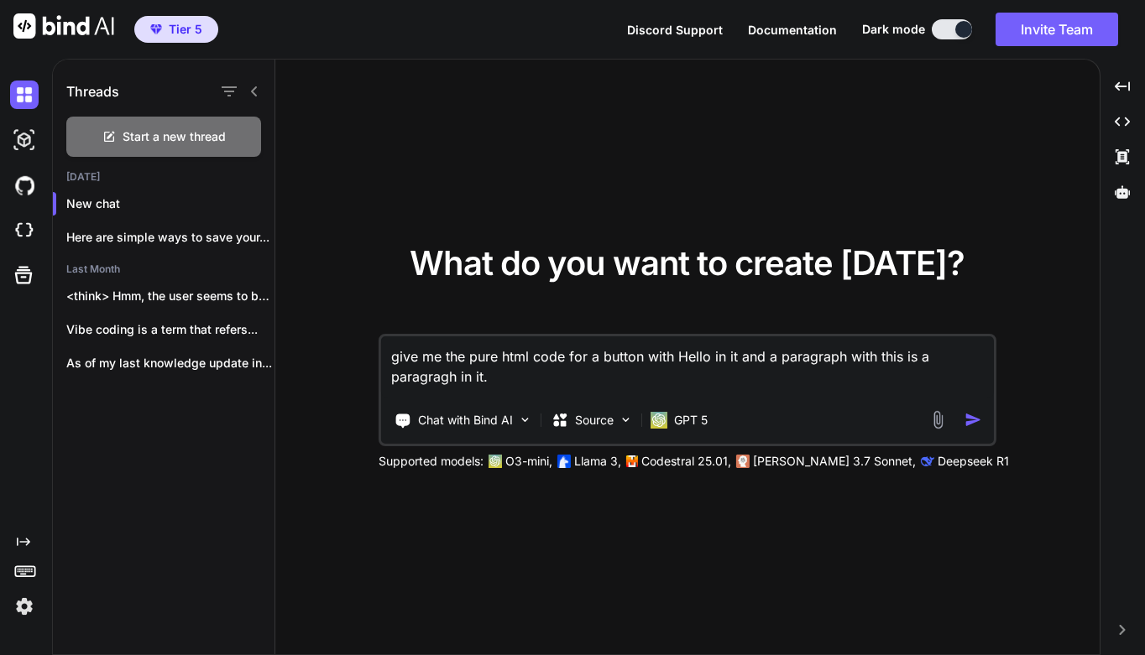
click at [979, 423] on img "button" at bounding box center [973, 420] width 18 height 18
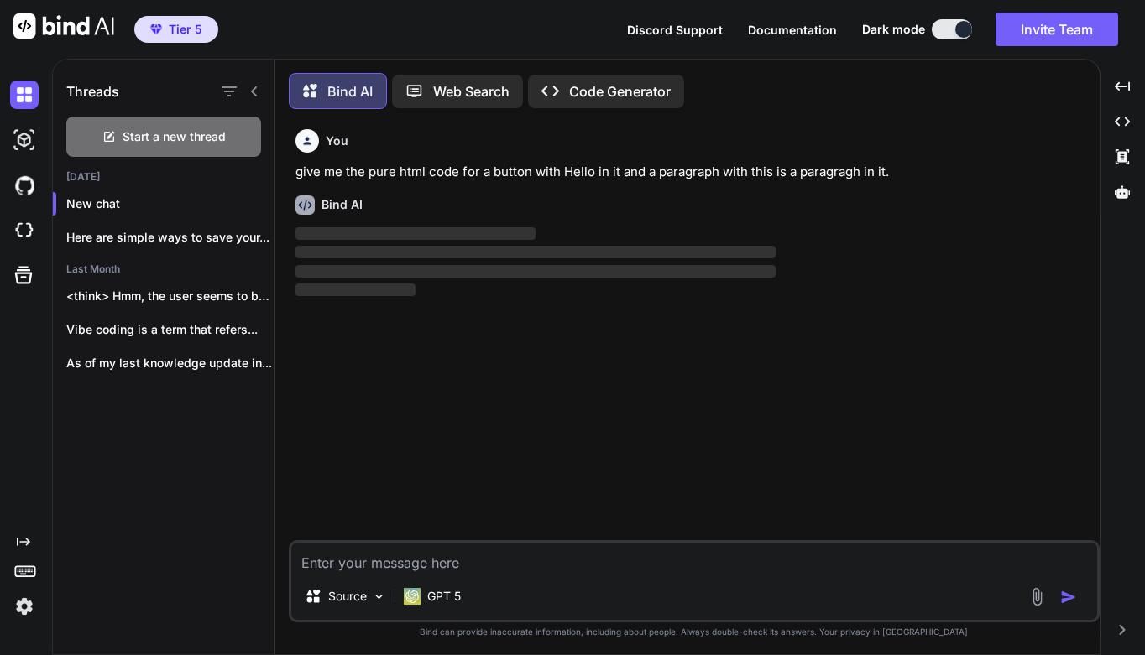
scroll to position [8, 0]
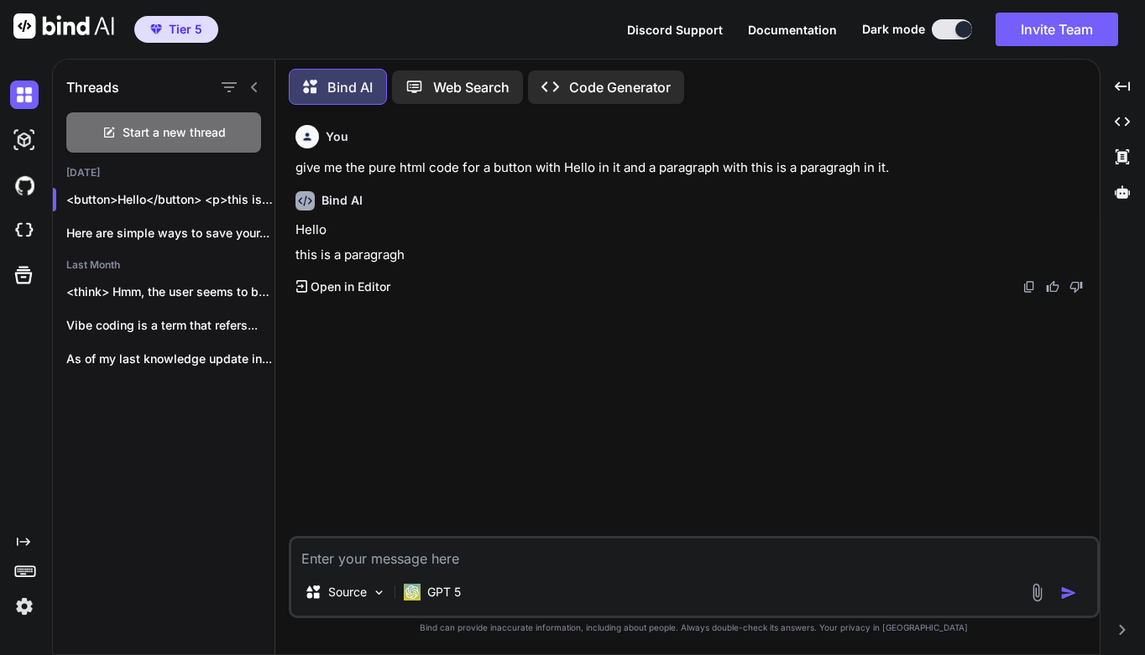
click at [374, 285] on p "Open in Editor" at bounding box center [351, 287] width 80 height 17
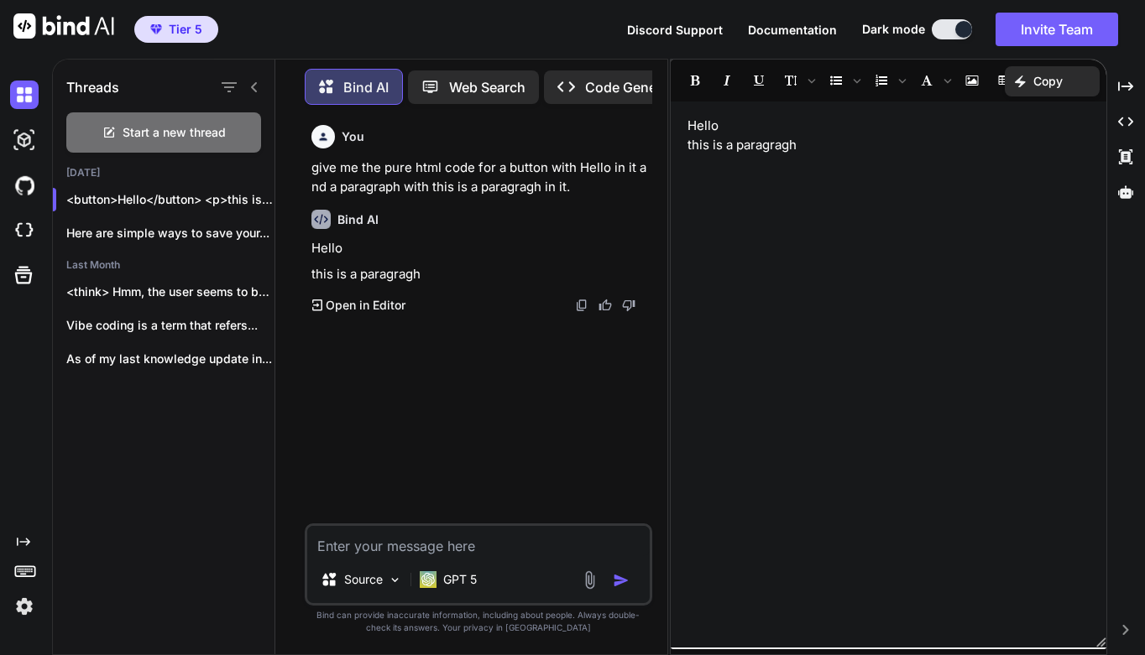
scroll to position [0, 0]
click at [714, 145] on p "this is a paragragh" at bounding box center [888, 145] width 402 height 19
click at [698, 127] on button "Hello" at bounding box center [702, 126] width 31 height 19
click at [749, 198] on div "Hello this is a paragragh" at bounding box center [889, 375] width 436 height 530
click at [1126, 123] on icon "Created with Pixso." at bounding box center [1125, 121] width 15 height 15
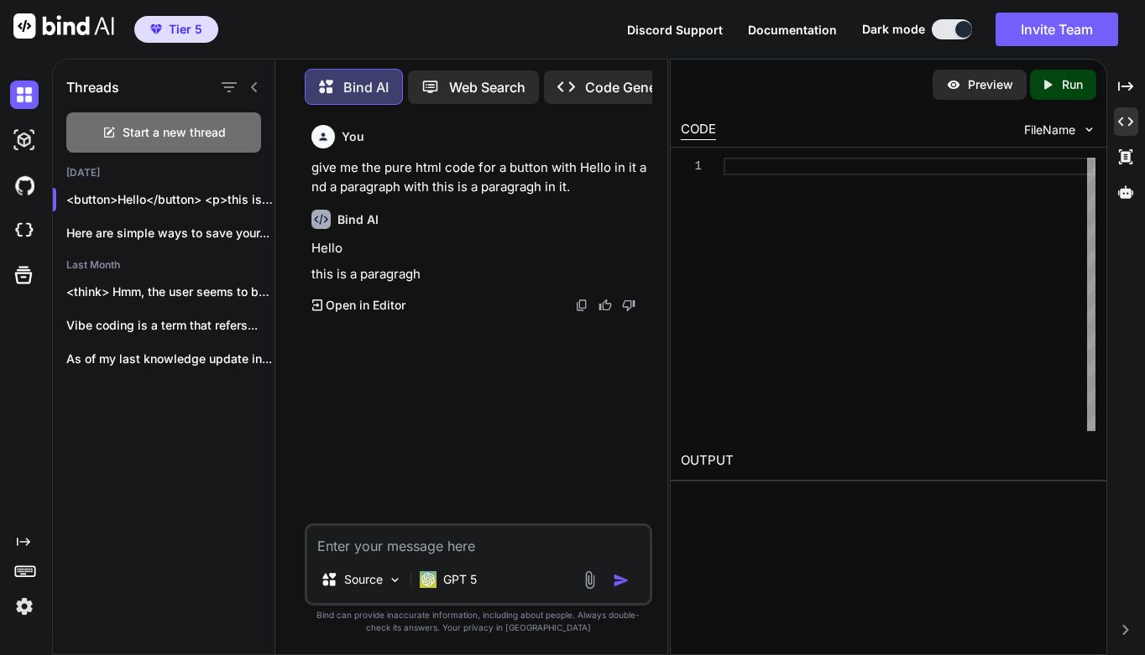
click at [373, 304] on p "Open in Editor" at bounding box center [366, 305] width 80 height 17
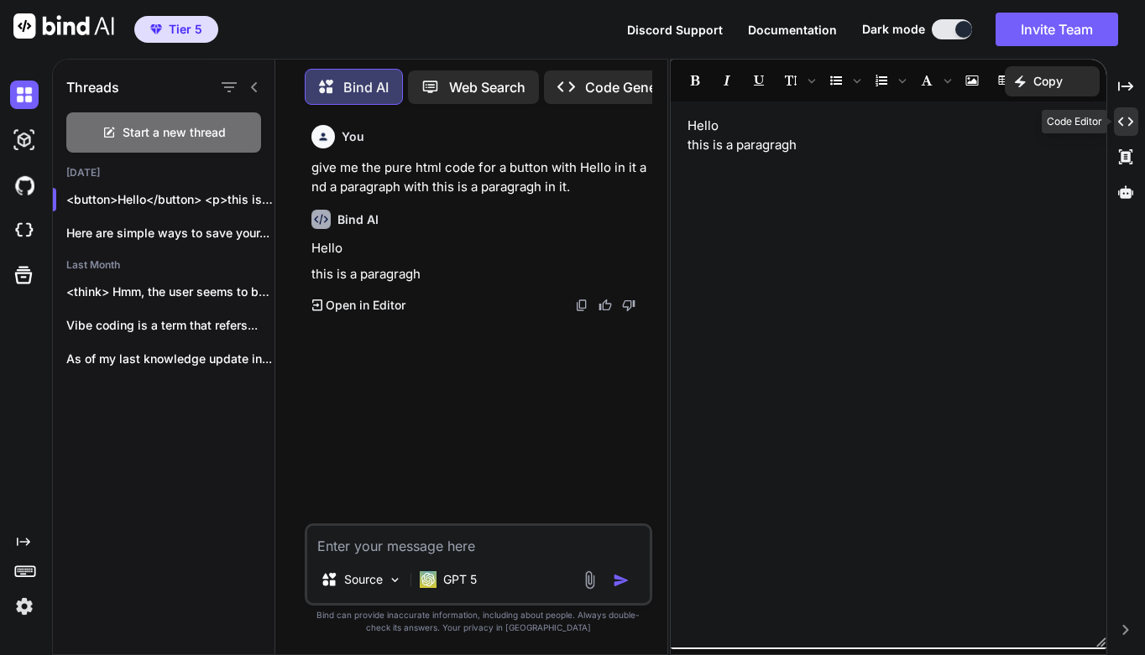
click at [1124, 123] on icon "Created with Pixso." at bounding box center [1125, 121] width 15 height 15
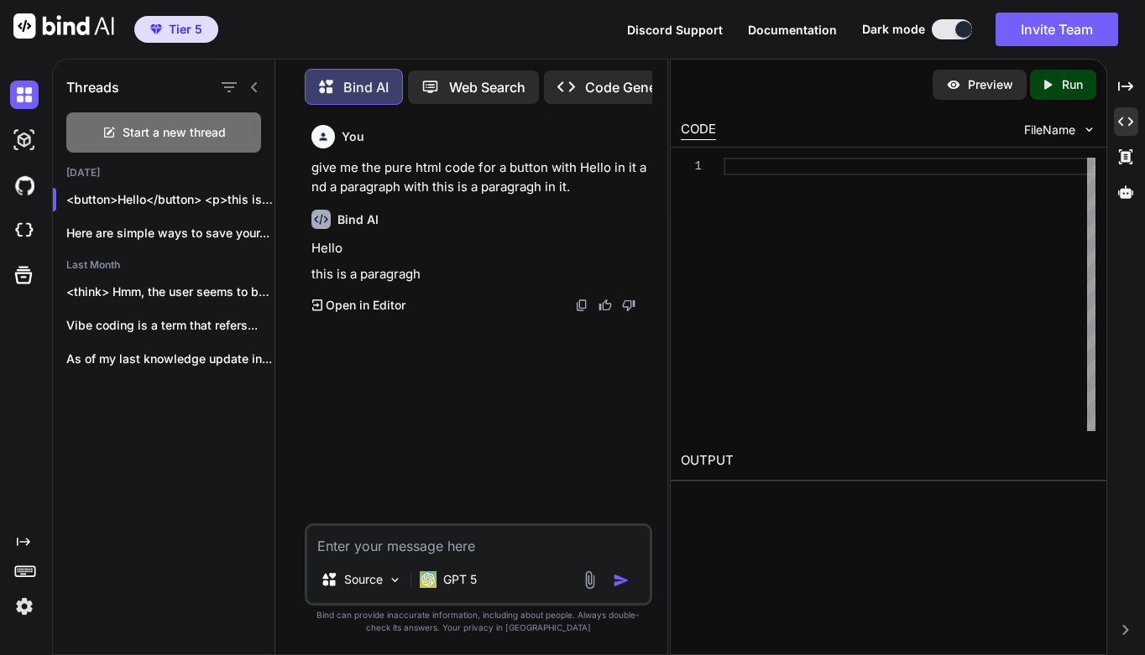
click at [881, 197] on div at bounding box center [909, 295] width 372 height 274
click at [421, 542] on textarea at bounding box center [478, 541] width 342 height 30
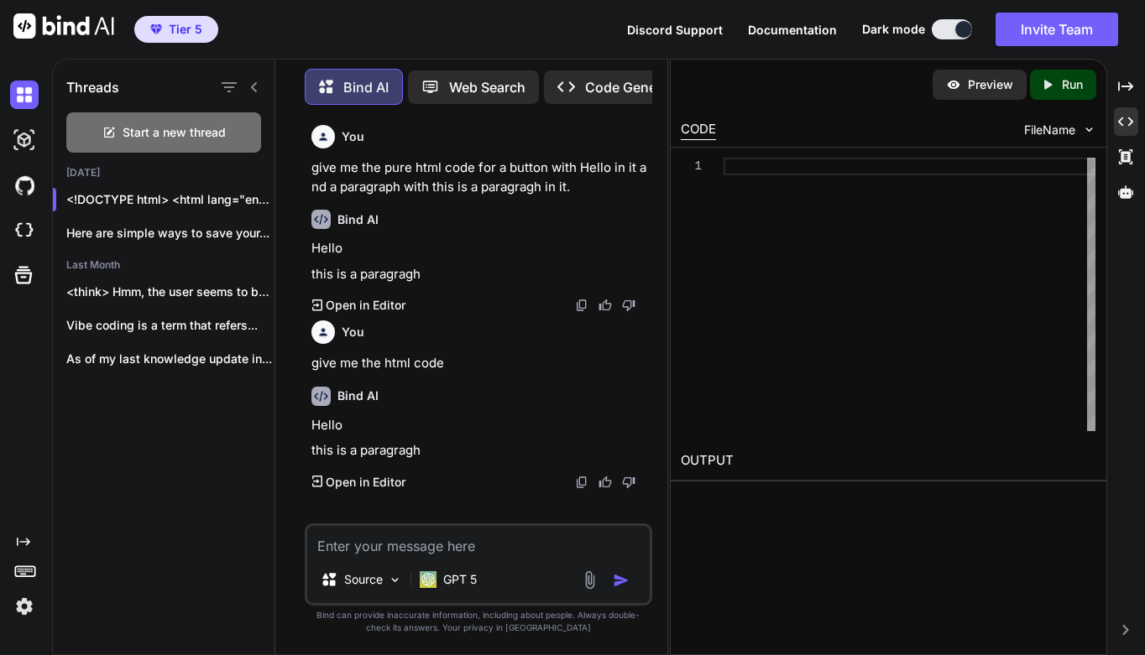
click at [374, 478] on p "Open in Editor" at bounding box center [366, 482] width 80 height 17
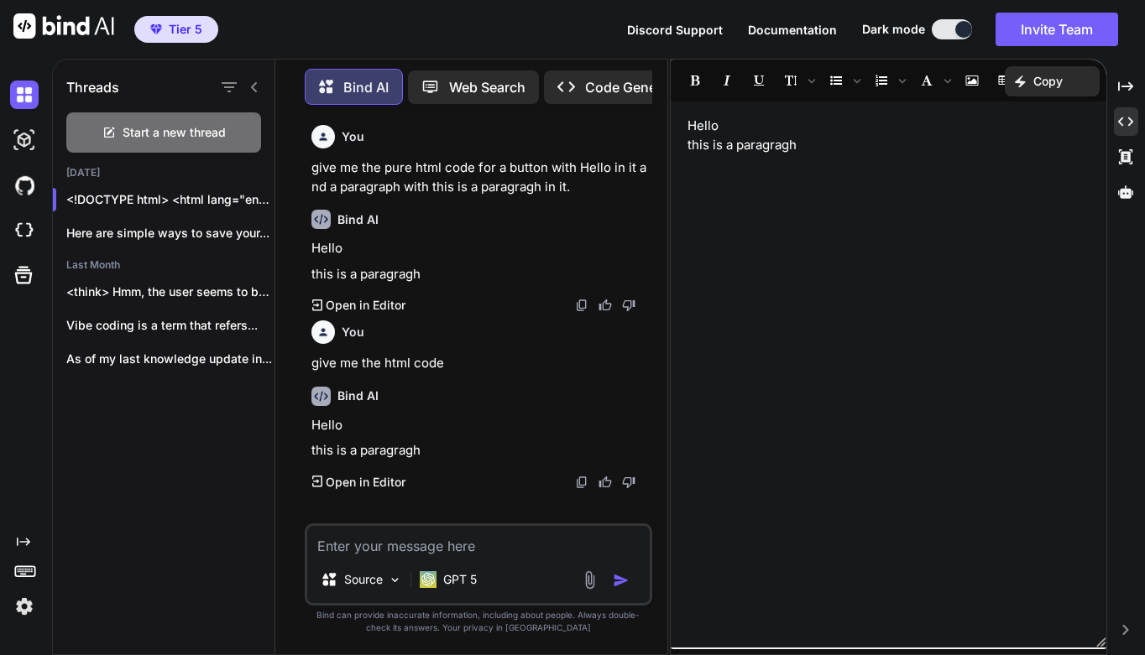
click at [757, 191] on div "Button and Paragraph Hello this is a paragragh" at bounding box center [889, 375] width 436 height 530
click at [1116, 117] on div "Created with Pixso." at bounding box center [1126, 121] width 24 height 29
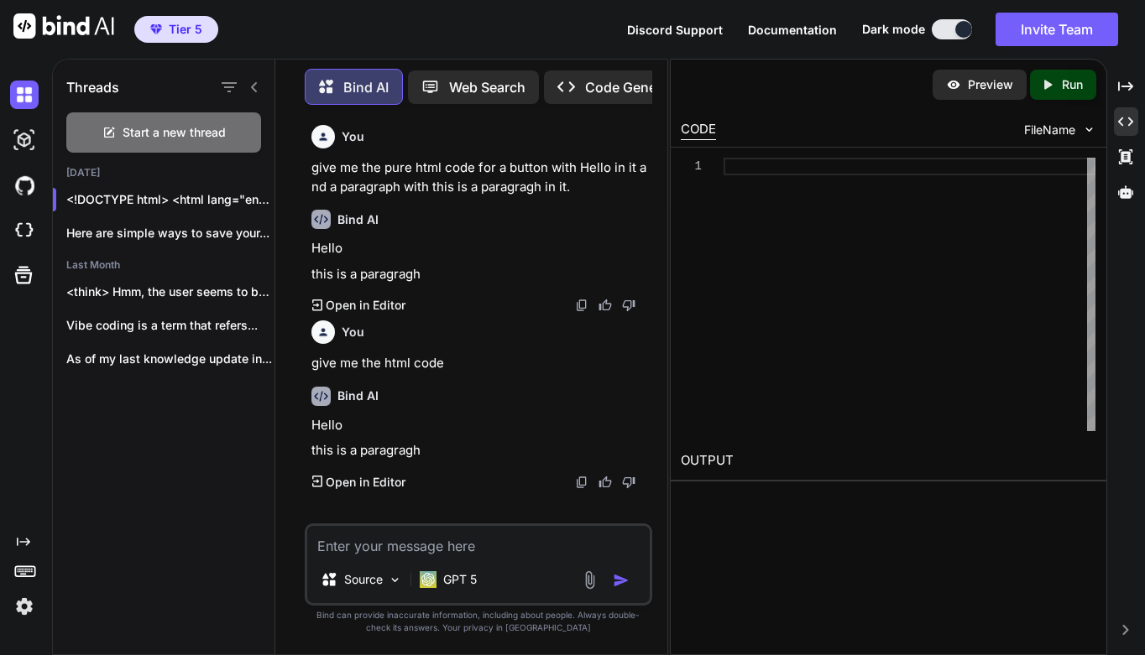
click at [472, 537] on textarea at bounding box center [478, 541] width 342 height 30
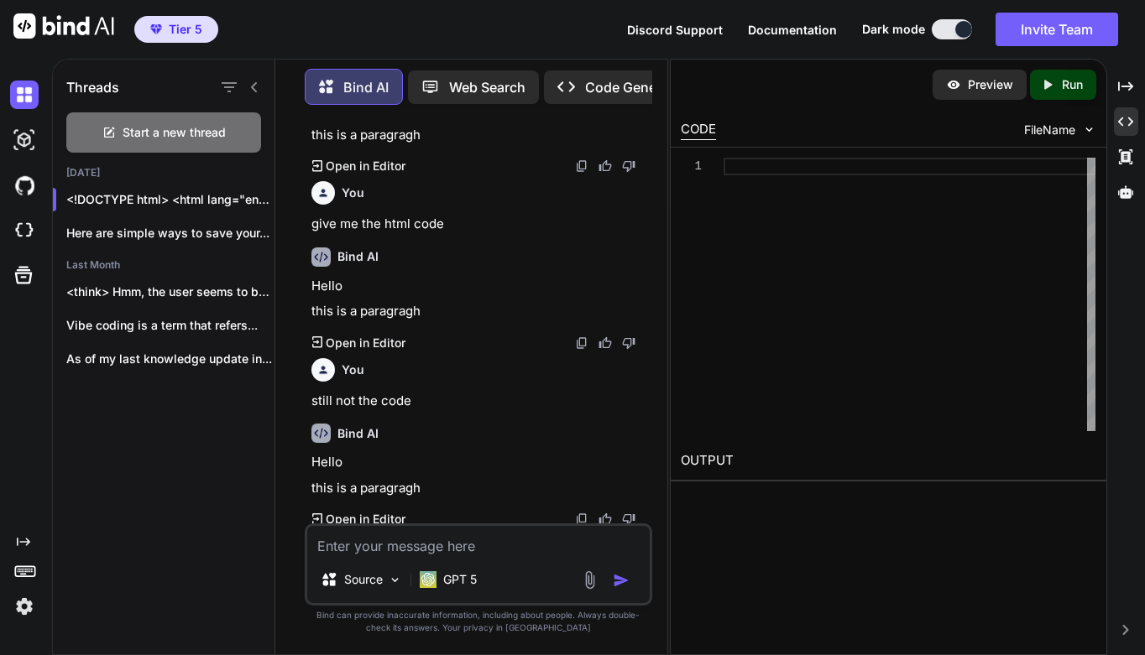
click at [373, 519] on p "Open in Editor" at bounding box center [366, 519] width 80 height 17
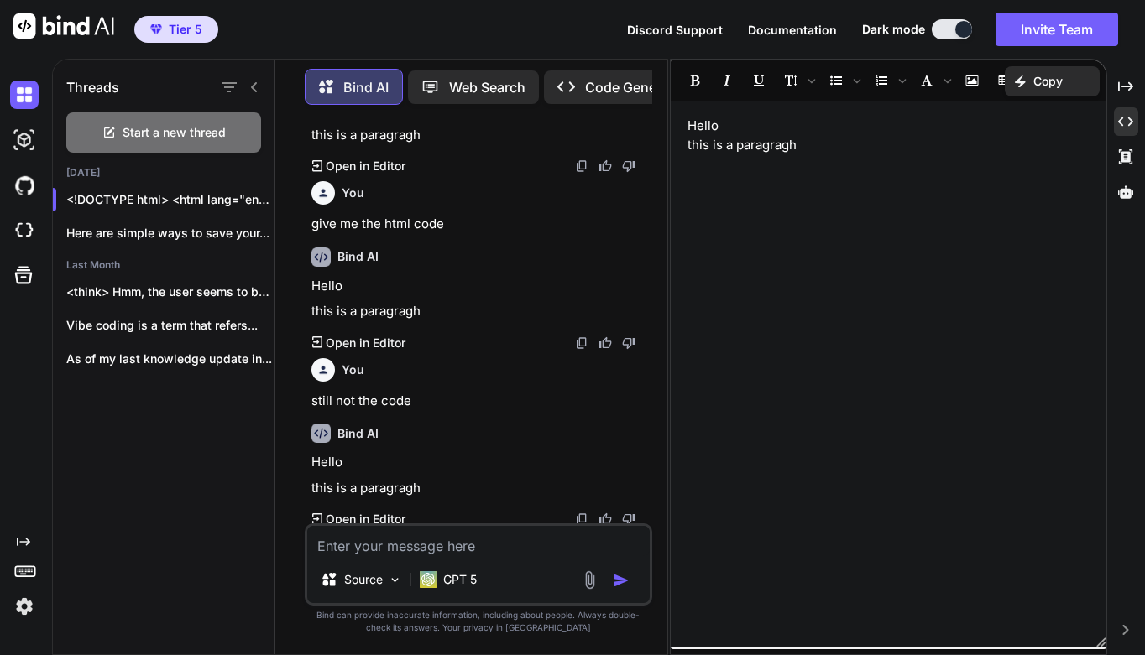
click at [316, 514] on icon "Created with Pixso." at bounding box center [317, 520] width 11 height 12
click at [315, 514] on icon at bounding box center [317, 520] width 11 height 12
click at [1119, 124] on icon "Created with Pixso." at bounding box center [1125, 121] width 15 height 15
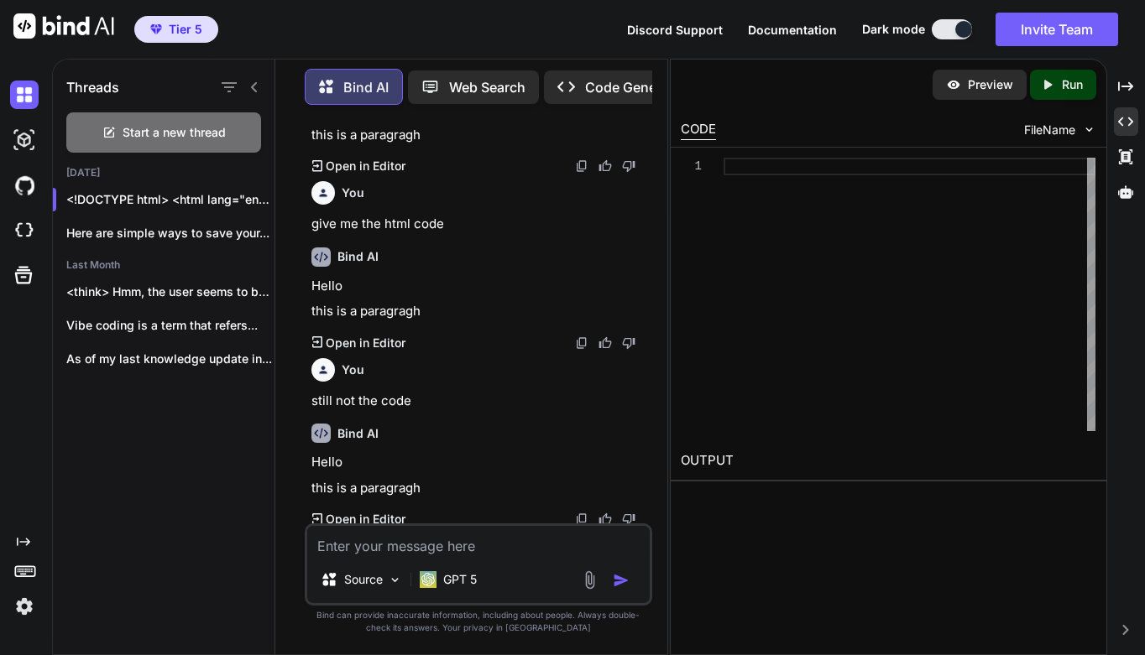
click at [514, 515] on div "Created with Pixso. Open in Editor" at bounding box center [479, 519] width 337 height 17
click at [431, 517] on div "Created with Pixso. Open in Editor" at bounding box center [479, 519] width 337 height 17
click at [431, 550] on textarea at bounding box center [478, 541] width 342 height 30
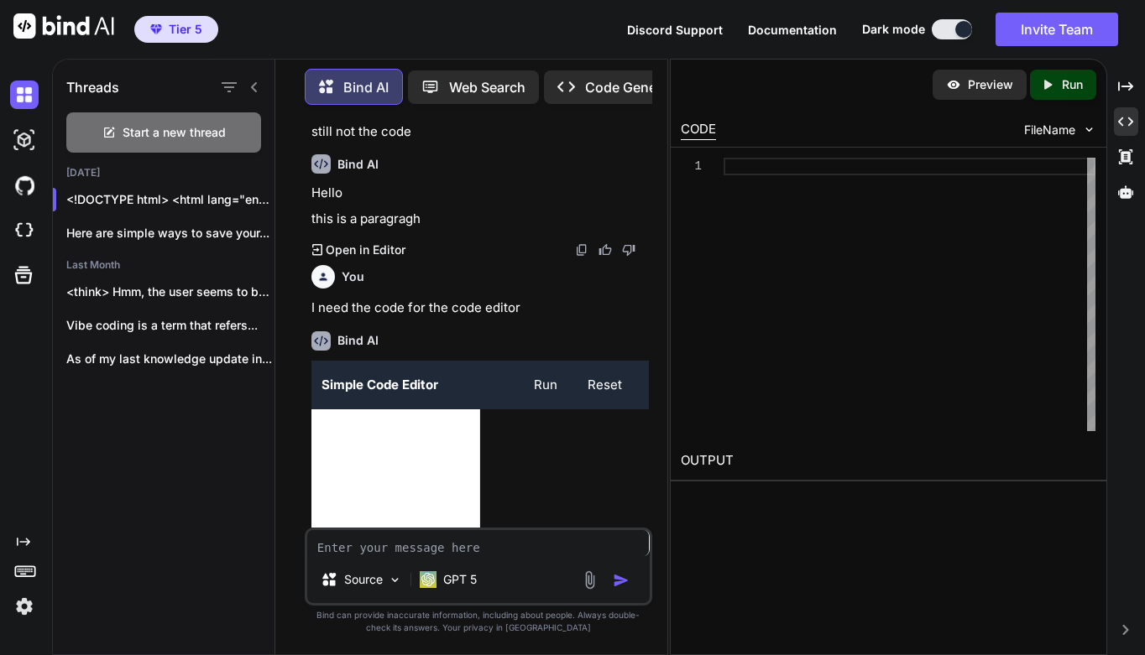
scroll to position [394, 0]
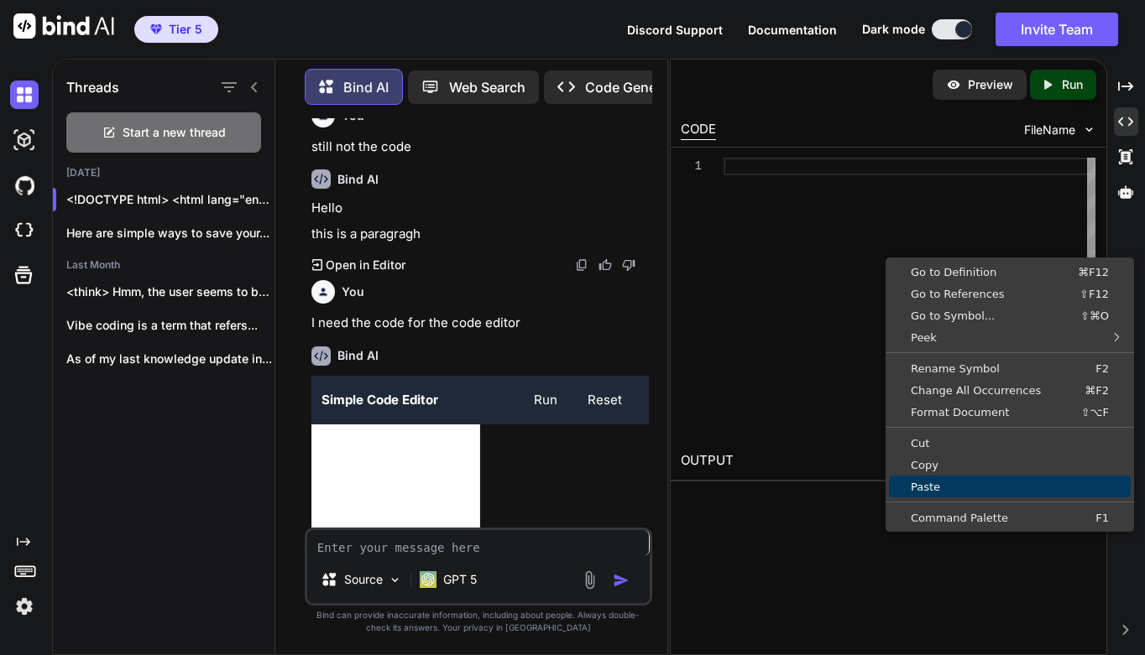
click at [929, 489] on span "Paste" at bounding box center [1010, 487] width 242 height 11
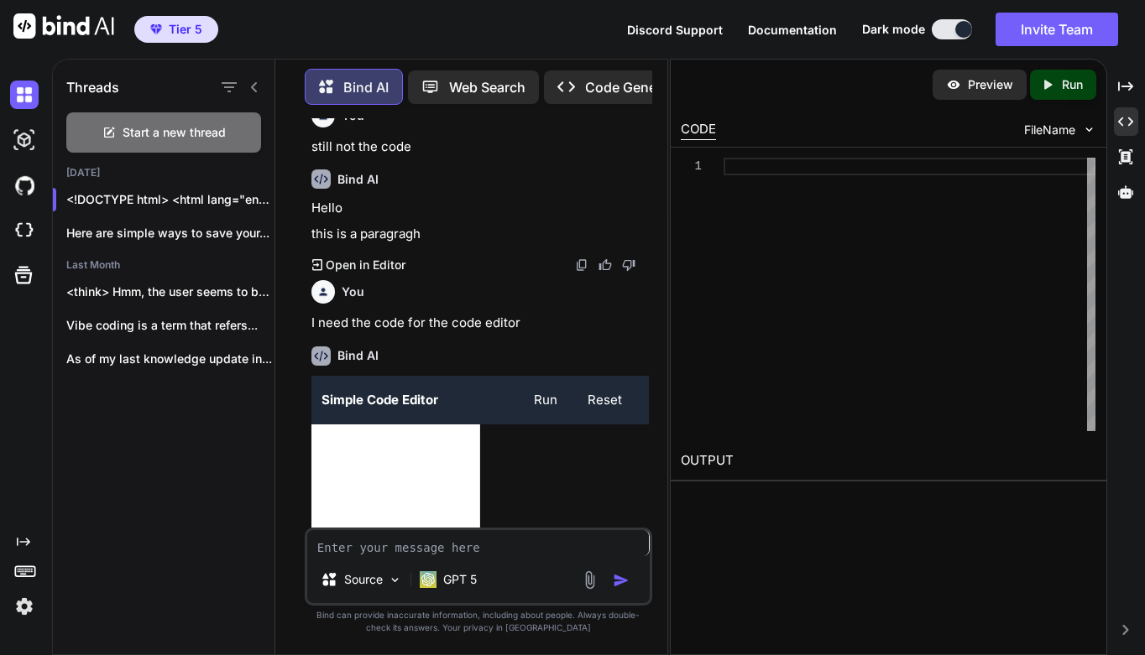
click at [1079, 132] on div "FileName" at bounding box center [1060, 130] width 72 height 17
click at [1085, 131] on img at bounding box center [1089, 130] width 14 height 14
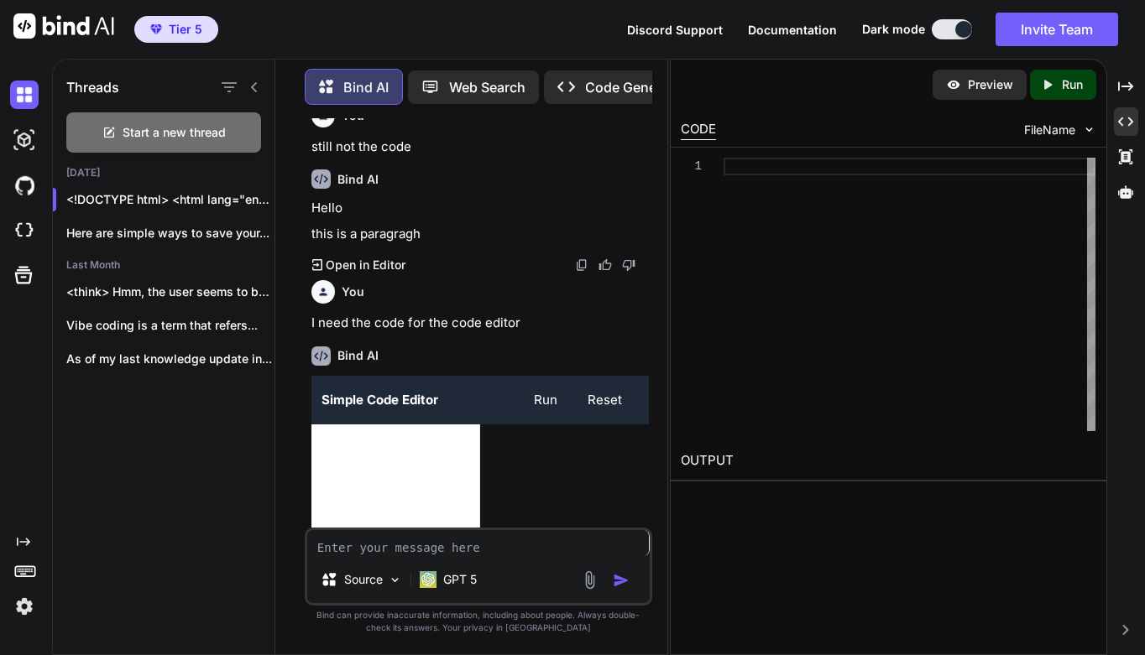
click at [1062, 124] on span "FileName" at bounding box center [1049, 130] width 51 height 17
click at [702, 127] on div "CODE" at bounding box center [698, 130] width 35 height 20
click at [853, 125] on div "CODE FileName" at bounding box center [889, 128] width 436 height 37
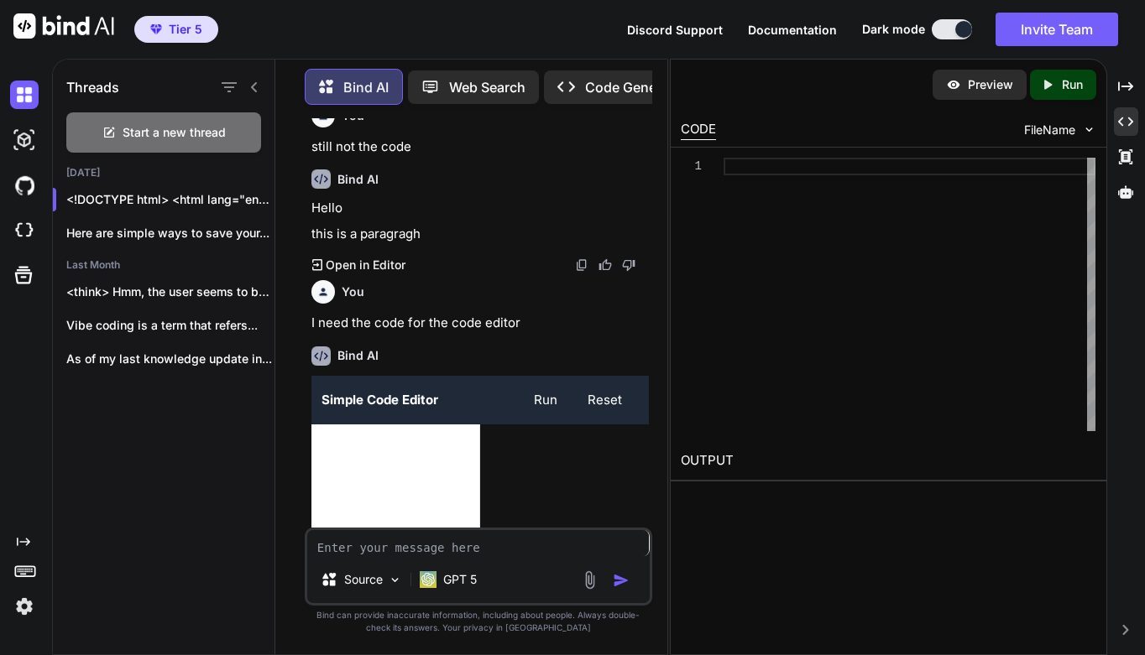
click at [1024, 133] on span "FileName" at bounding box center [1049, 130] width 51 height 17
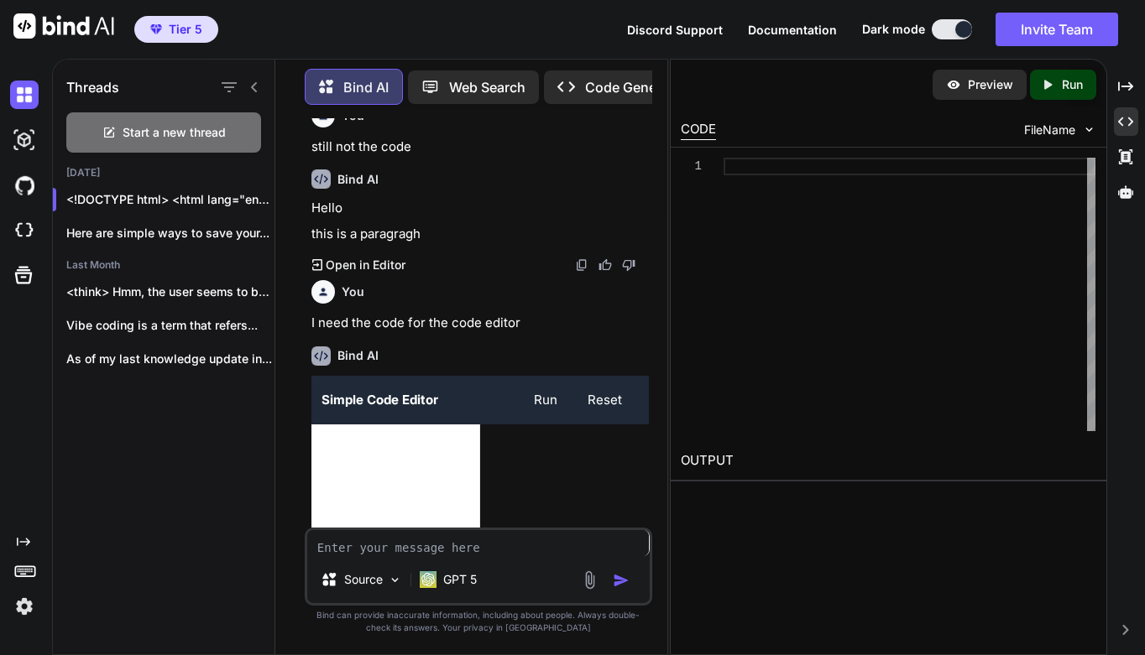
click at [1024, 133] on span "FileName" at bounding box center [1049, 130] width 51 height 17
click at [1089, 128] on img at bounding box center [1089, 130] width 14 height 14
click at [813, 180] on div at bounding box center [909, 295] width 372 height 274
click at [775, 172] on div at bounding box center [909, 167] width 372 height 18
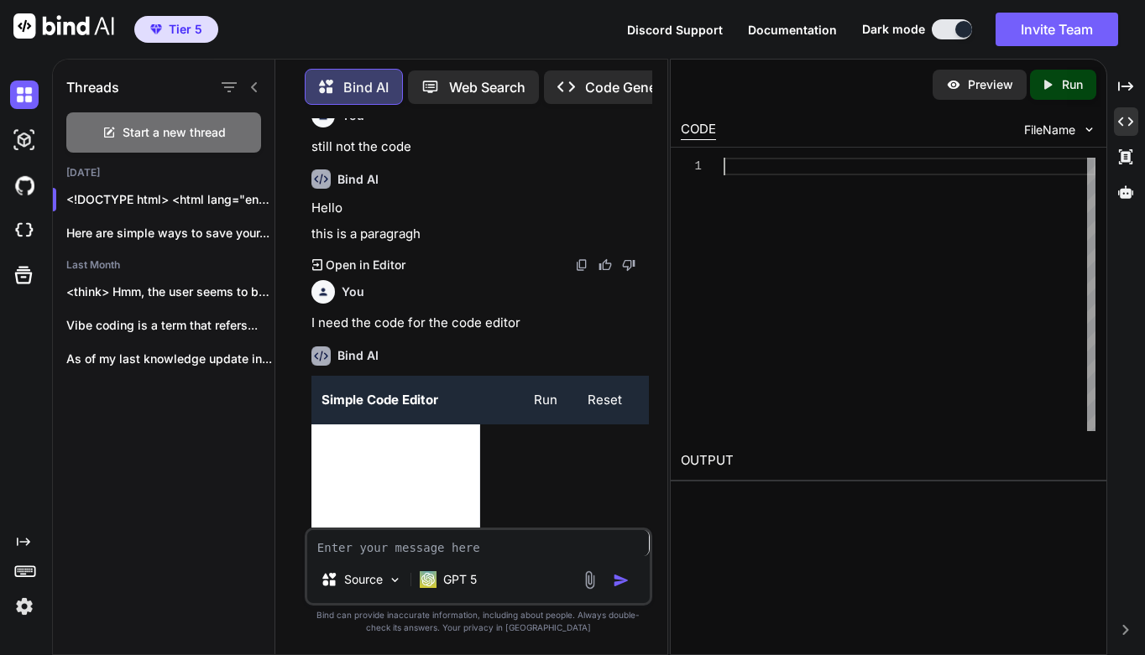
scroll to position [412, 0]
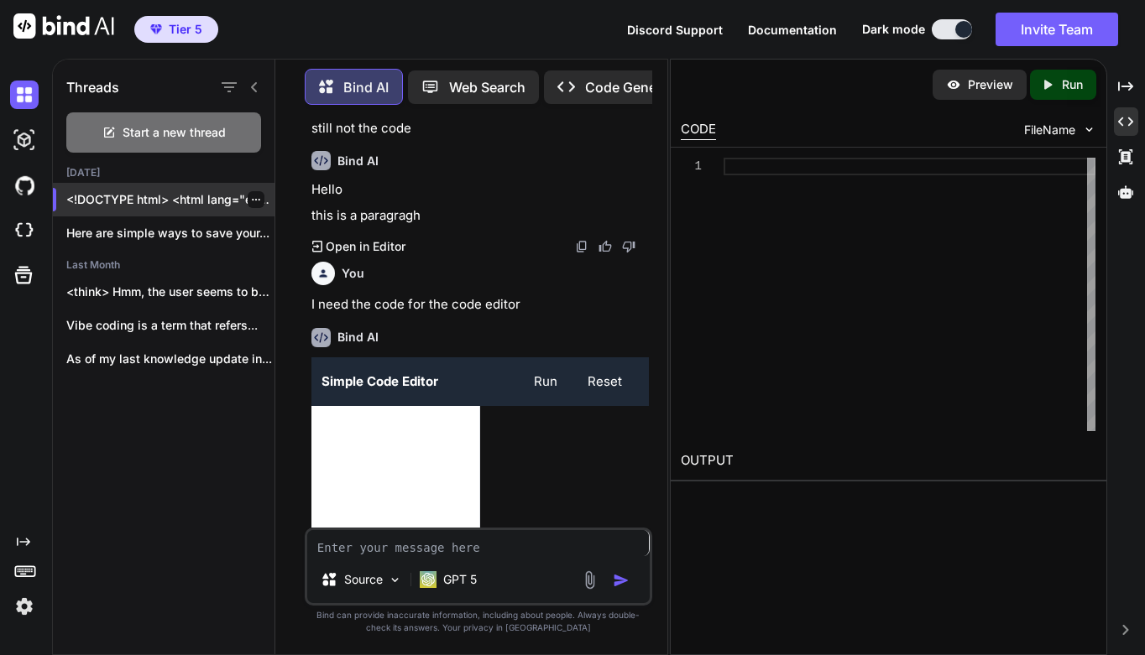
click at [188, 193] on p "<!DOCTYPE html> <html lang="en"> <head> ..." at bounding box center [170, 199] width 208 height 17
click at [128, 194] on p "<!DOCTYPE html> <html lang="en"> <head> ..." at bounding box center [170, 199] width 208 height 17
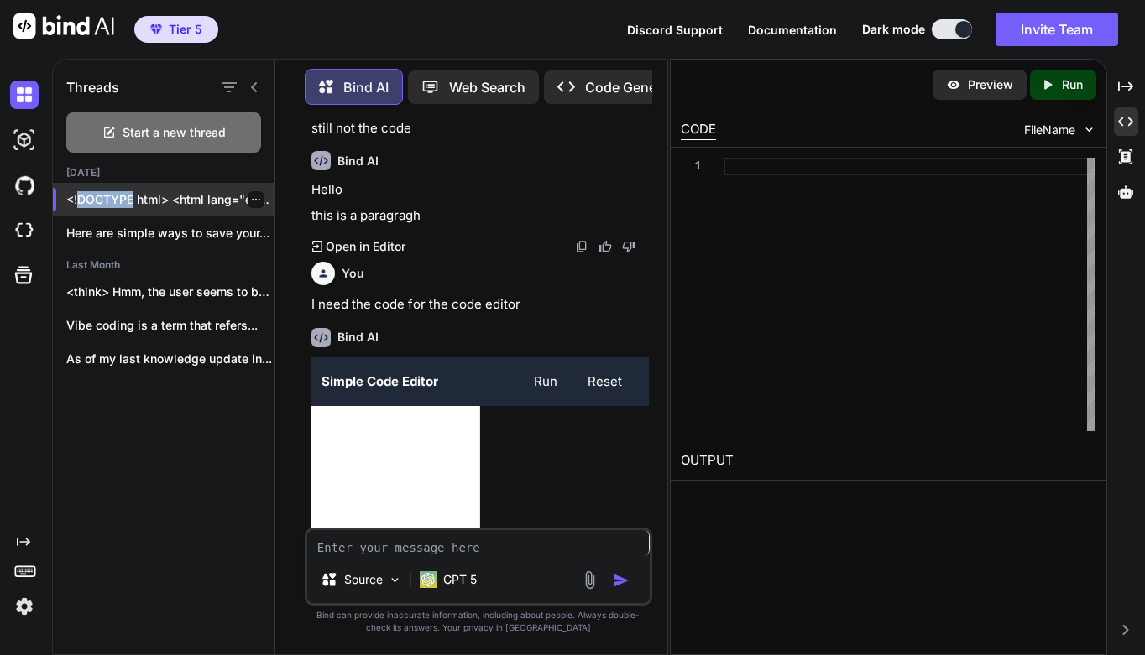
click at [128, 194] on p "<!DOCTYPE html> <html lang="en"> <head> ..." at bounding box center [170, 199] width 208 height 17
click at [110, 191] on p "<!DOCTYPE html> <html lang="en"> <head> ..." at bounding box center [170, 199] width 208 height 17
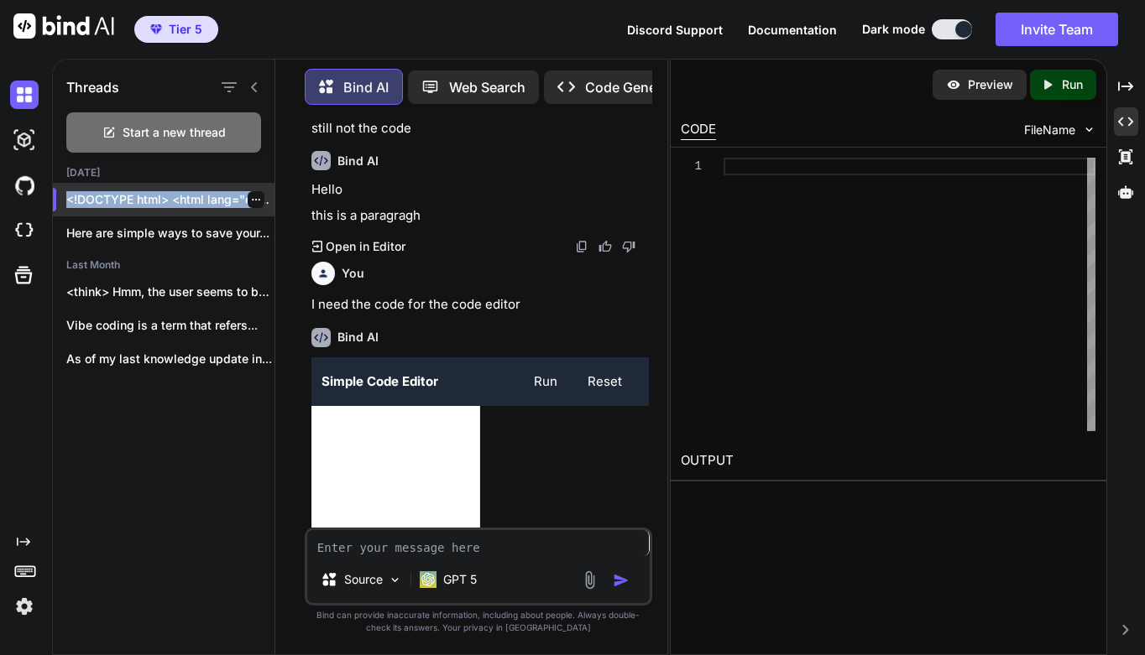
click at [203, 206] on div "<!DOCTYPE html> <html lang="en"> <head> ..." at bounding box center [164, 200] width 222 height 34
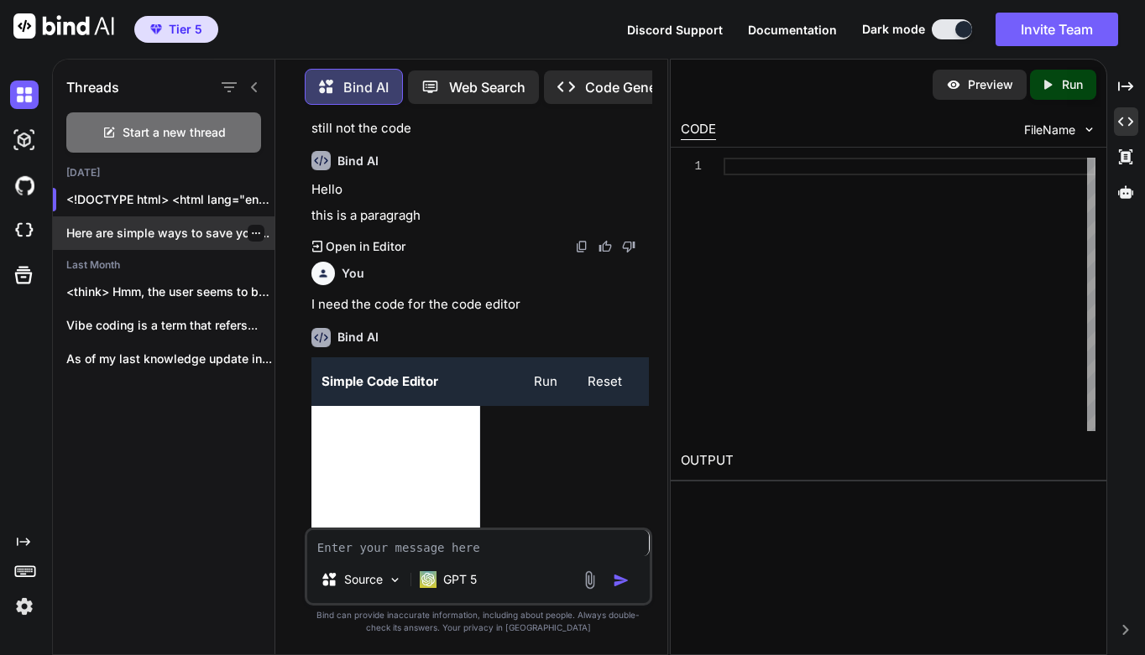
click at [197, 236] on p "Here are simple ways to save your..." at bounding box center [170, 233] width 208 height 17
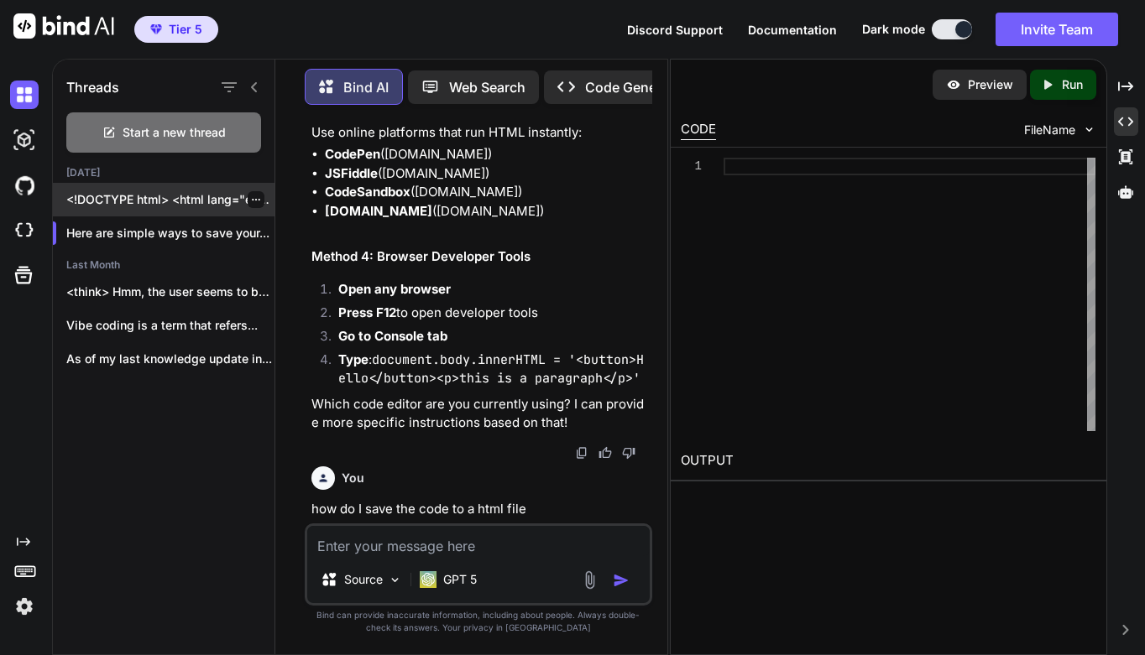
scroll to position [1125, 0]
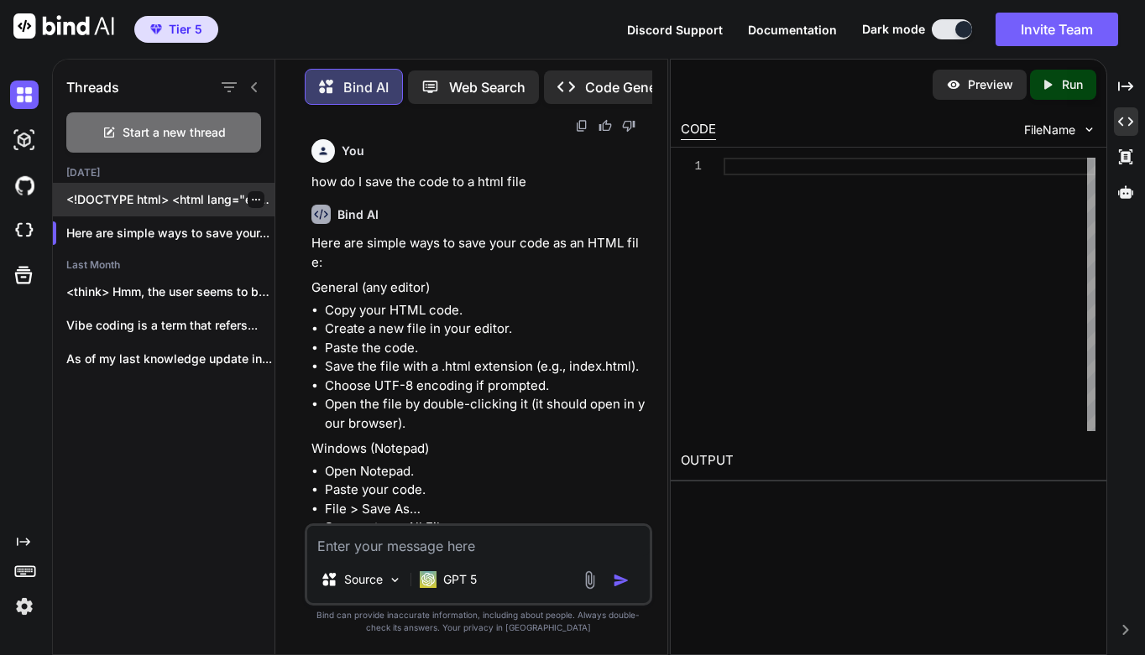
click at [196, 202] on p "<!DOCTYPE html> <html lang="en"> <head> ..." at bounding box center [170, 199] width 208 height 17
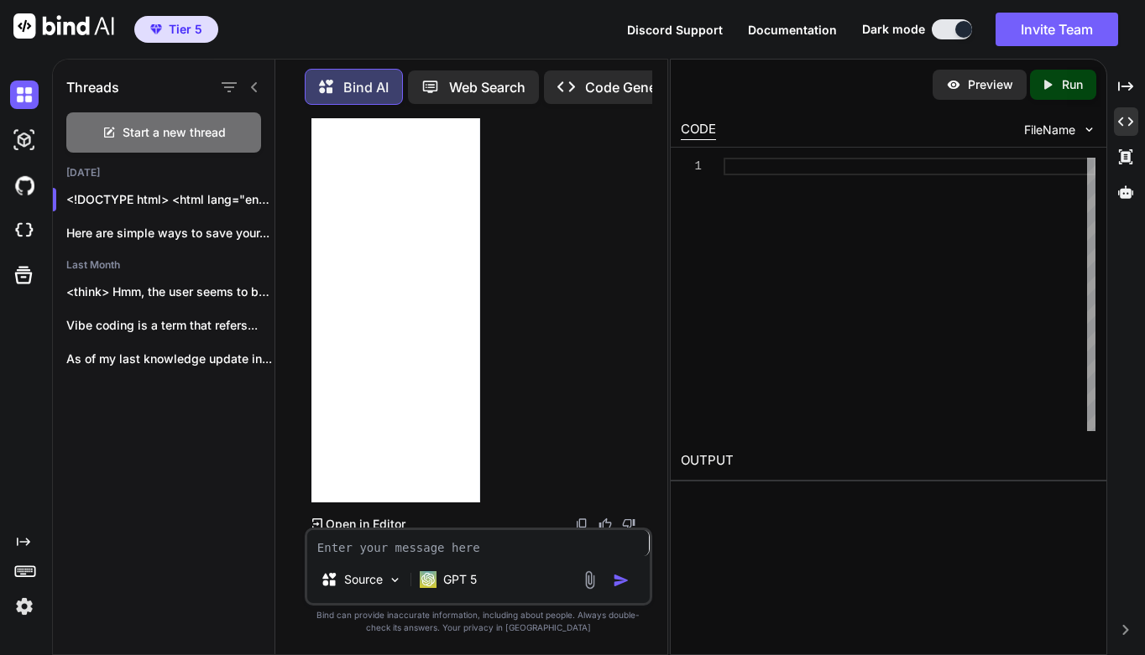
scroll to position [0, 0]
click at [317, 519] on icon at bounding box center [317, 525] width 11 height 12
click at [320, 519] on icon at bounding box center [317, 525] width 11 height 12
click at [317, 519] on icon "Created with Pixso." at bounding box center [317, 525] width 11 height 12
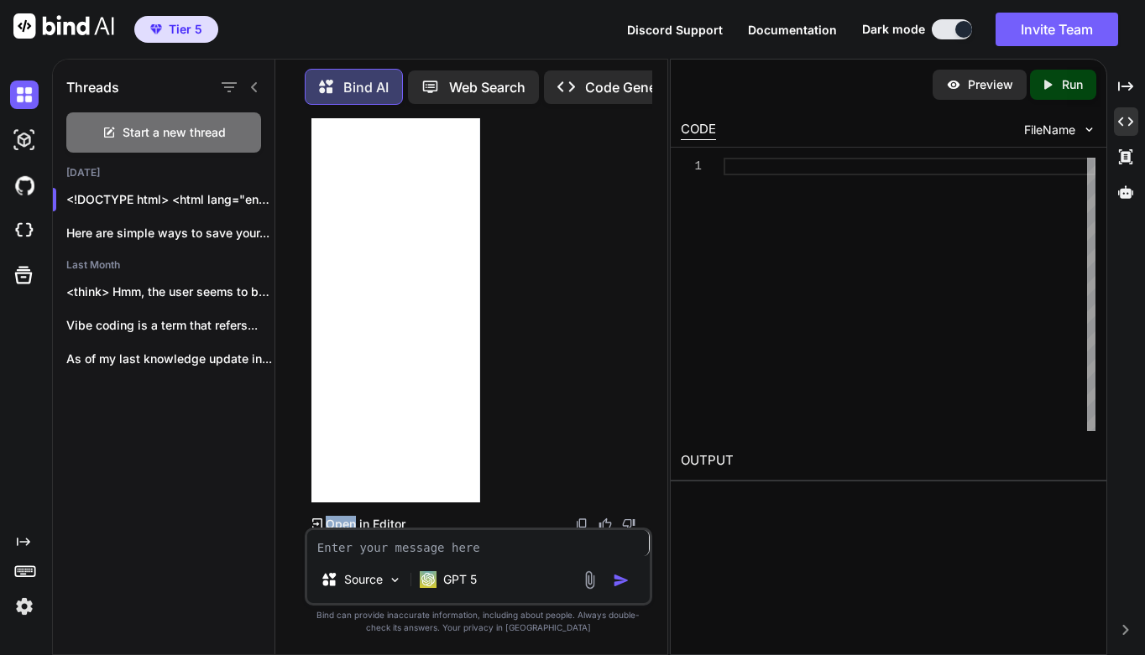
click at [318, 519] on icon "Created with Pixso." at bounding box center [317, 525] width 11 height 12
click at [318, 519] on icon at bounding box center [317, 525] width 11 height 12
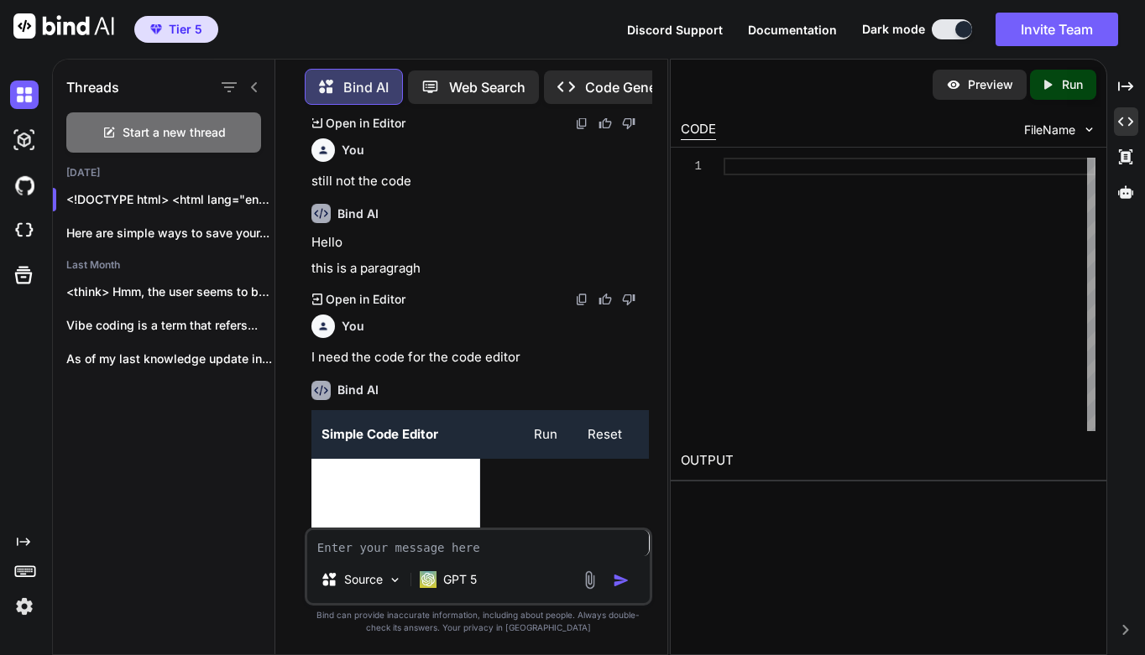
scroll to position [365, 0]
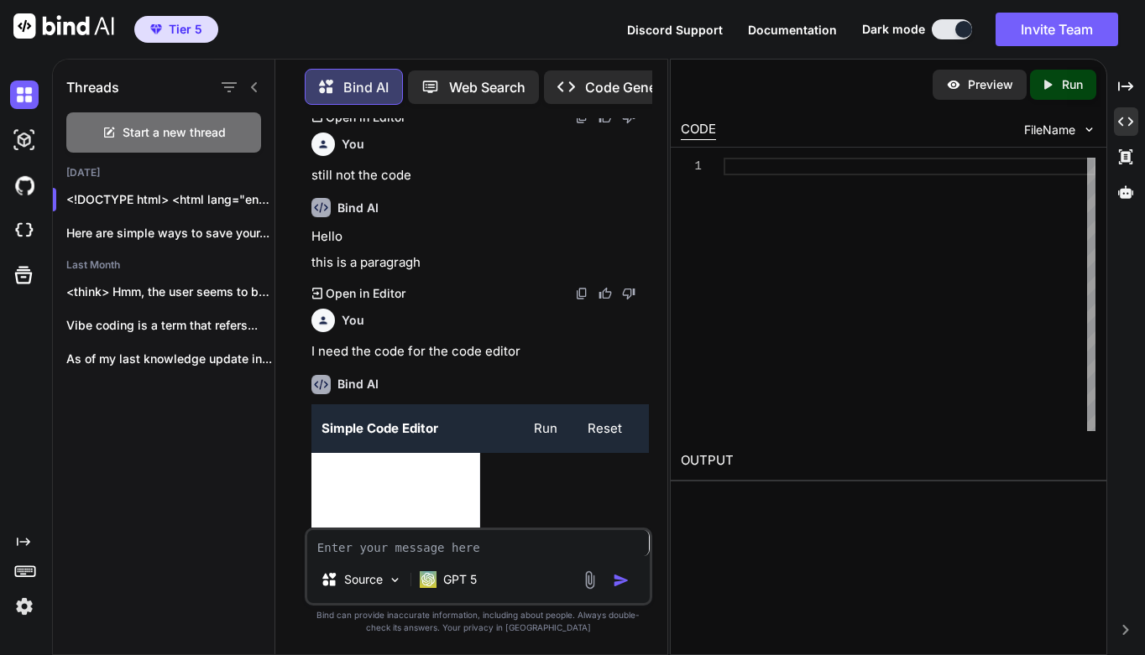
click at [553, 420] on button "Run" at bounding box center [546, 429] width 44 height 33
click at [546, 423] on button "Run" at bounding box center [546, 429] width 44 height 33
click at [548, 419] on button "Run" at bounding box center [546, 429] width 44 height 33
click at [605, 420] on button "Reset" at bounding box center [604, 429] width 55 height 33
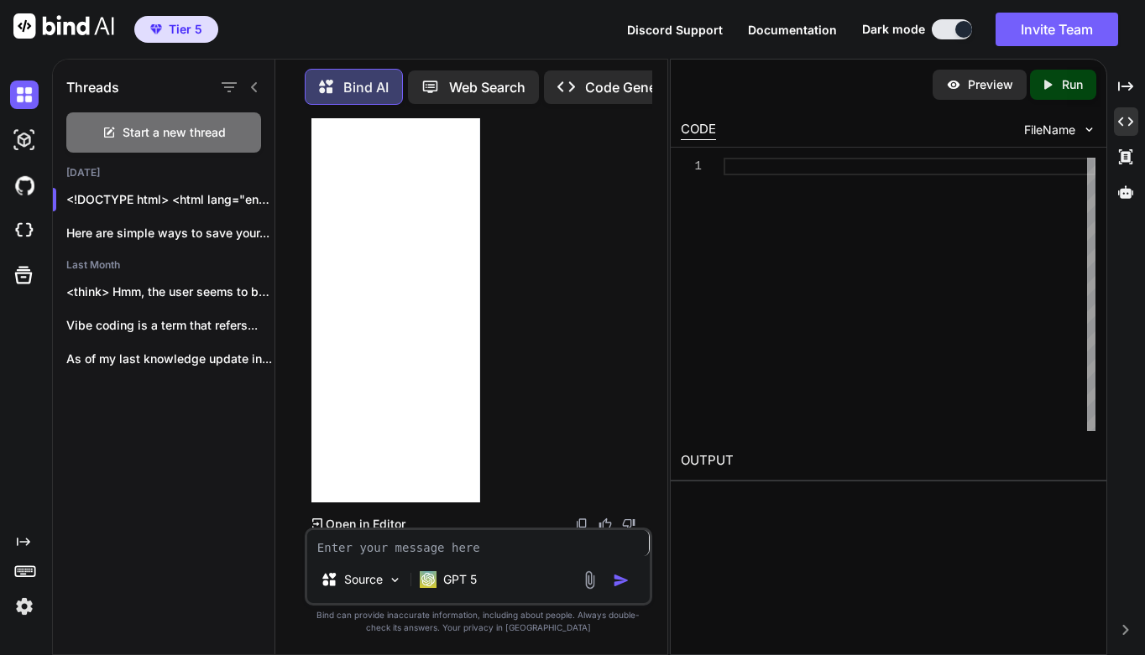
scroll to position [0, 0]
click at [388, 516] on p "Open in Editor" at bounding box center [366, 524] width 80 height 17
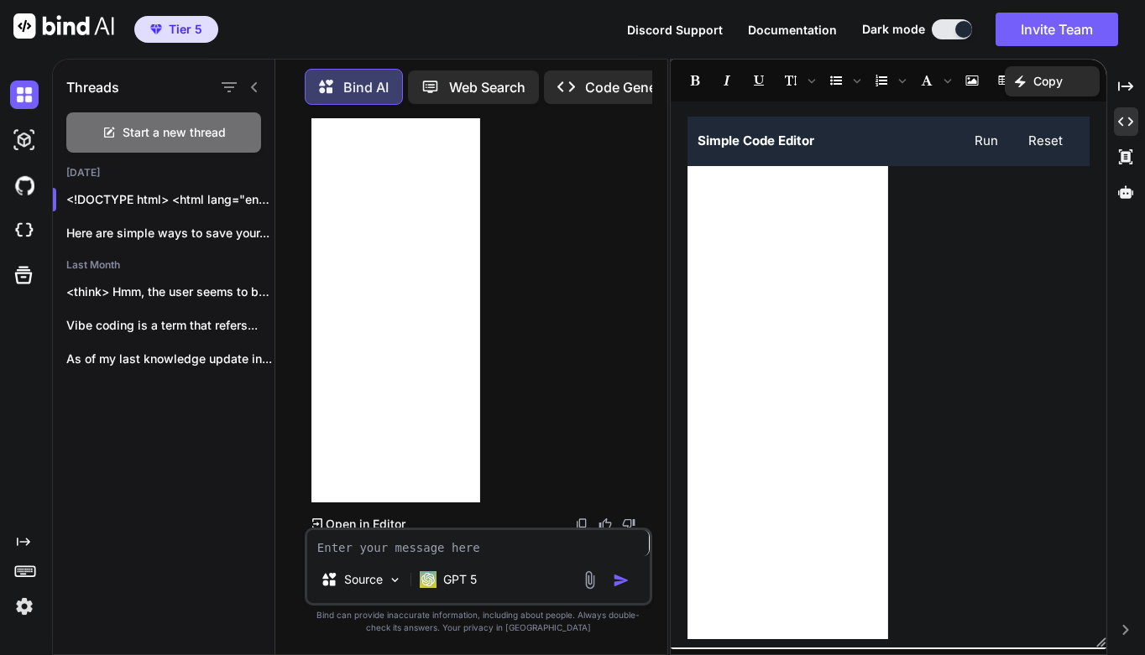
click at [388, 516] on p "Open in Editor" at bounding box center [366, 524] width 80 height 17
click at [976, 140] on button "Run" at bounding box center [986, 141] width 44 height 33
click at [1030, 82] on icon "Created with Pixso." at bounding box center [1024, 82] width 18 height 12
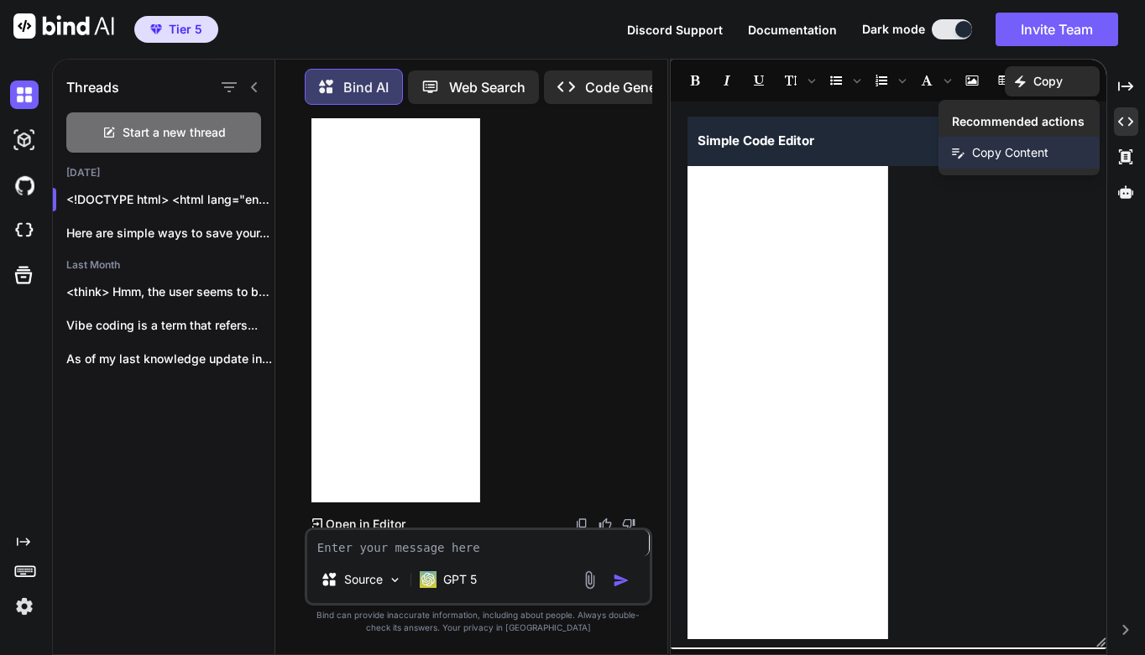
click at [1009, 151] on span "Copy Content" at bounding box center [1010, 152] width 76 height 17
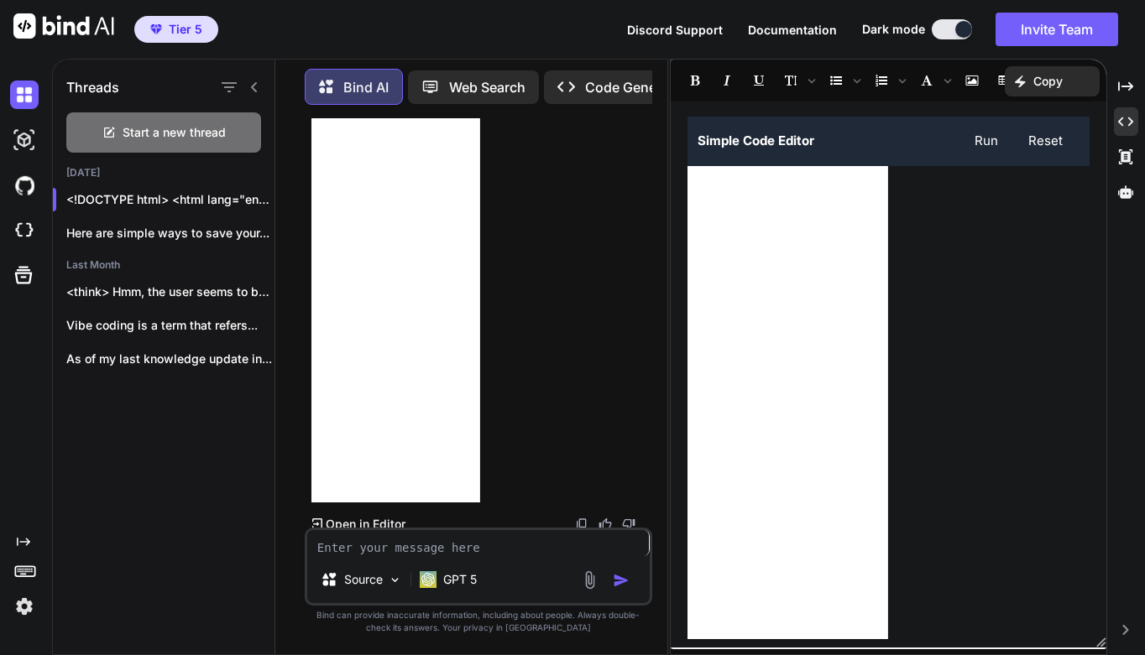
click at [1040, 139] on button "Reset" at bounding box center [1045, 141] width 55 height 33
click at [992, 90] on button "Insert table" at bounding box center [1003, 80] width 29 height 29
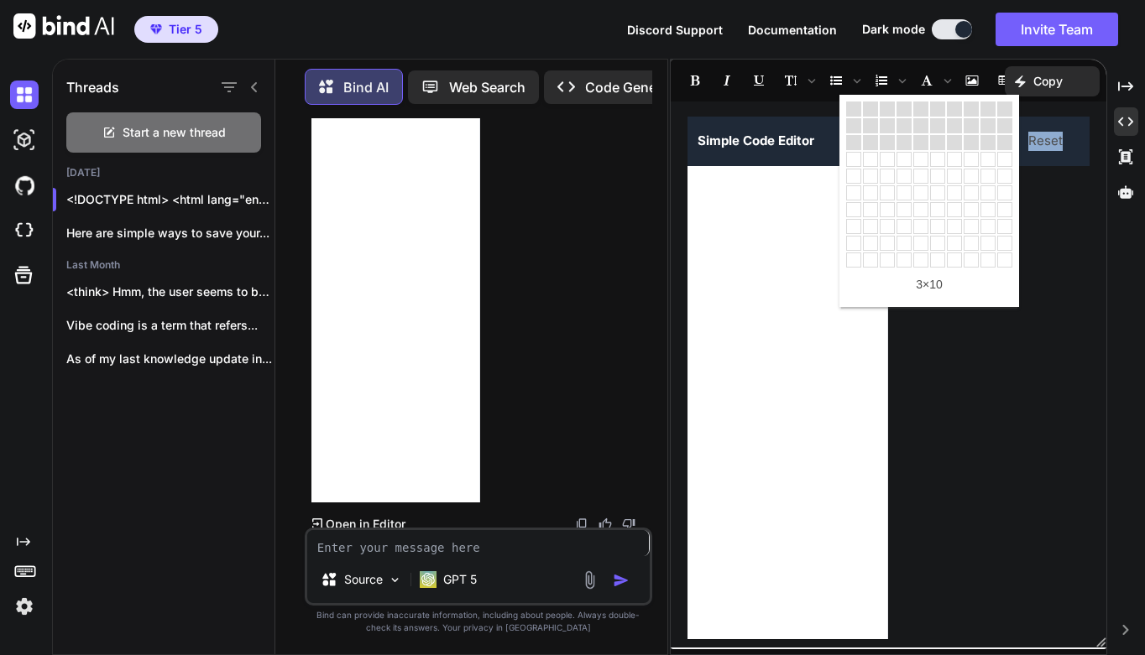
click at [1052, 268] on jodit at bounding box center [986, 472] width 197 height 612
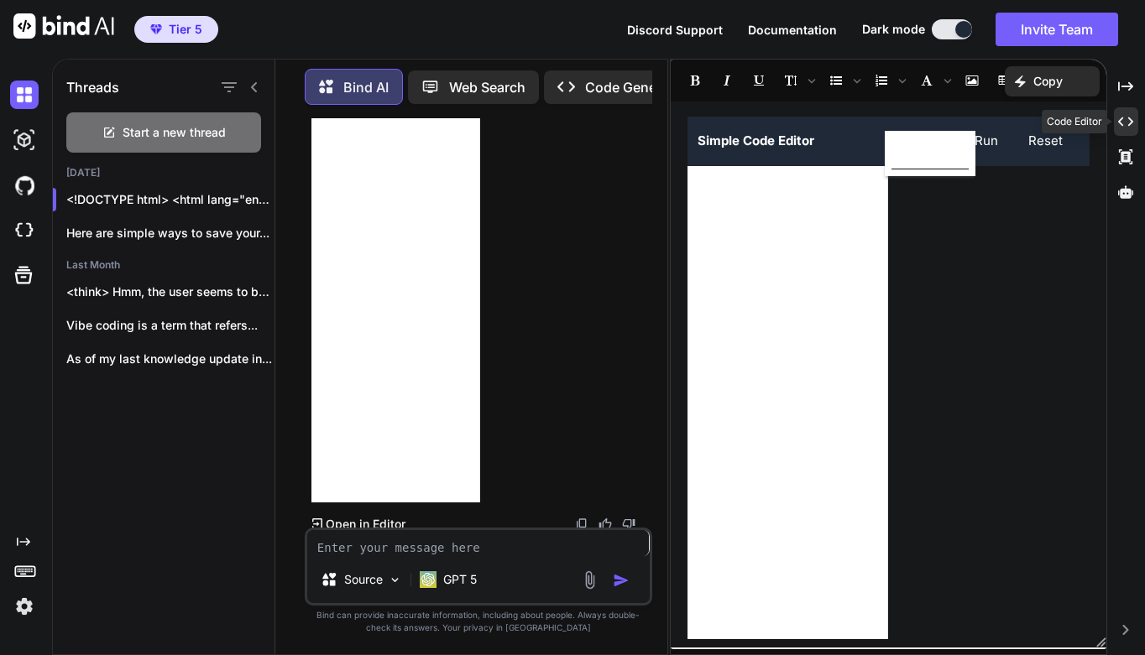
click at [1122, 122] on icon "Created with Pixso." at bounding box center [1125, 121] width 15 height 15
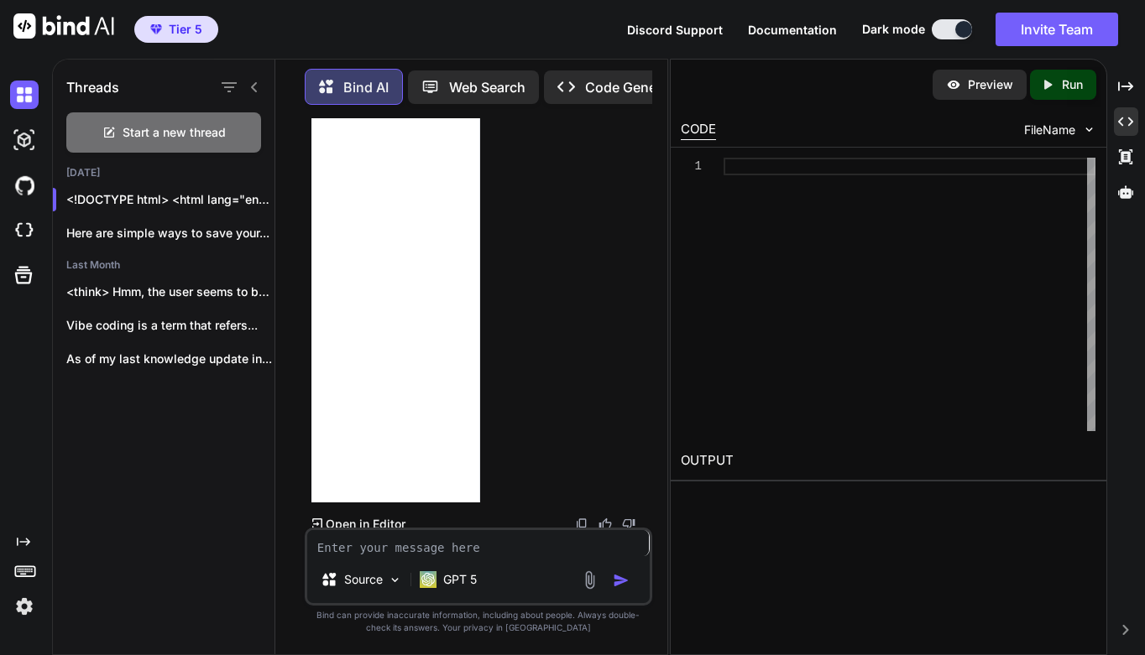
click at [916, 196] on div at bounding box center [909, 295] width 372 height 274
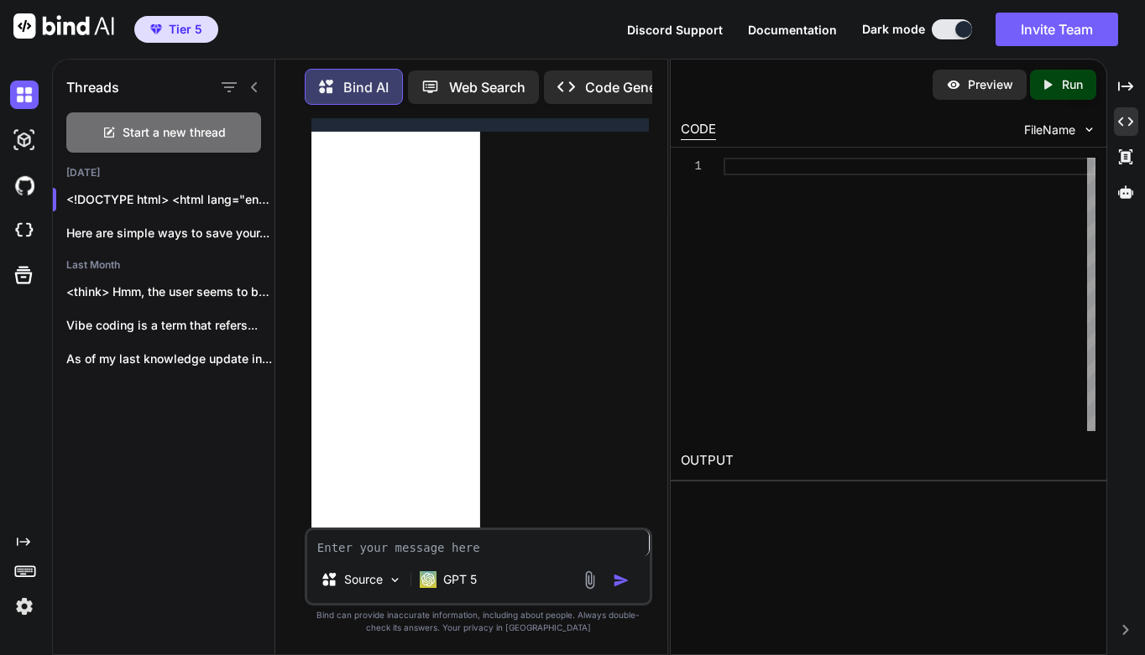
scroll to position [655, 0]
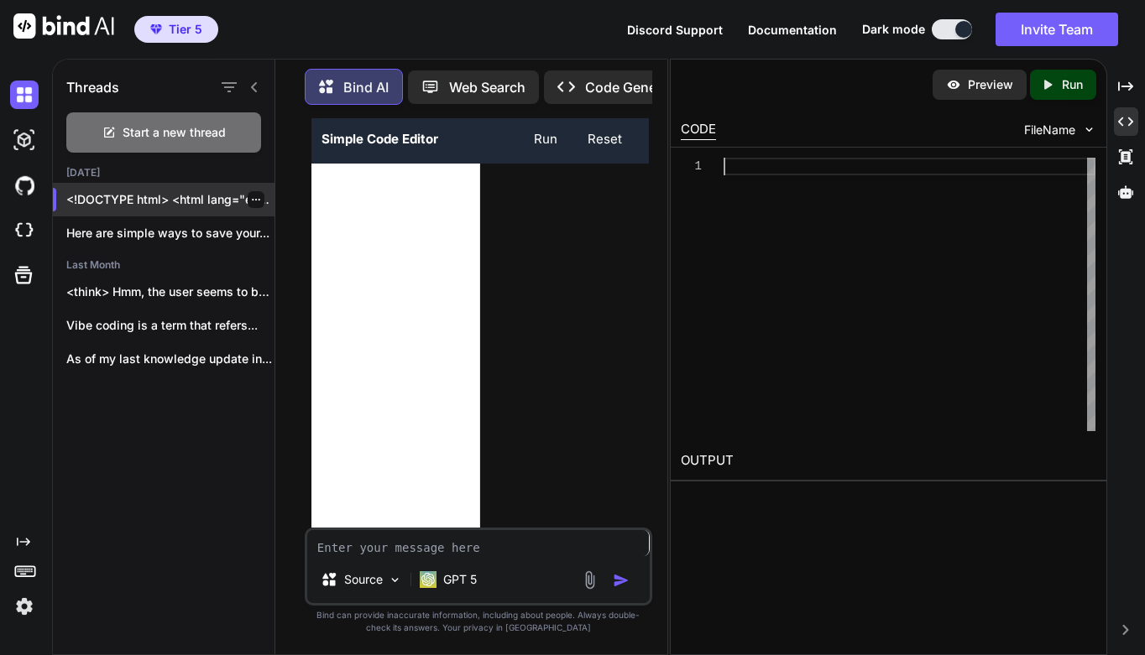
click at [251, 195] on icon "button" at bounding box center [256, 200] width 10 height 10
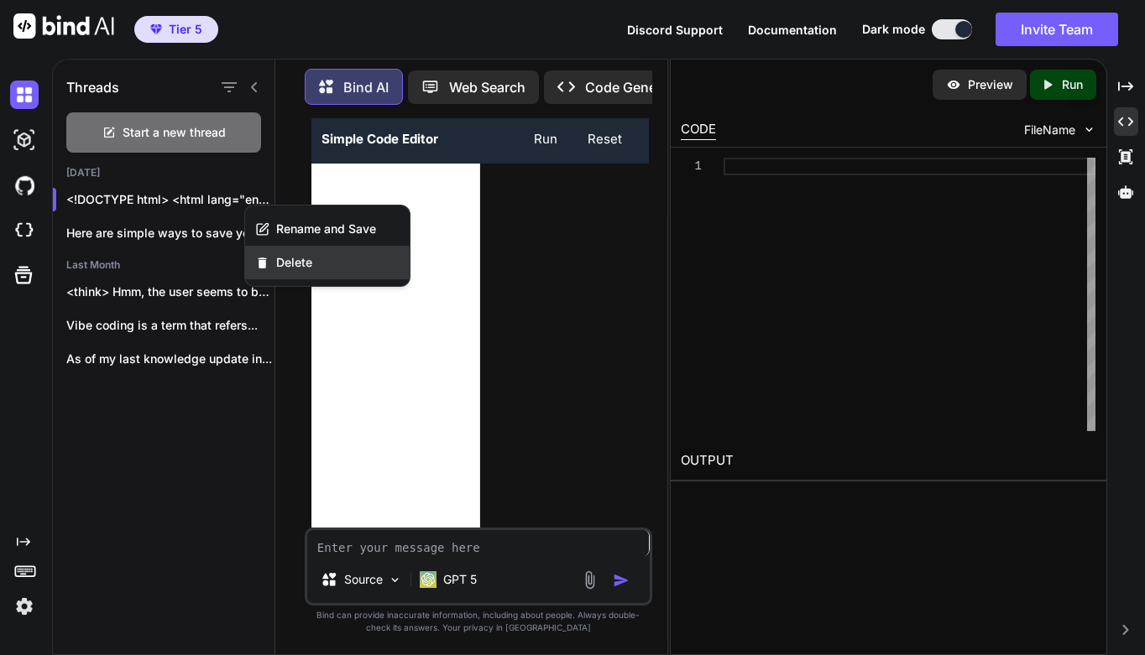
click at [284, 257] on span "Delete" at bounding box center [294, 262] width 36 height 17
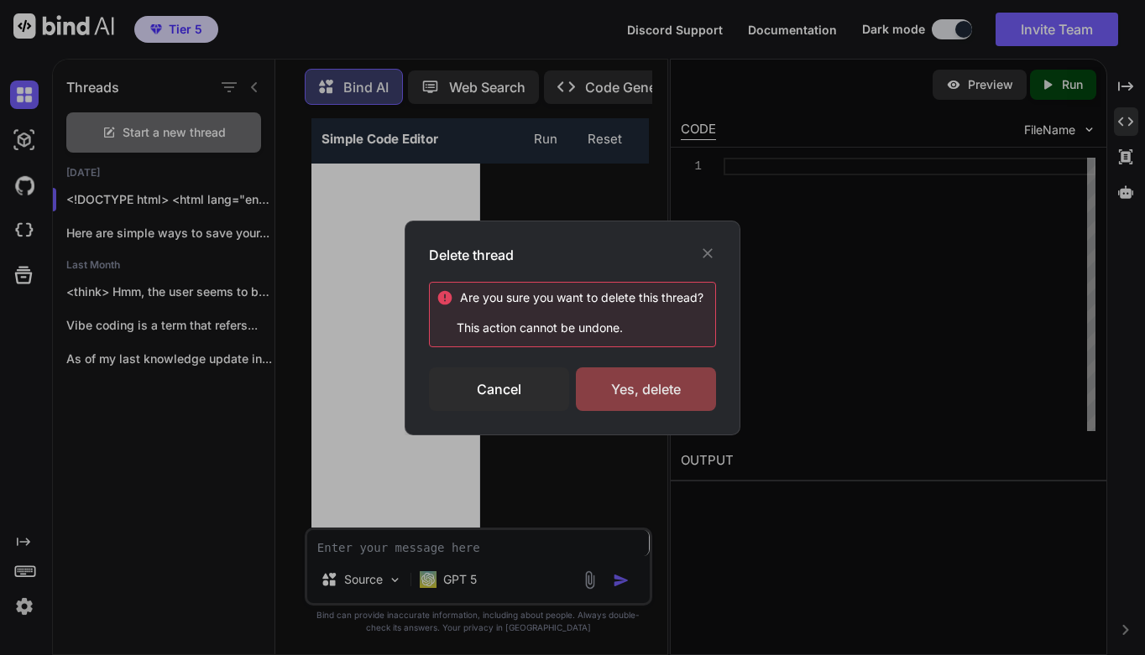
click at [604, 378] on div "Yes, delete" at bounding box center [646, 390] width 140 height 44
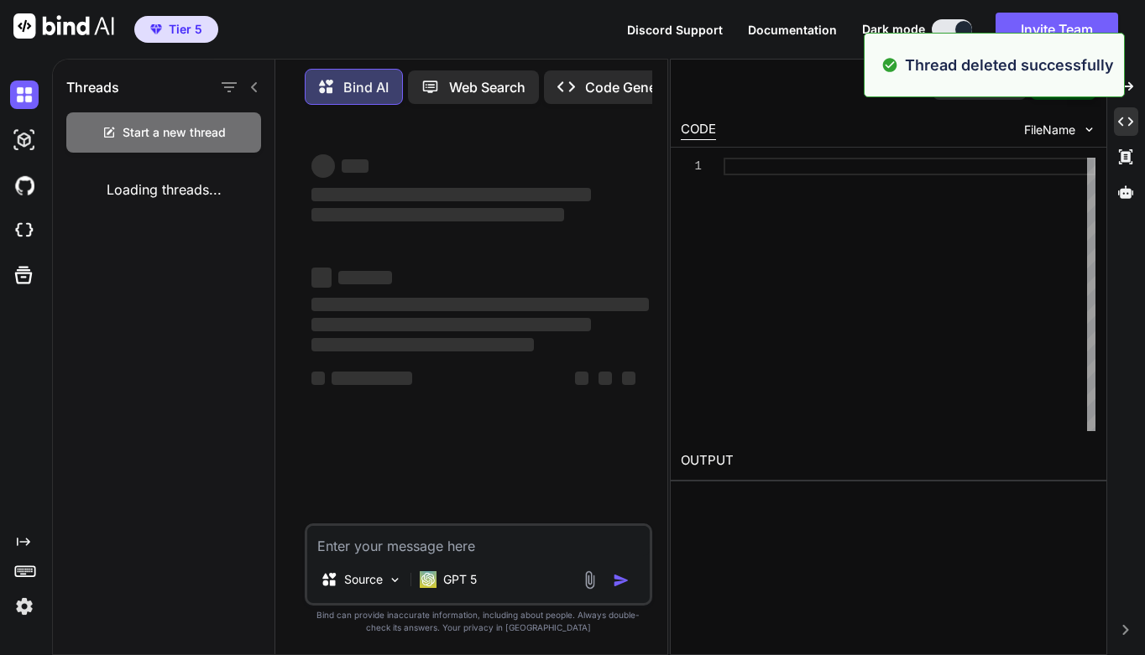
scroll to position [0, 0]
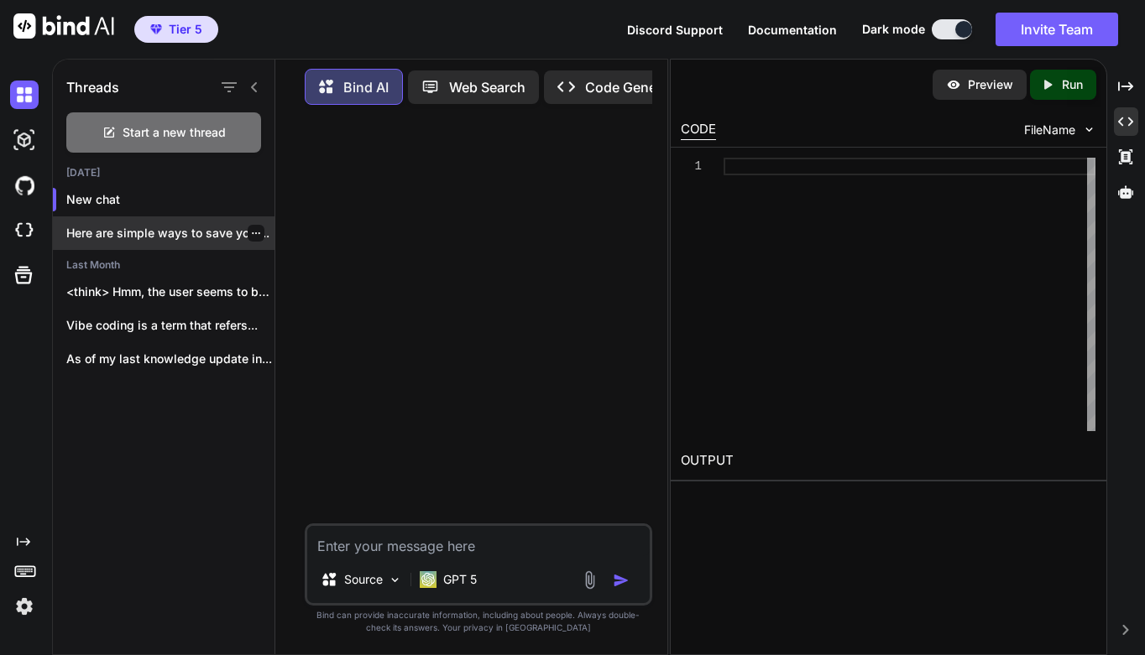
click at [251, 228] on icon "button" at bounding box center [256, 233] width 10 height 10
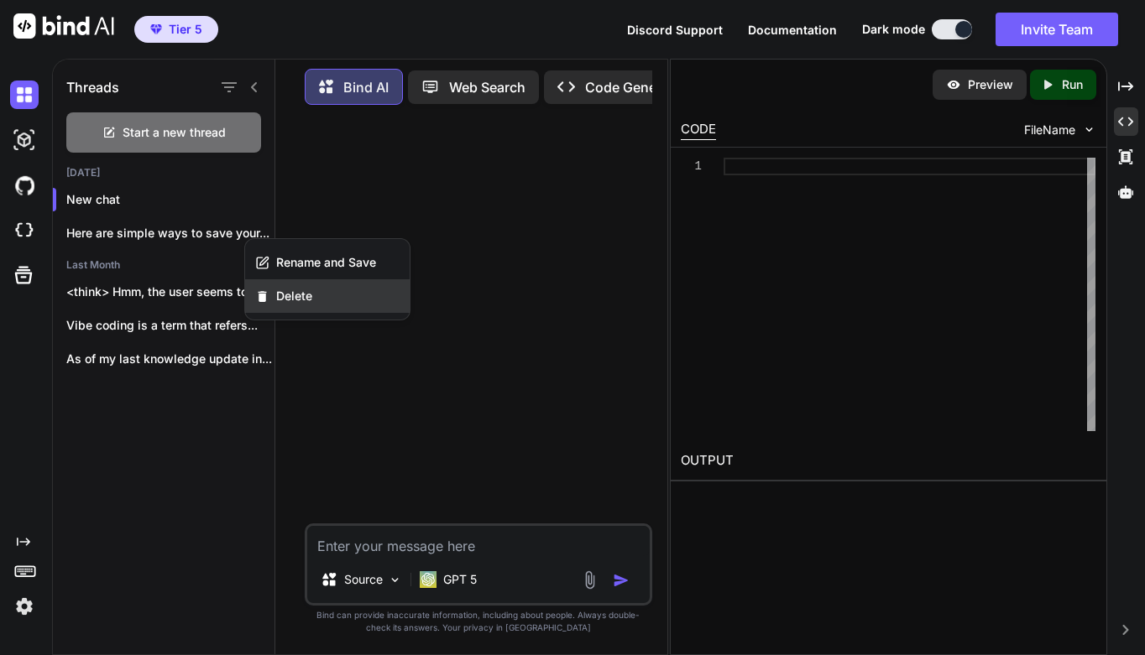
click at [295, 300] on span "Delete" at bounding box center [294, 296] width 36 height 17
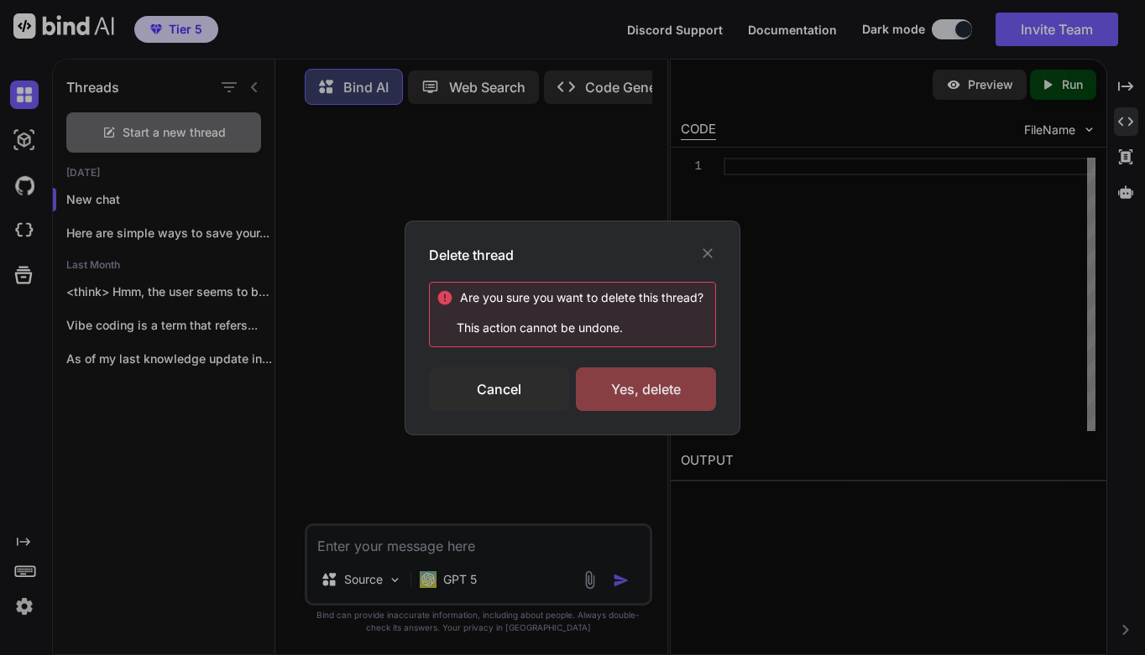
click at [634, 394] on div "Yes, delete" at bounding box center [646, 390] width 140 height 44
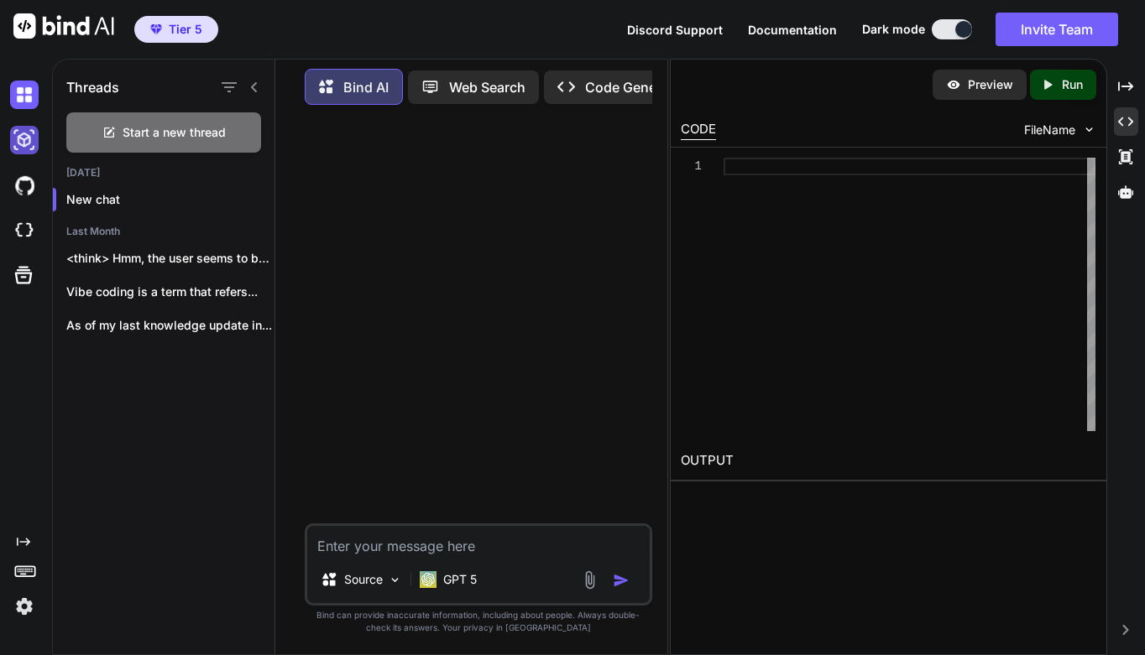
click at [29, 138] on img at bounding box center [24, 140] width 29 height 29
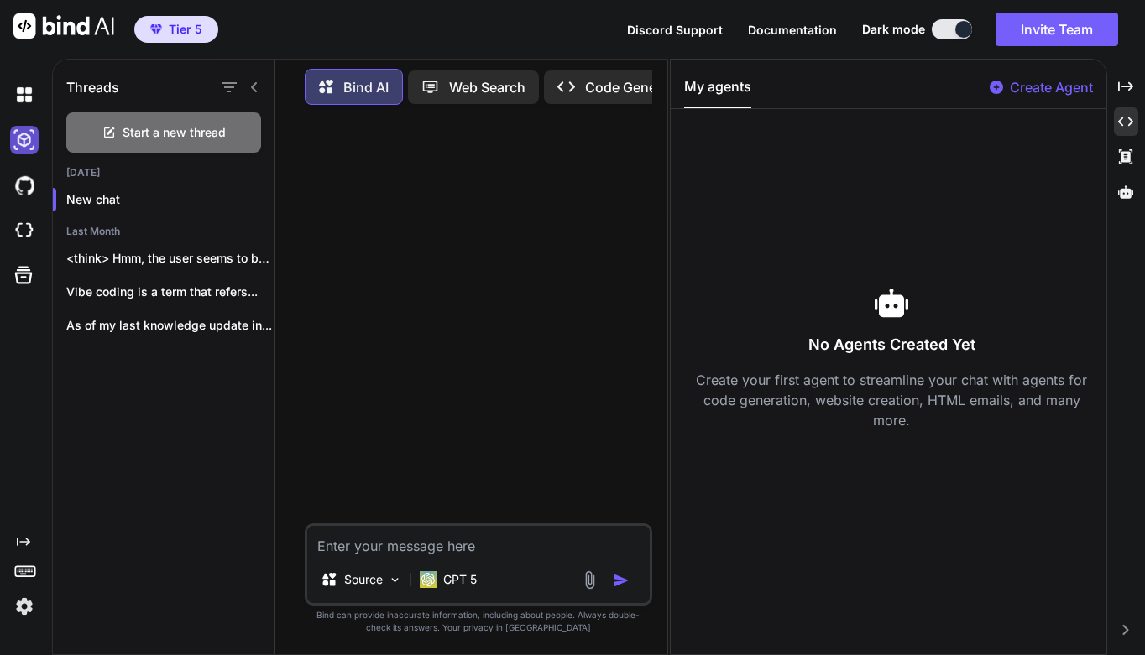
click at [23, 139] on img at bounding box center [24, 140] width 29 height 29
click at [27, 104] on img at bounding box center [24, 95] width 29 height 29
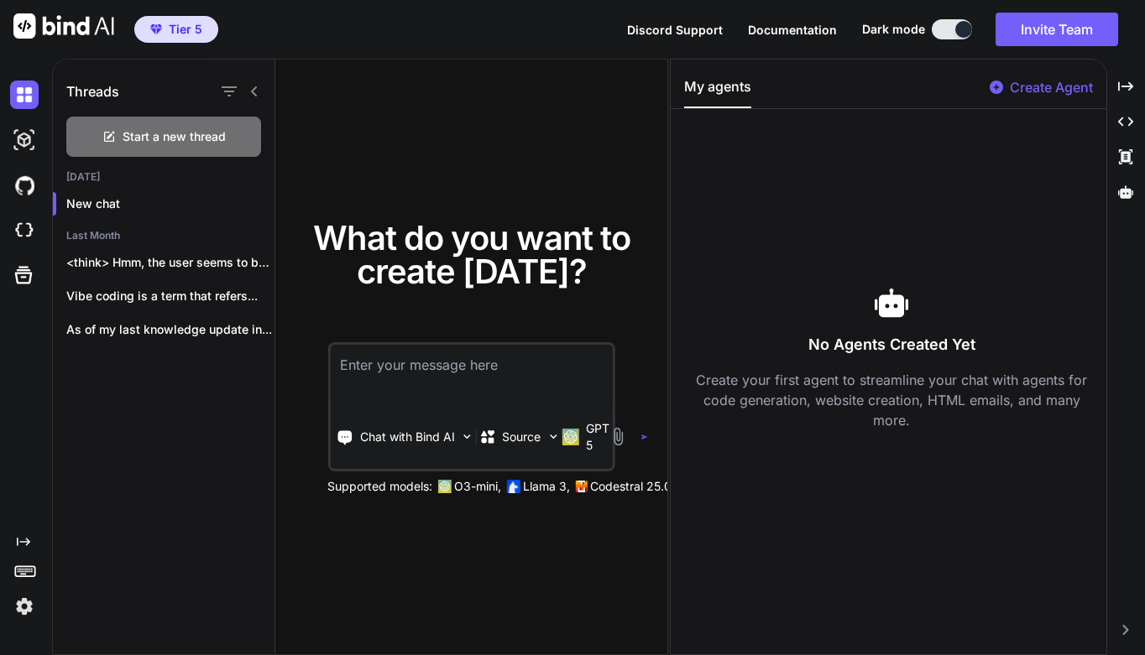
click at [257, 89] on icon at bounding box center [254, 91] width 13 height 13
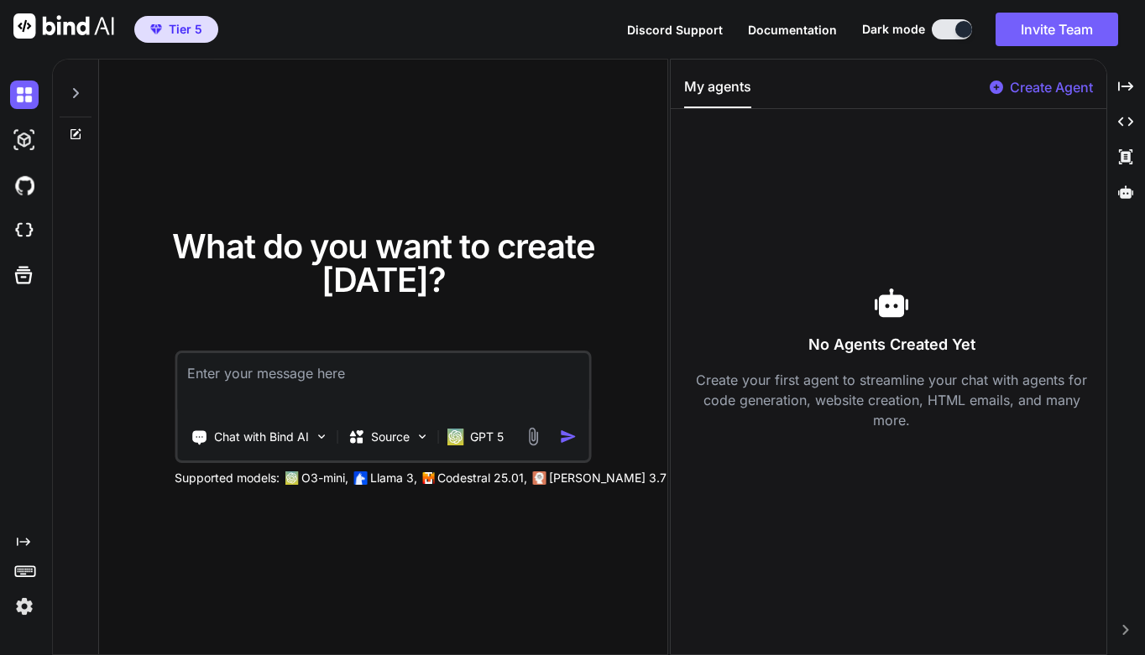
click at [75, 91] on icon at bounding box center [75, 92] width 13 height 13
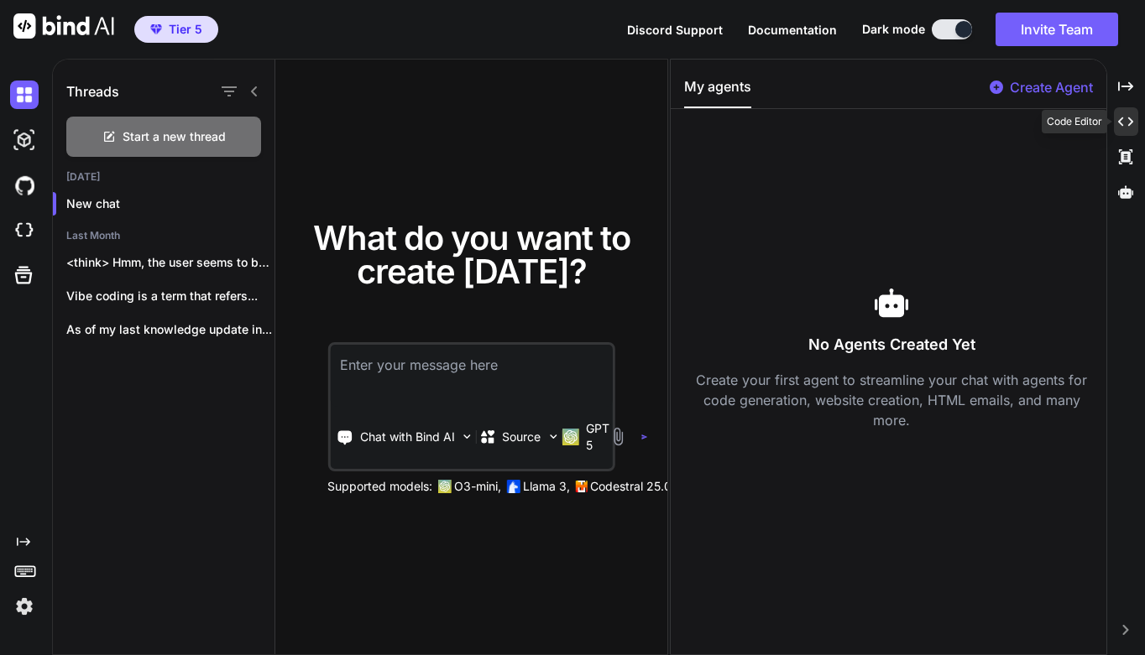
click at [1130, 117] on icon "Created with Pixso." at bounding box center [1125, 121] width 15 height 15
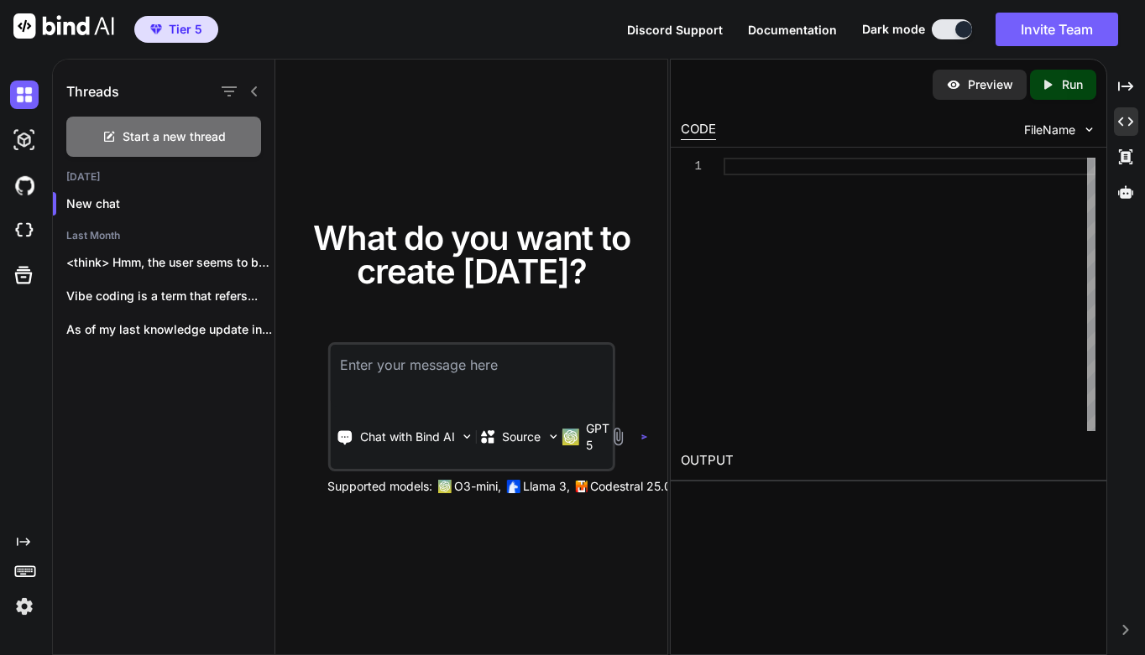
click at [841, 175] on div at bounding box center [909, 295] width 372 height 274
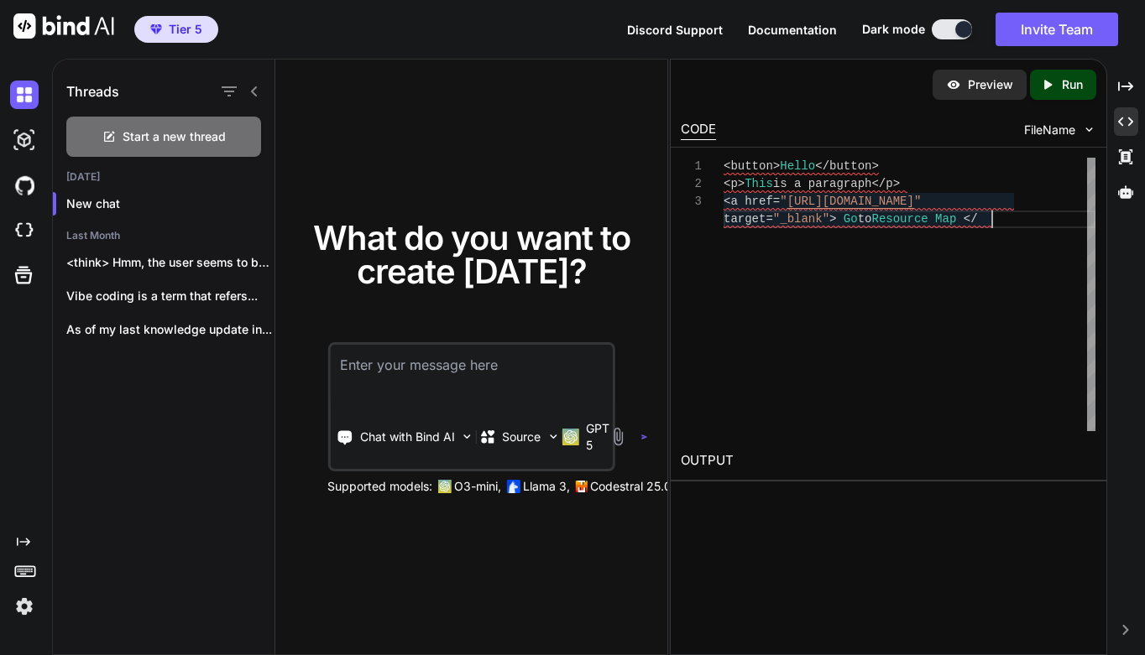
scroll to position [53, 0]
click at [1057, 75] on div "Created with Pixso. Run" at bounding box center [1063, 85] width 66 height 30
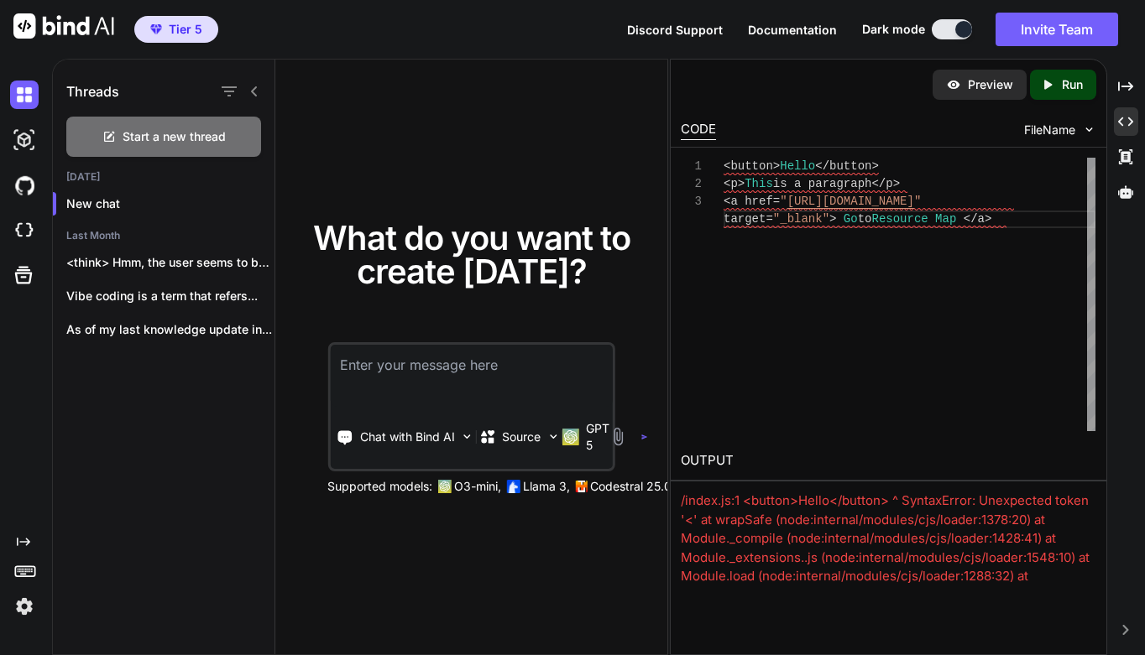
click at [713, 506] on div "/index.js:1 <button>Hello</button> ^ SyntaxError: Unexpected token '<' at wrapS…" at bounding box center [888, 577] width 415 height 170
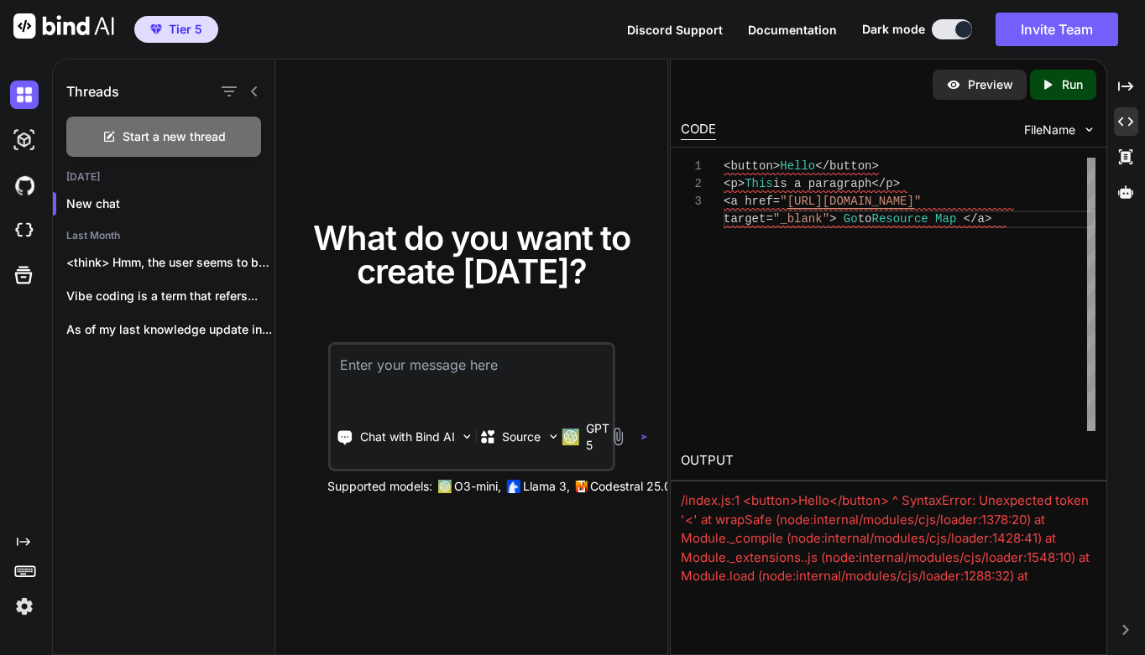
click at [698, 498] on div "/index.js:1 <button>Hello</button> ^ SyntaxError: Unexpected token '<' at wrapS…" at bounding box center [888, 577] width 415 height 170
click at [734, 524] on div "/index.js:1 <button>Hello</button> ^ SyntaxError: Unexpected token '<' at wrapS…" at bounding box center [888, 577] width 415 height 170
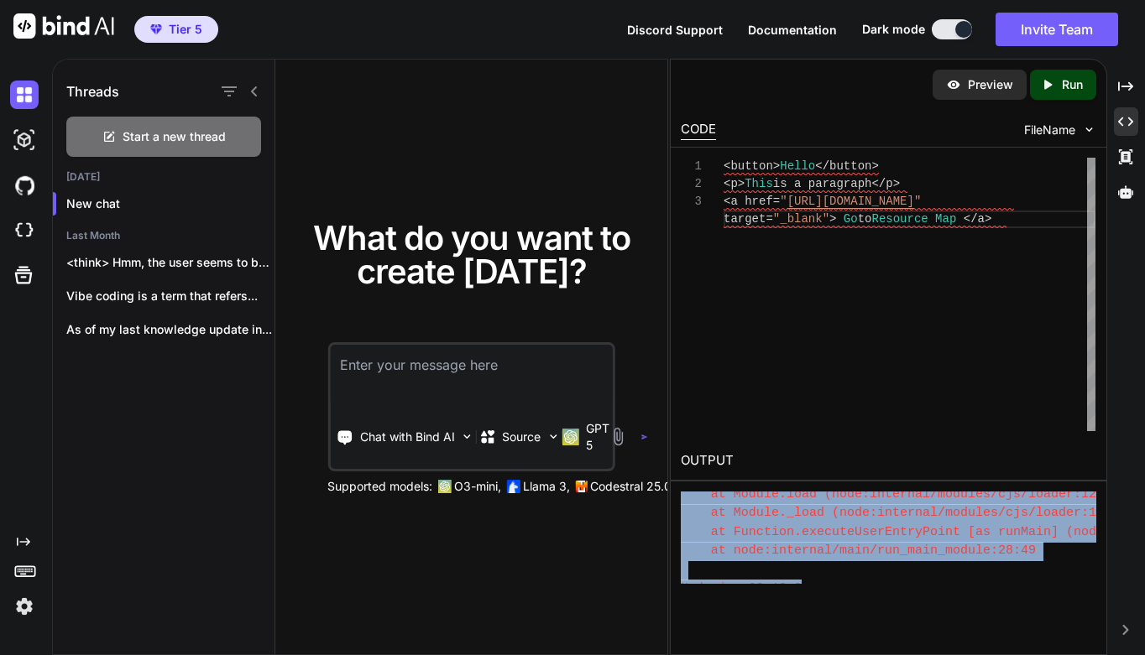
scroll to position [383, 0]
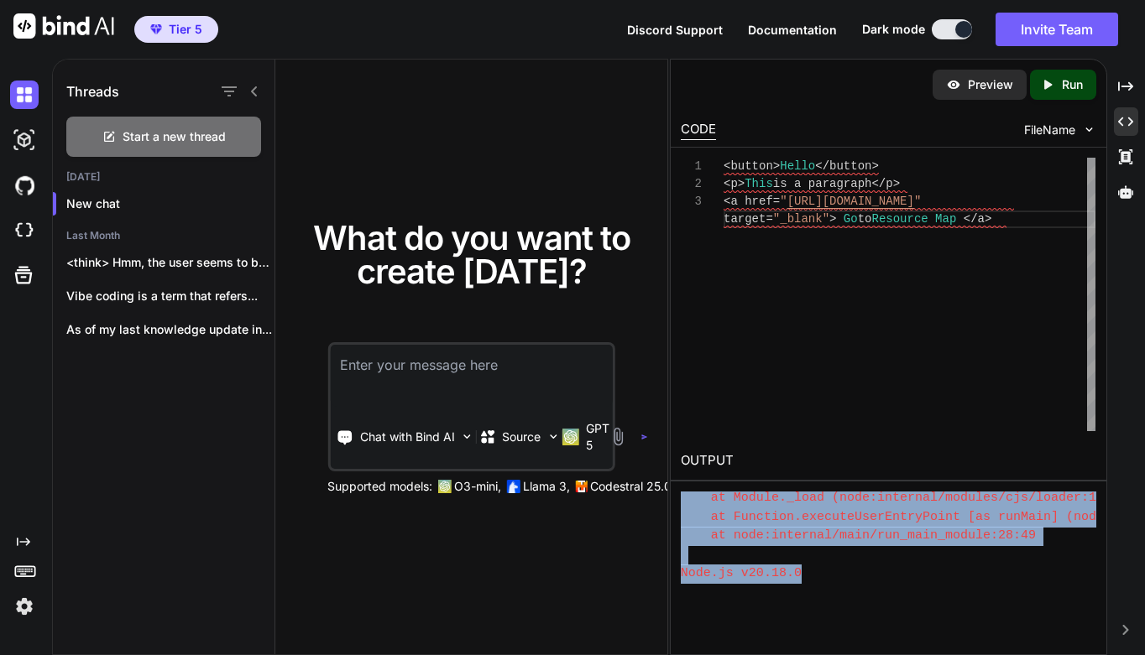
drag, startPoint x: 681, startPoint y: 494, endPoint x: 966, endPoint y: 595, distance: 302.6
click at [966, 595] on div "Preview Created with Pixso. Run CODE FileName 1 2 3 < button > Hello </ button …" at bounding box center [888, 357] width 437 height 597
copy div "/index.js:1 <button>Hello</button> ^ SyntaxError: Unexpected token '<' at wrapS…"
click at [410, 375] on textarea at bounding box center [471, 376] width 283 height 62
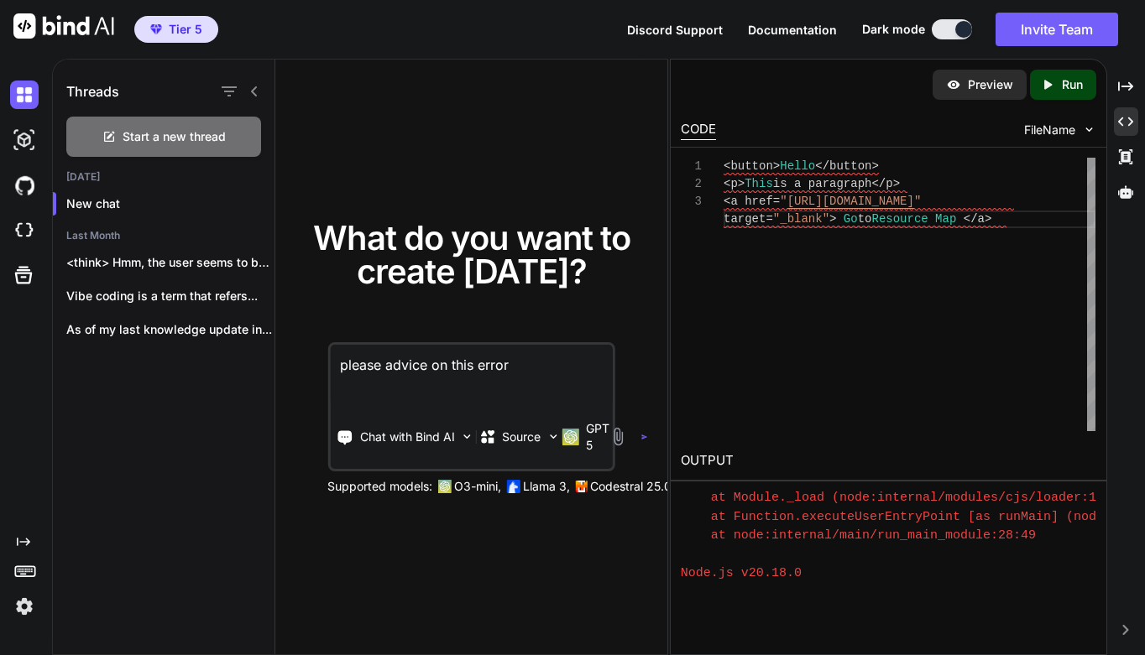
paste textarea "/index.js:1 <button>Hello</button> ^ SyntaxError: Unexpected token '<' at wrapS…"
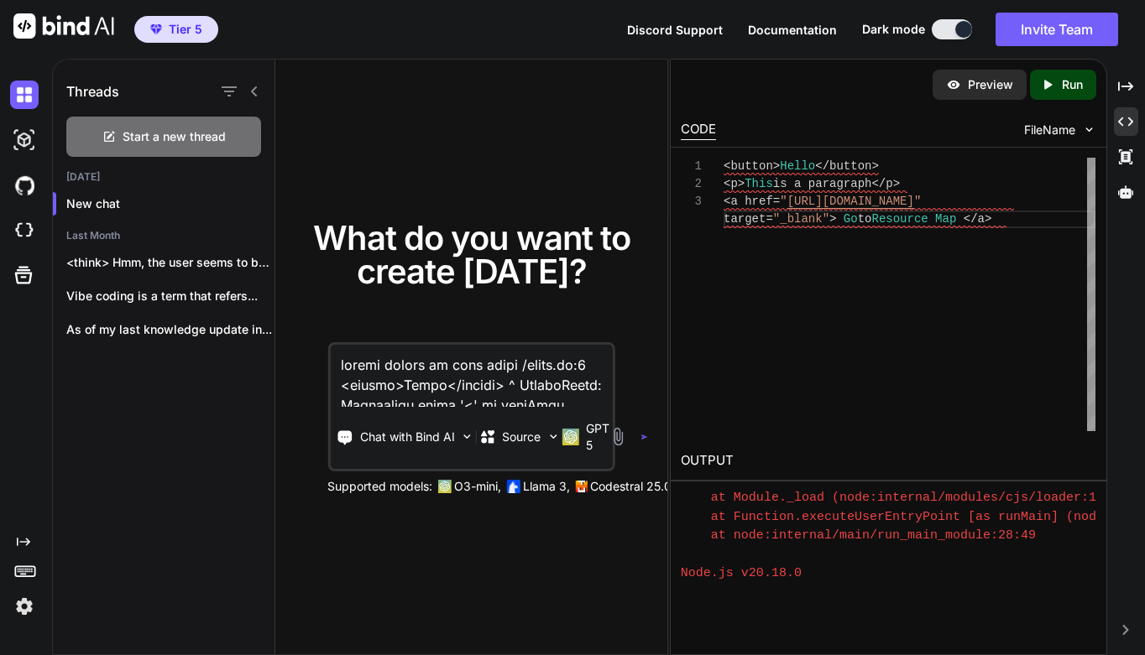
scroll to position [789, 0]
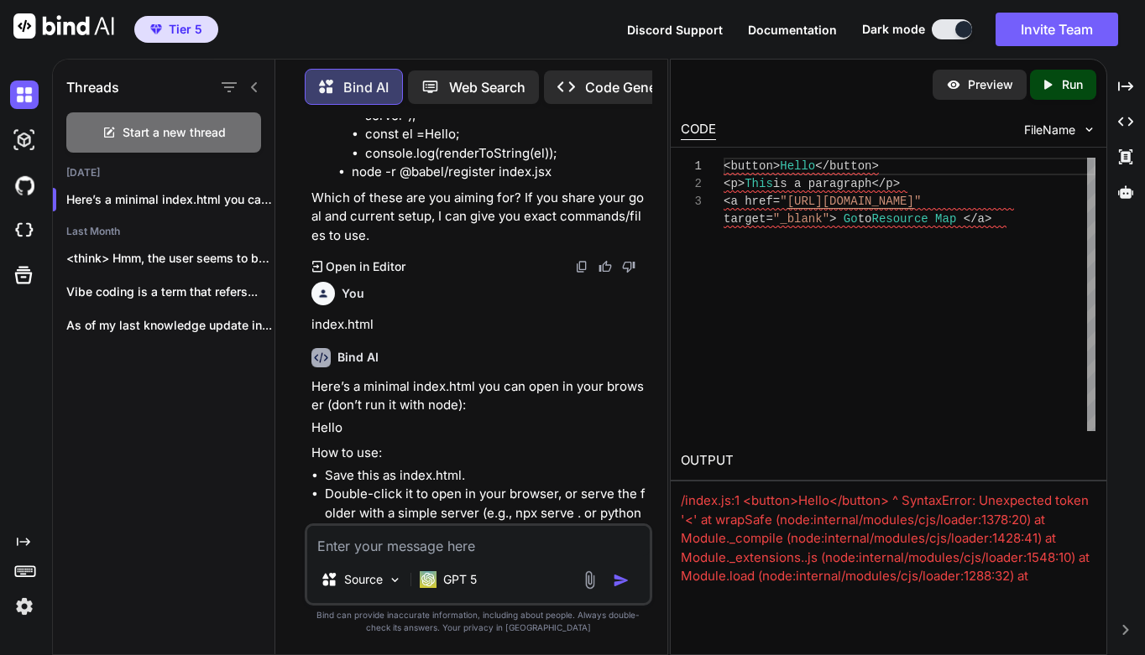
click at [321, 557] on icon at bounding box center [317, 563] width 11 height 12
click at [318, 557] on icon at bounding box center [317, 563] width 11 height 12
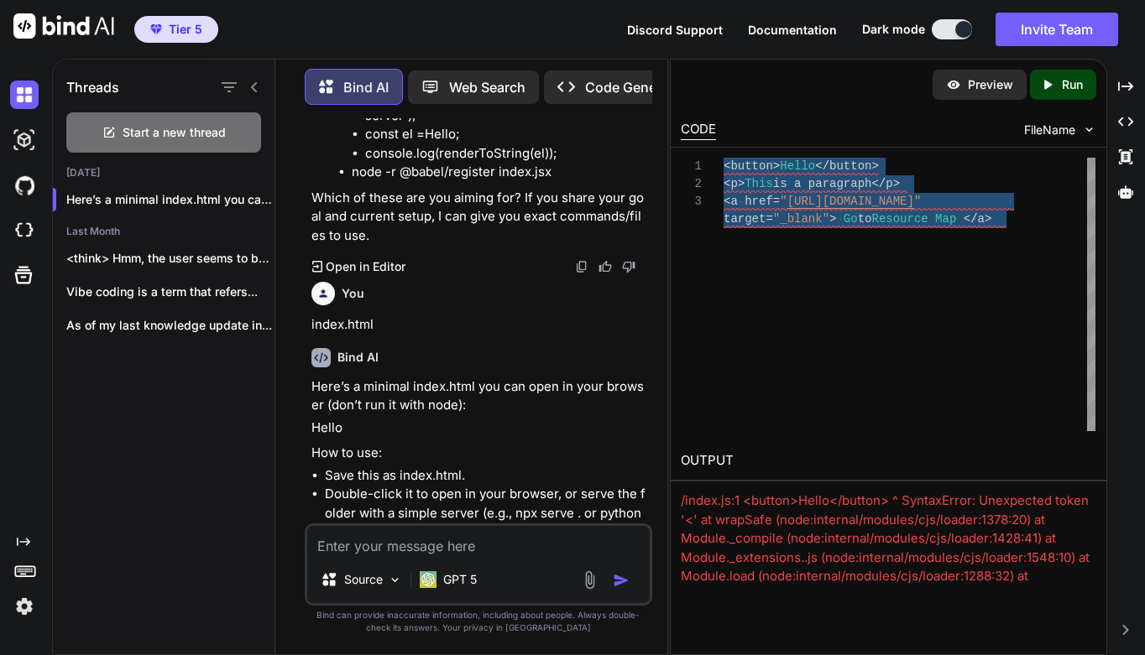
drag, startPoint x: 723, startPoint y: 165, endPoint x: 992, endPoint y: 251, distance: 281.9
click at [992, 252] on div "< button > Hello </ button > < p > This is a paragraph </ p > < a href = " [URL…" at bounding box center [909, 295] width 372 height 274
click at [446, 541] on textarea at bounding box center [478, 541] width 342 height 30
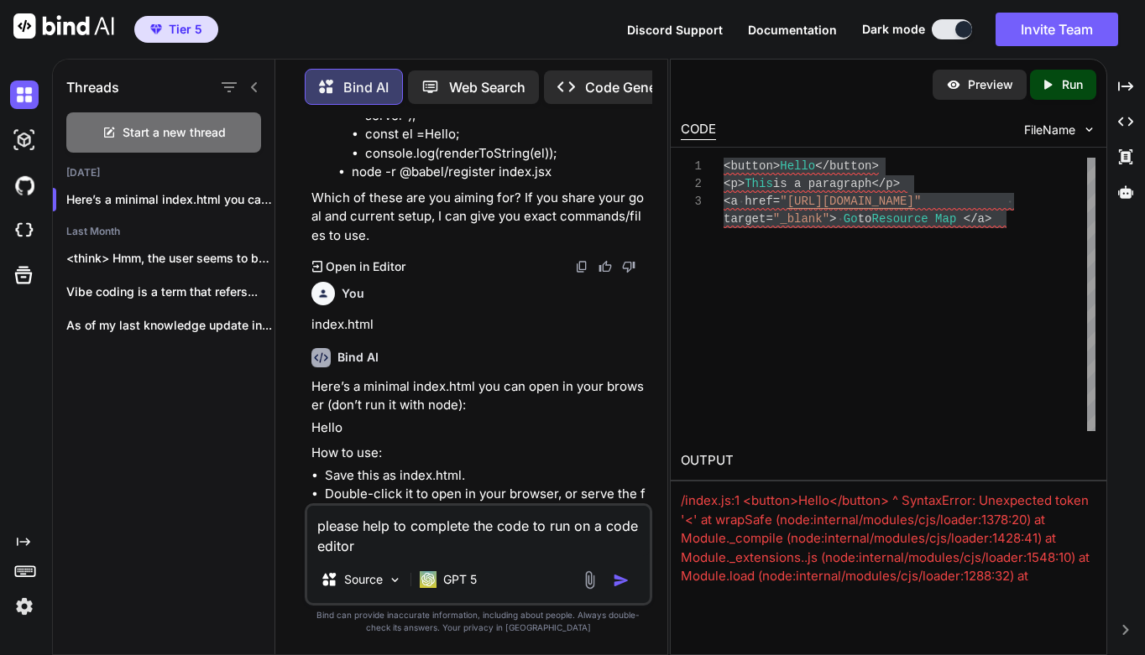
paste textarea "<button>Hello</button> <p>This is a paragraph</p> <a href="[URL][DOMAIN_NAME]" …"
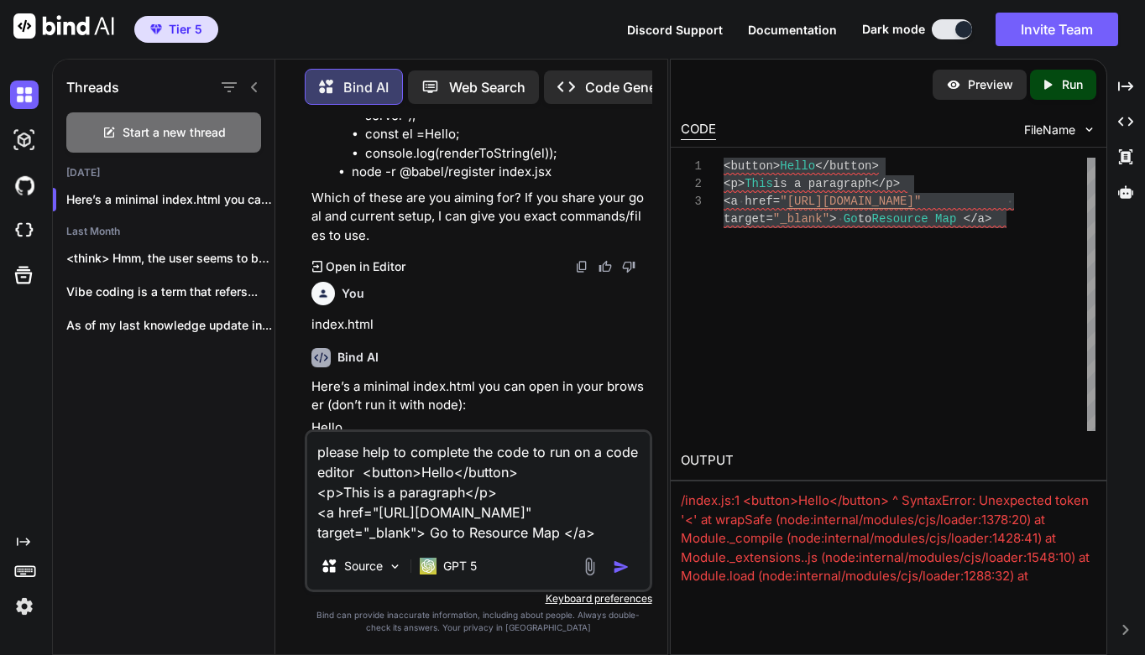
click at [629, 566] on button "button" at bounding box center [624, 567] width 23 height 17
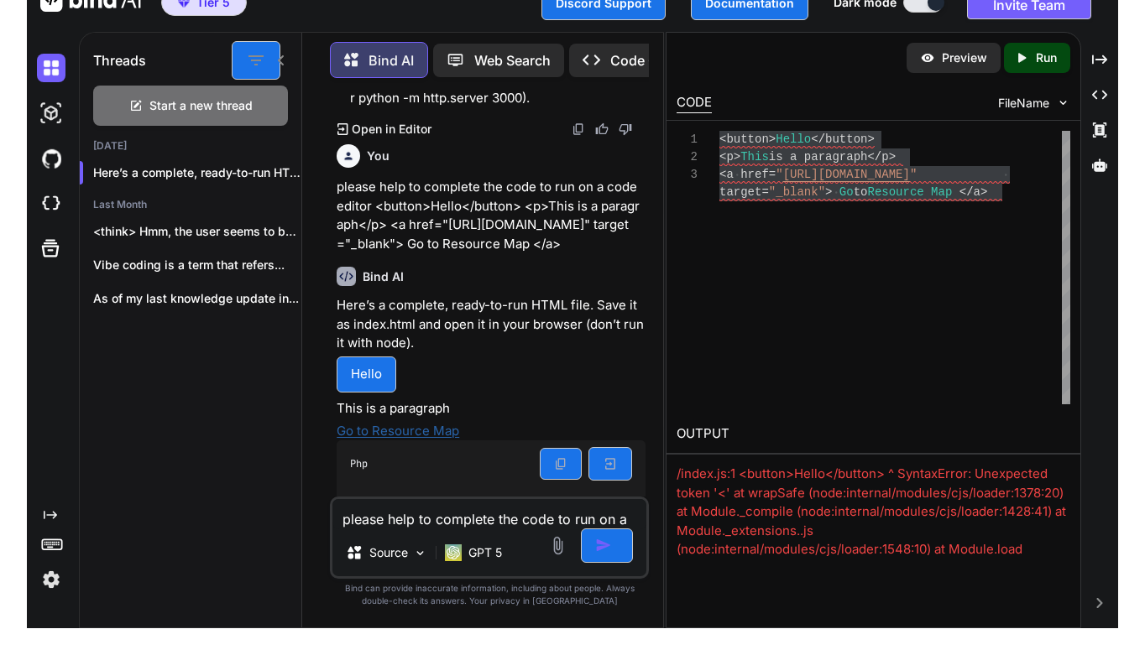
scroll to position [1756, 0]
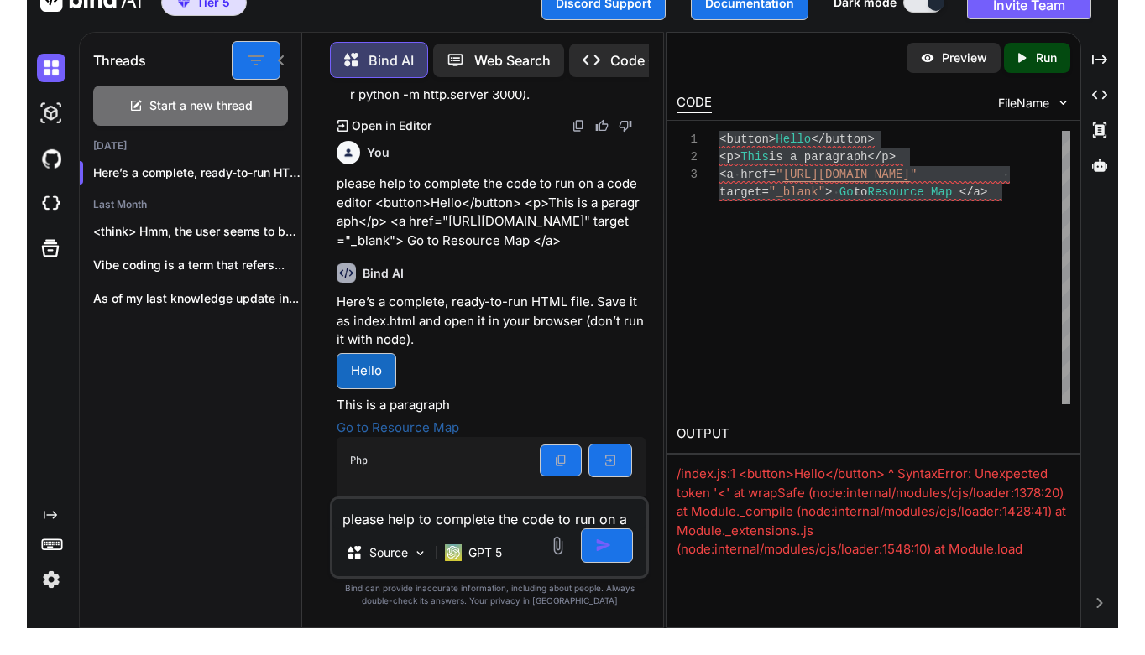
click at [368, 358] on button "Hello" at bounding box center [367, 371] width 60 height 37
click at [372, 353] on button "Hello" at bounding box center [367, 371] width 60 height 37
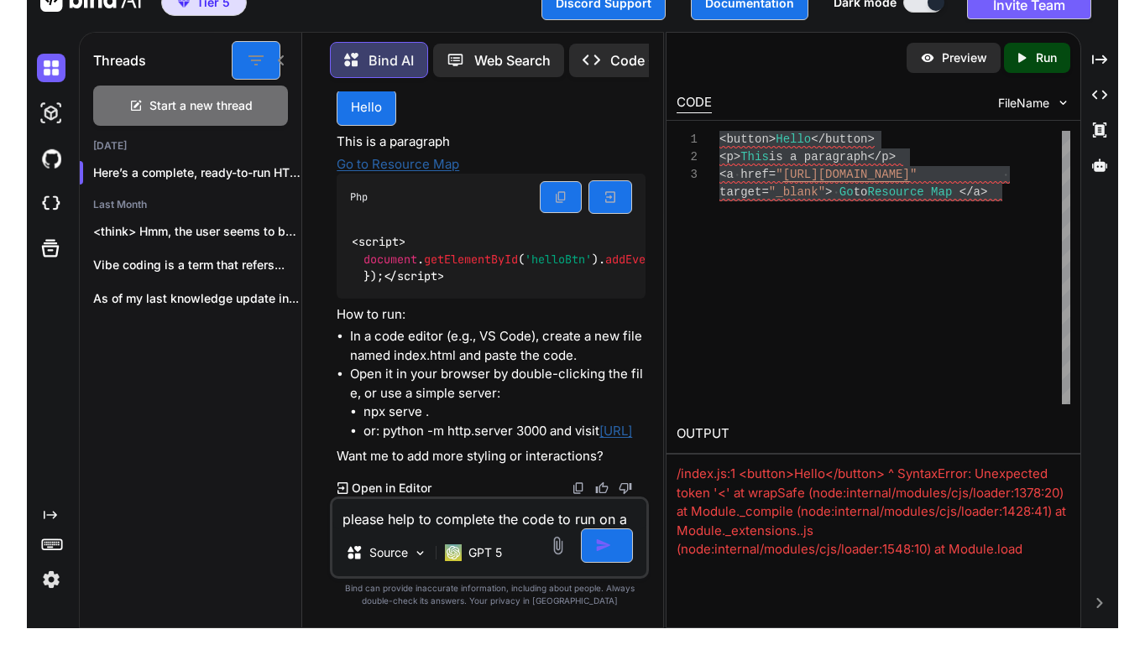
scroll to position [54, 0]
click at [344, 487] on icon "Created with Pixso." at bounding box center [342, 489] width 11 height 12
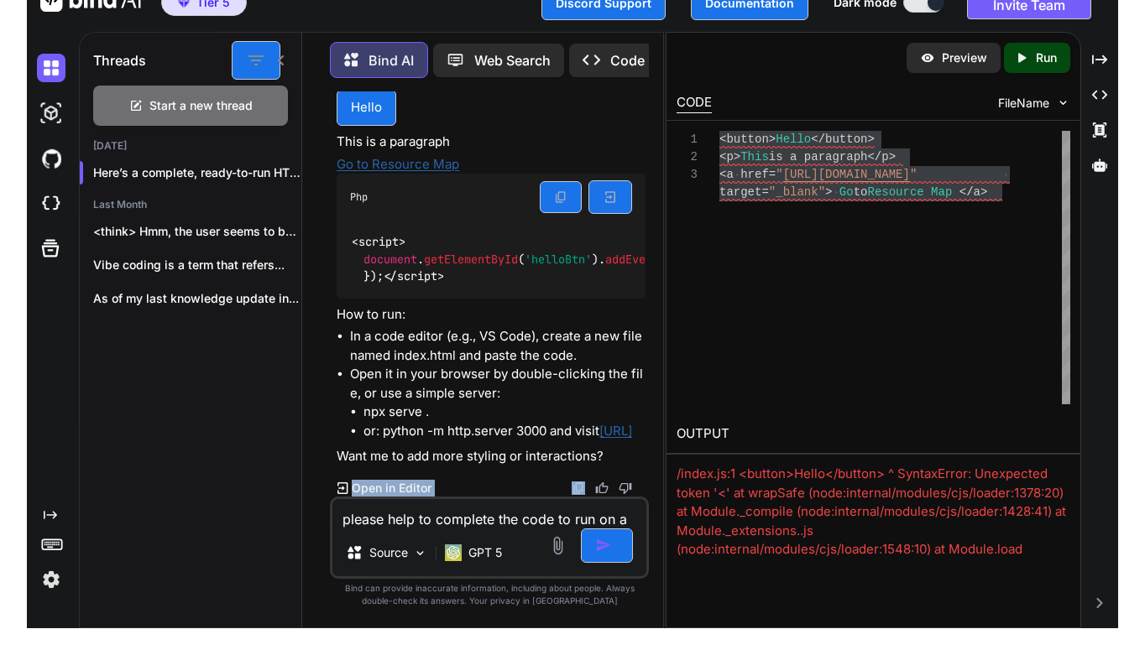
click at [492, 515] on textarea "please help to complete the code to run on a code editor <button>Hello</button>…" at bounding box center [489, 514] width 314 height 30
paste textarea "<button>Hello</button> <p>This is a paragraph</p> <a href="[URL][DOMAIN_NAME]" …"
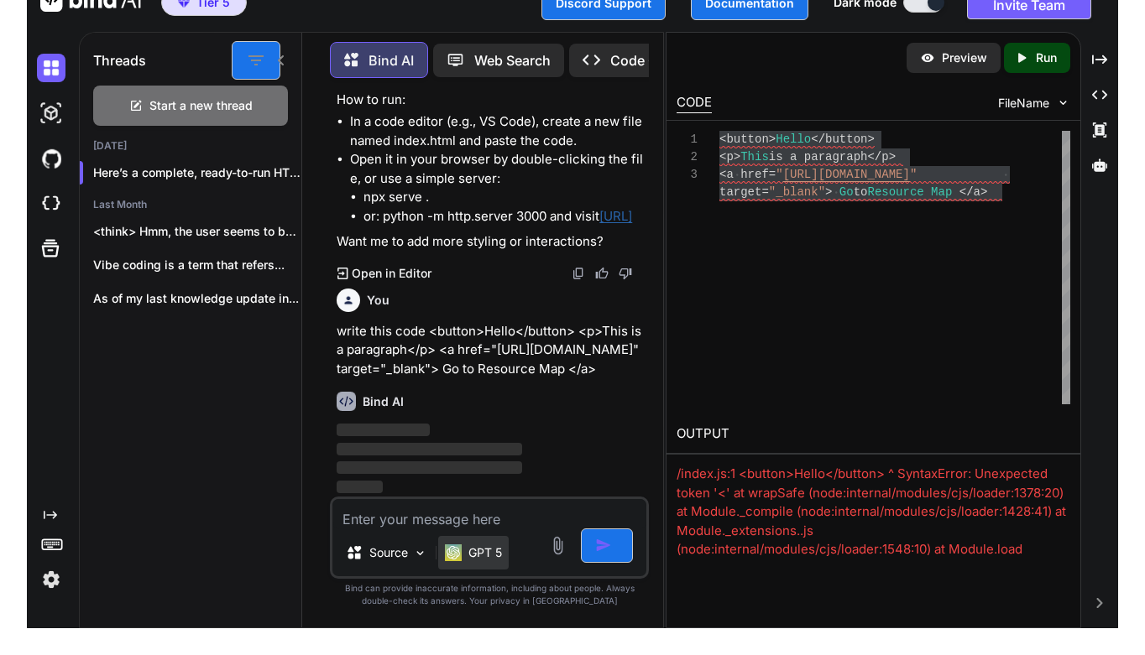
click at [493, 557] on p "GPT 5" at bounding box center [485, 553] width 34 height 17
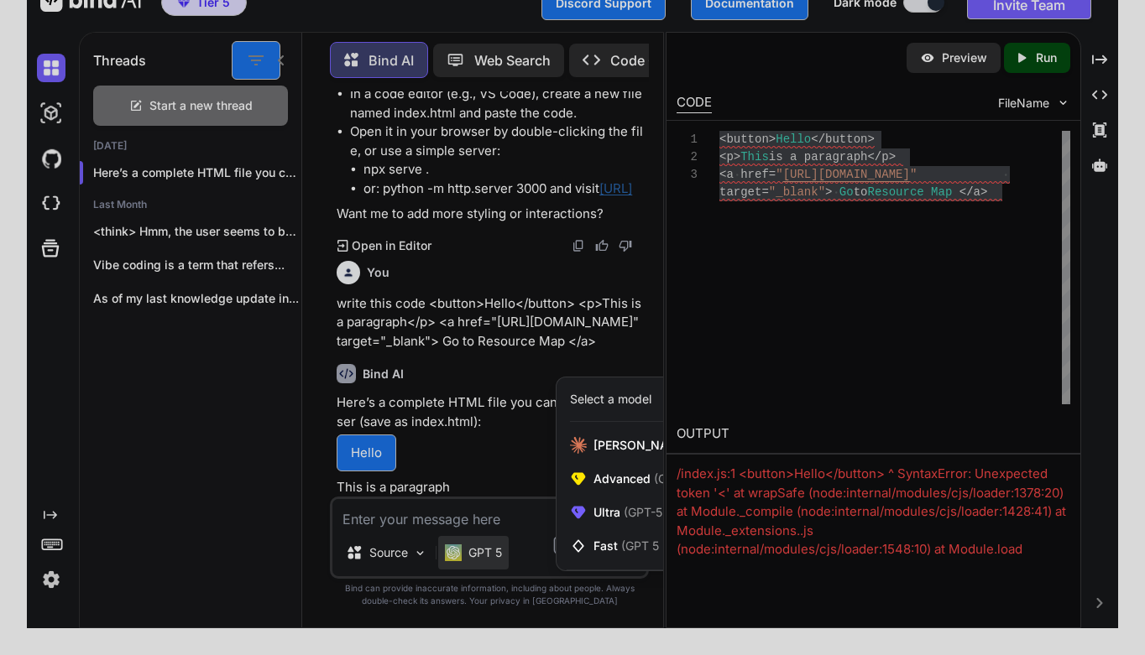
click at [376, 475] on div at bounding box center [572, 327] width 1145 height 655
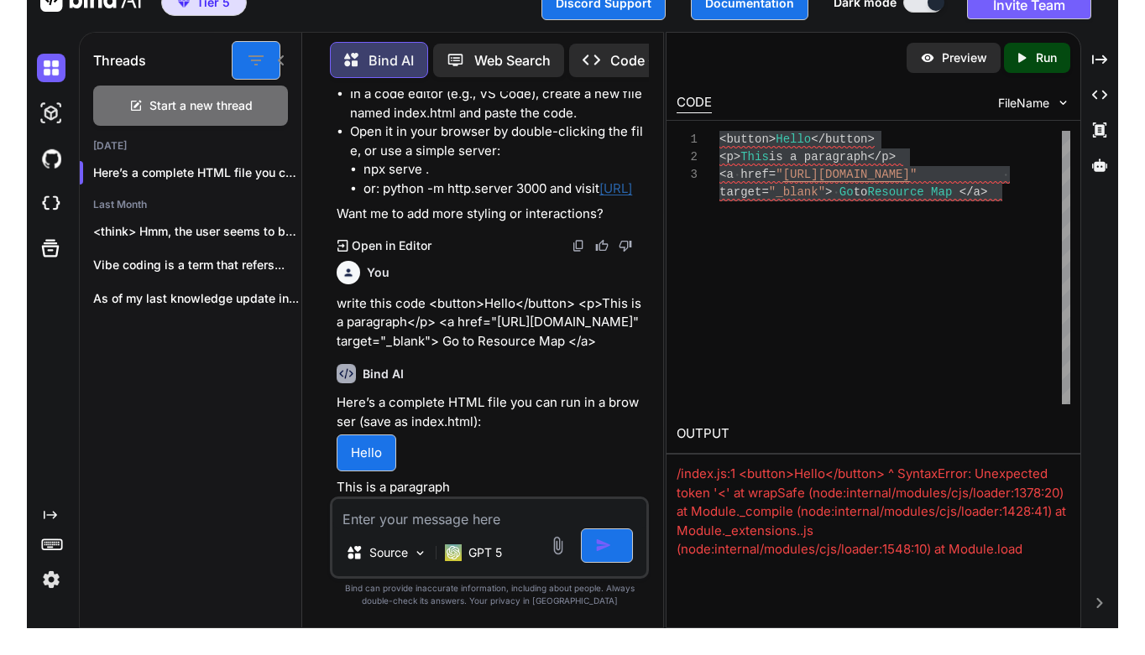
click at [376, 472] on button "Hello" at bounding box center [367, 453] width 60 height 37
click at [619, 550] on button "button" at bounding box center [607, 546] width 52 height 34
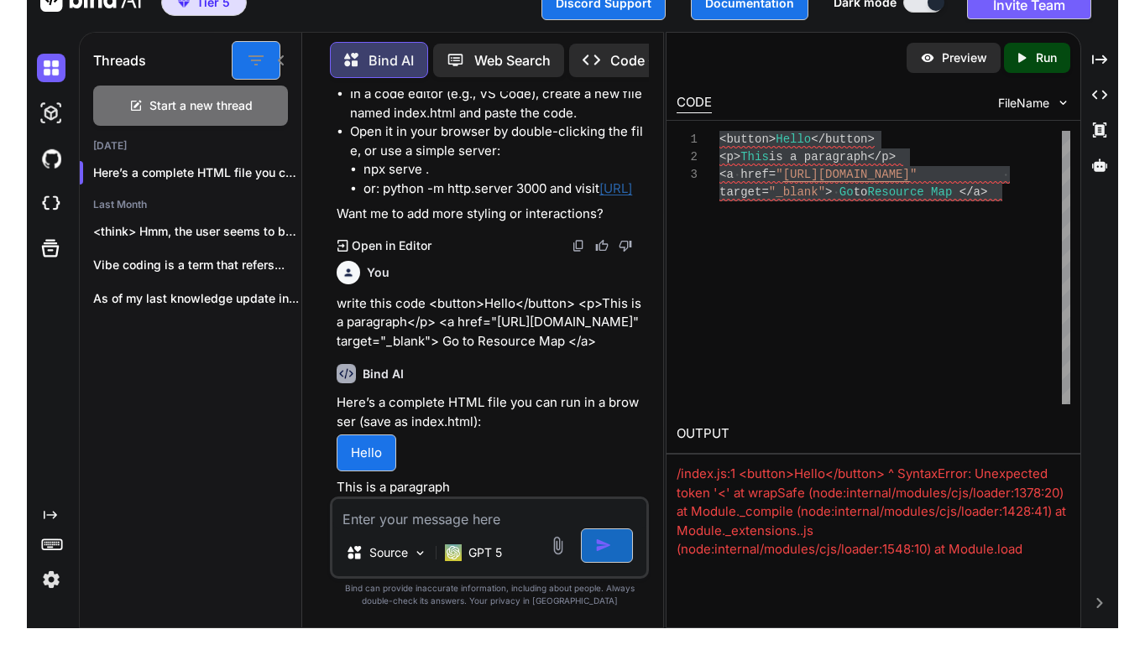
click at [619, 550] on button "button" at bounding box center [607, 546] width 52 height 34
click at [491, 550] on p "GPT 5" at bounding box center [485, 553] width 34 height 17
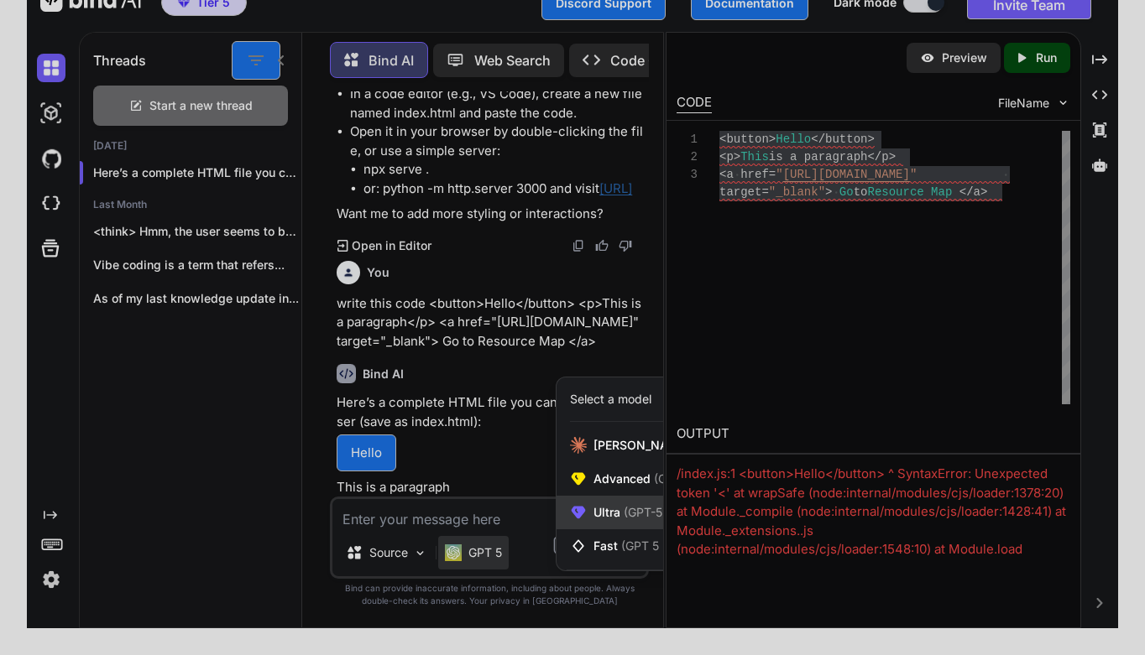
click at [602, 519] on span "Ultra (GPT-5 thinking, Gemini 2.5 Pro)" at bounding box center [696, 512] width 206 height 17
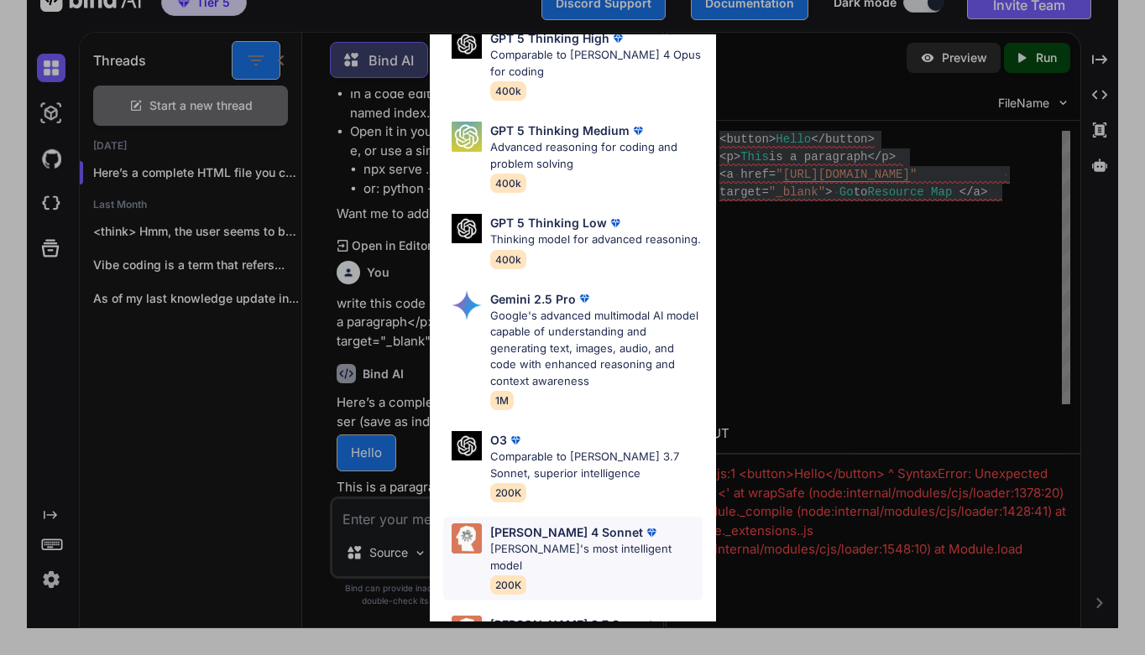
click at [564, 524] on p "[PERSON_NAME] 4 Sonnet" at bounding box center [566, 533] width 153 height 18
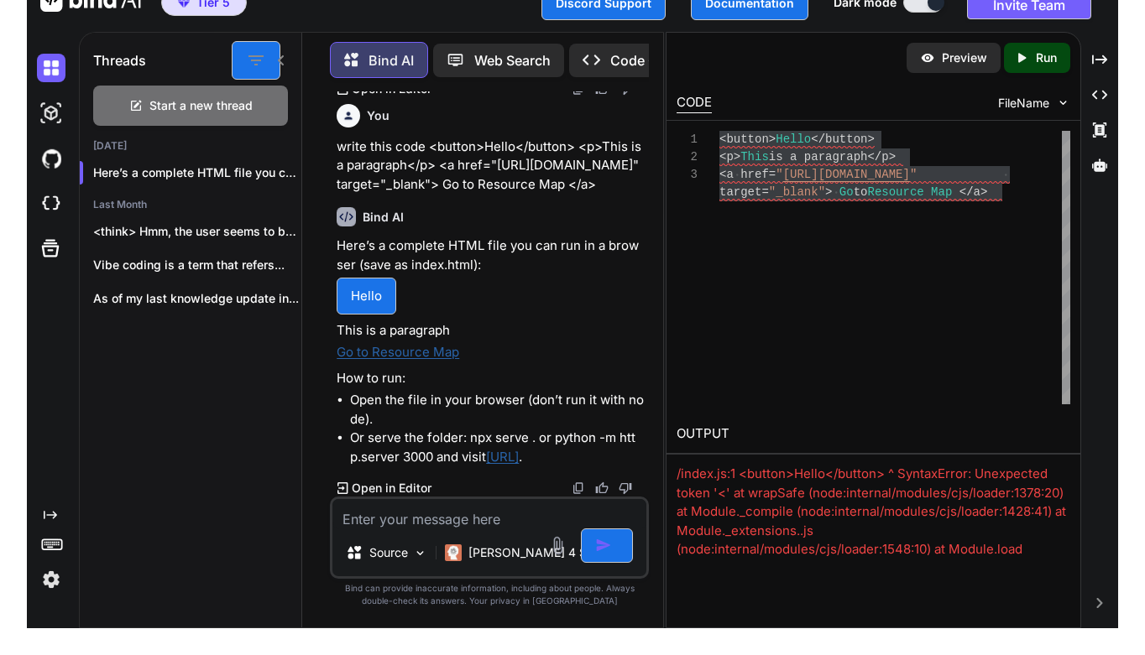
click at [439, 514] on textarea at bounding box center [489, 514] width 314 height 30
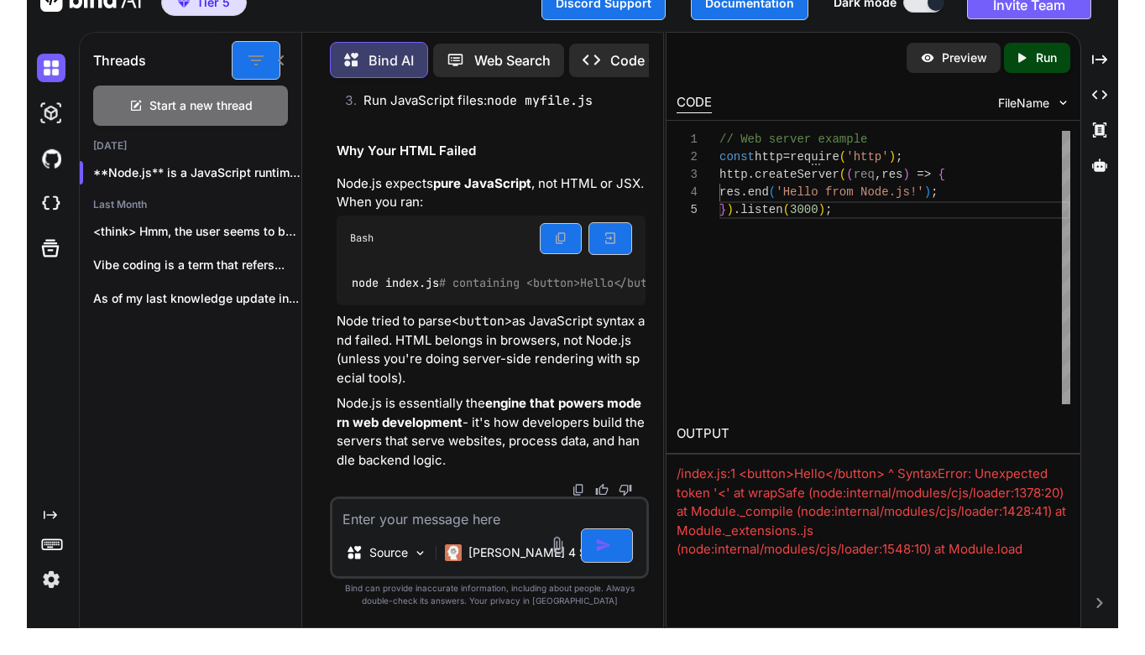
click at [449, 519] on textarea at bounding box center [489, 514] width 314 height 30
click at [603, 545] on img "button" at bounding box center [603, 545] width 17 height 17
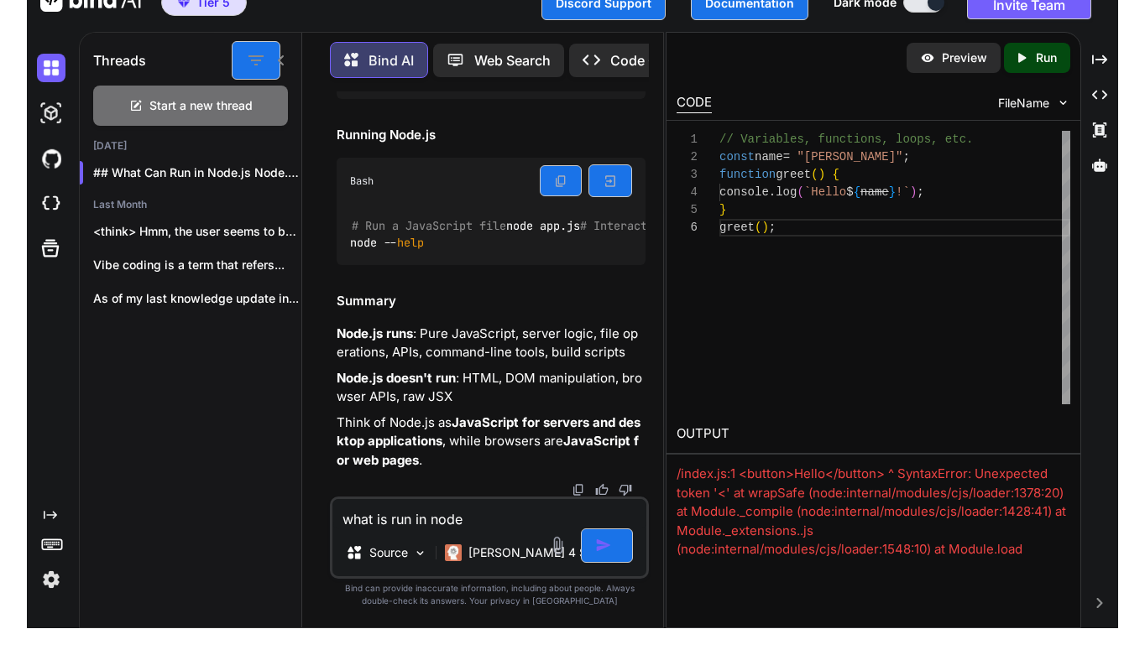
click at [482, 512] on textarea "what is run in node" at bounding box center [489, 514] width 314 height 30
click at [614, 544] on button "button" at bounding box center [607, 546] width 52 height 34
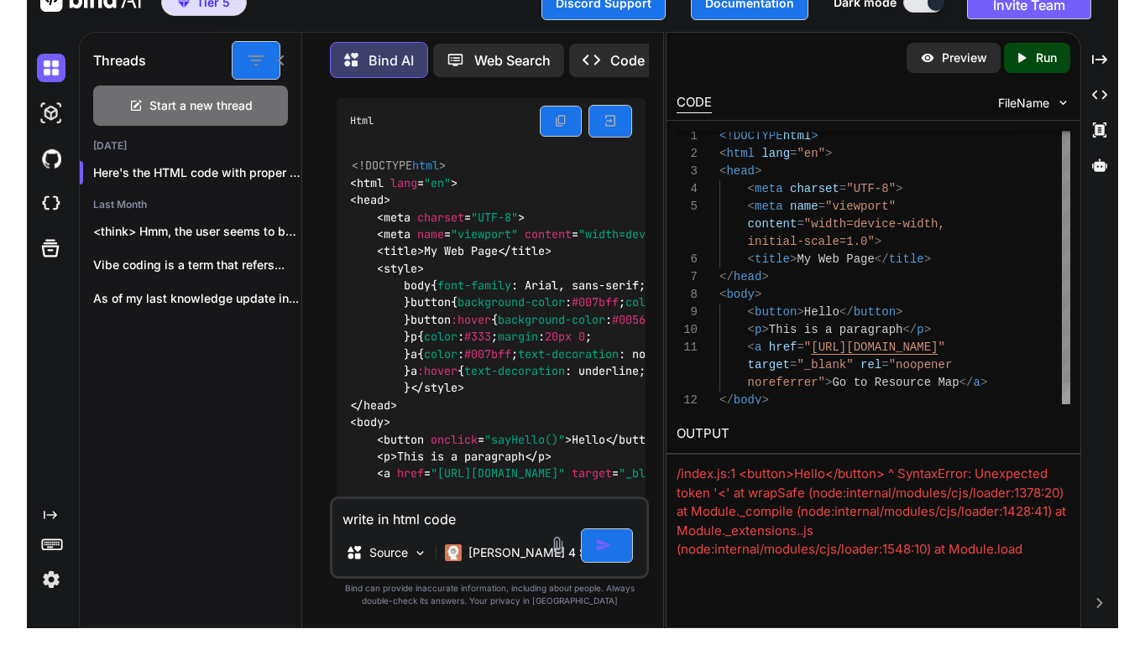
scroll to position [106, 0]
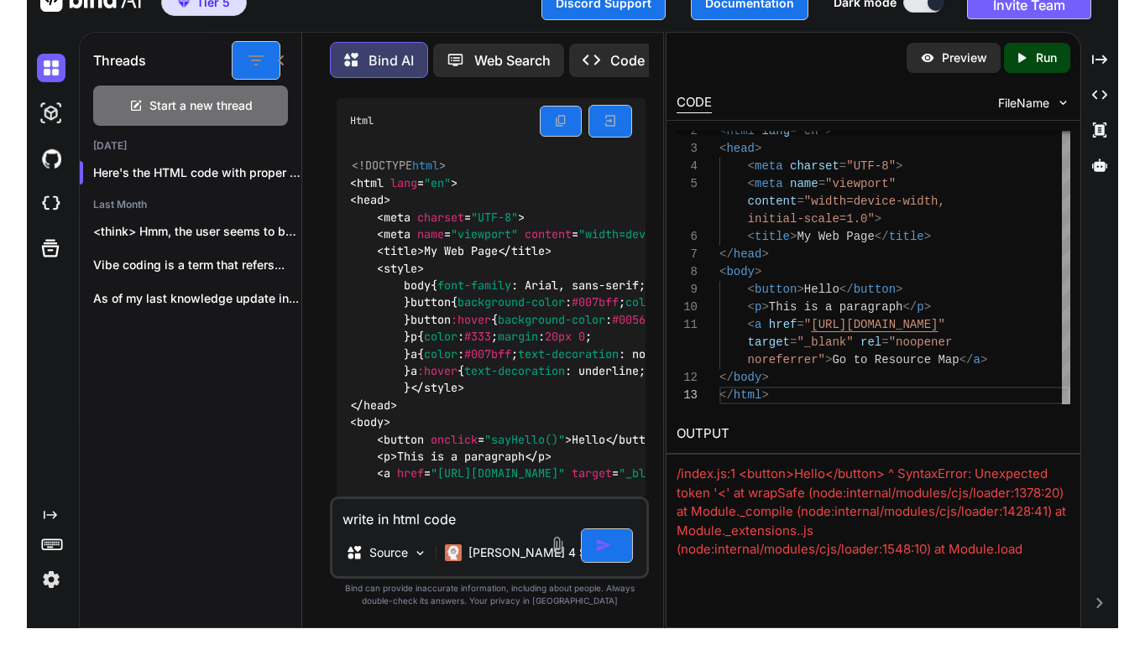
click at [1036, 55] on p "Run" at bounding box center [1046, 58] width 21 height 17
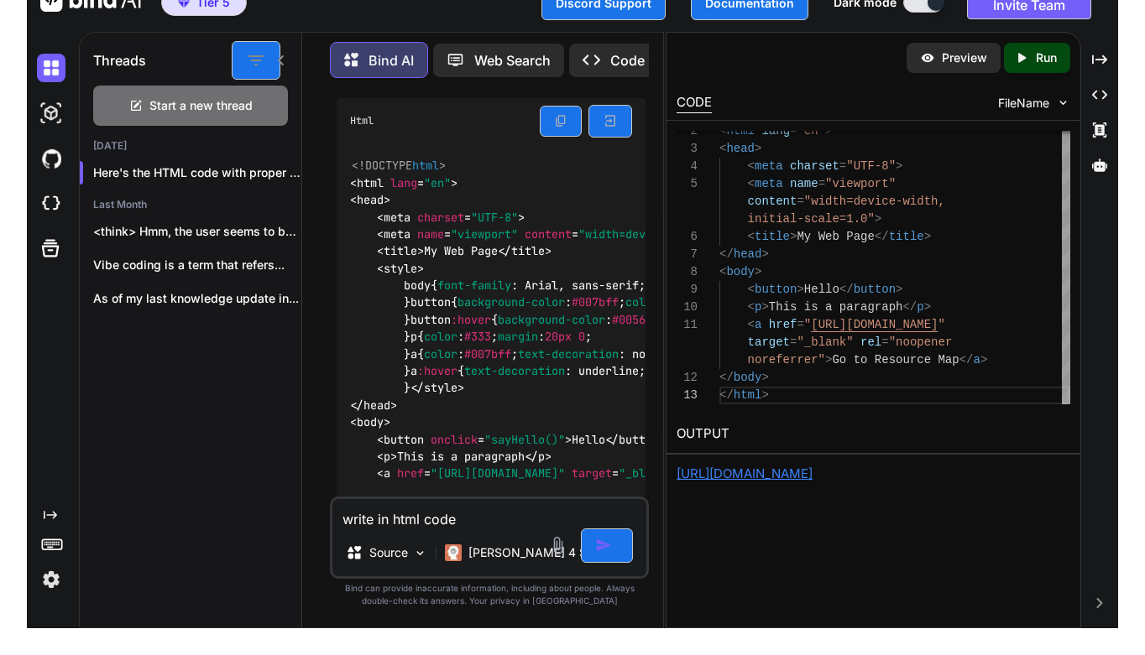
click at [812, 474] on link "[URL][DOMAIN_NAME]" at bounding box center [744, 474] width 136 height 16
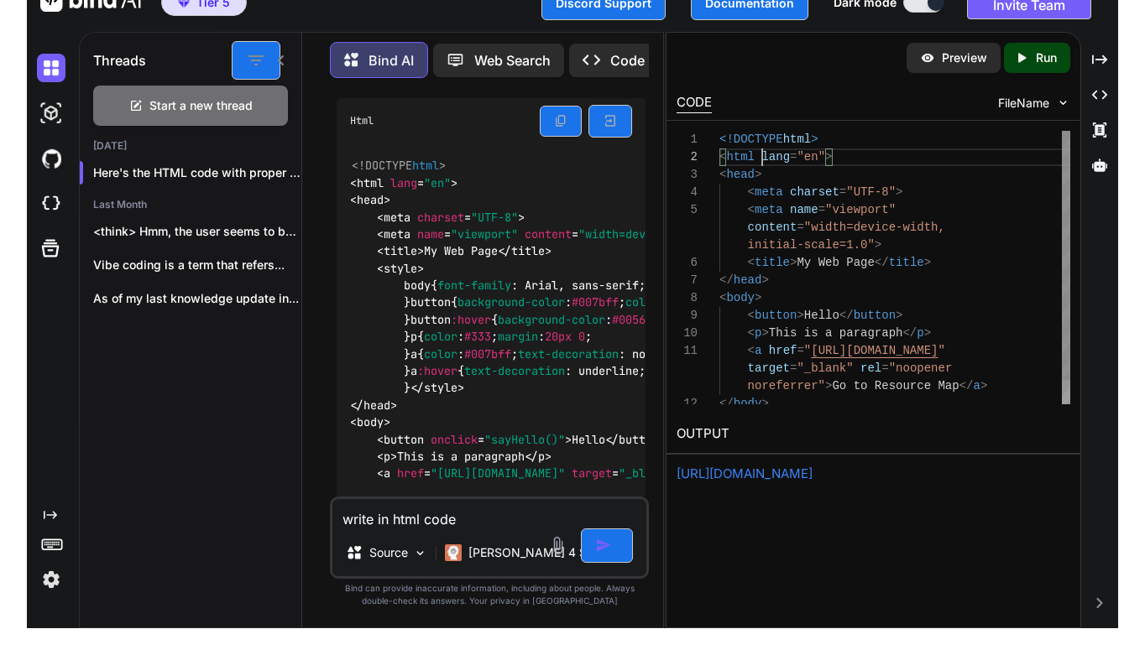
scroll to position [18, 0]
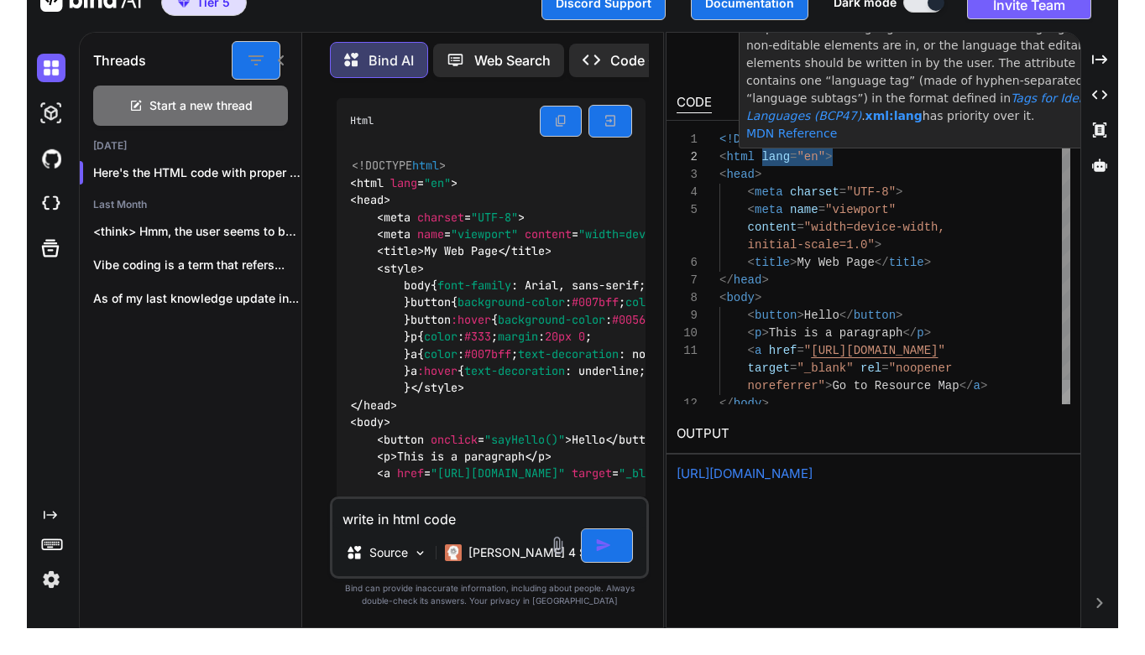
drag, startPoint x: 763, startPoint y: 155, endPoint x: 864, endPoint y: 159, distance: 101.6
click at [864, 159] on div "< html lang = "en" >" at bounding box center [894, 158] width 351 height 18
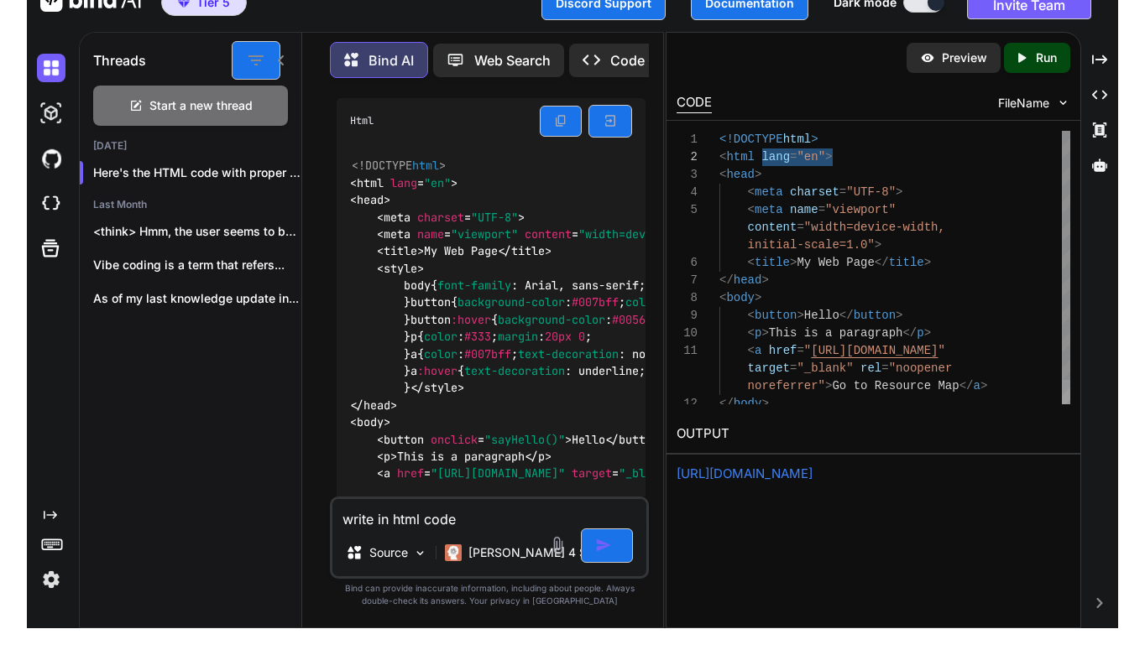
click at [881, 166] on div "< head >" at bounding box center [894, 175] width 351 height 18
click at [807, 156] on span ""en"" at bounding box center [810, 156] width 29 height 13
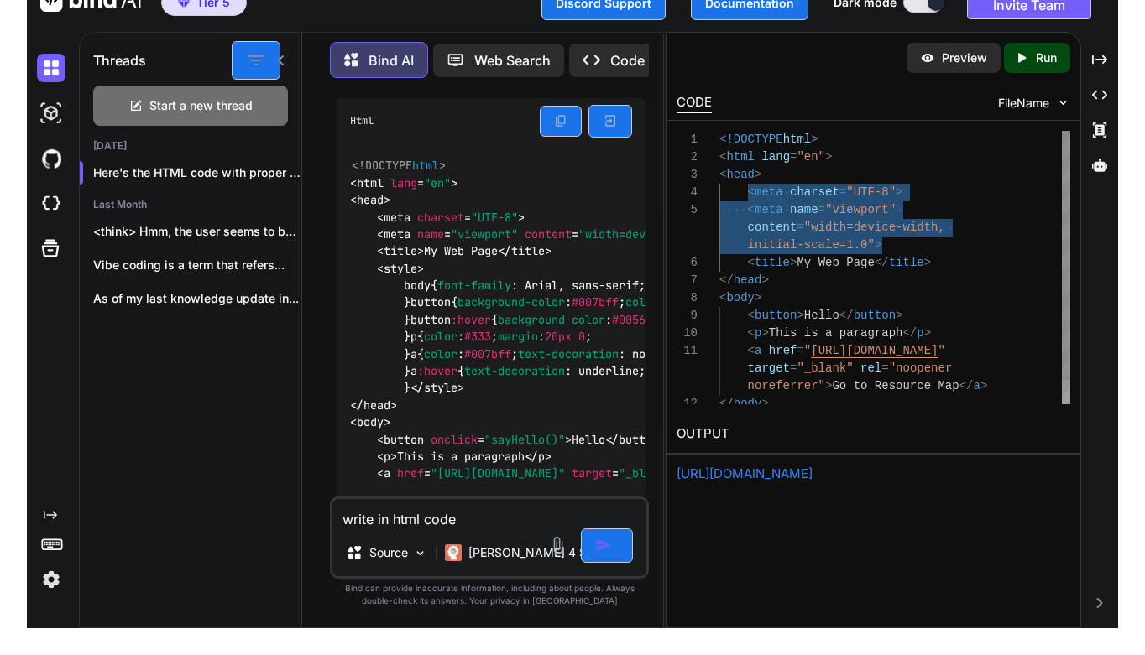
drag, startPoint x: 748, startPoint y: 191, endPoint x: 895, endPoint y: 245, distance: 156.4
click at [895, 245] on div "< html lang = "en" > < head > < meta charset = "UTF-8" > < meta name = "viewpor…" at bounding box center [894, 281] width 351 height 300
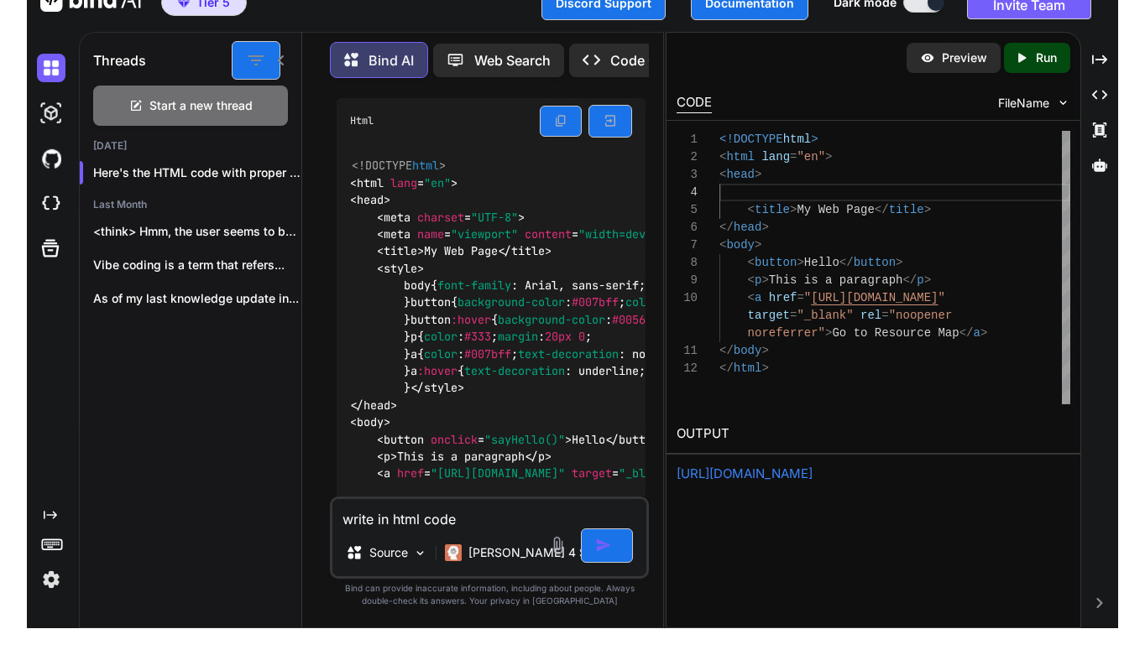
click at [962, 258] on div "< button > Hello </ button >" at bounding box center [894, 263] width 351 height 18
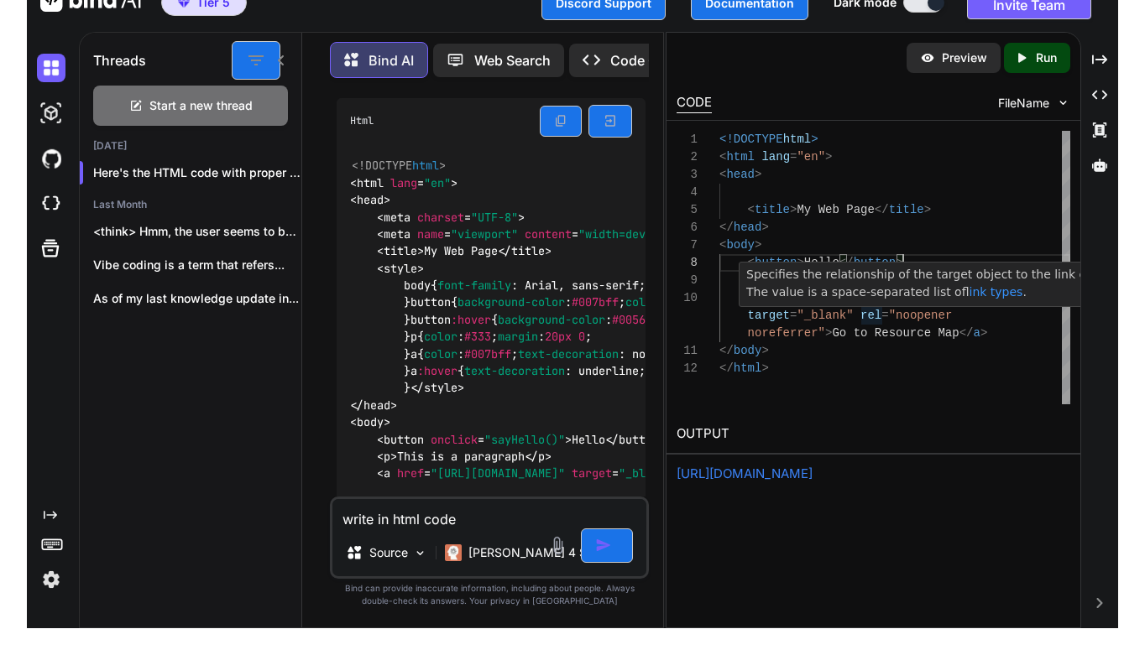
scroll to position [0, 0]
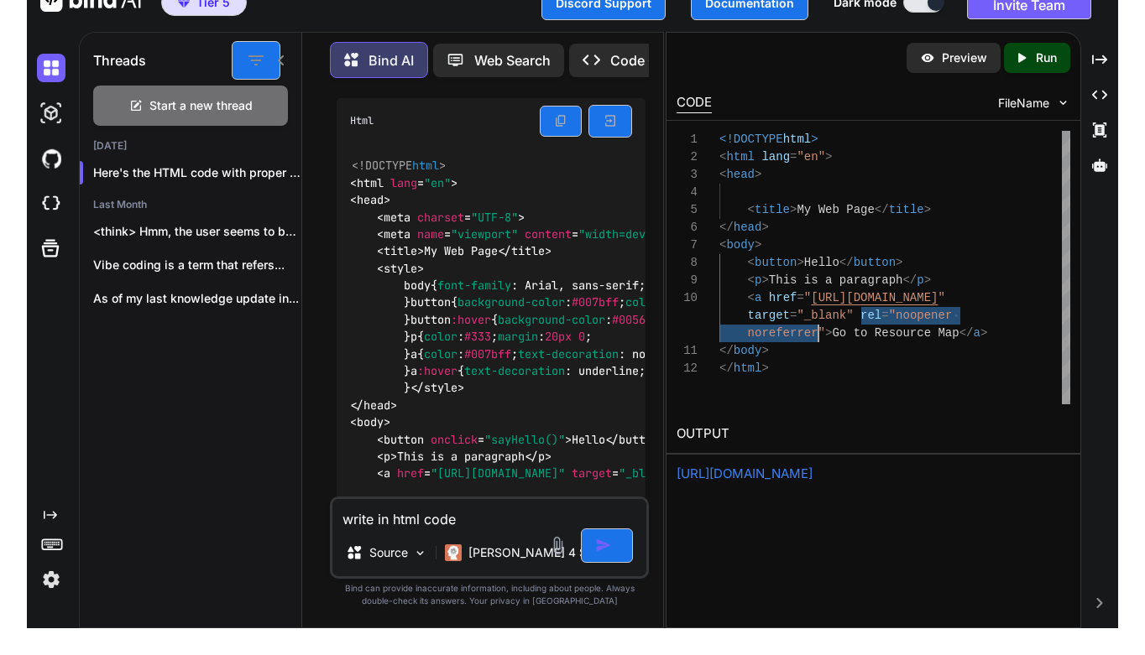
drag, startPoint x: 862, startPoint y: 316, endPoint x: 820, endPoint y: 334, distance: 45.5
click at [820, 334] on div "< html lang = "en" > < head > < title > My Web Page </ title > </ head > < body…" at bounding box center [894, 268] width 351 height 274
click at [860, 316] on span """ at bounding box center [856, 315] width 7 height 13
click at [974, 342] on div "</ html >" at bounding box center [894, 351] width 351 height 18
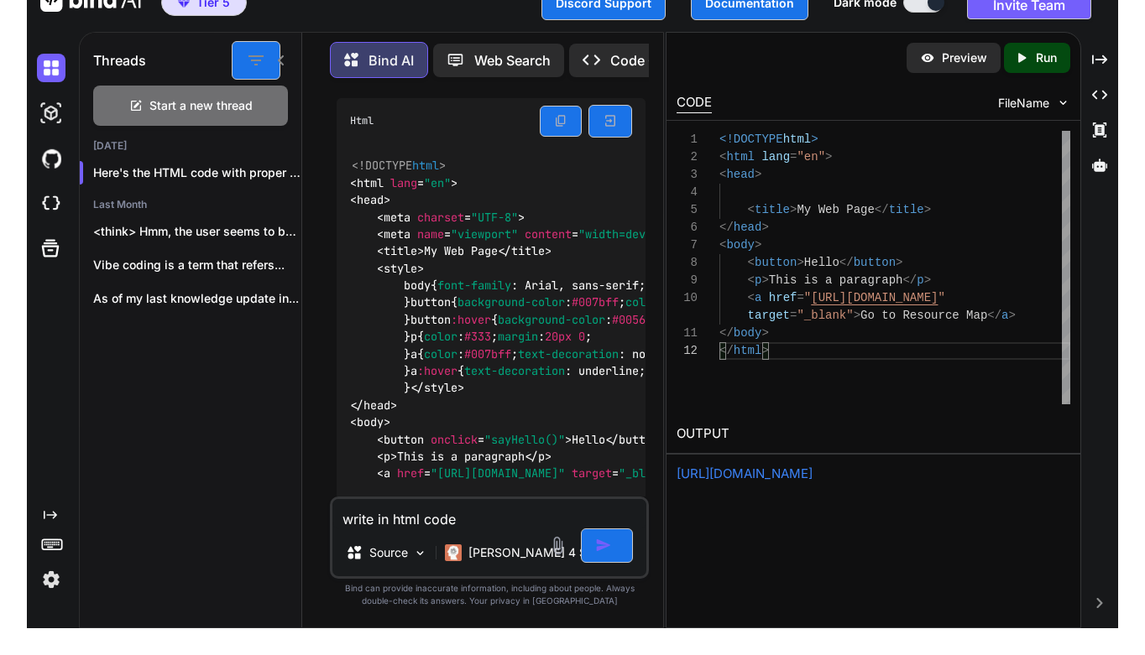
click at [1032, 62] on icon "Created with Pixso." at bounding box center [1025, 57] width 22 height 15
click at [812, 472] on link "[URL][DOMAIN_NAME]" at bounding box center [744, 474] width 136 height 16
drag, startPoint x: 762, startPoint y: 157, endPoint x: 878, endPoint y: 158, distance: 115.8
click at [878, 158] on div "< html lang = "en" >" at bounding box center [894, 158] width 351 height 18
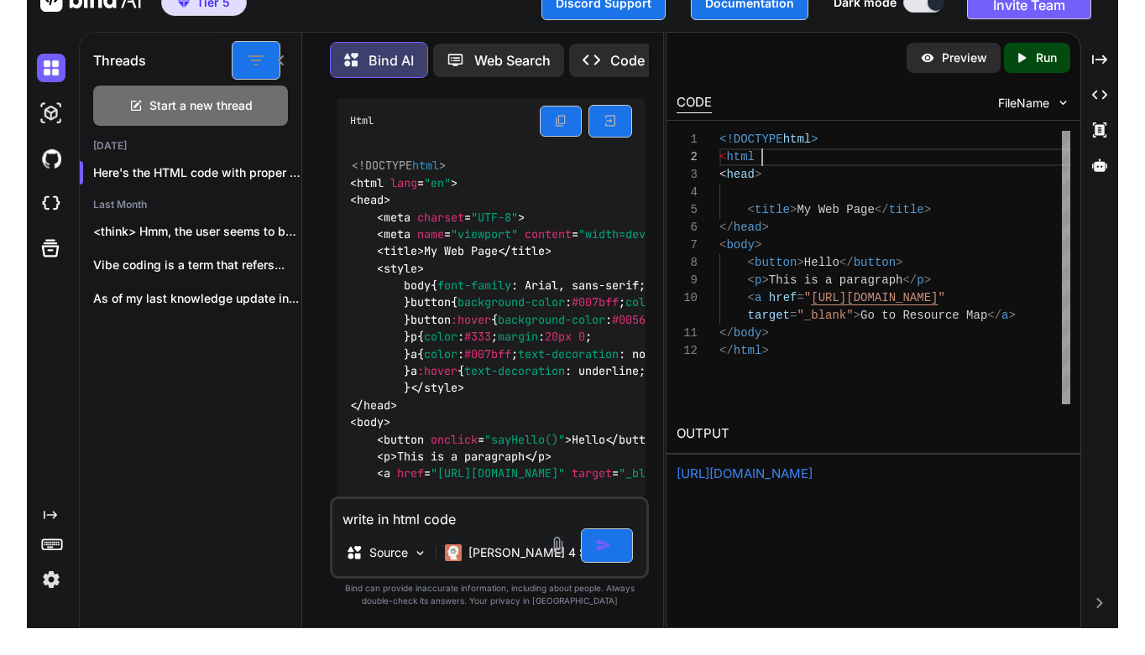
scroll to position [35, 0]
drag, startPoint x: 773, startPoint y: 175, endPoint x: 716, endPoint y: 171, distance: 57.2
click at [716, 171] on div "2 3 4 5 6 7 8 9 10 11 1 12 < html < head > < title > My Web Page </ title > </ …" at bounding box center [873, 268] width 394 height 274
click at [734, 193] on span at bounding box center [733, 191] width 29 height 13
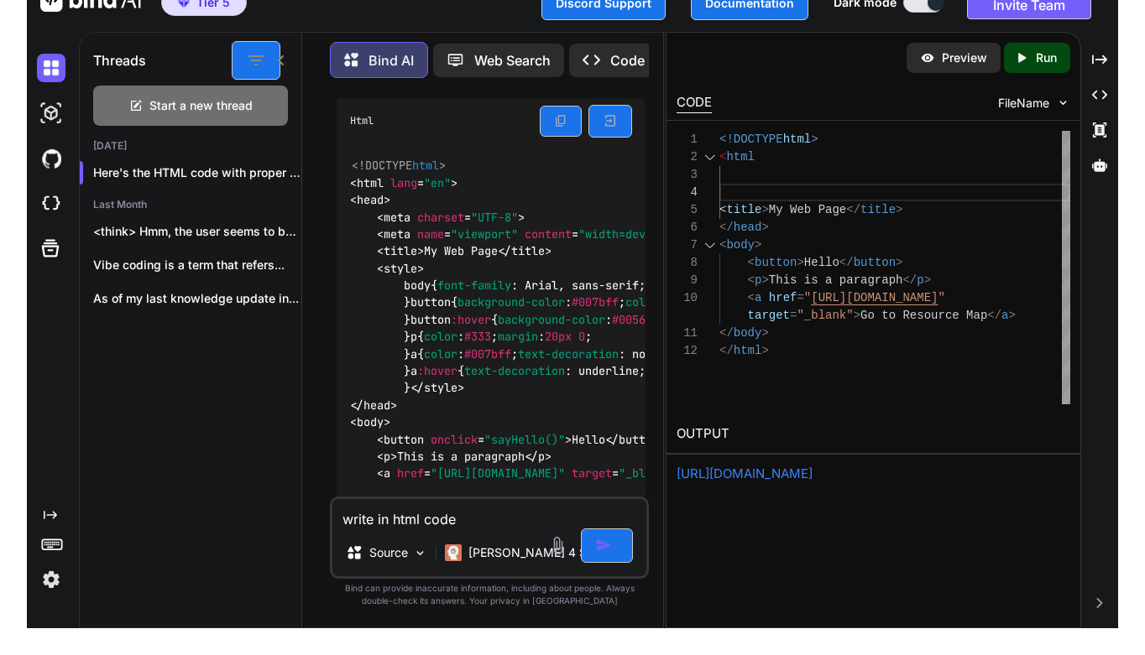
click at [734, 193] on span at bounding box center [733, 191] width 29 height 13
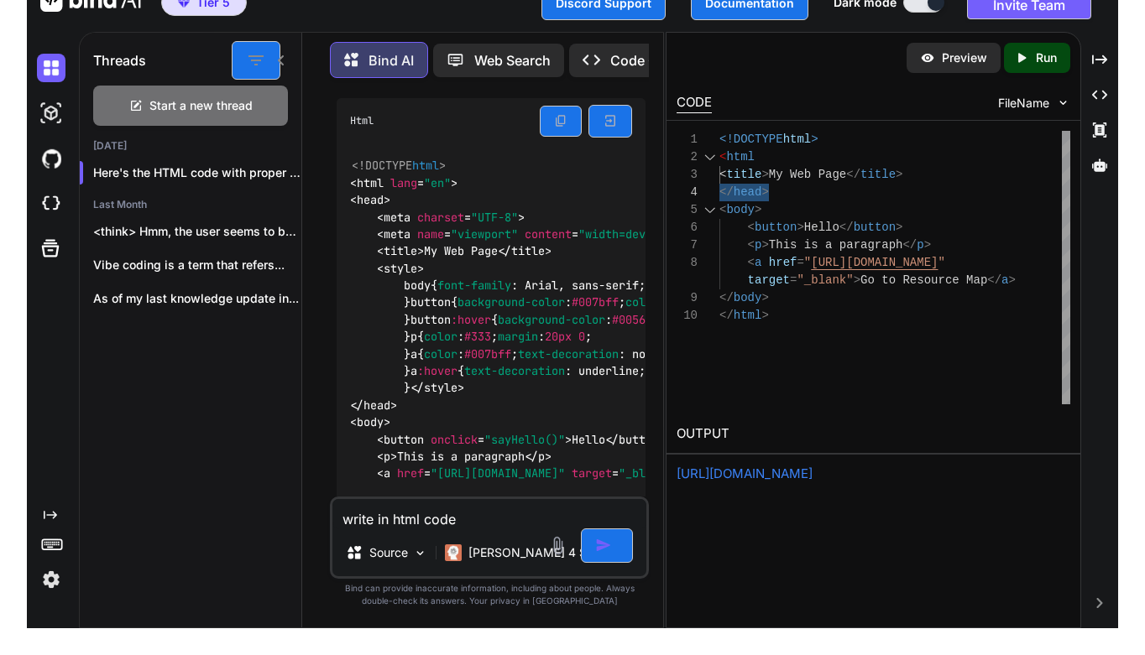
drag, startPoint x: 780, startPoint y: 194, endPoint x: 714, endPoint y: 185, distance: 66.9
click at [714, 185] on div "2 3 4 5 6 7 8 9 1 10 < html < title > My Web Page </ title > </ head > < body >…" at bounding box center [873, 268] width 394 height 274
click at [978, 354] on div "< html < title > My Web Page </ title > < body > < button > Hello </ button > <…" at bounding box center [894, 268] width 351 height 274
click at [946, 358] on div "< html < title > My Web Page </ title > < body > < button > Hello </ button > <…" at bounding box center [894, 268] width 351 height 274
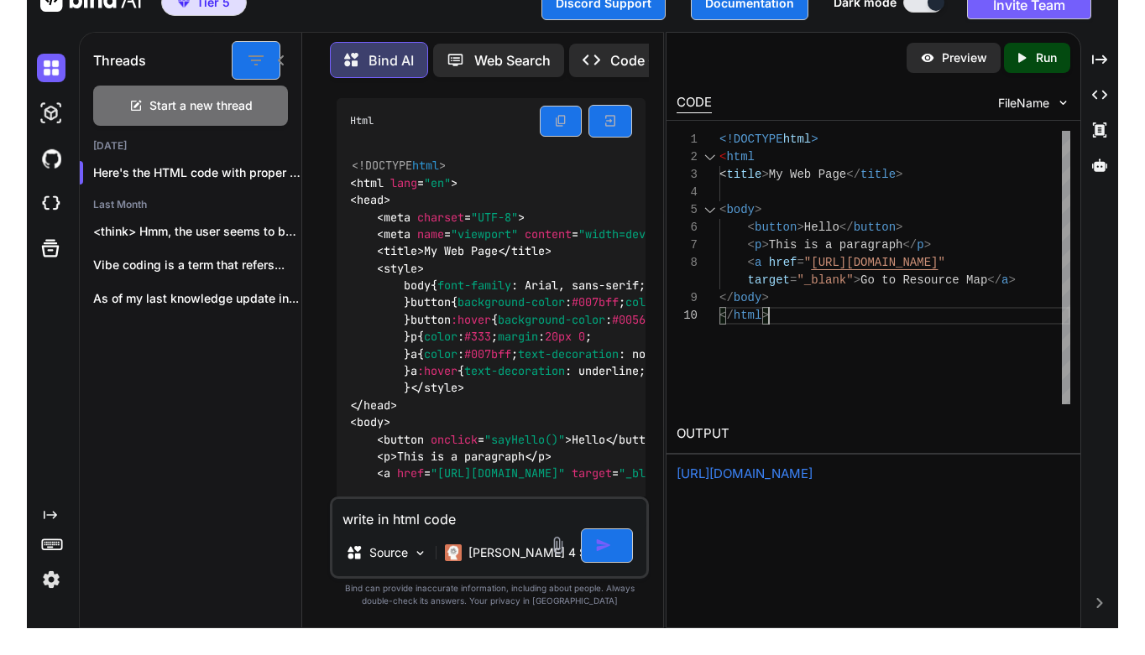
click at [1039, 60] on p "Run" at bounding box center [1046, 58] width 21 height 17
click at [812, 473] on link "[URL][DOMAIN_NAME]" at bounding box center [744, 474] width 136 height 16
click at [771, 156] on span at bounding box center [764, 156] width 21 height 13
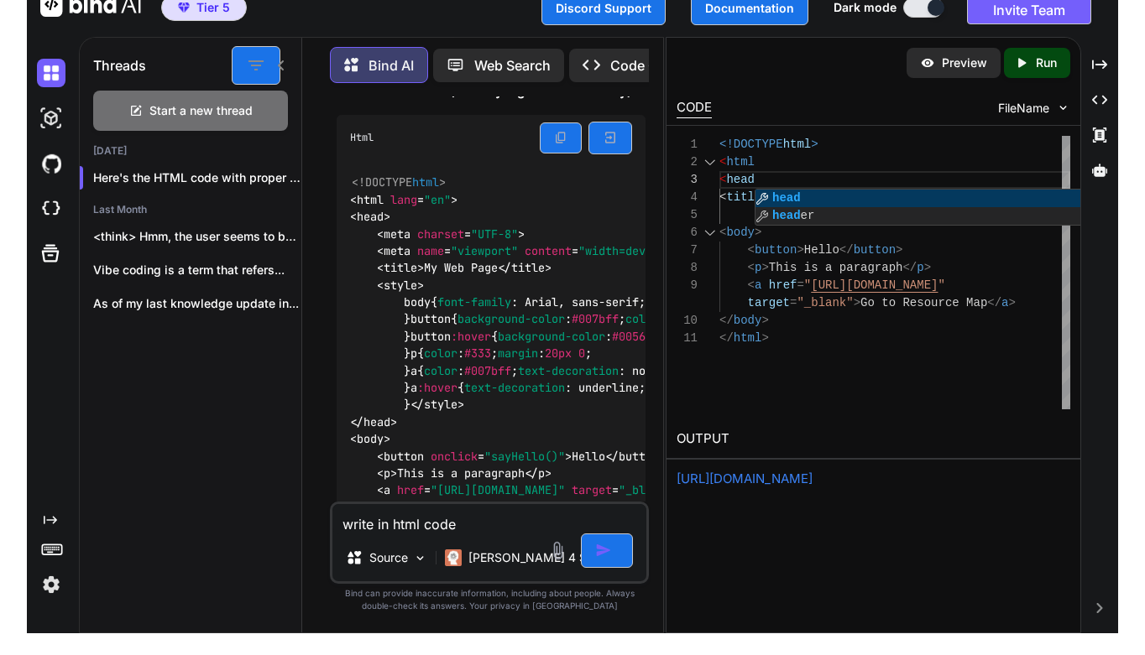
scroll to position [35, 0]
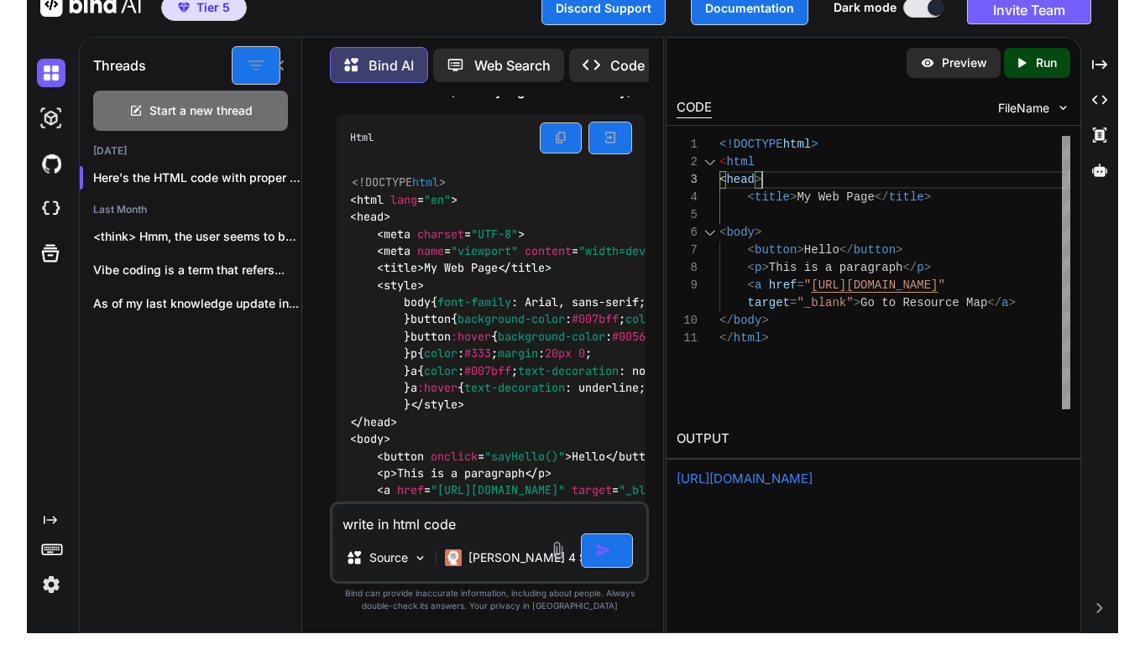
click at [951, 199] on div "< title > My Web Page </ title >" at bounding box center [894, 198] width 351 height 18
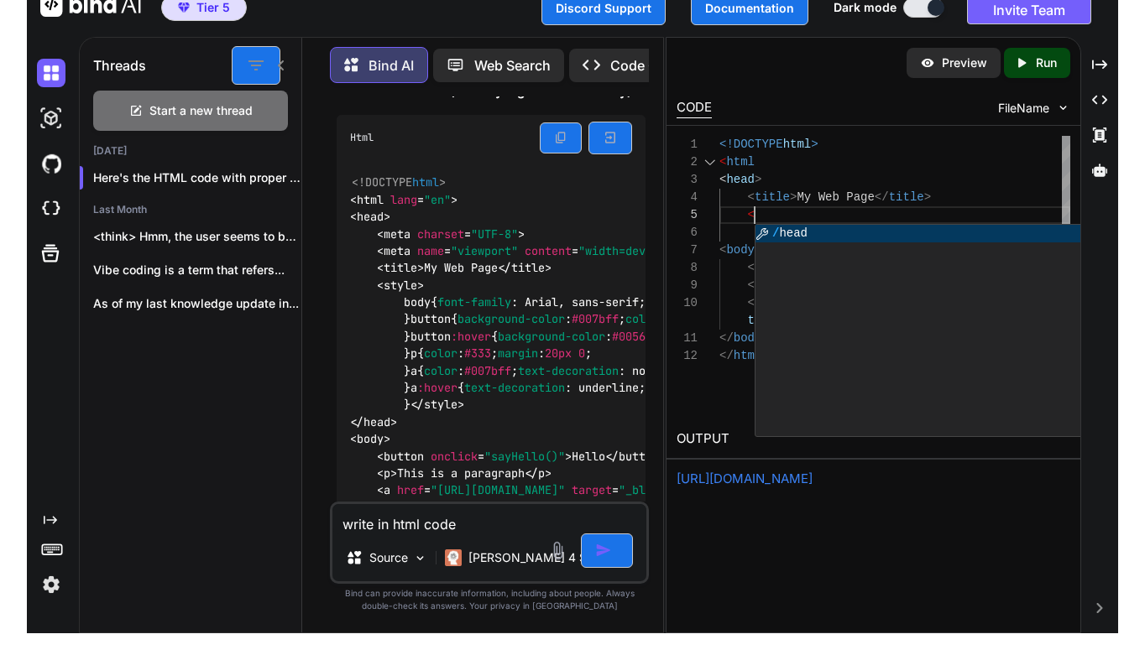
scroll to position [70, 0]
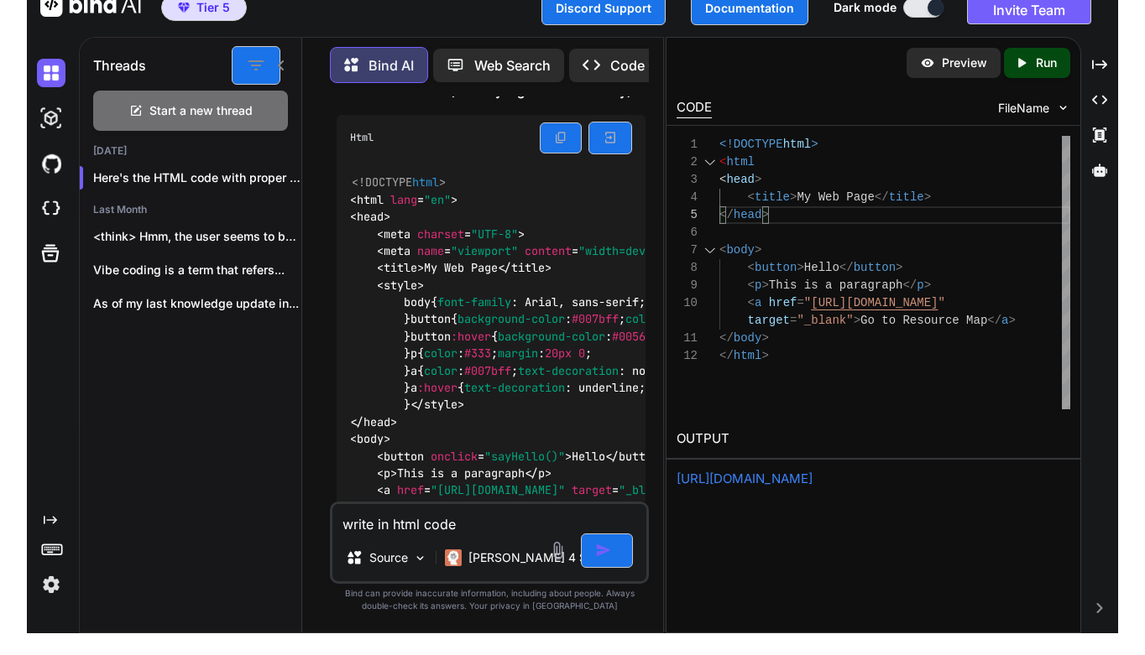
click at [786, 182] on div "< head >" at bounding box center [894, 180] width 351 height 18
click at [797, 219] on div "</ head >" at bounding box center [894, 215] width 351 height 18
click at [907, 237] on div at bounding box center [894, 233] width 351 height 18
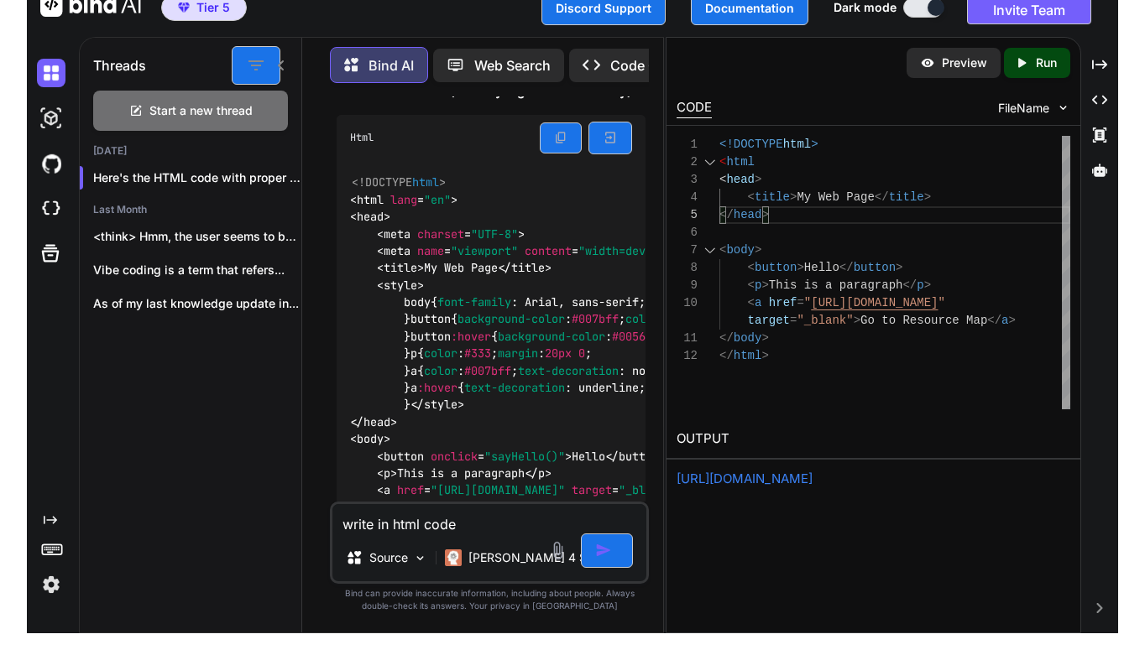
scroll to position [88, 0]
click at [1029, 59] on icon "Created with Pixso." at bounding box center [1025, 62] width 22 height 15
click at [812, 472] on link "[URL][DOMAIN_NAME]" at bounding box center [744, 479] width 136 height 16
click at [789, 342] on div "</ body >" at bounding box center [894, 339] width 351 height 18
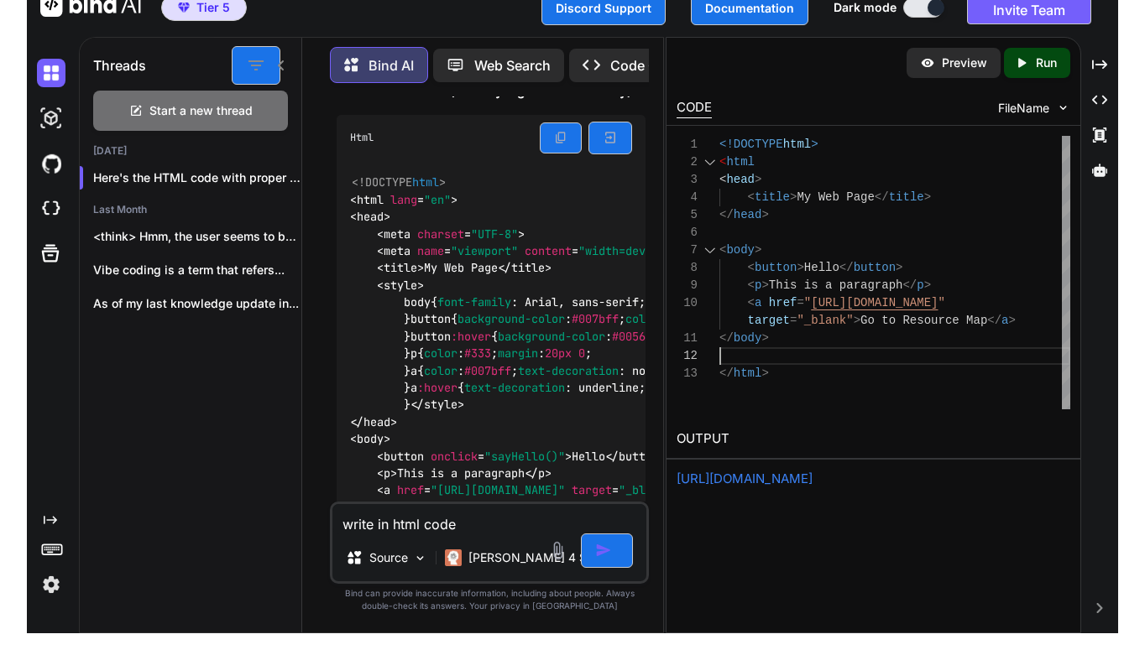
click at [839, 267] on div at bounding box center [839, 268] width 2 height 18
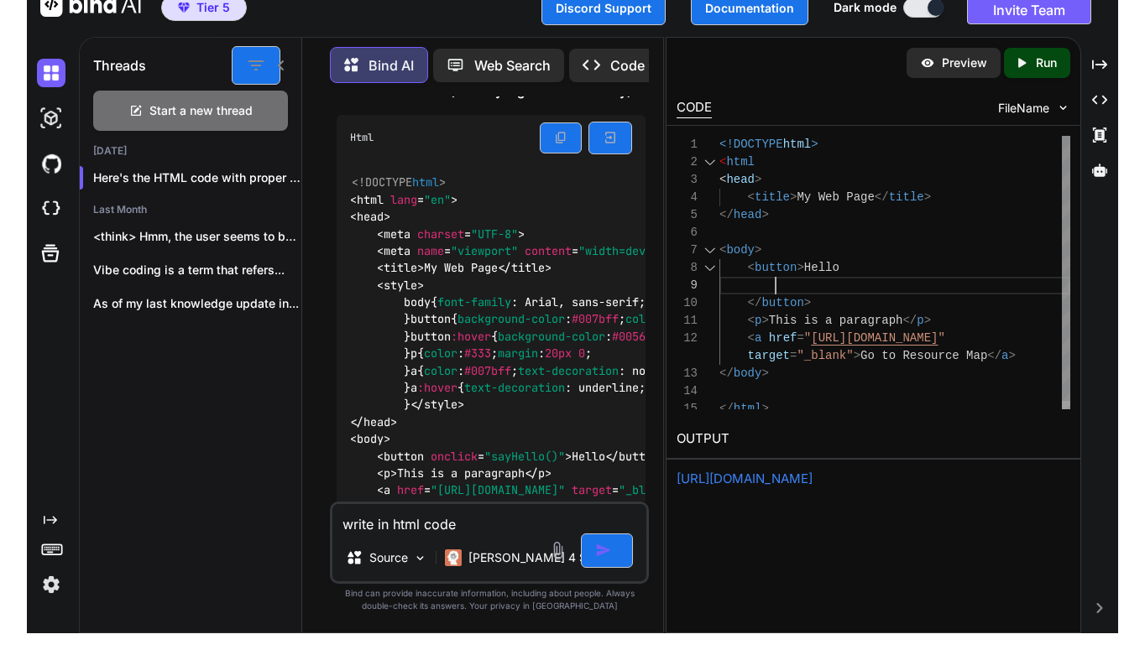
click at [805, 265] on span "Hello" at bounding box center [821, 267] width 35 height 13
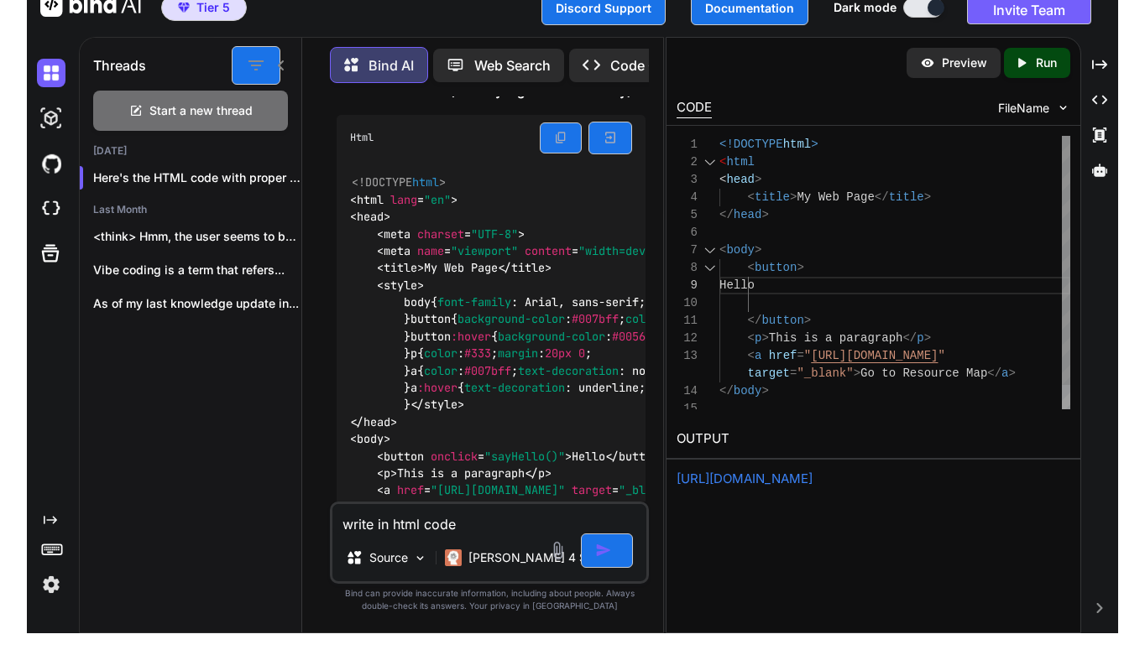
click at [744, 318] on span at bounding box center [733, 320] width 29 height 13
click at [764, 300] on div at bounding box center [894, 304] width 351 height 18
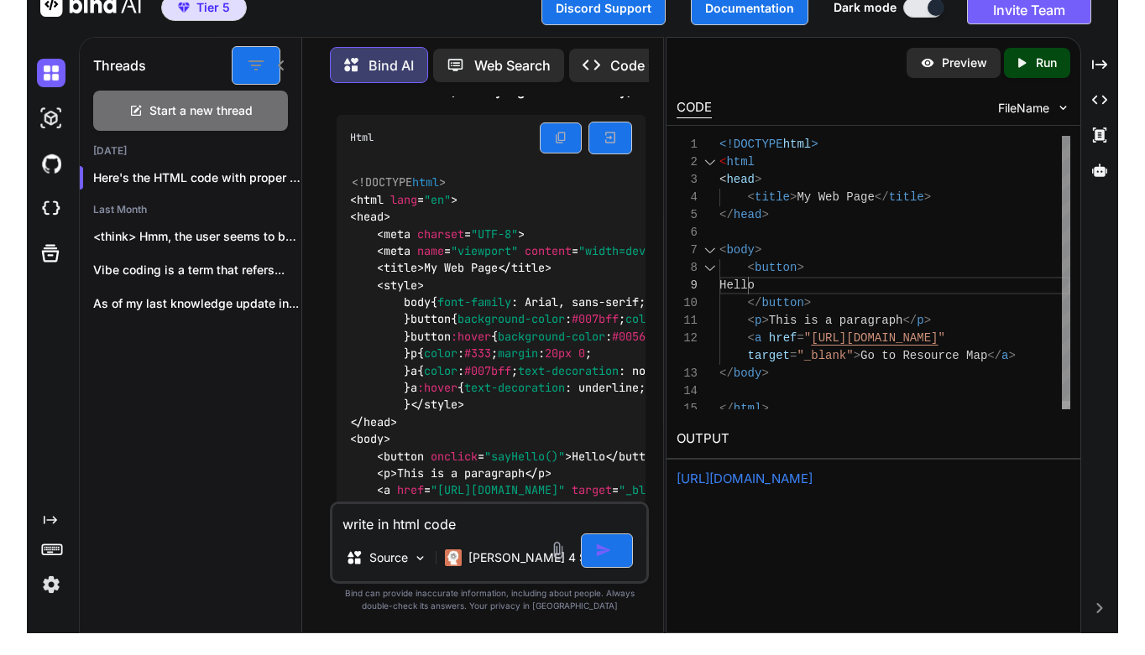
click at [770, 321] on span "This is a paragraph" at bounding box center [836, 320] width 134 height 13
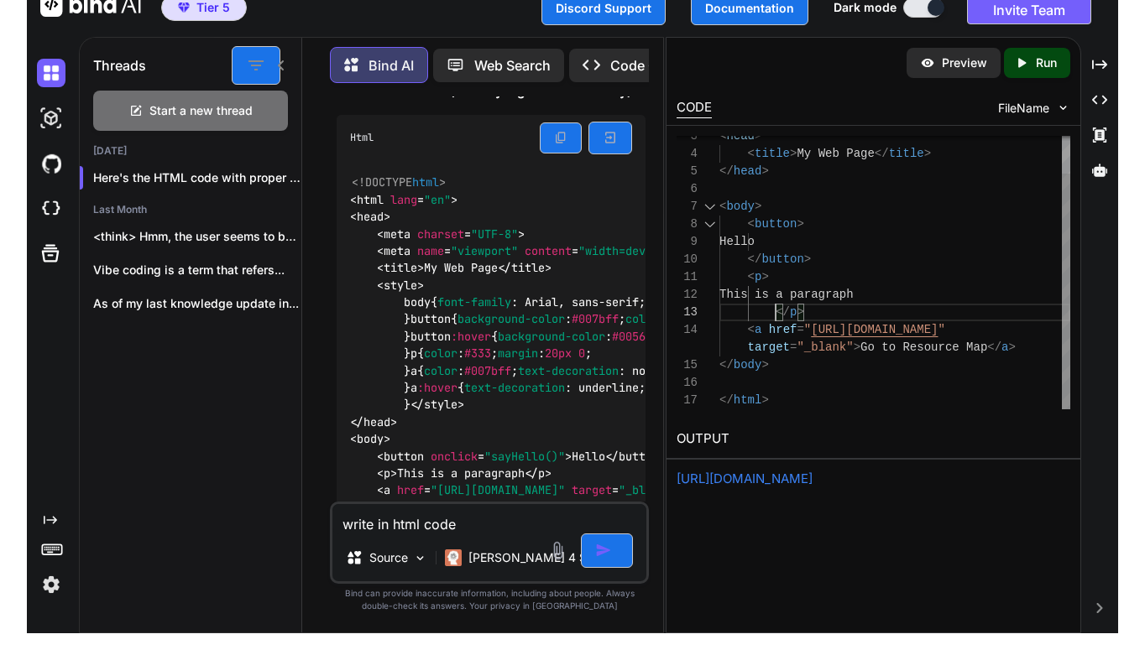
scroll to position [35, 0]
click at [848, 259] on div "</ button >" at bounding box center [894, 260] width 351 height 18
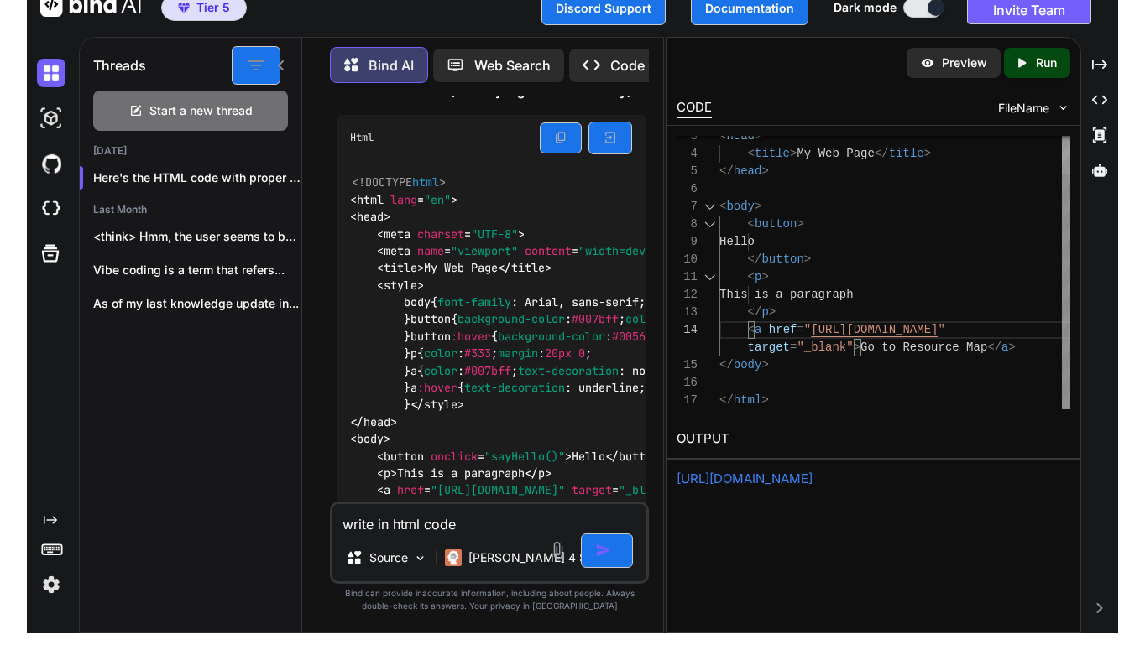
click at [841, 389] on div at bounding box center [894, 383] width 351 height 18
click at [891, 365] on div "</ body >" at bounding box center [894, 366] width 351 height 18
click at [864, 349] on span "Go to Resource Map" at bounding box center [923, 347] width 127 height 13
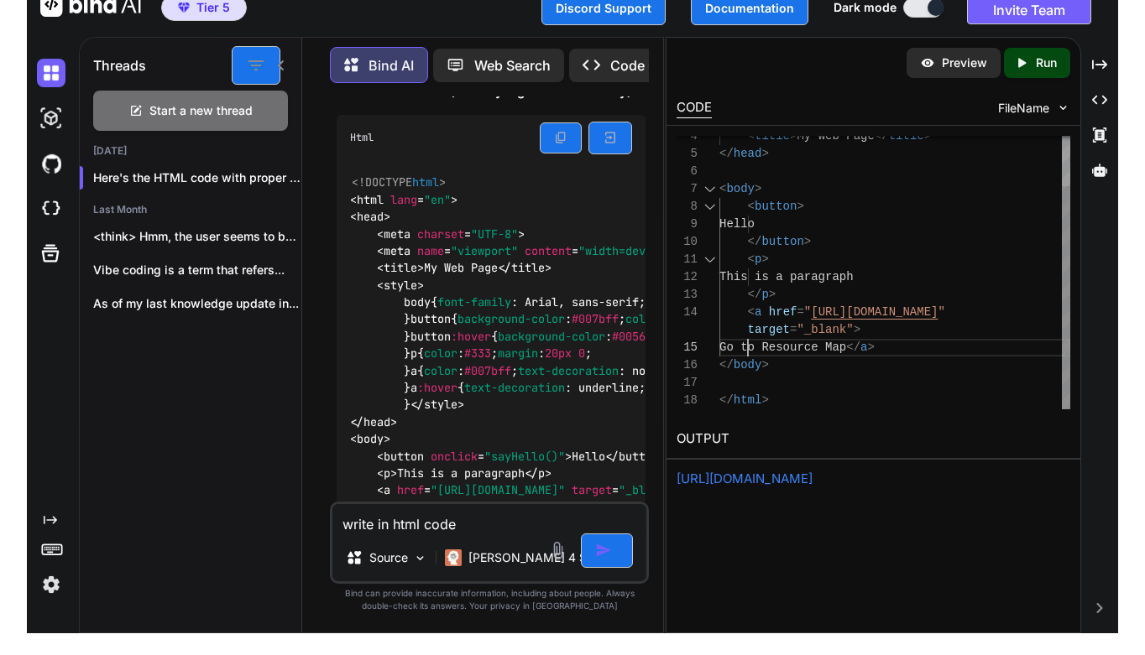
click at [860, 349] on span "</" at bounding box center [853, 347] width 14 height 13
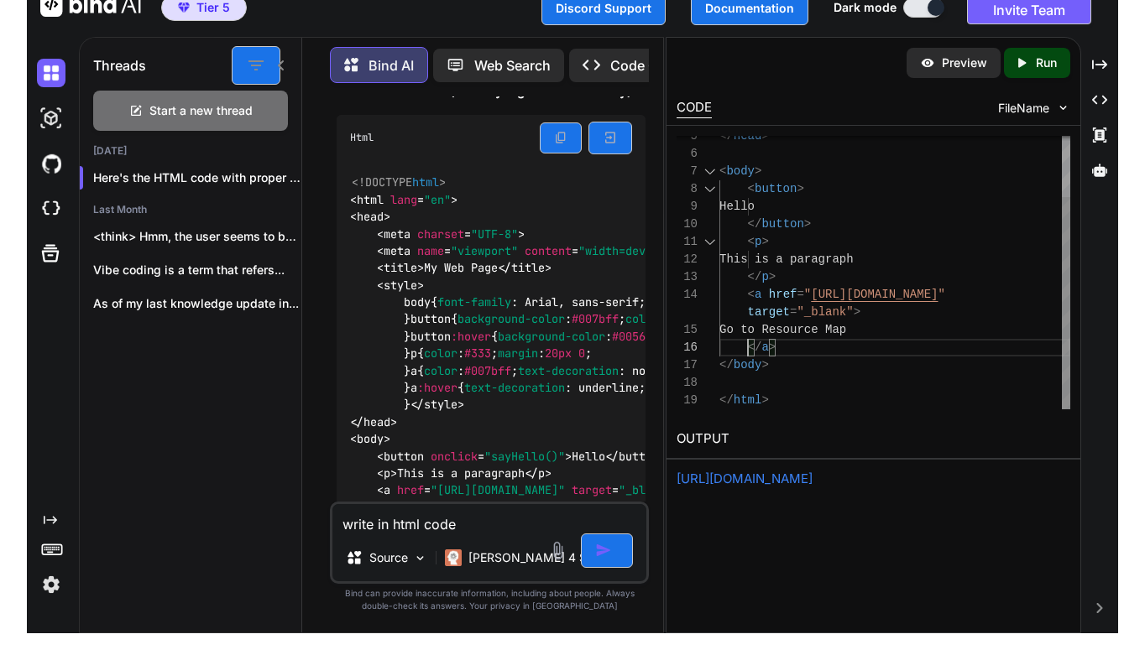
scroll to position [106, 0]
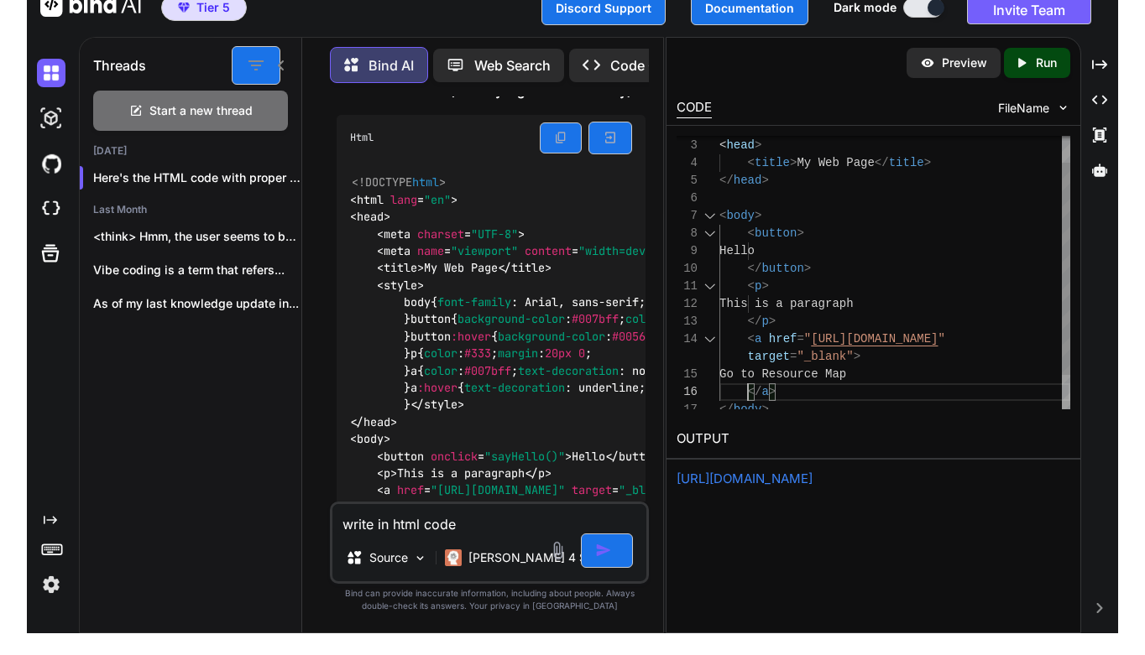
click at [823, 265] on div "</ button >" at bounding box center [894, 269] width 351 height 18
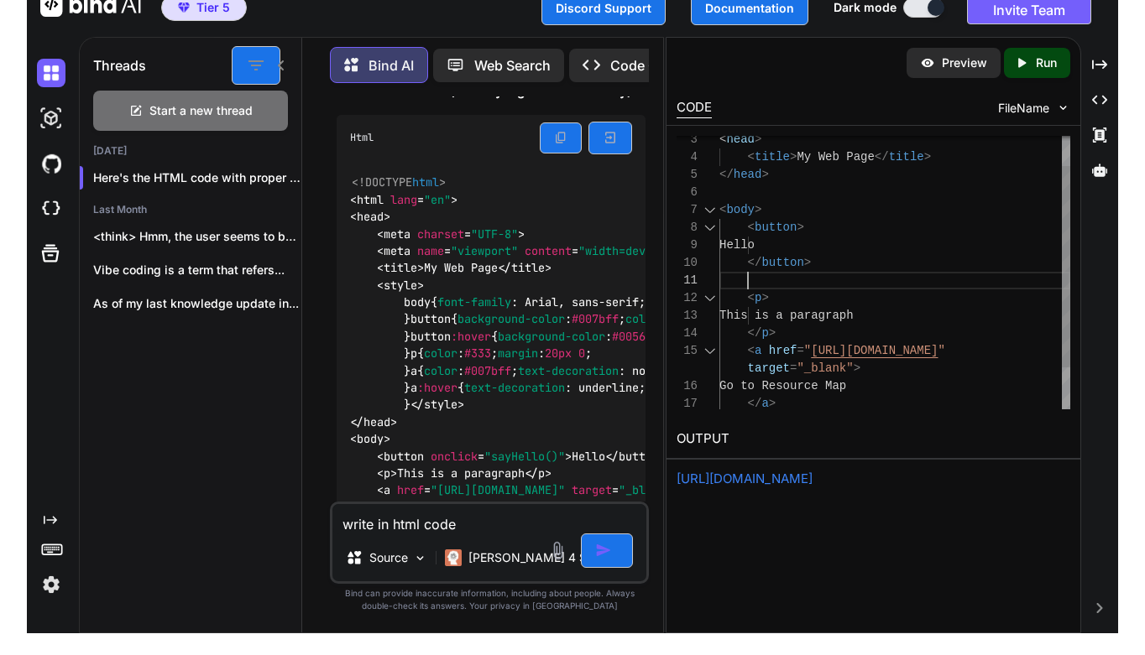
click at [787, 332] on div "</ p >" at bounding box center [894, 334] width 351 height 18
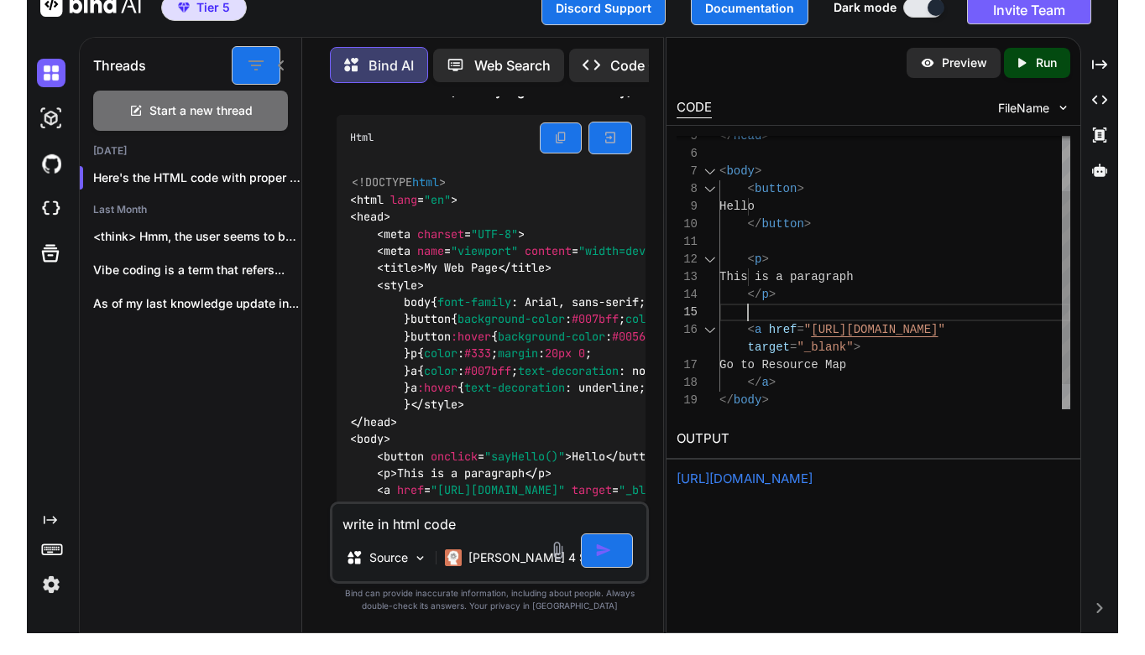
scroll to position [70, 0]
click at [782, 385] on div "</ a >" at bounding box center [894, 383] width 351 height 18
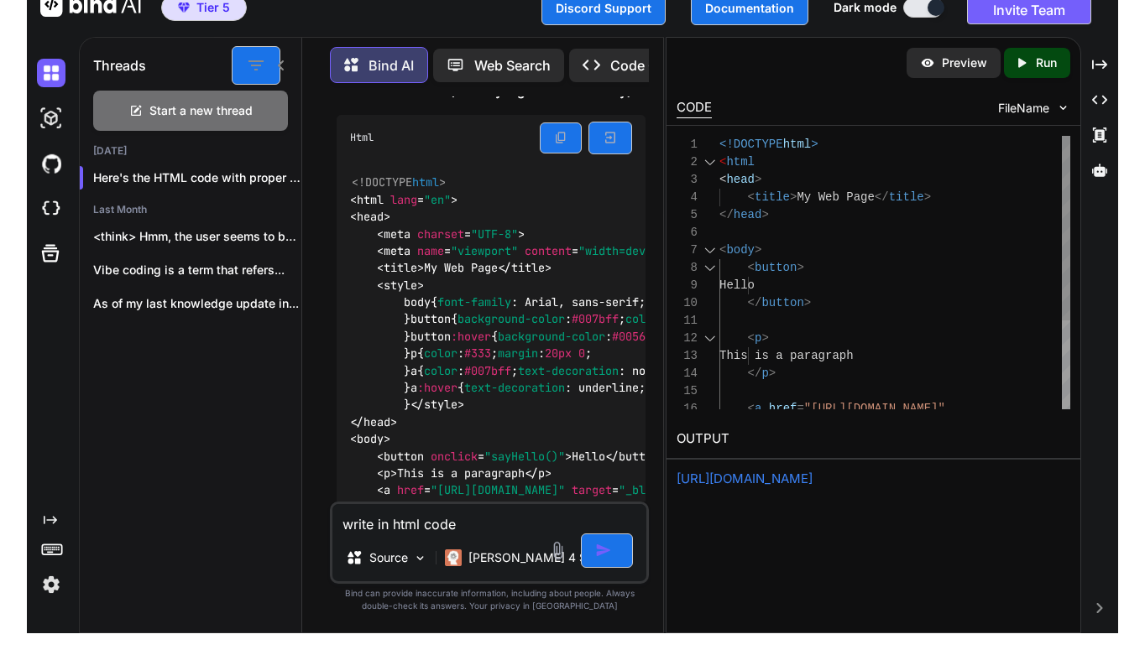
scroll to position [53, 0]
drag, startPoint x: 819, startPoint y: 197, endPoint x: 838, endPoint y: 199, distance: 19.4
click at [933, 230] on div at bounding box center [894, 233] width 351 height 18
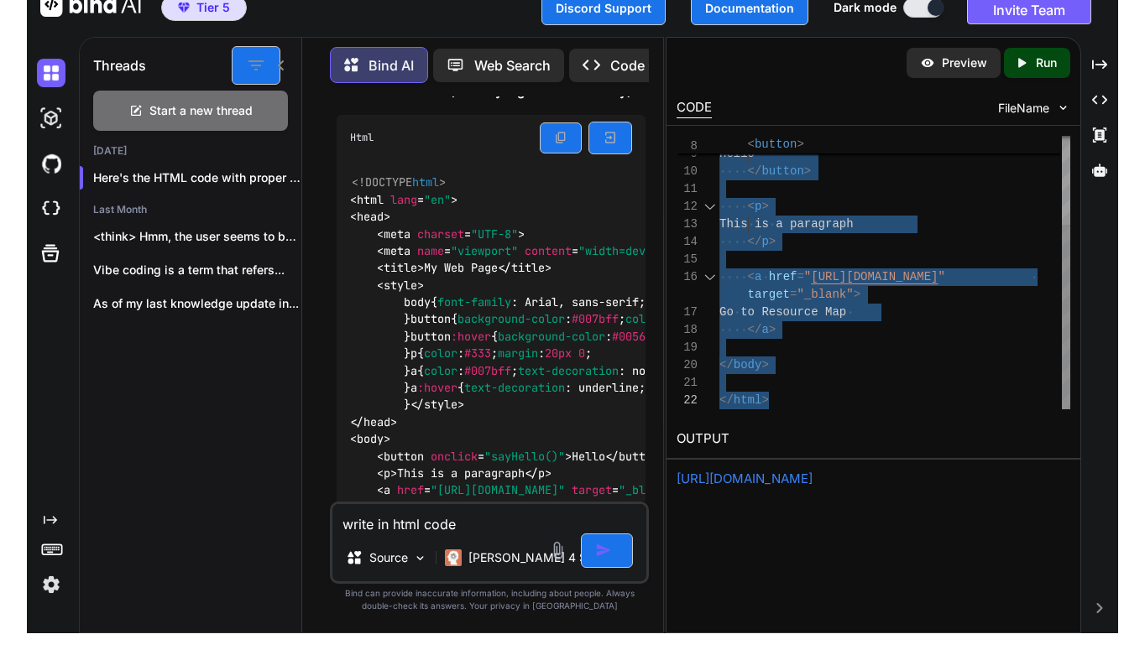
drag, startPoint x: 719, startPoint y: 141, endPoint x: 849, endPoint y: 493, distance: 374.9
